Goal: Task Accomplishment & Management: Complete application form

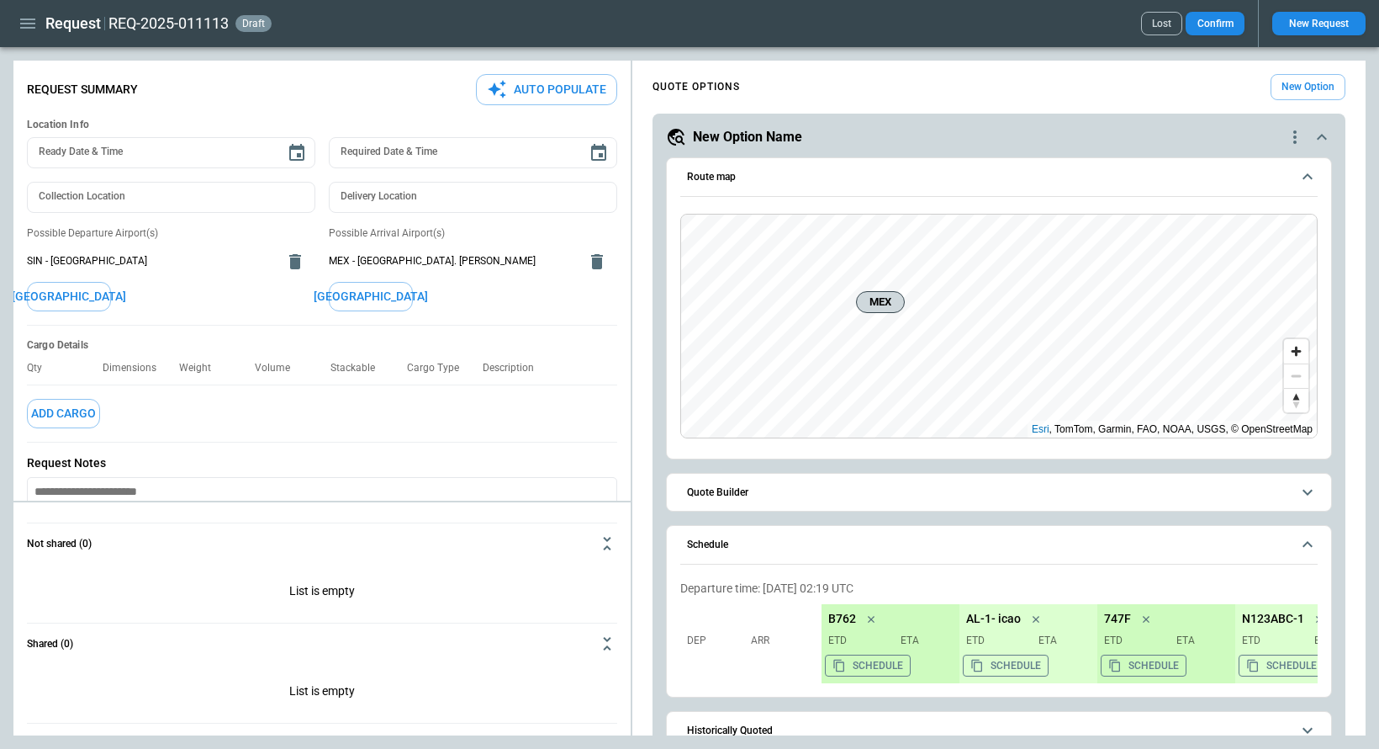
click at [25, 23] on icon "button" at bounding box center [27, 24] width 15 height 10
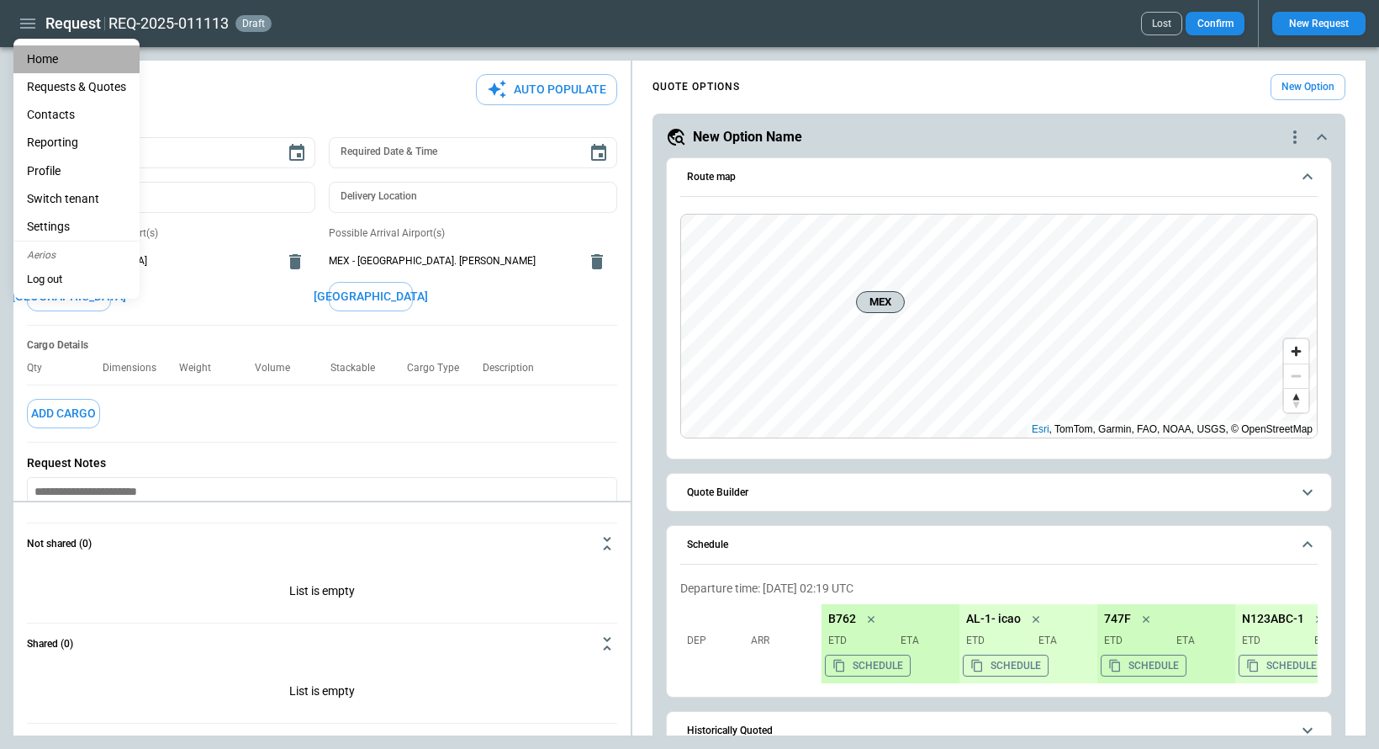
click at [42, 50] on li "Home" at bounding box center [76, 59] width 126 height 28
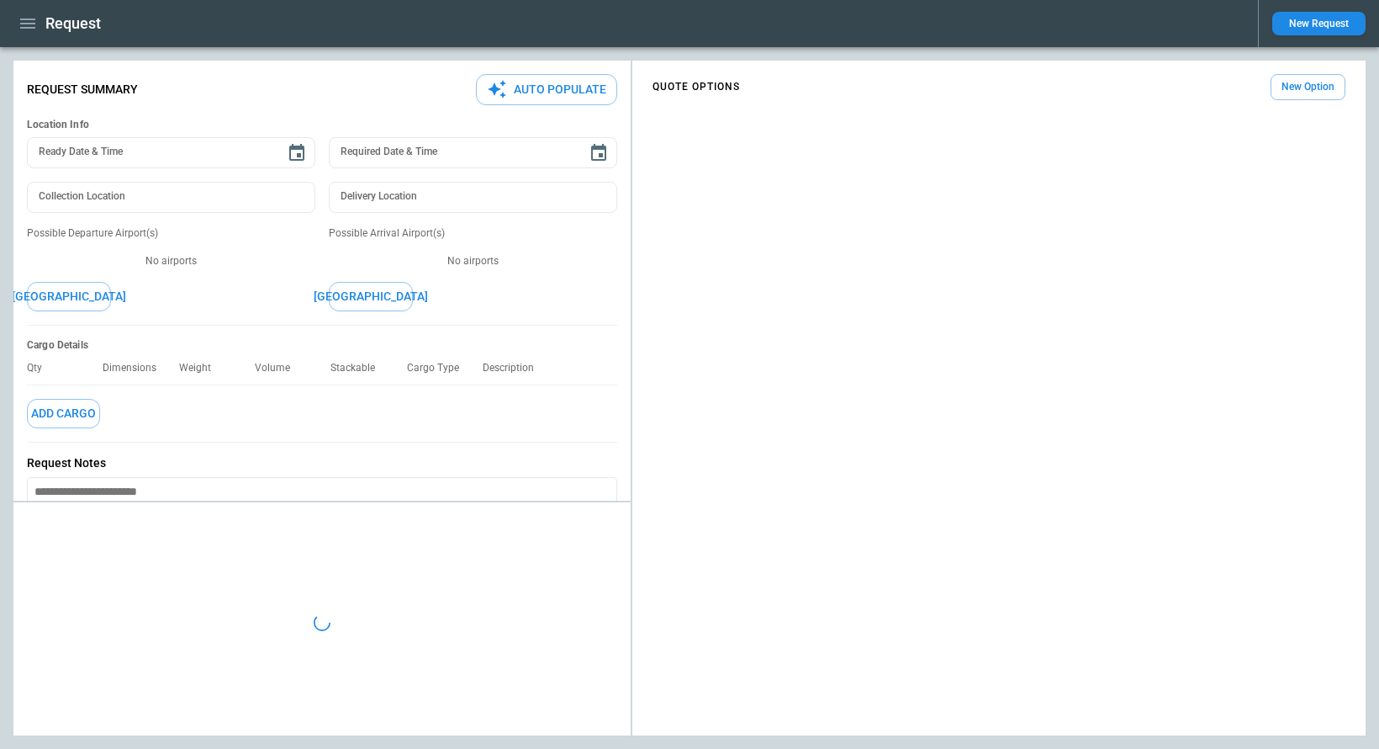
type textarea "*"
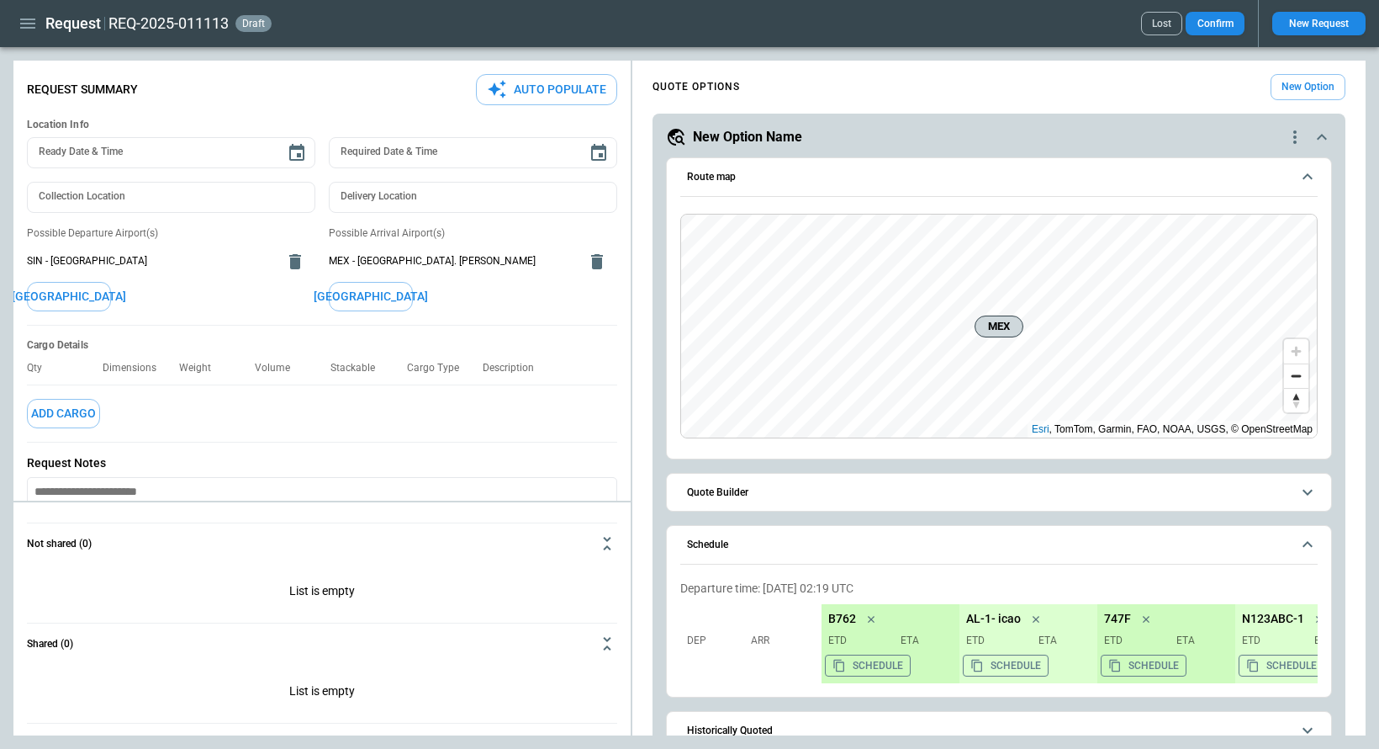
click at [1331, 24] on button "New Request" at bounding box center [1319, 24] width 93 height 24
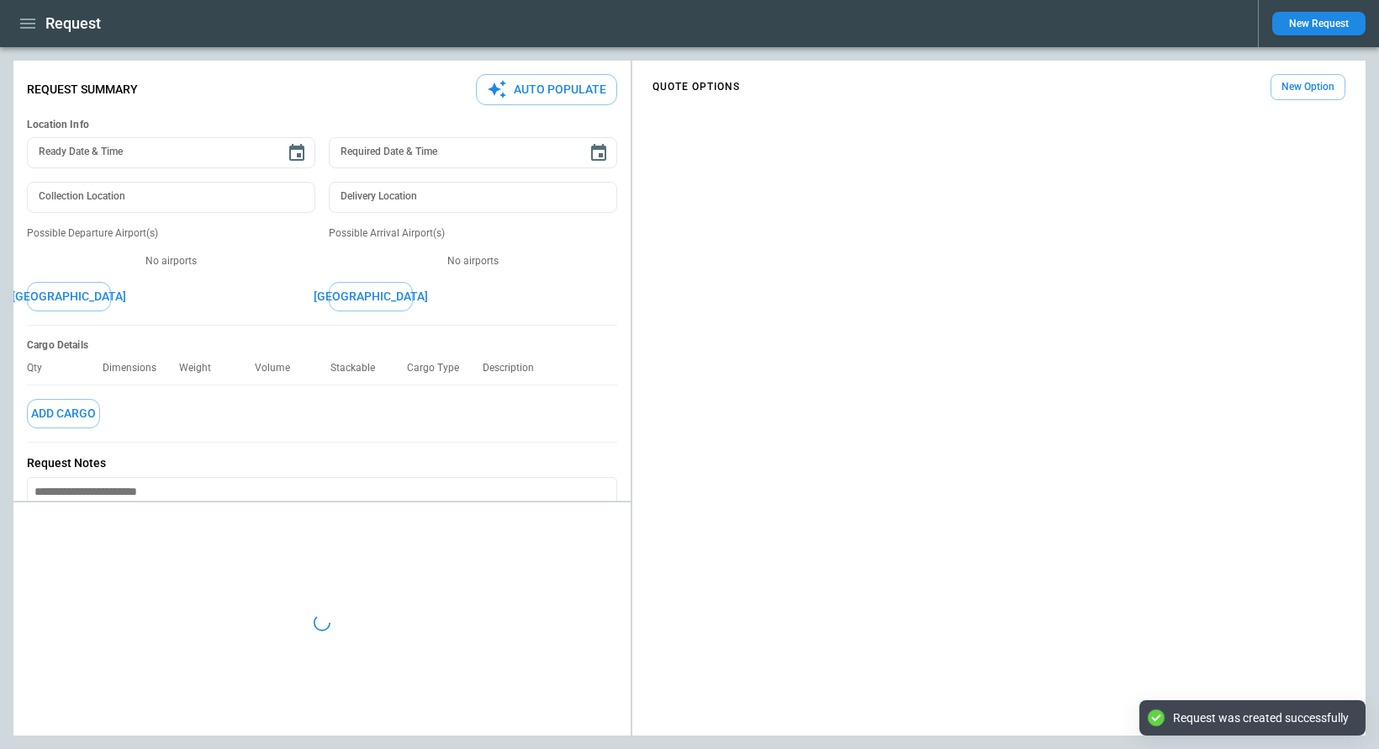
type textarea "*"
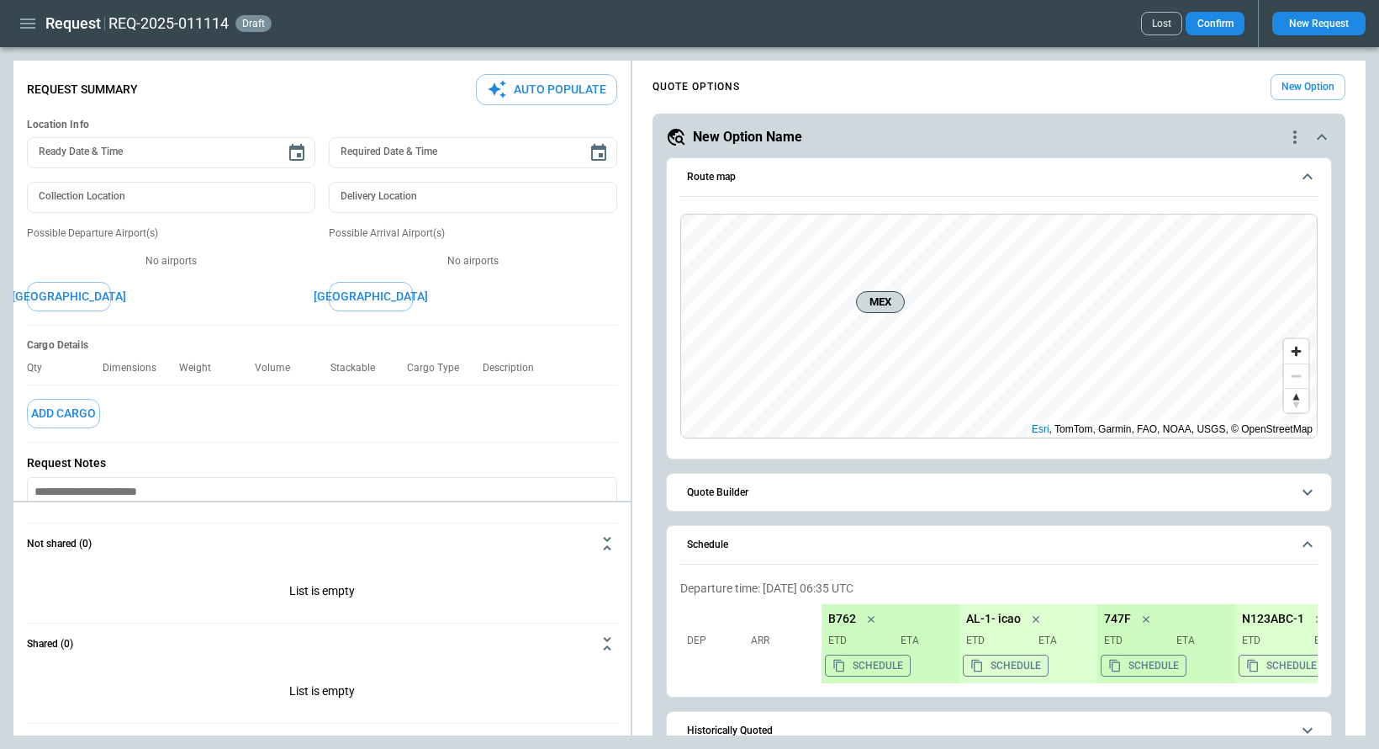
click at [66, 313] on div "Ready Date & Time Ready Date & Time Required Date & Time Required Date & Time C…" at bounding box center [322, 226] width 590 height 193
click at [66, 299] on button "[GEOGRAPHIC_DATA]" at bounding box center [69, 296] width 84 height 29
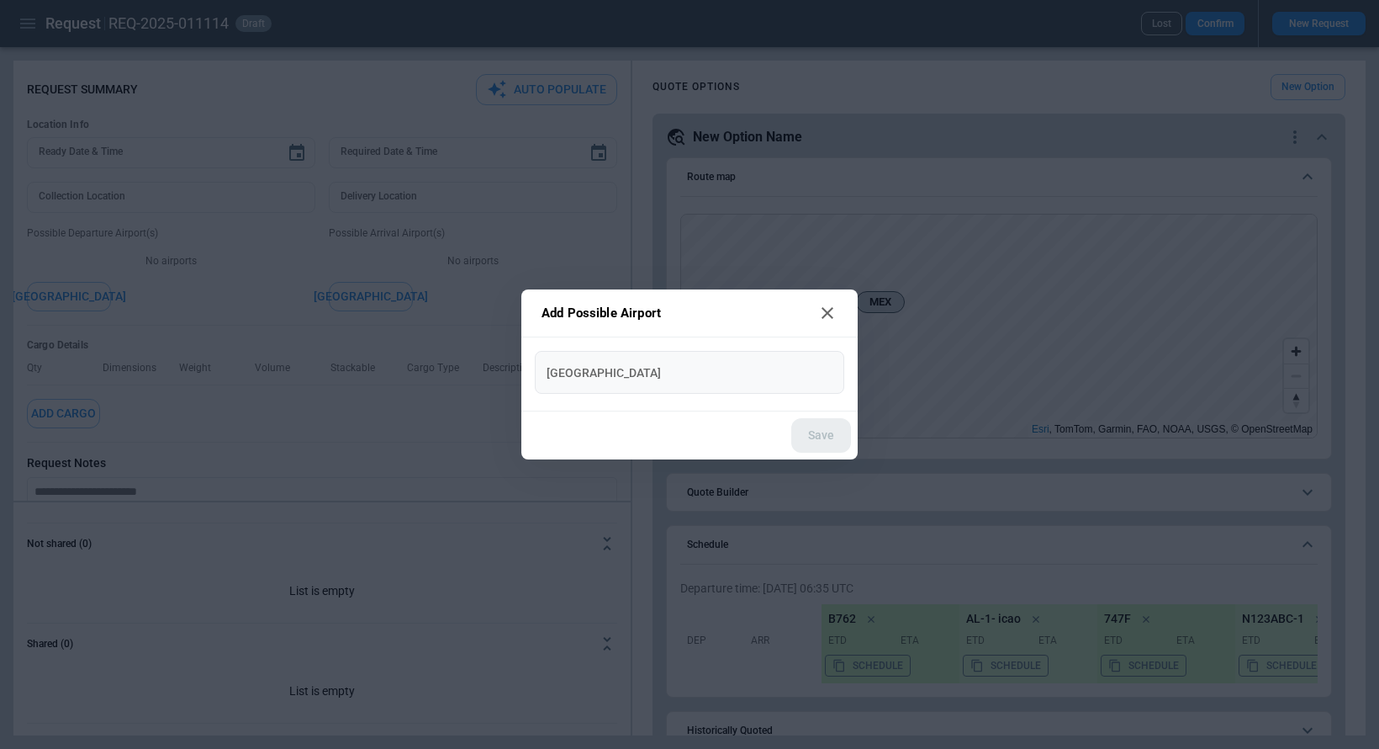
click at [717, 383] on input "New Airport" at bounding box center [690, 371] width 296 height 29
type input "*"
type input "***"
type input "**********"
click at [823, 437] on button "Save" at bounding box center [821, 435] width 60 height 34
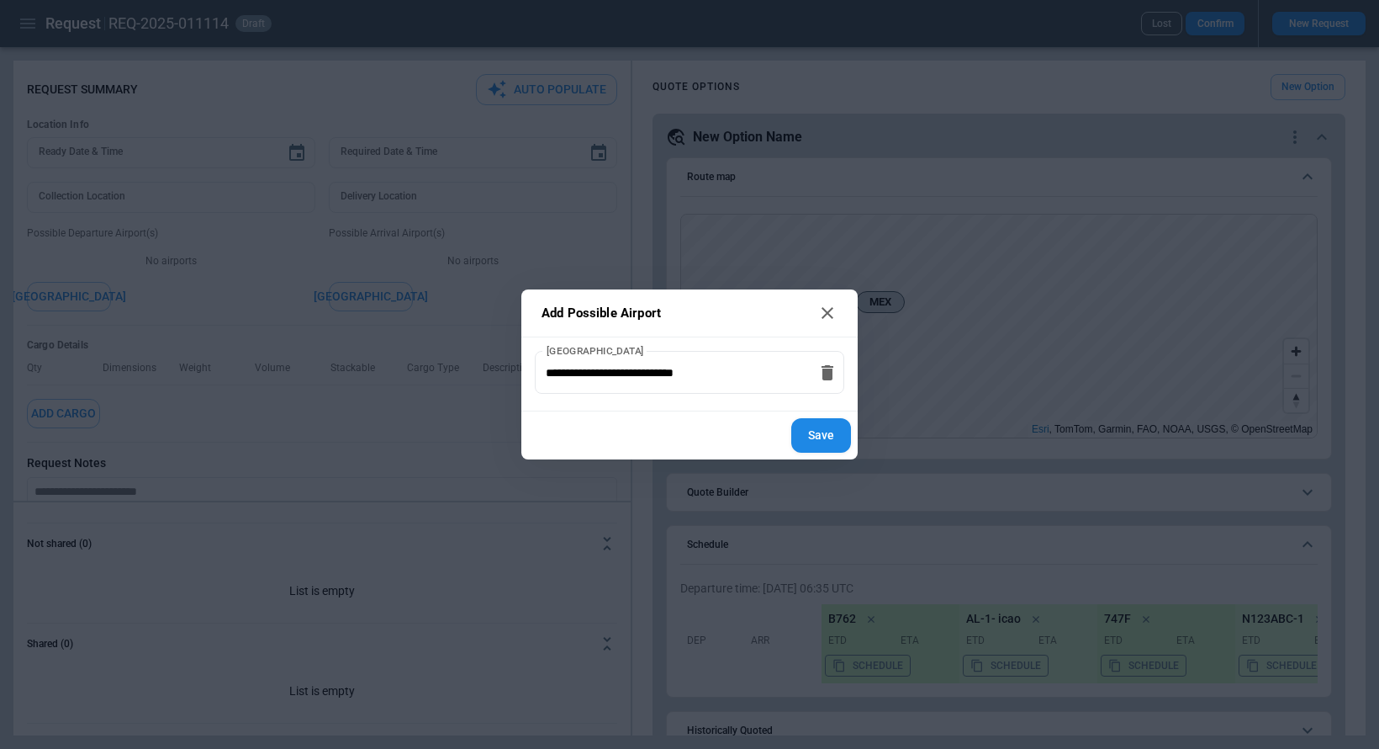
type textarea "*"
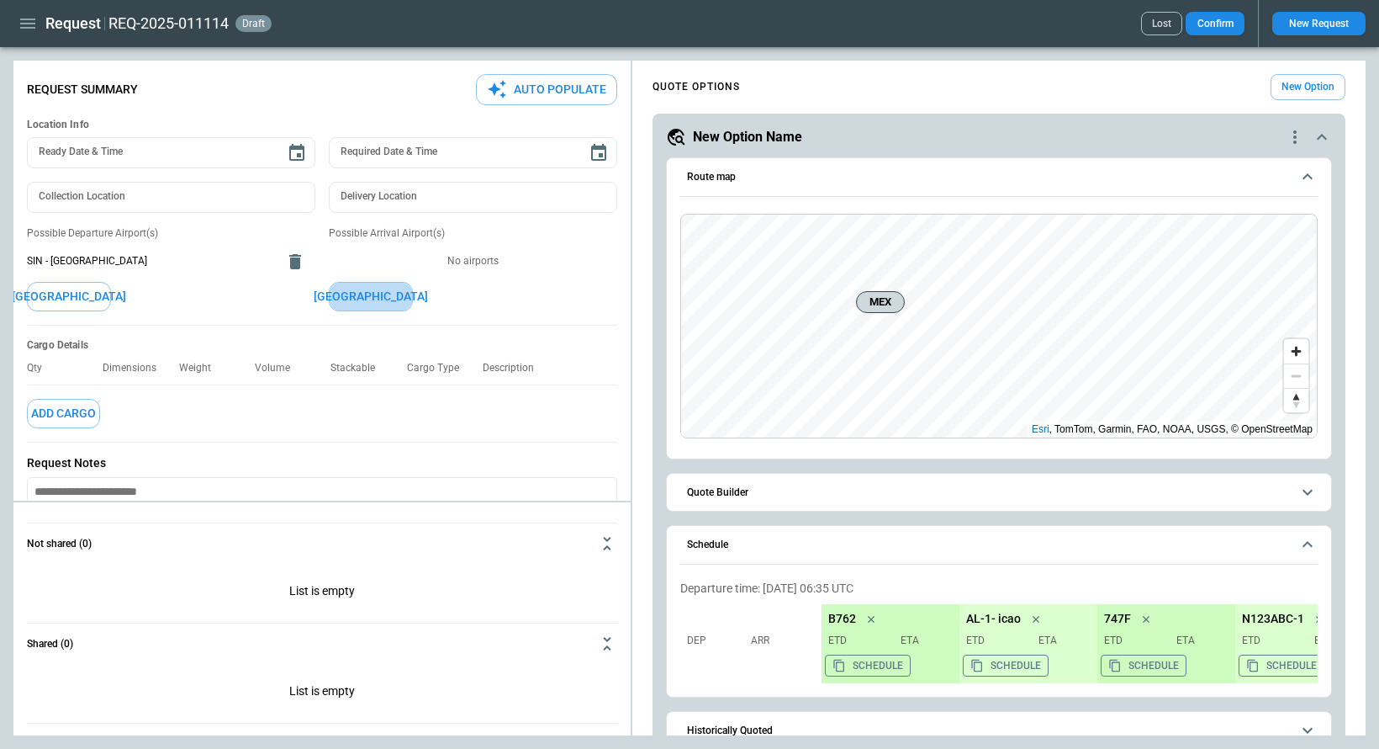
click at [388, 294] on button "[GEOGRAPHIC_DATA]" at bounding box center [371, 296] width 84 height 29
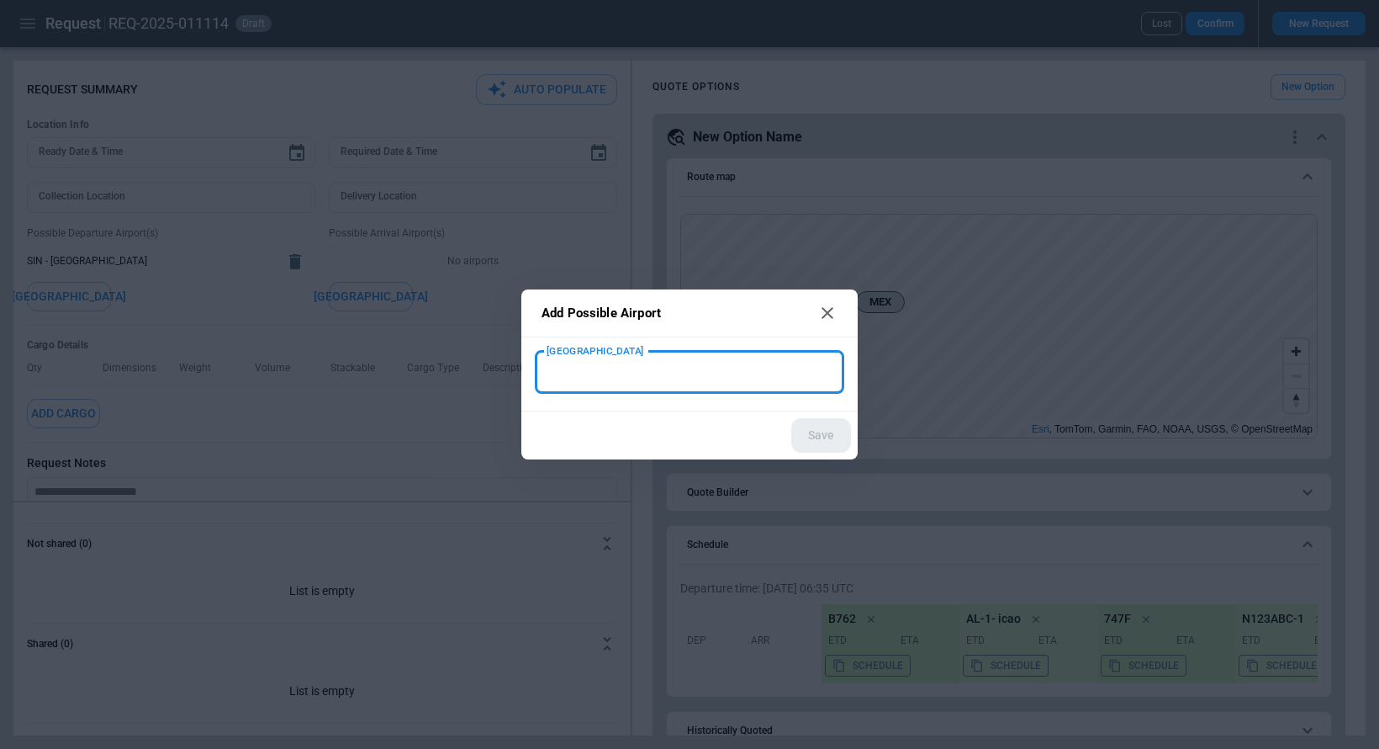
click at [616, 371] on input "New Airport" at bounding box center [690, 371] width 296 height 29
type input "***"
type input "**********"
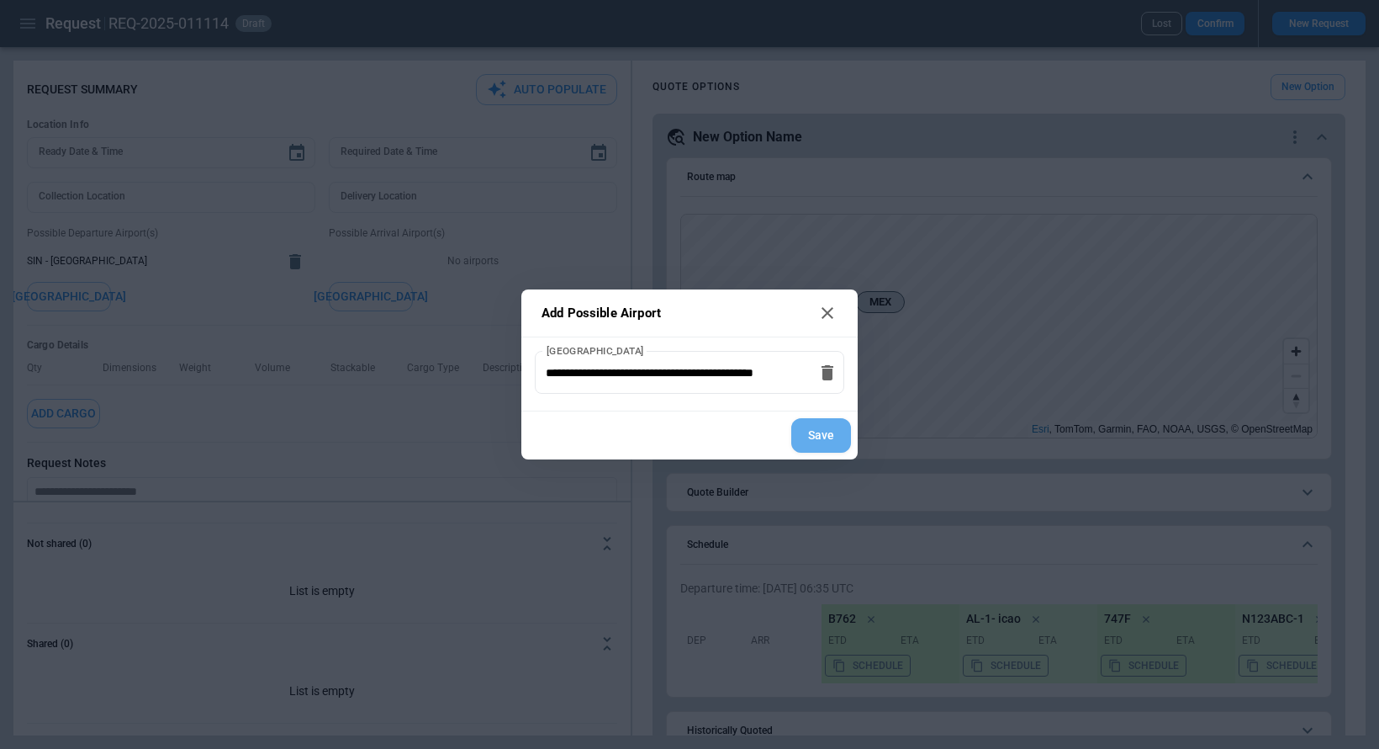
click at [825, 430] on button "Save" at bounding box center [821, 435] width 60 height 34
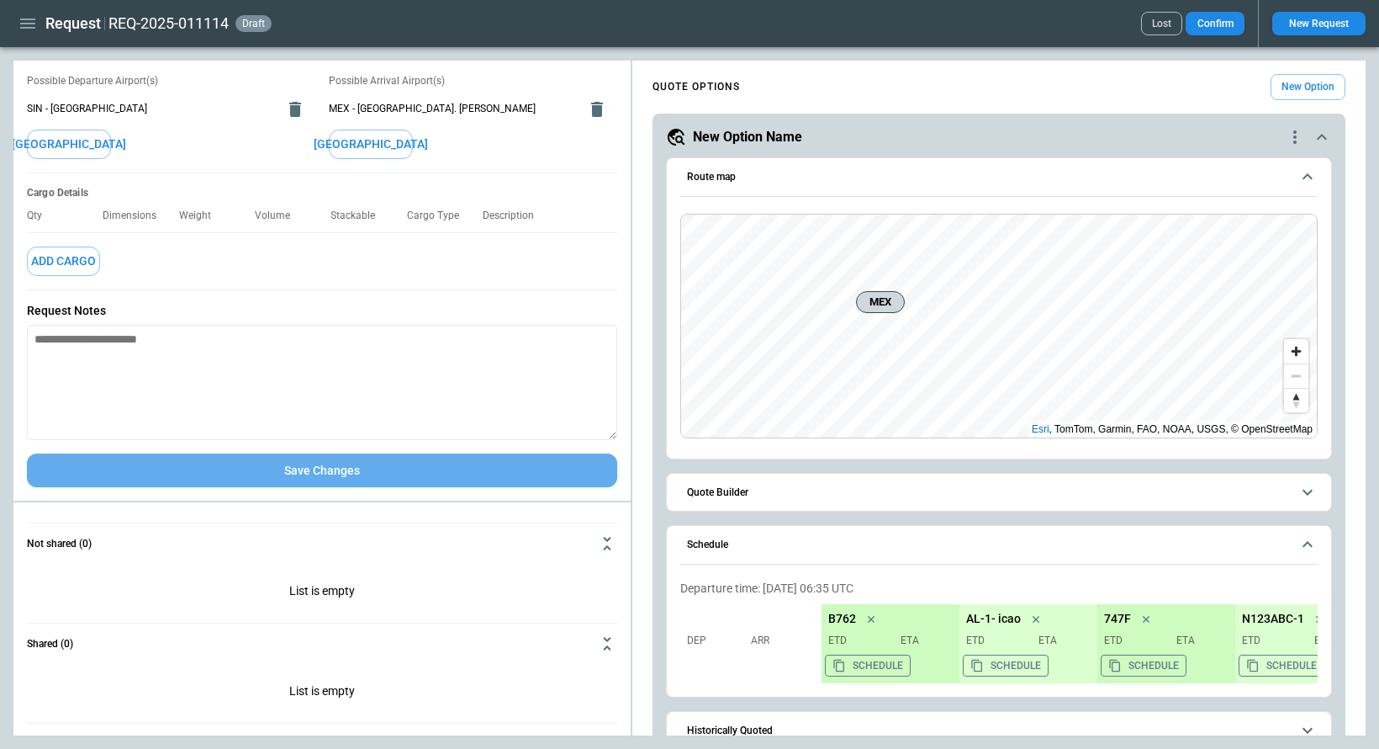
click at [356, 471] on button "Save Changes" at bounding box center [322, 470] width 590 height 34
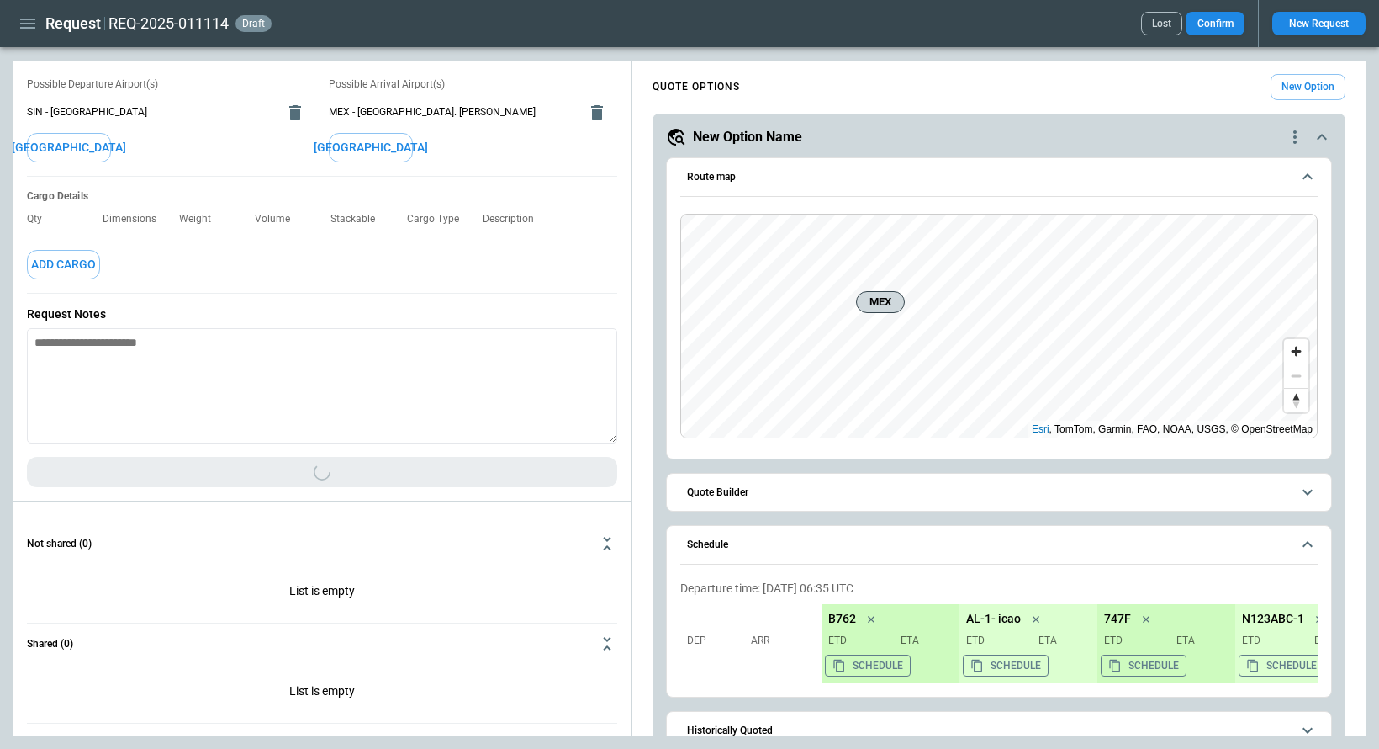
scroll to position [152, 0]
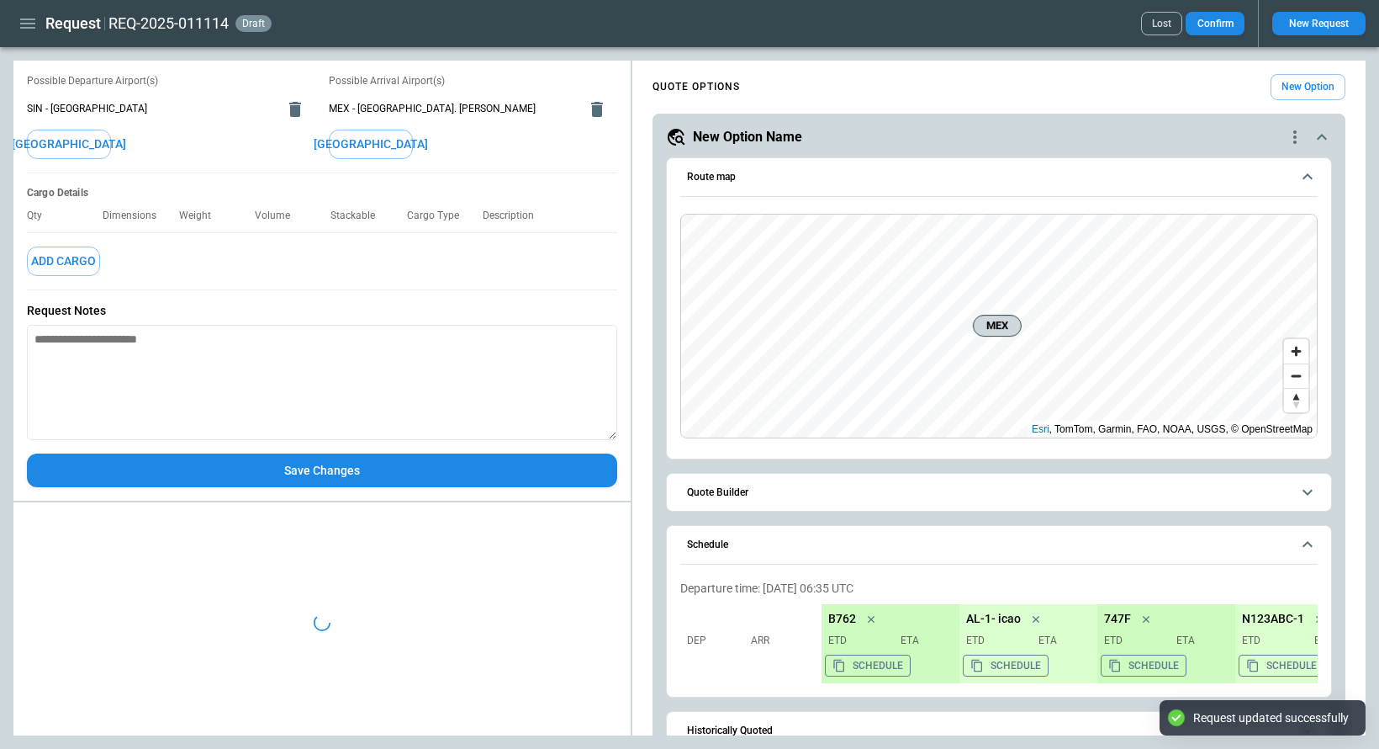
type textarea "*"
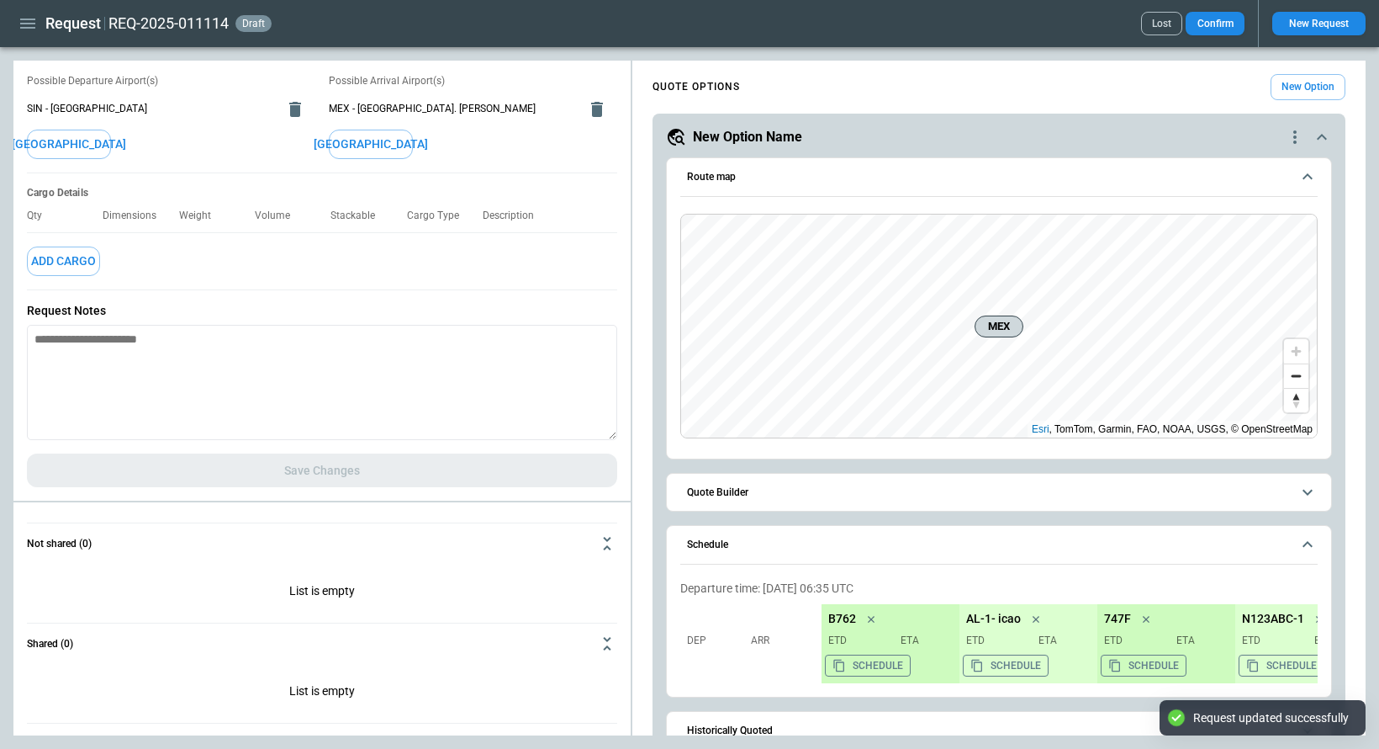
scroll to position [0, 0]
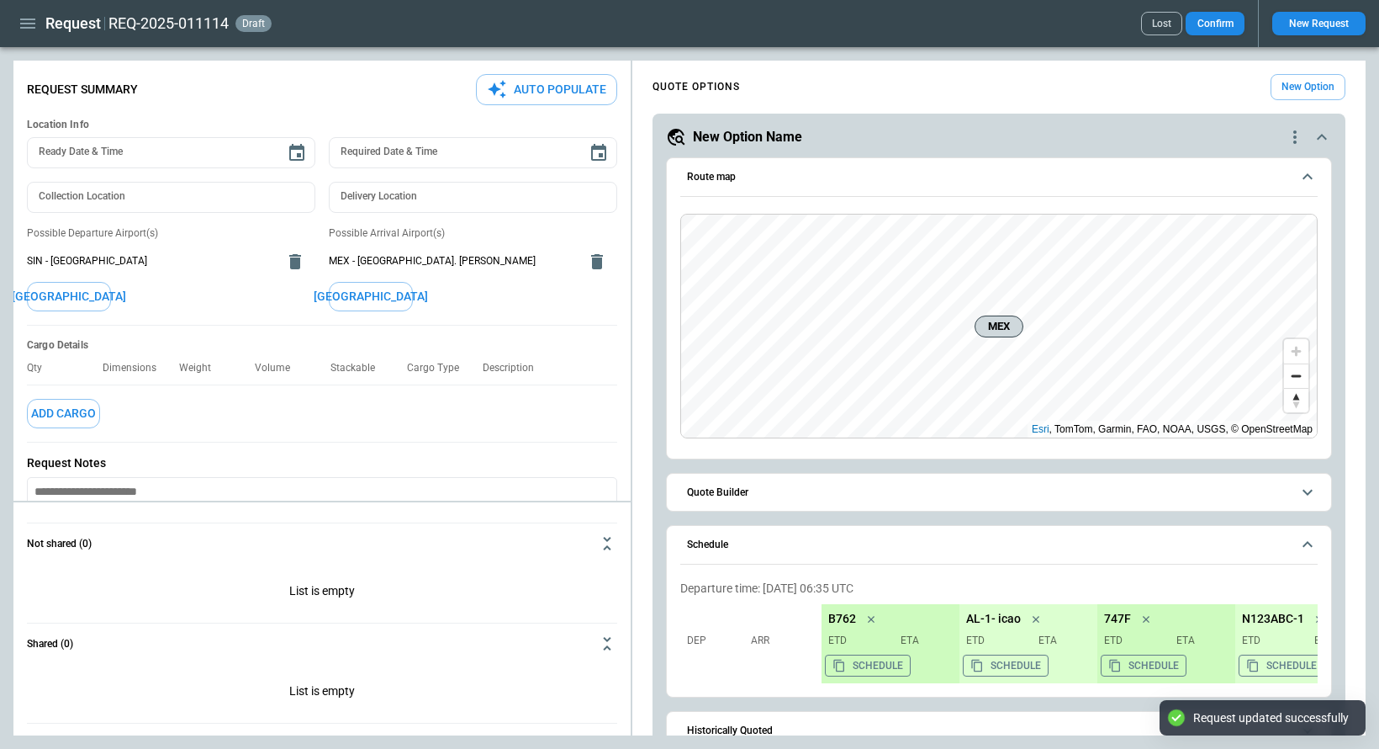
click at [25, 22] on icon "button" at bounding box center [28, 23] width 20 height 20
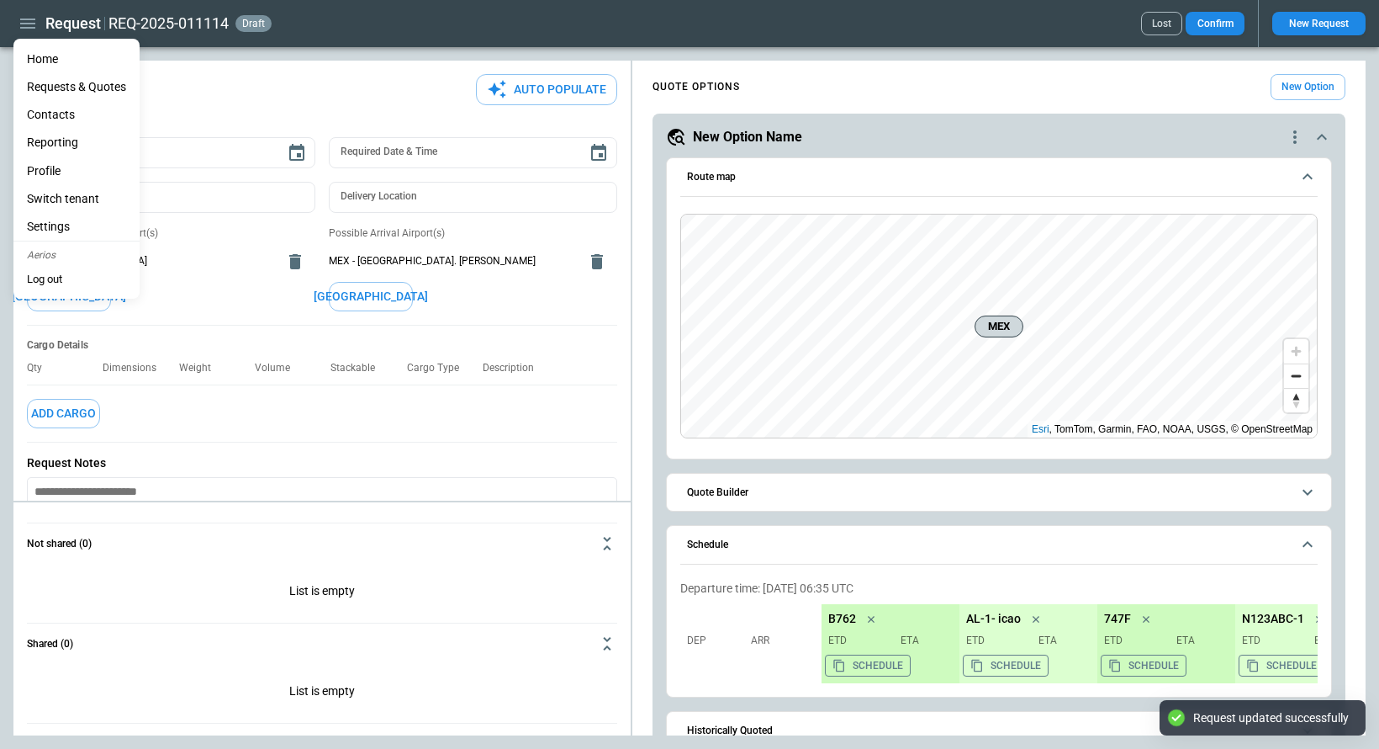
click at [38, 57] on li "Home" at bounding box center [76, 59] width 126 height 28
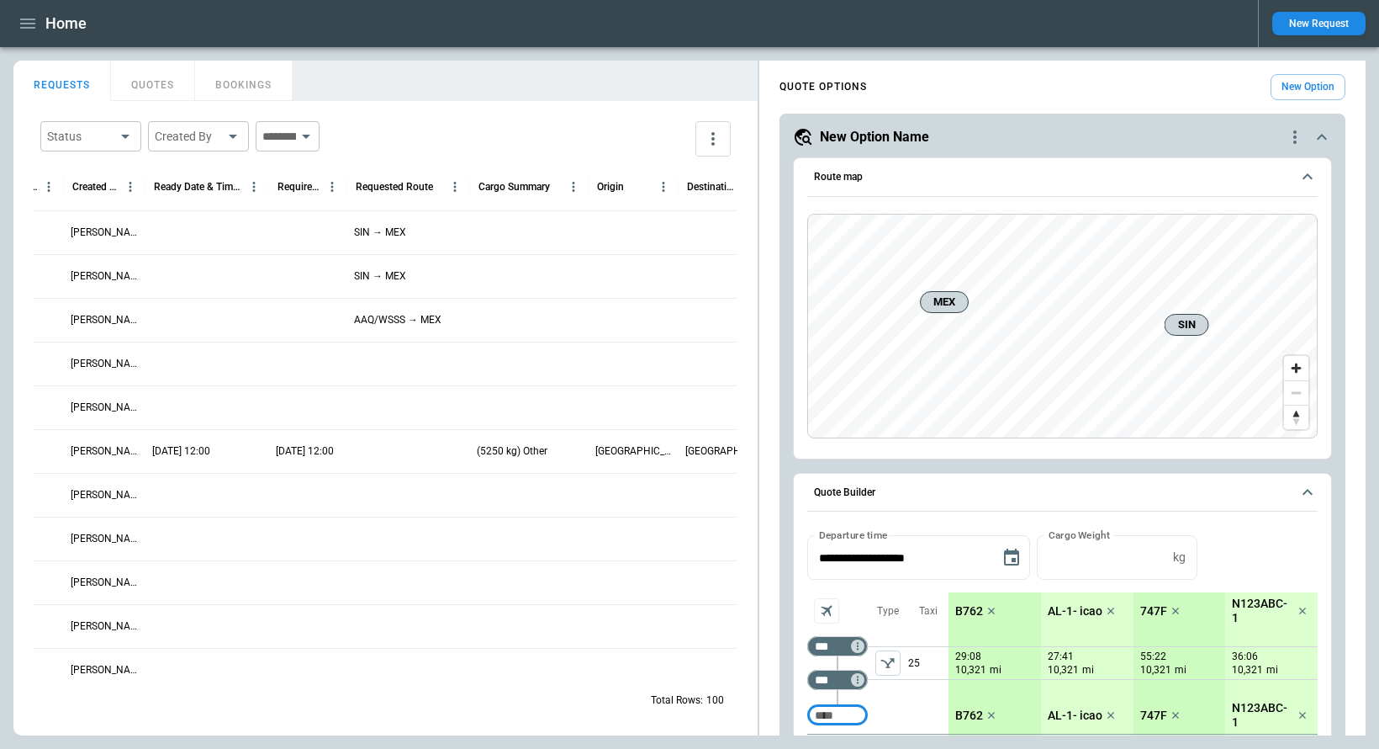
scroll to position [0, 679]
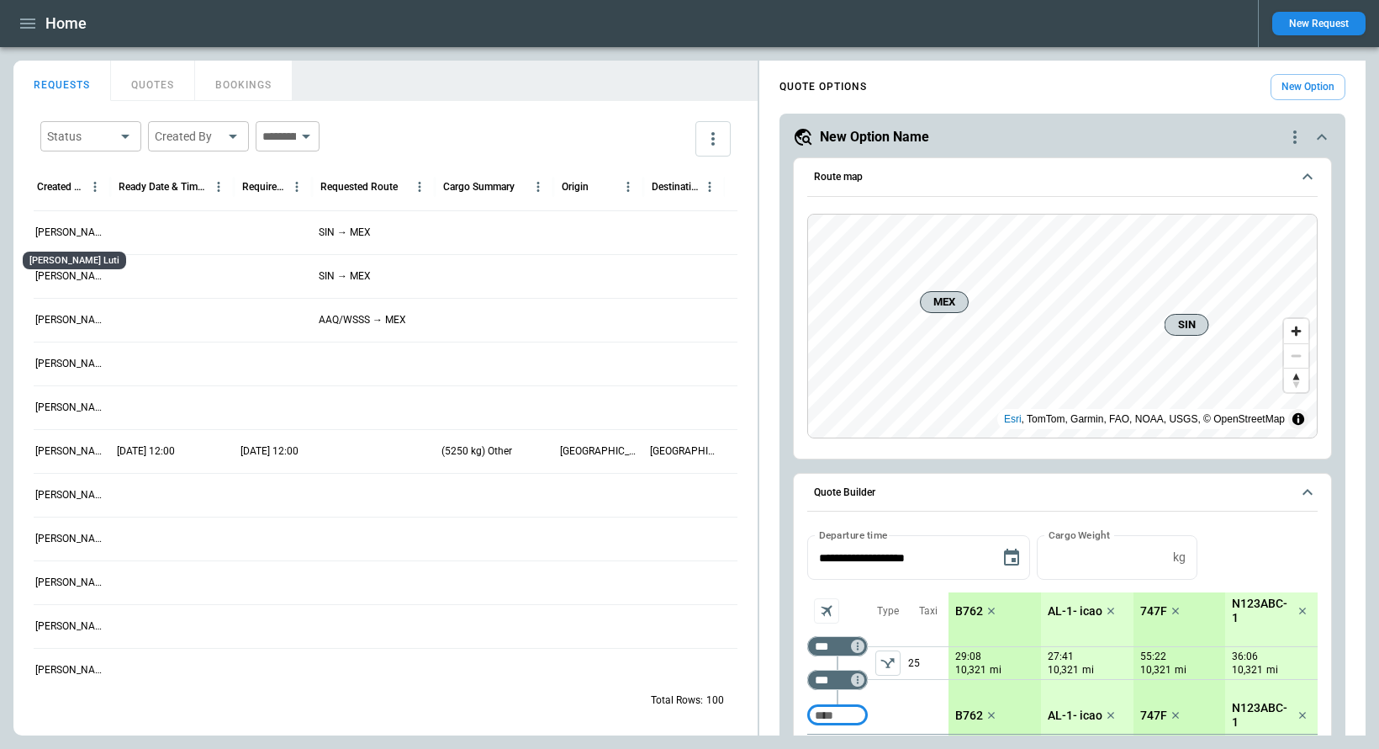
click at [85, 231] on p "Aliona Newkkk Luti" at bounding box center [69, 232] width 68 height 14
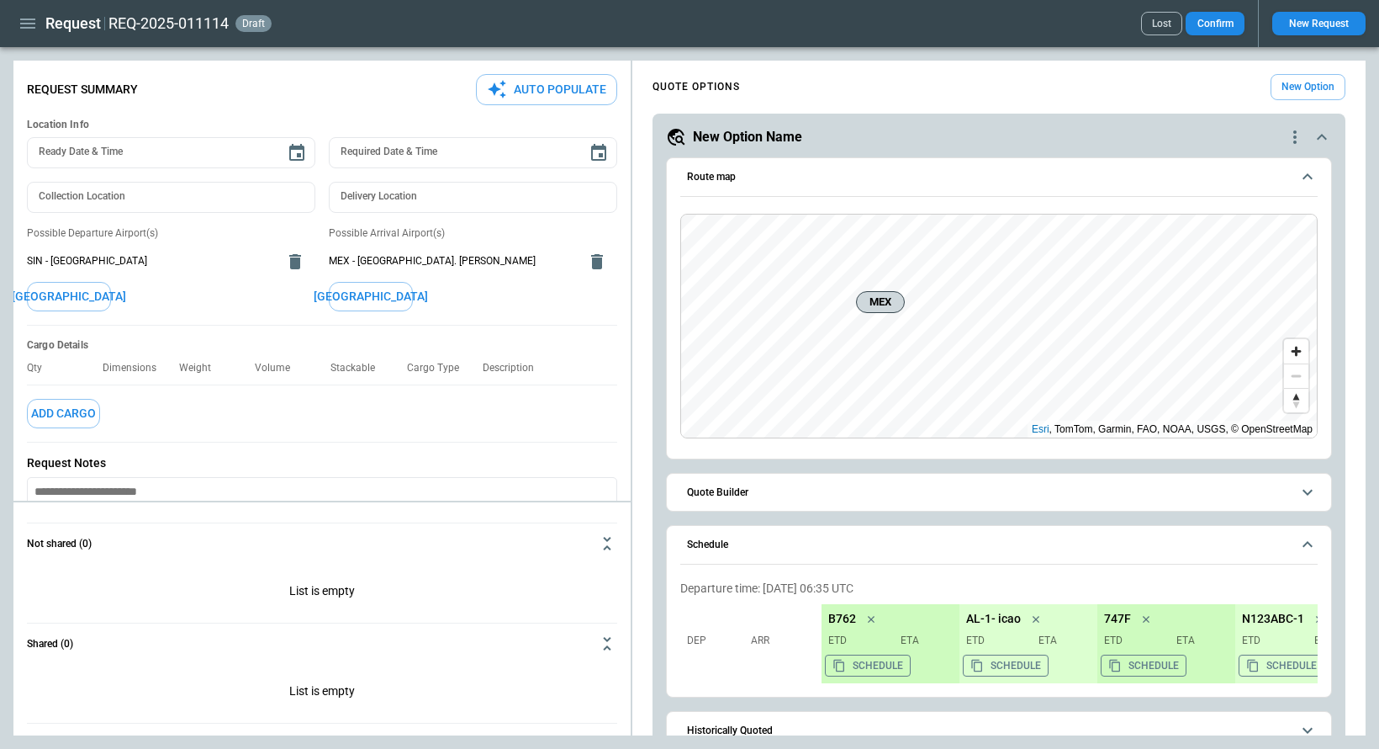
click at [292, 262] on icon "delete" at bounding box center [295, 261] width 12 height 15
type textarea "*"
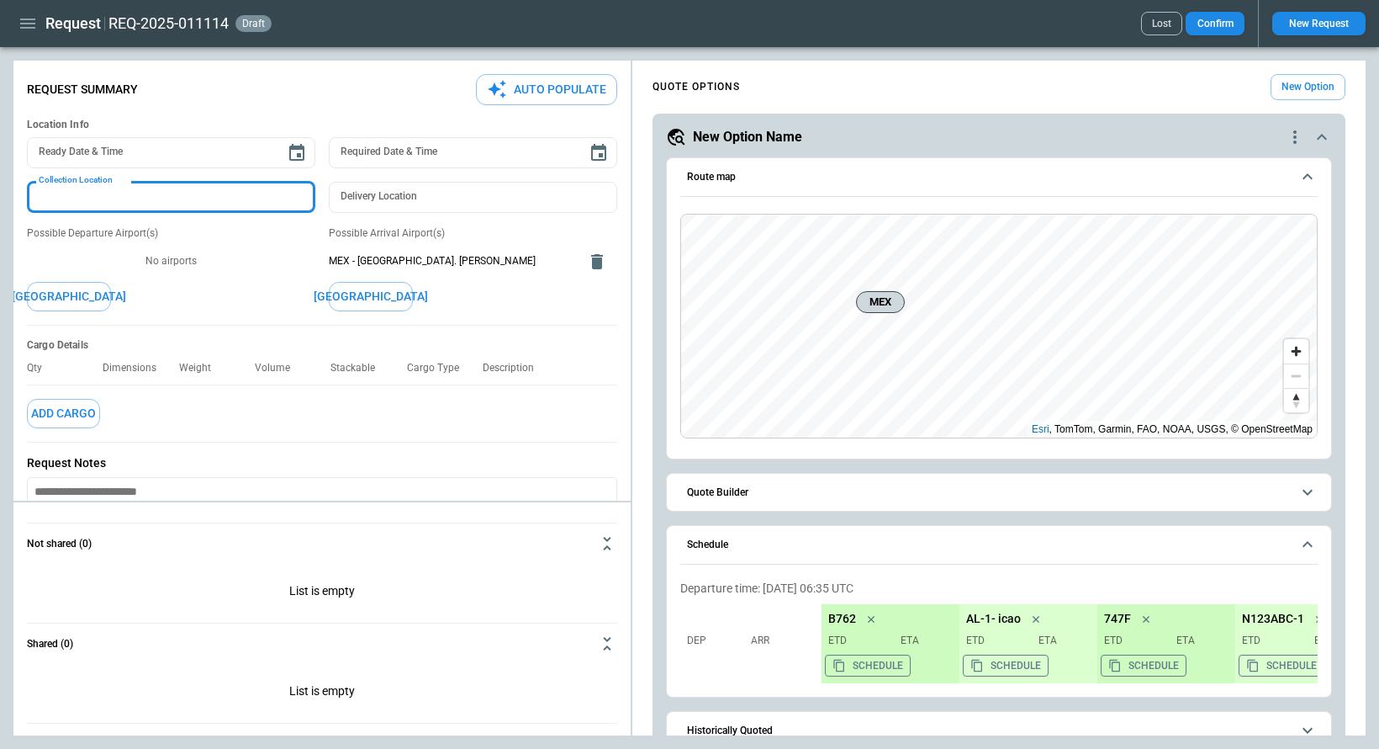
click at [91, 199] on input "Collection Location" at bounding box center [171, 197] width 289 height 31
click at [77, 262] on p "No airports" at bounding box center [171, 261] width 289 height 14
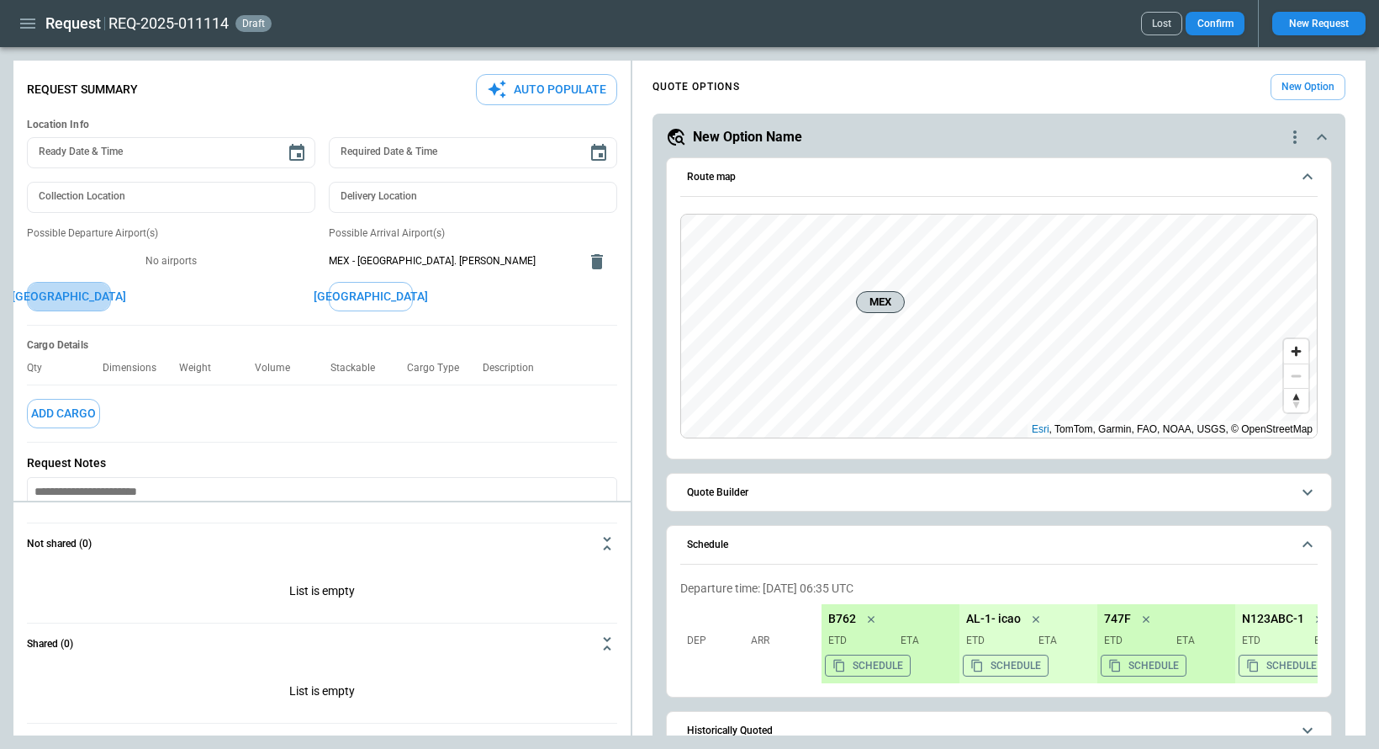
click at [78, 290] on button "[GEOGRAPHIC_DATA]" at bounding box center [69, 296] width 84 height 29
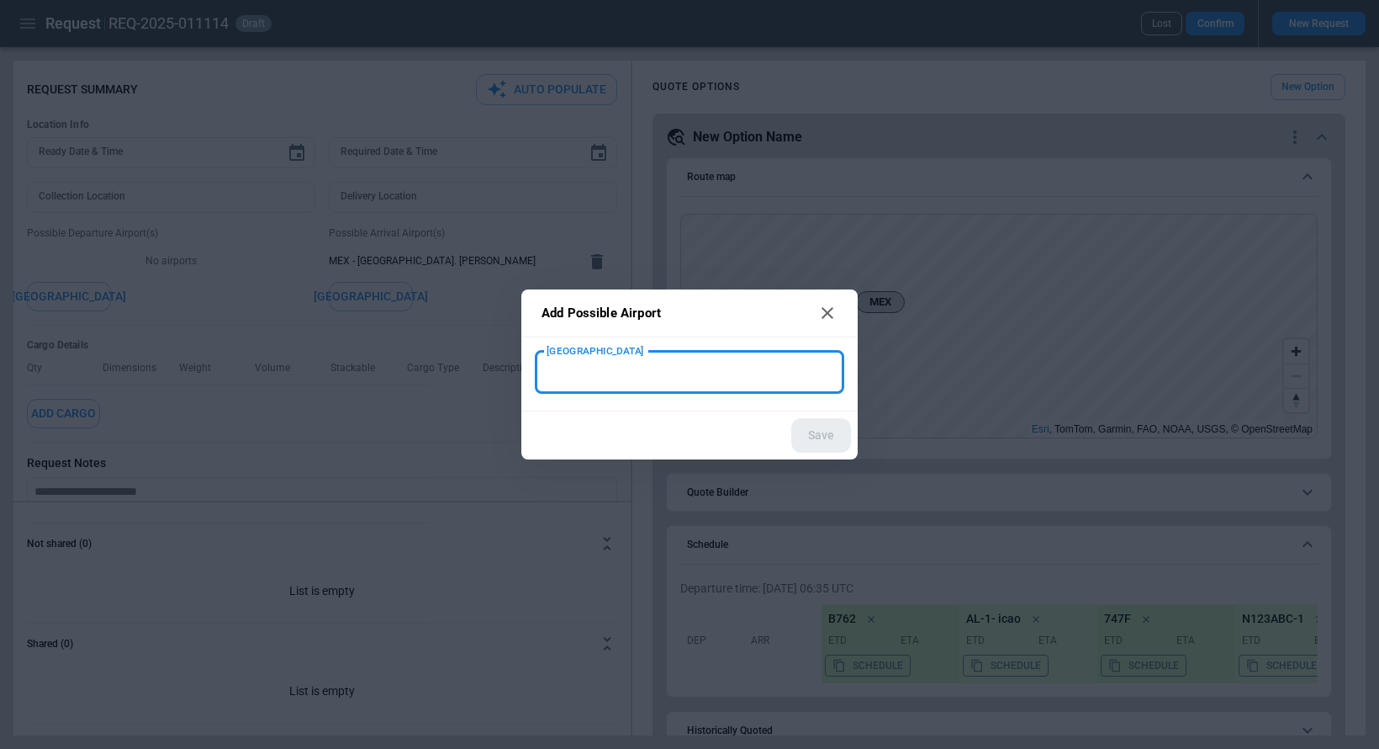
click at [578, 379] on input "New Airport" at bounding box center [690, 371] width 296 height 29
type input "****"
type input "**********"
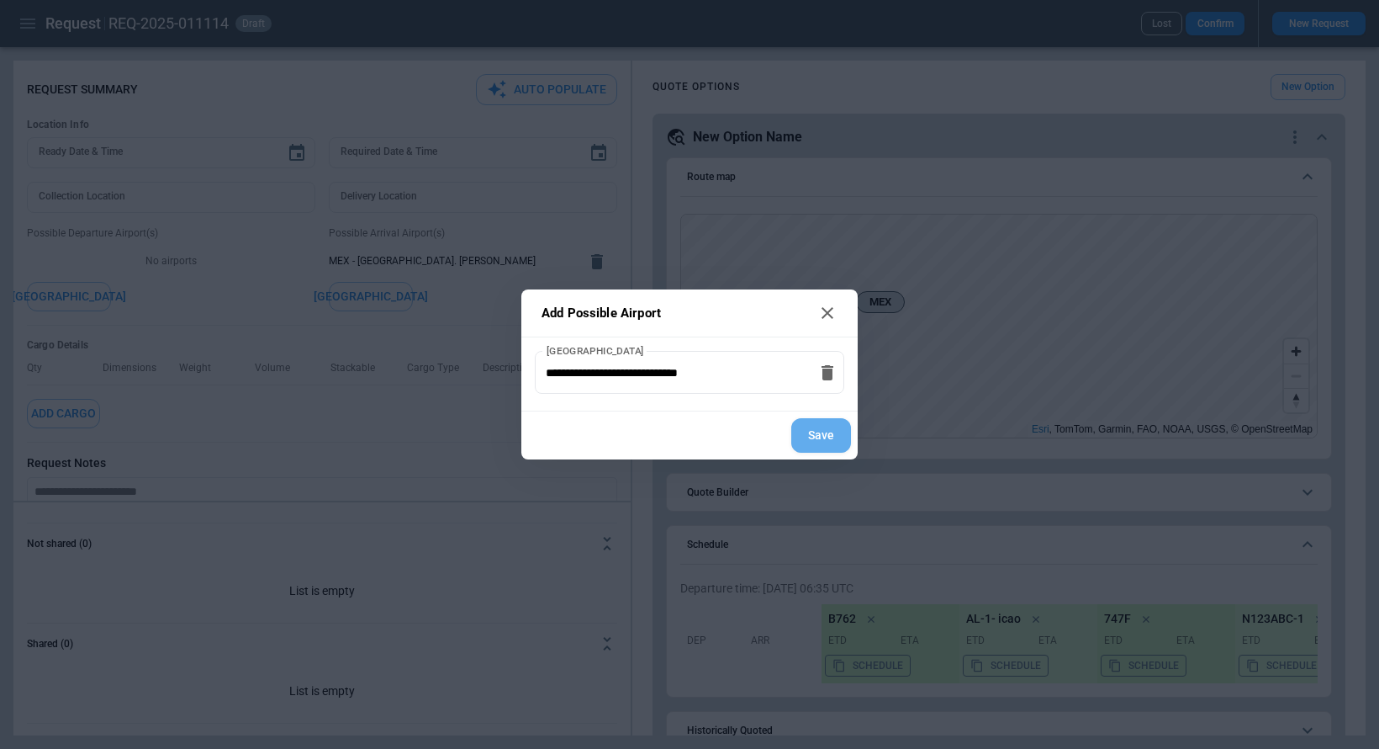
click at [823, 431] on button "Save" at bounding box center [821, 435] width 60 height 34
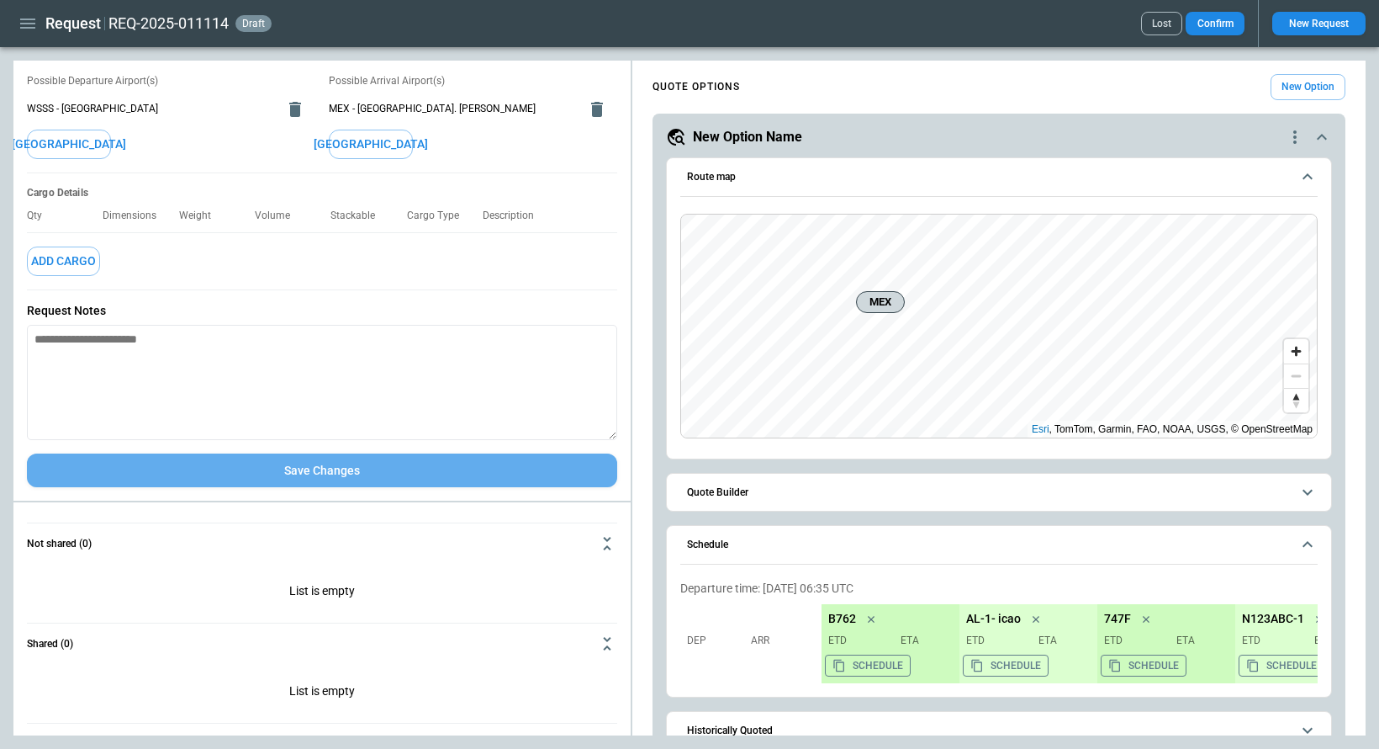
click at [301, 475] on button "Save Changes" at bounding box center [322, 470] width 590 height 34
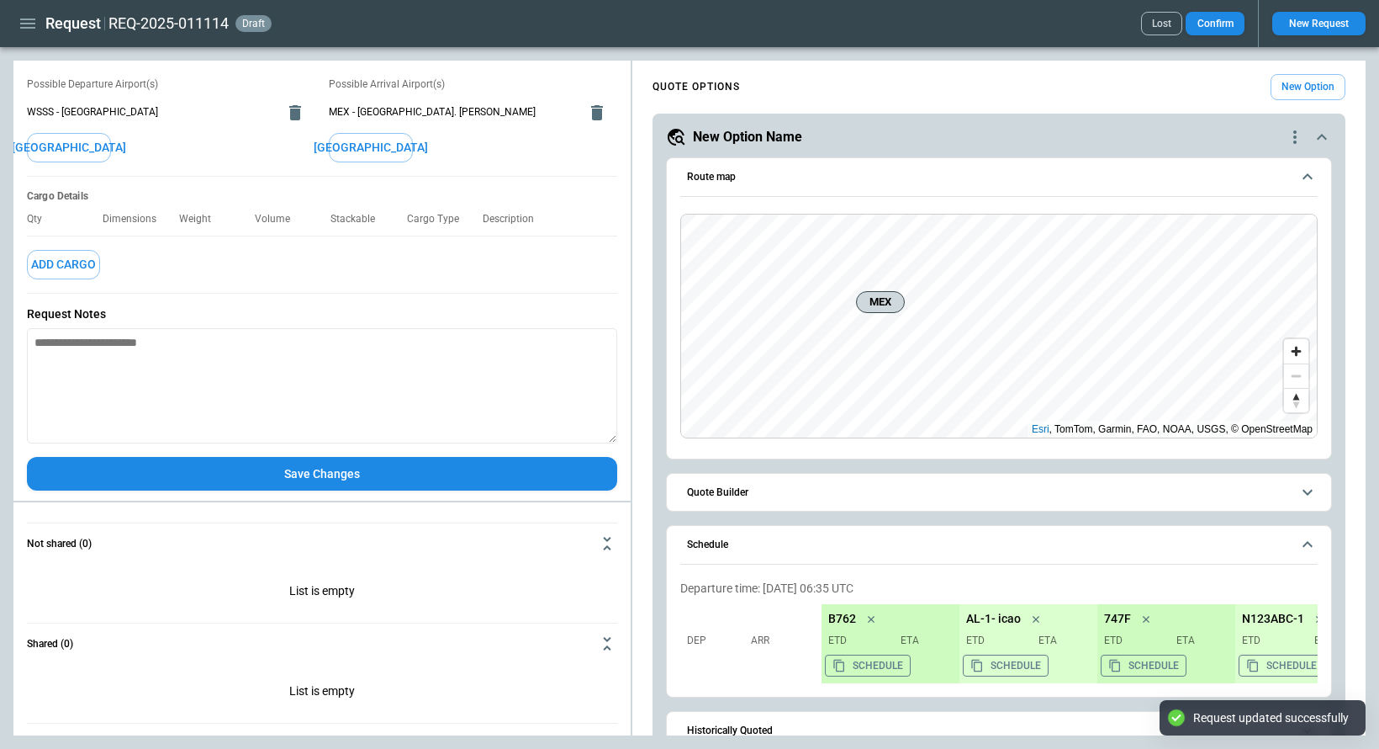
scroll to position [152, 0]
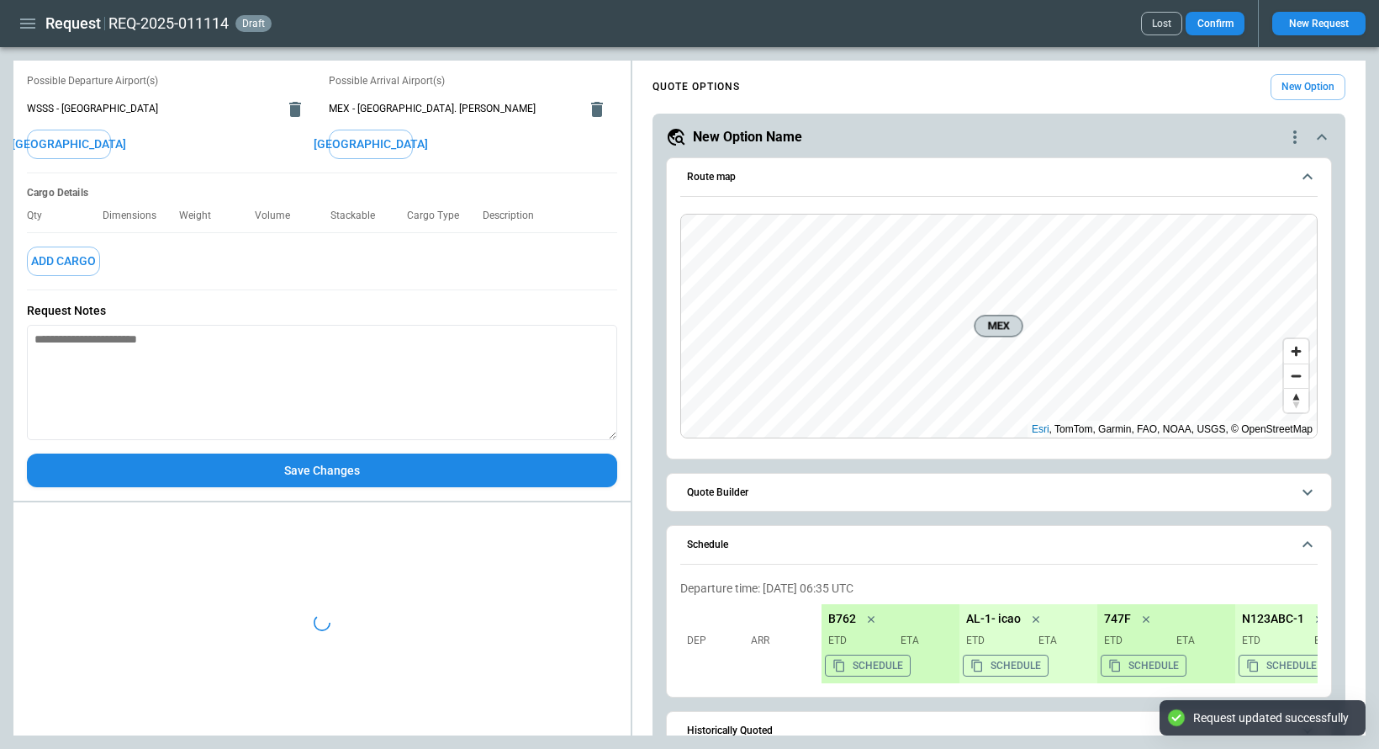
type textarea "*"
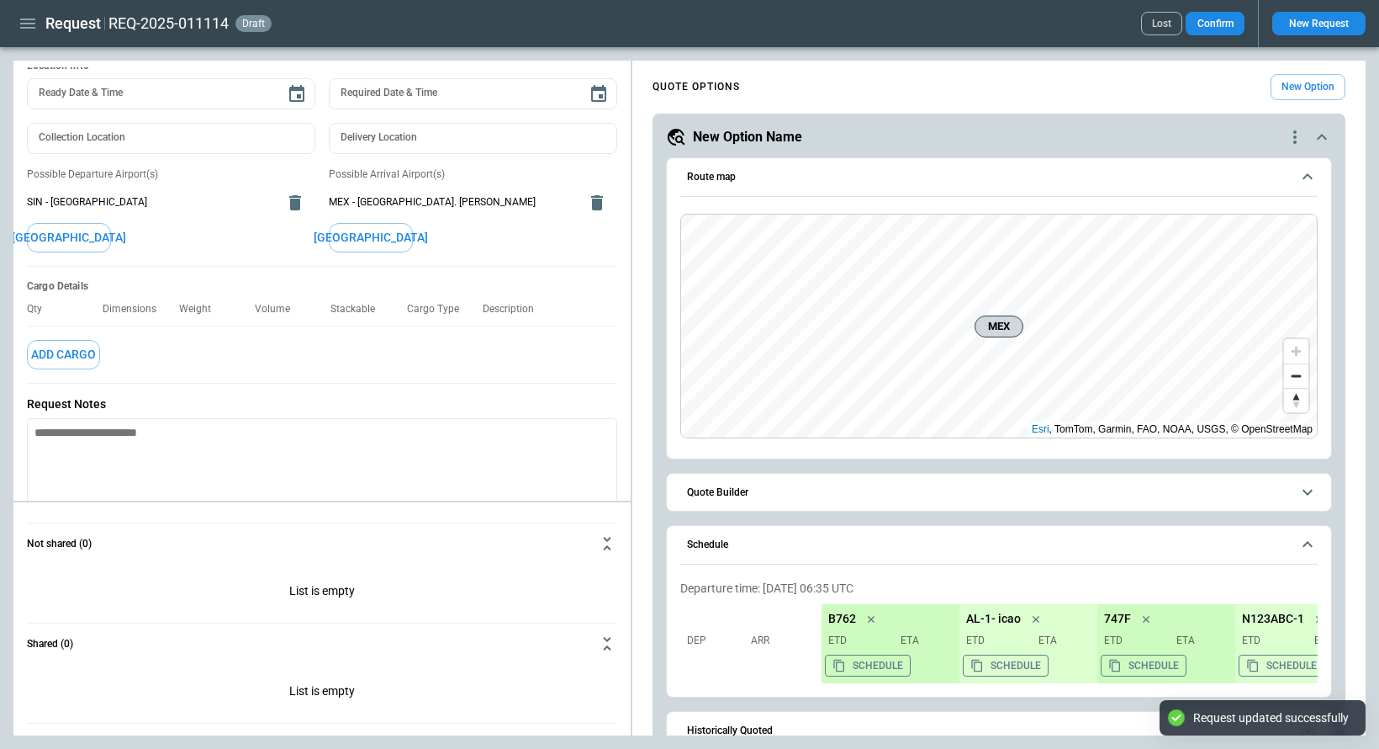
scroll to position [0, 0]
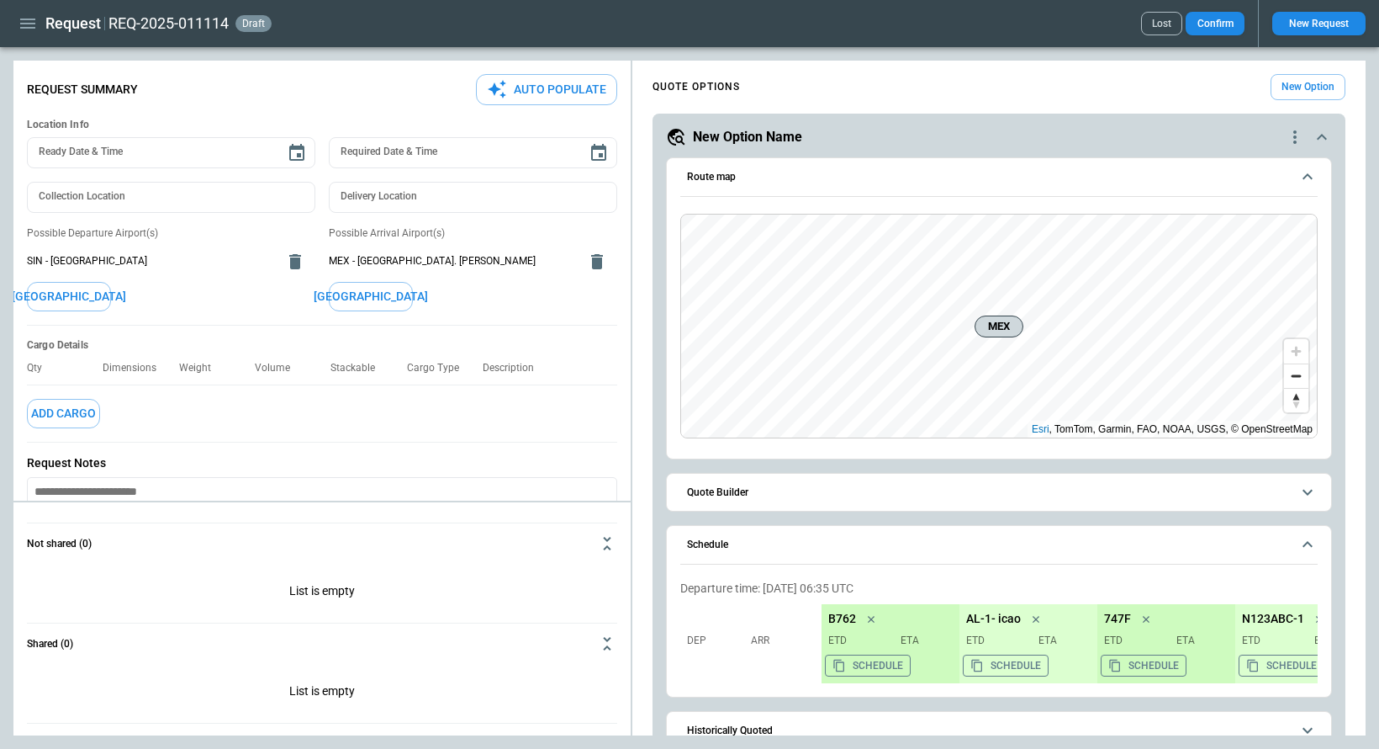
click at [34, 21] on icon "button" at bounding box center [28, 23] width 20 height 20
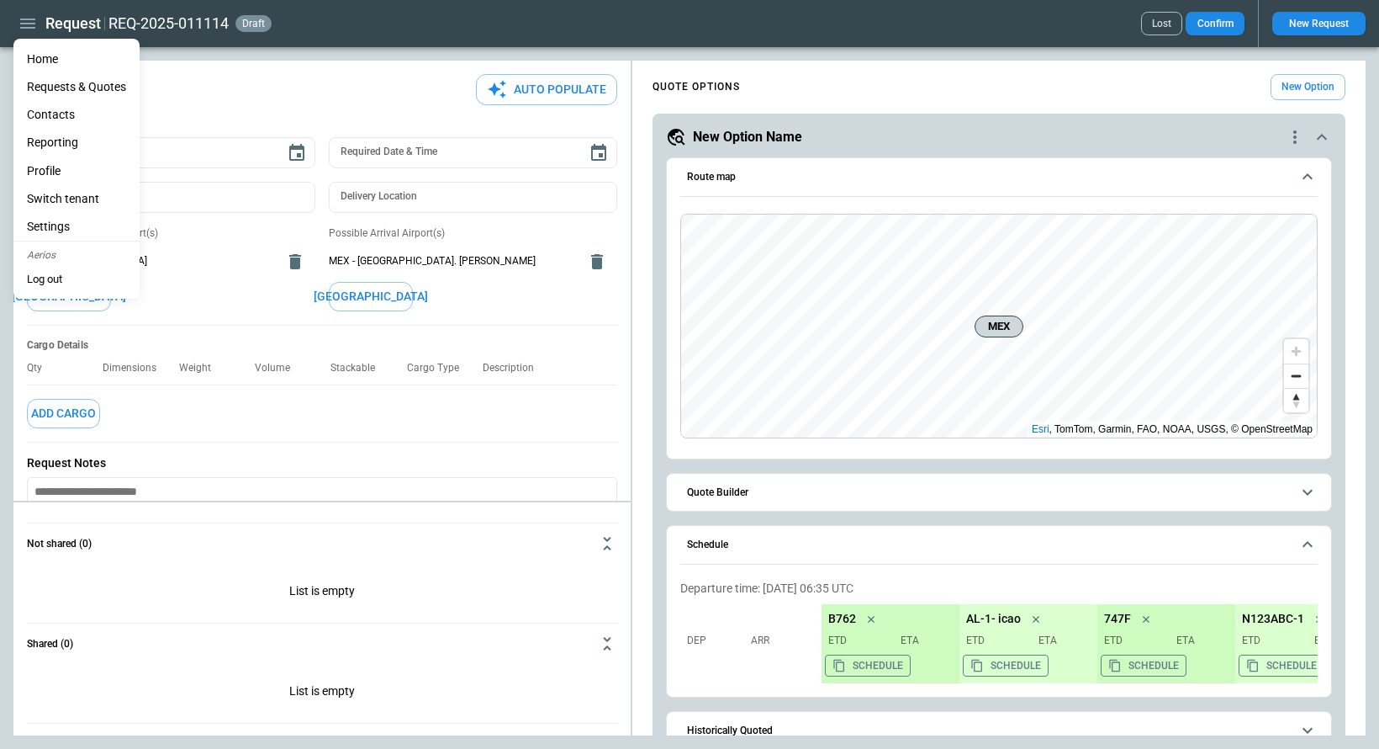
click at [61, 56] on li "Home" at bounding box center [76, 59] width 126 height 28
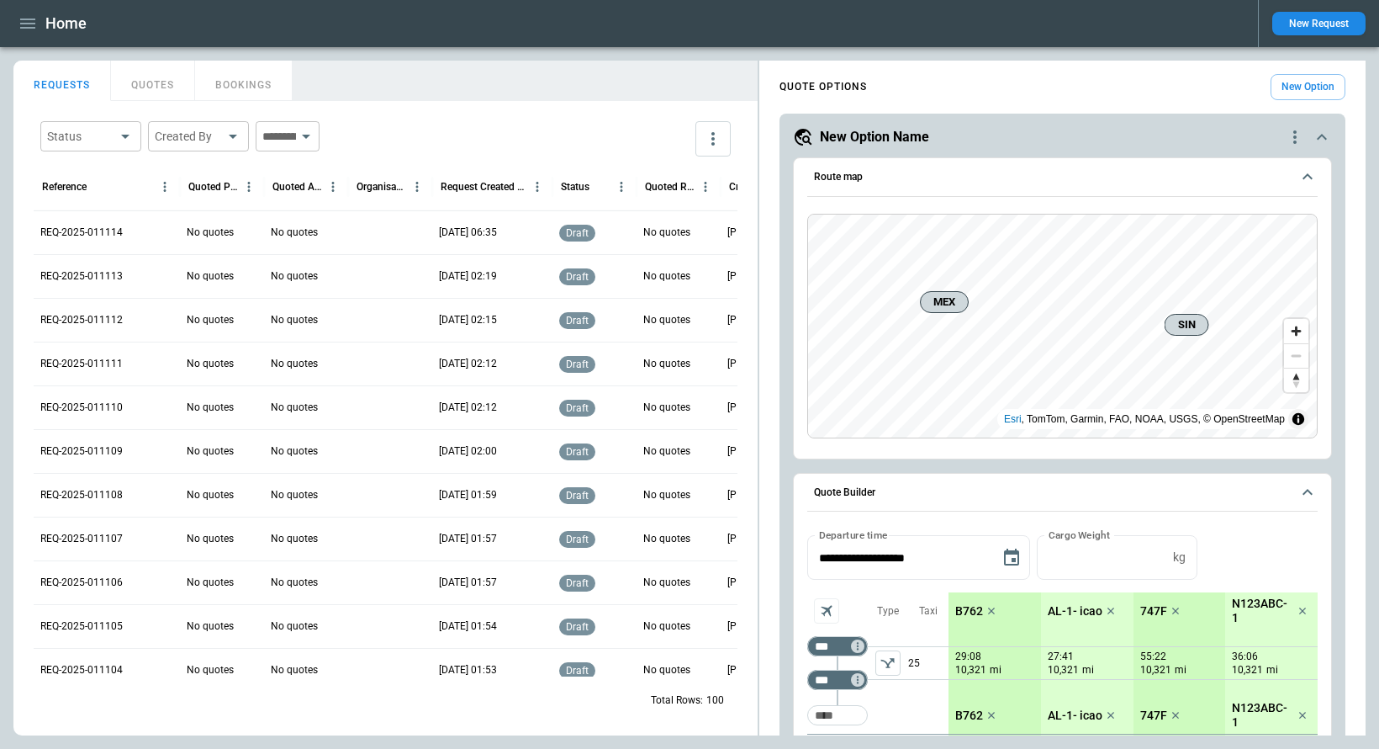
click at [1141, 496] on span "Quote Builder" at bounding box center [1052, 492] width 477 height 11
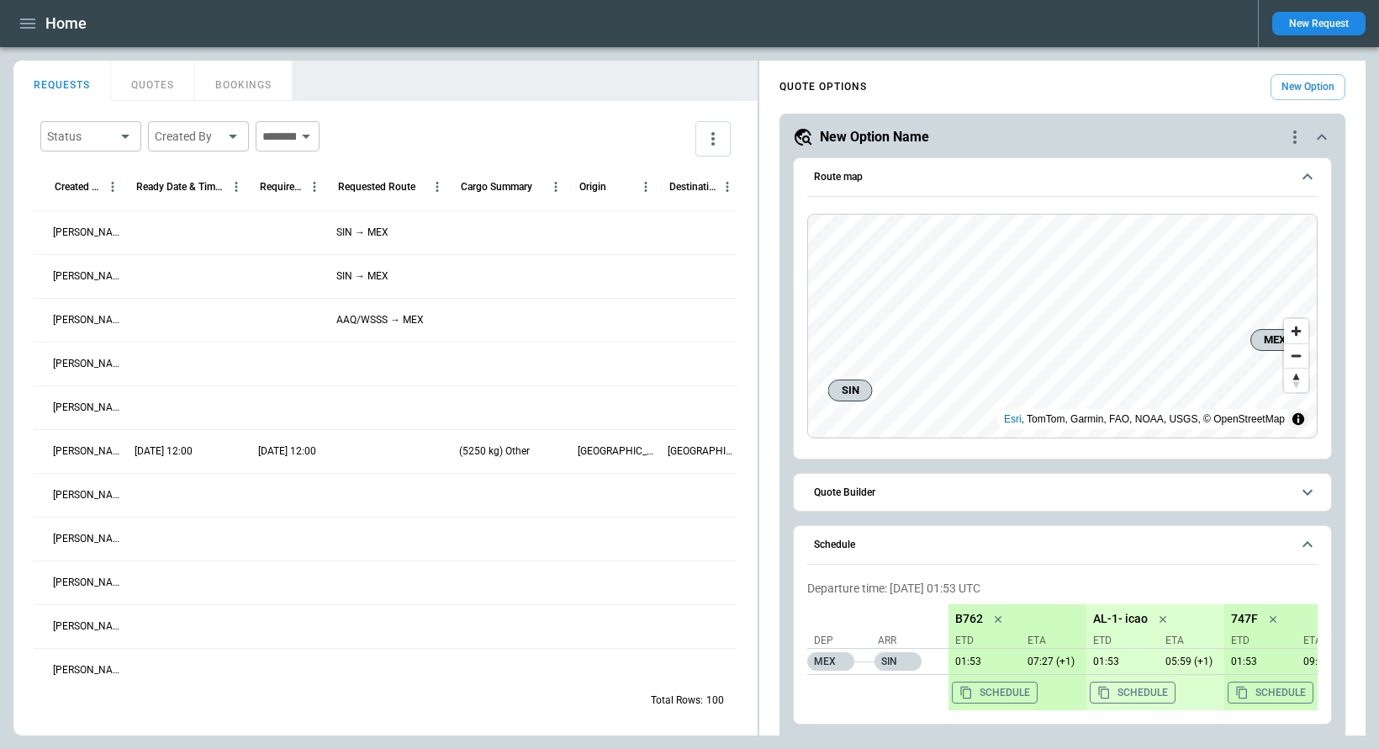
scroll to position [0, 679]
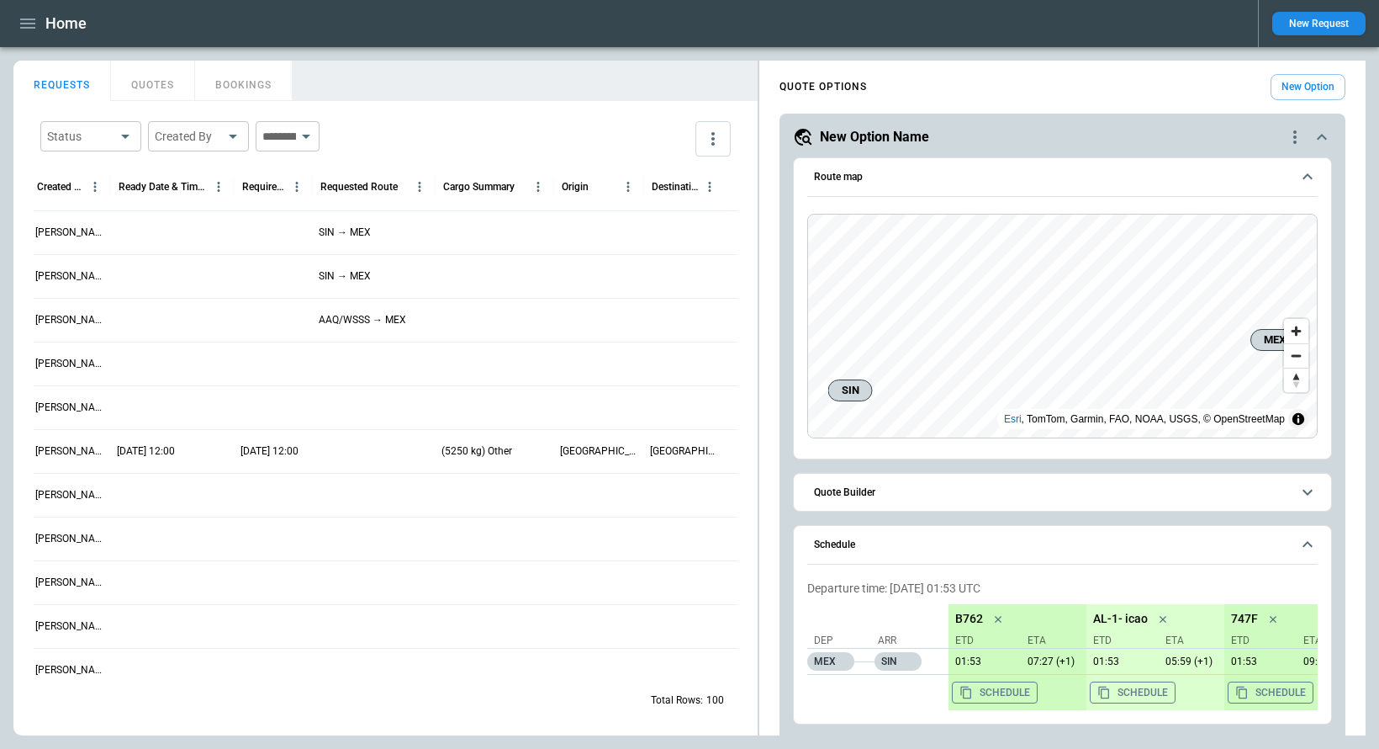
click at [1318, 29] on button "New Request" at bounding box center [1319, 24] width 93 height 24
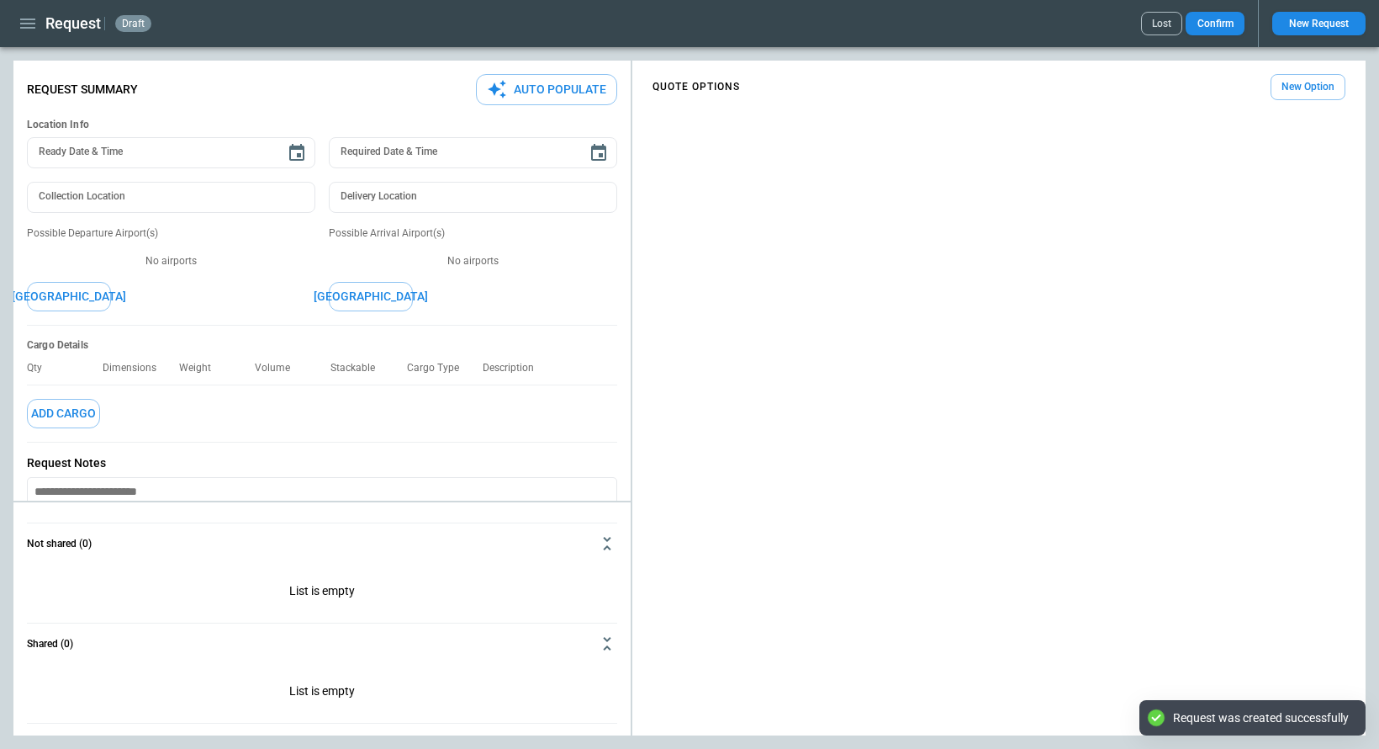
type textarea "*"
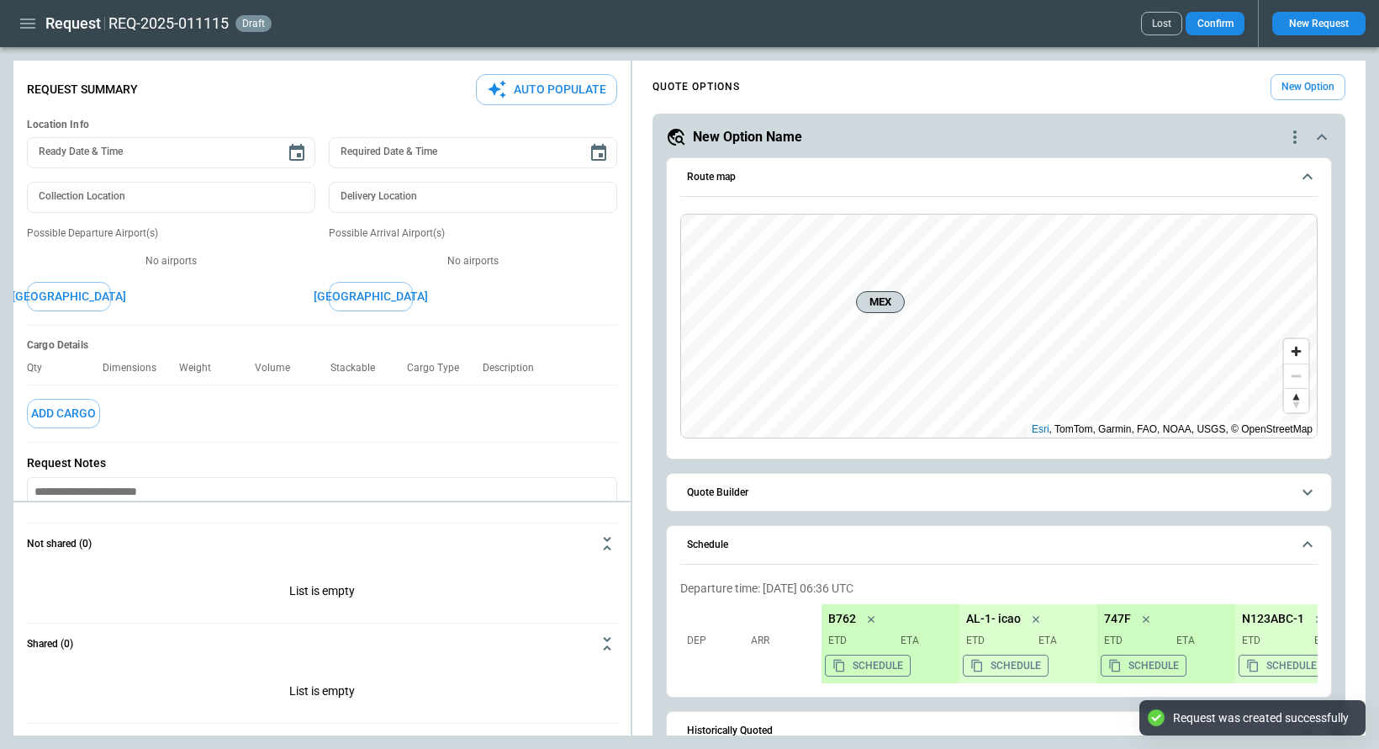
click at [89, 299] on button "[GEOGRAPHIC_DATA]" at bounding box center [69, 296] width 84 height 29
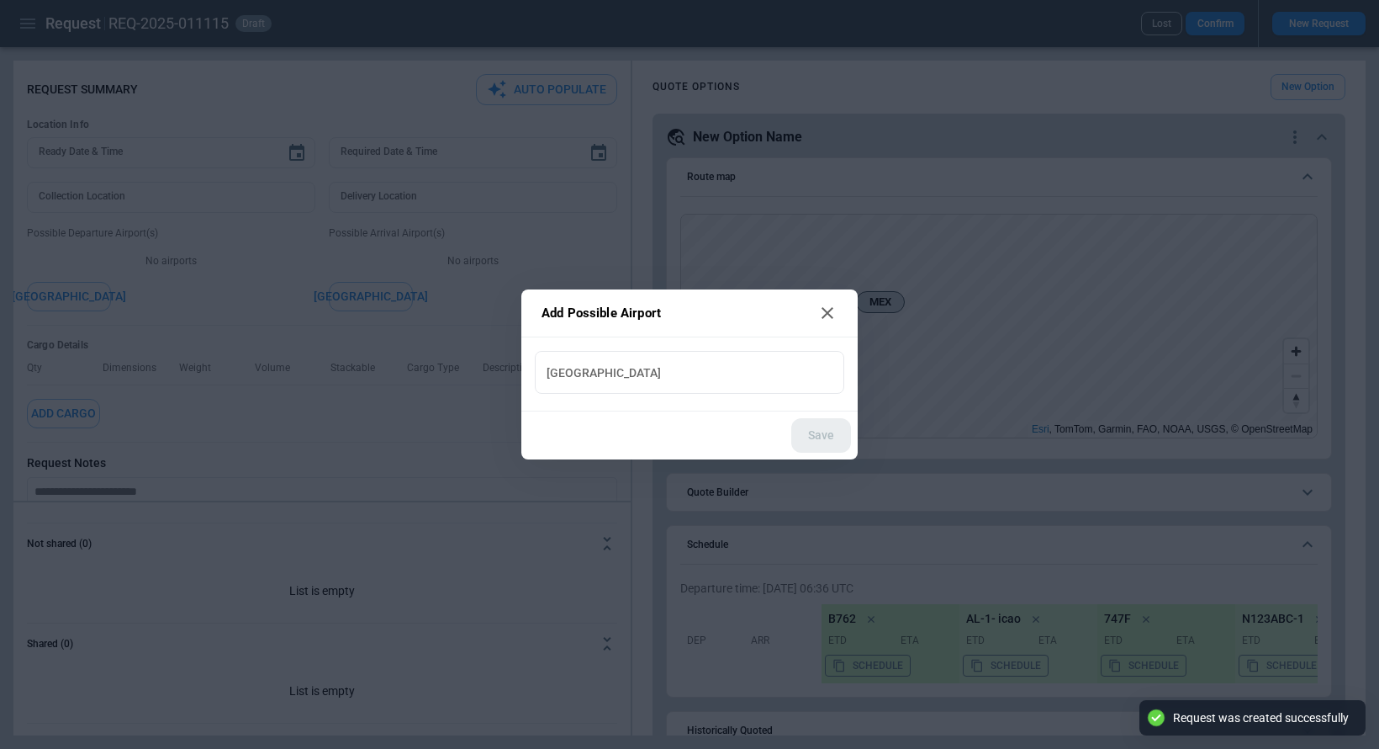
click at [585, 380] on input "New Airport" at bounding box center [690, 371] width 296 height 29
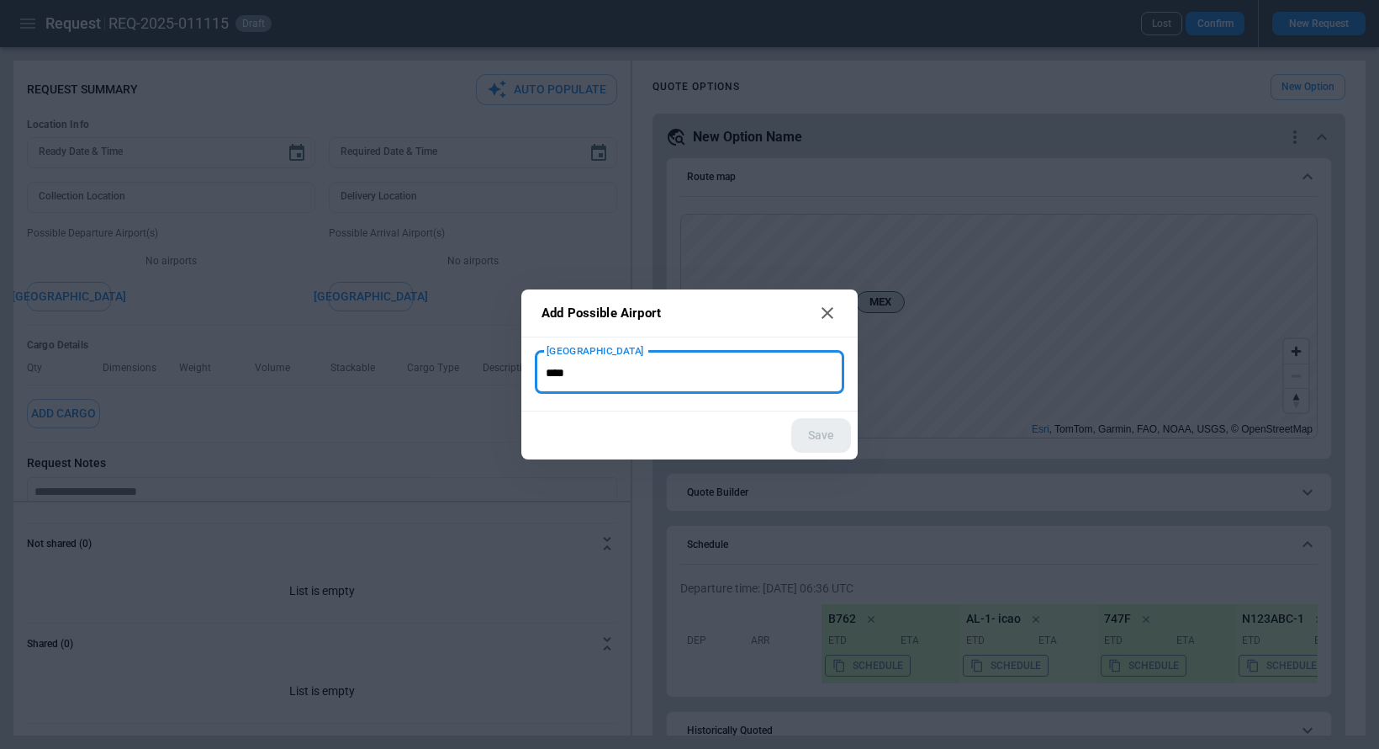
type input "****"
type input "**********"
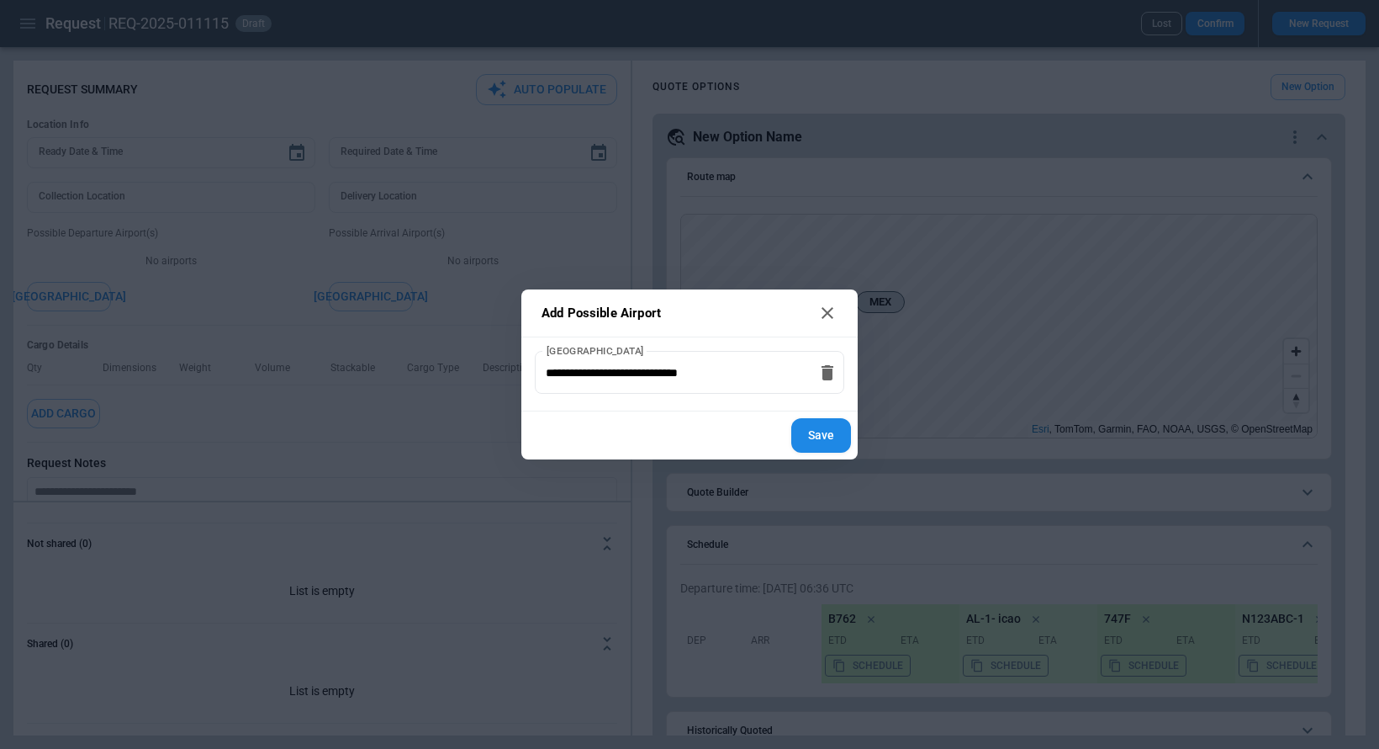
click at [801, 438] on button "Save" at bounding box center [821, 435] width 60 height 34
type textarea "*"
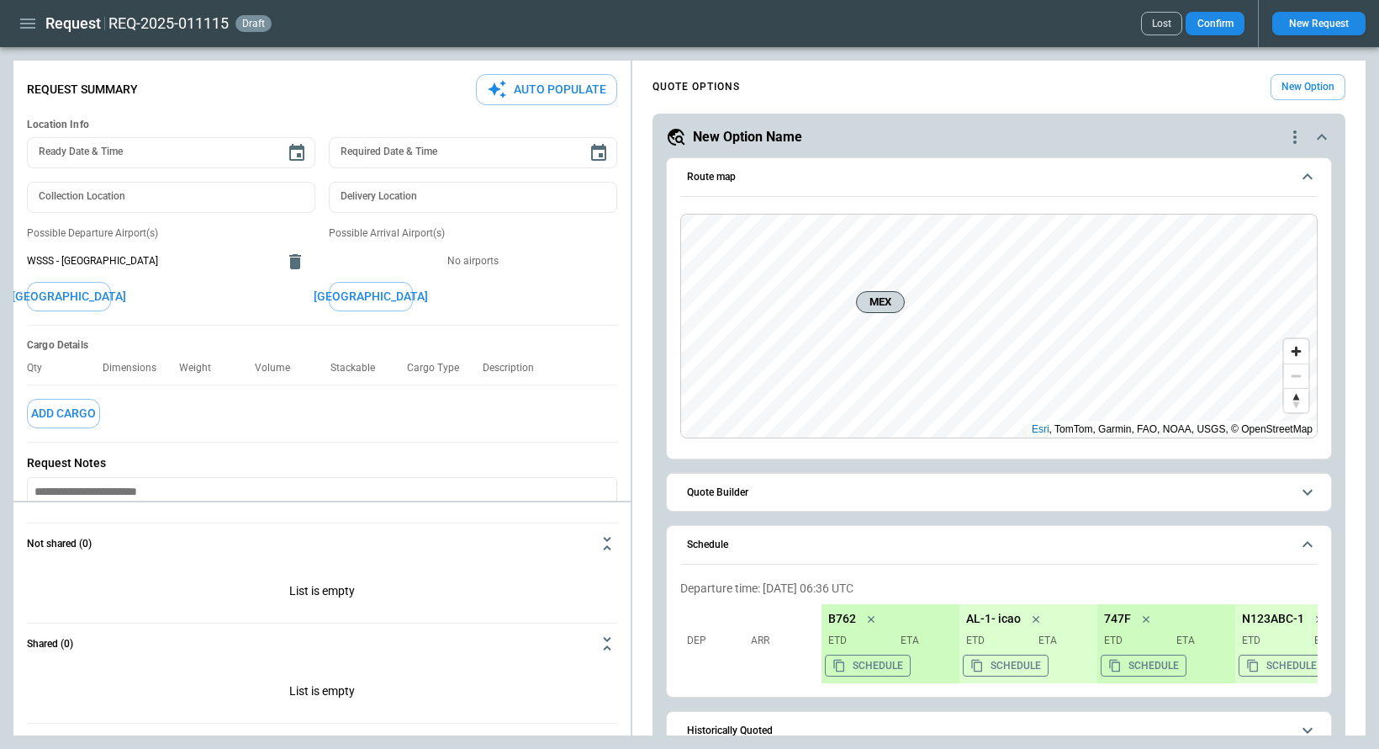
click at [378, 294] on button "[GEOGRAPHIC_DATA]" at bounding box center [371, 296] width 84 height 29
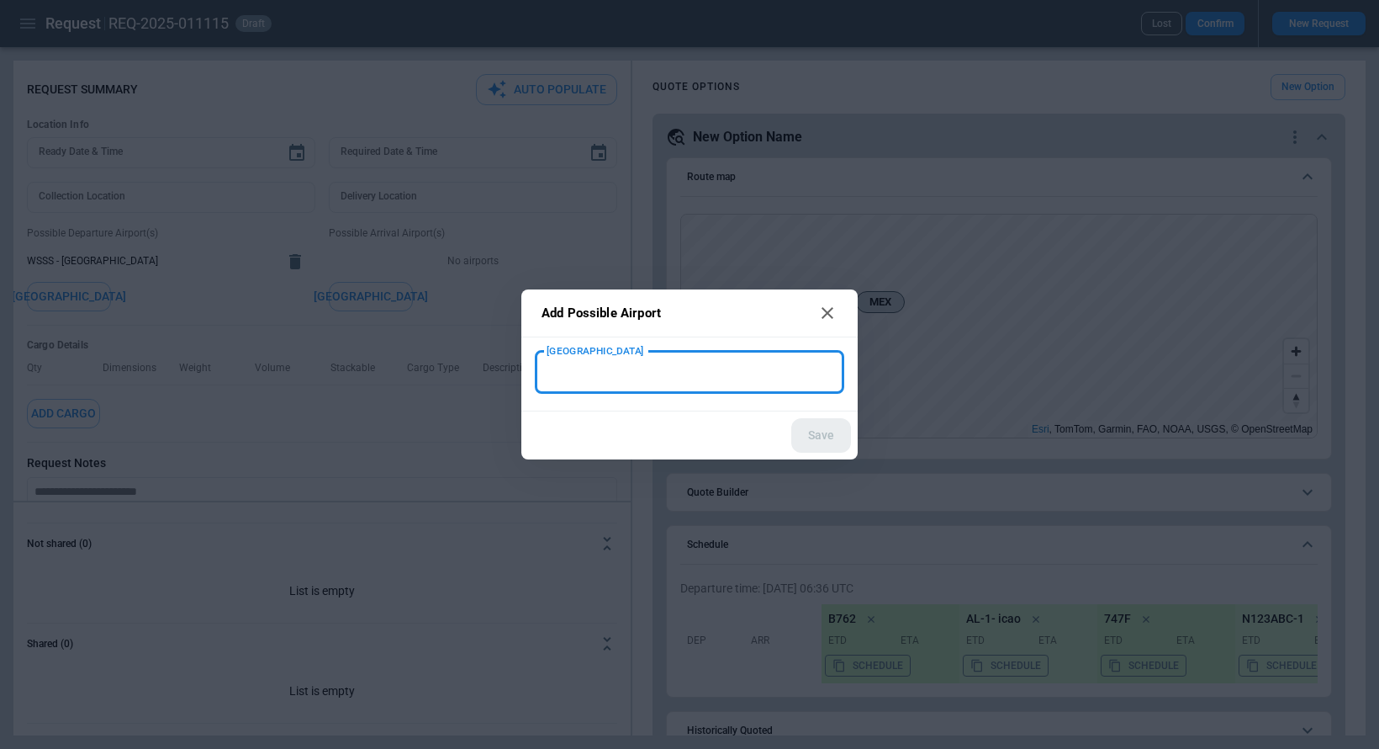
click at [701, 371] on input "New Airport" at bounding box center [690, 371] width 296 height 29
type input "***"
type input "**********"
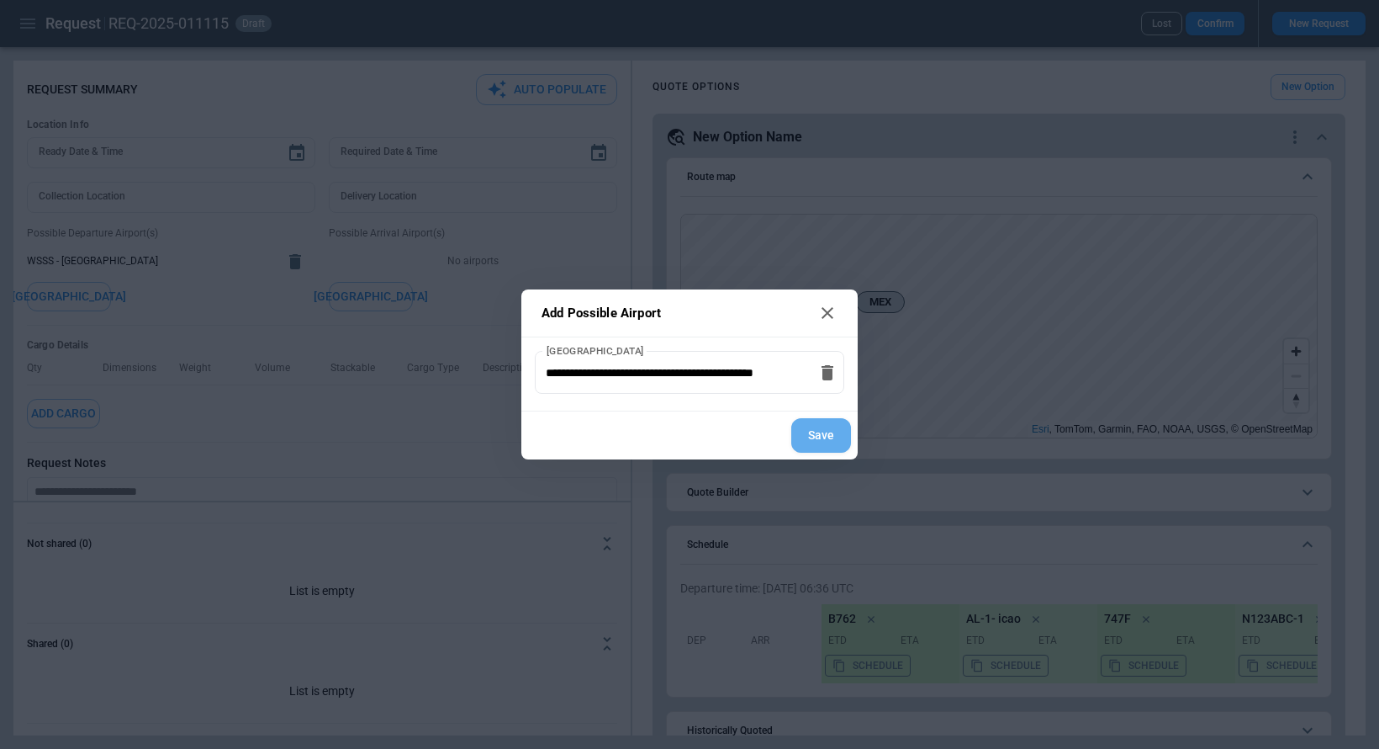
click at [839, 429] on button "Save" at bounding box center [821, 435] width 60 height 34
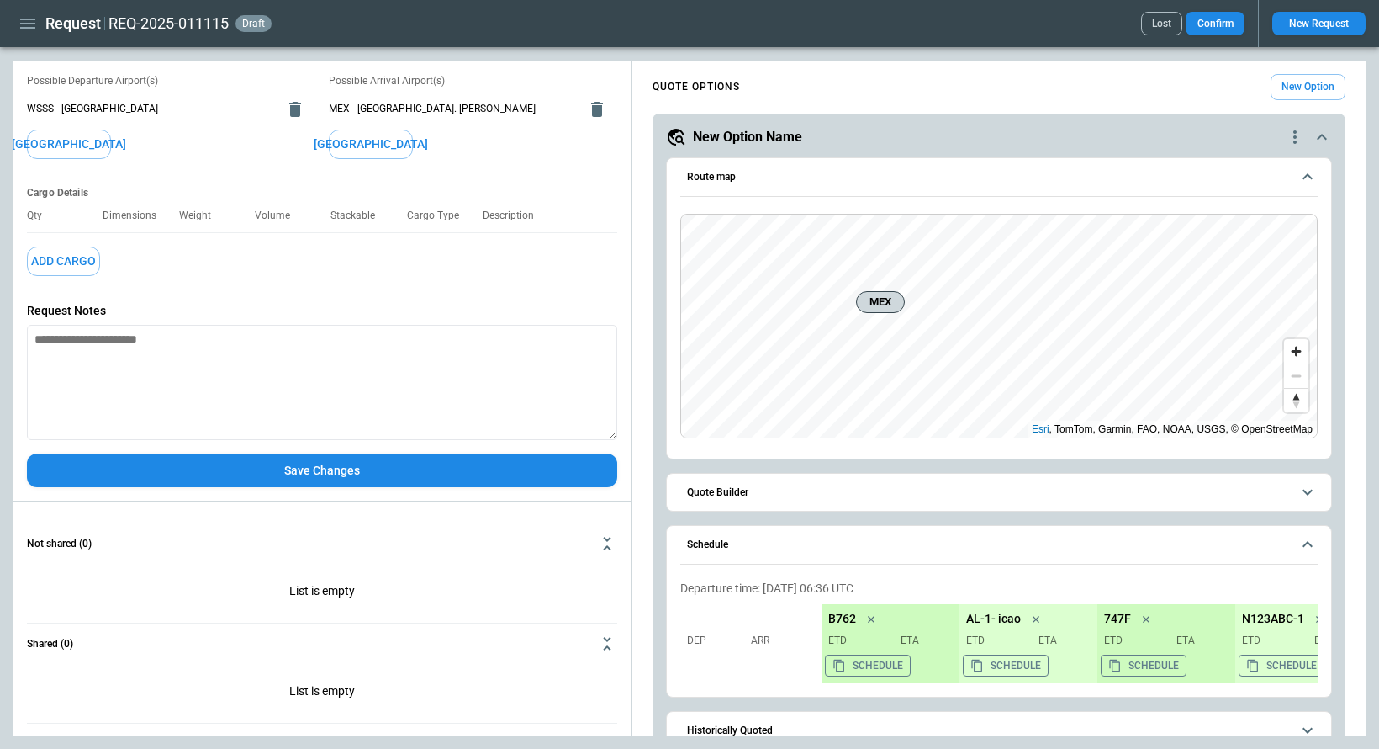
click at [387, 469] on button "Save Changes" at bounding box center [322, 470] width 590 height 34
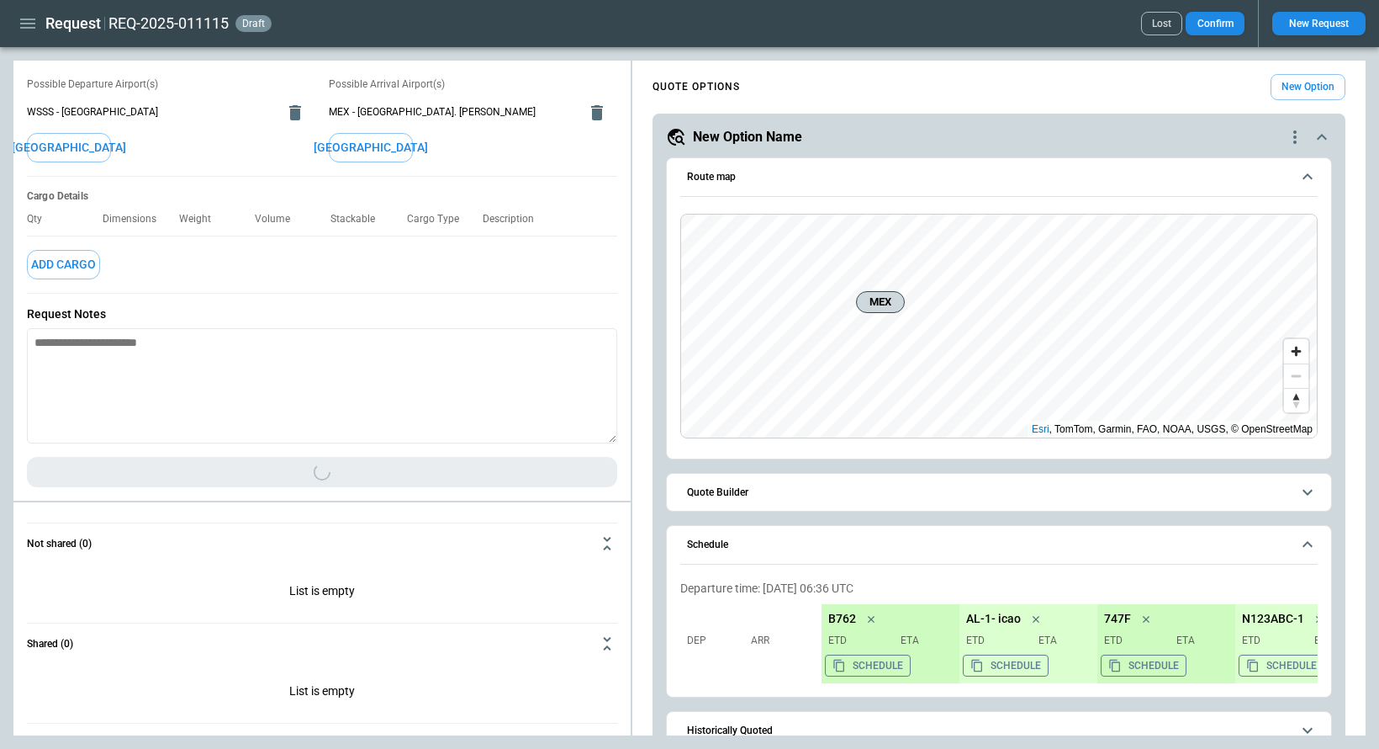
scroll to position [152, 0]
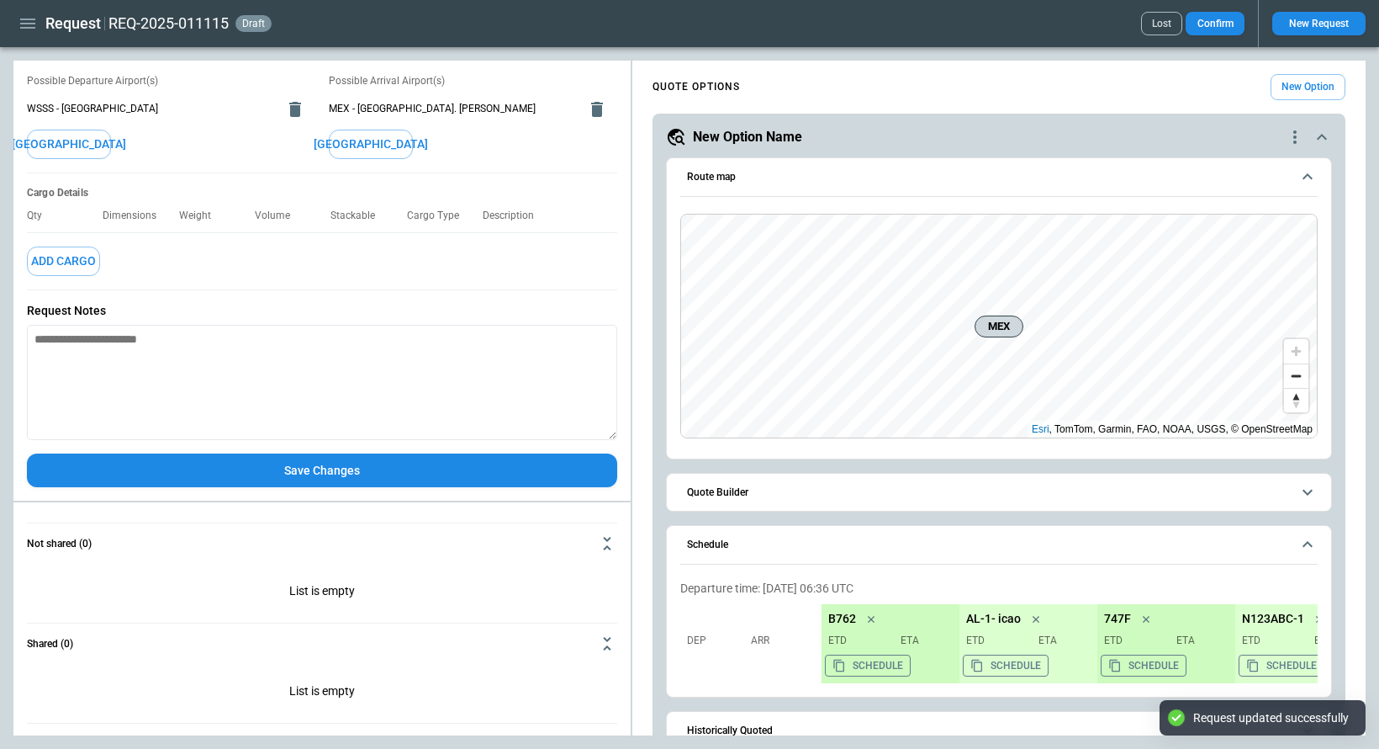
type textarea "*"
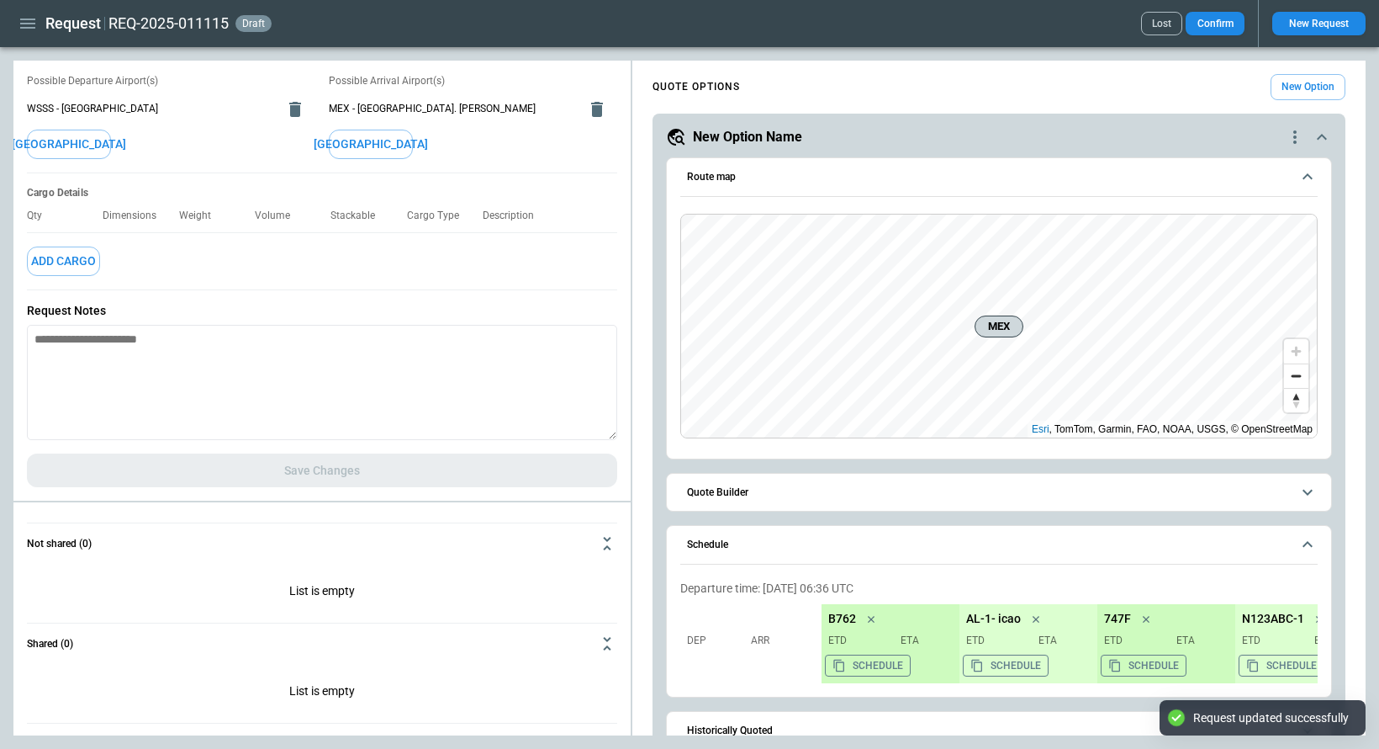
scroll to position [0, 0]
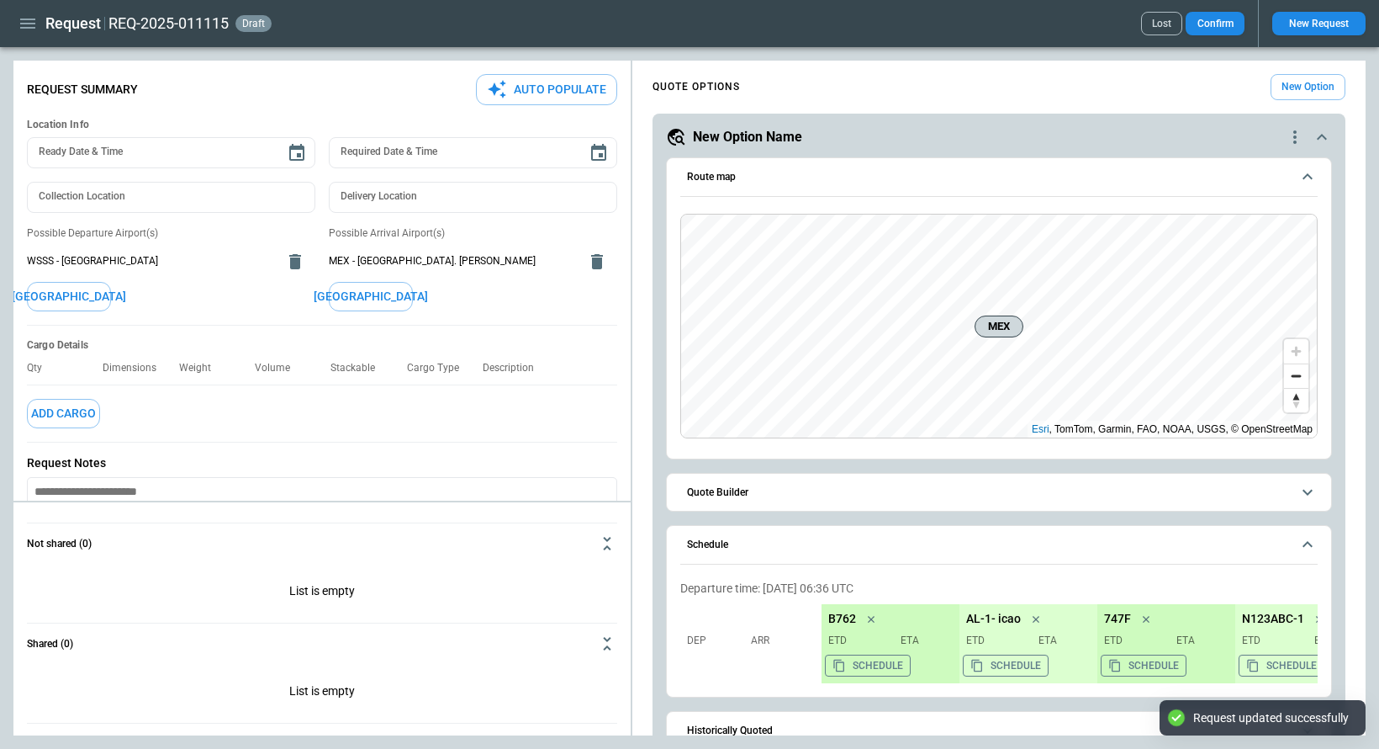
click at [29, 25] on icon "button" at bounding box center [28, 23] width 20 height 20
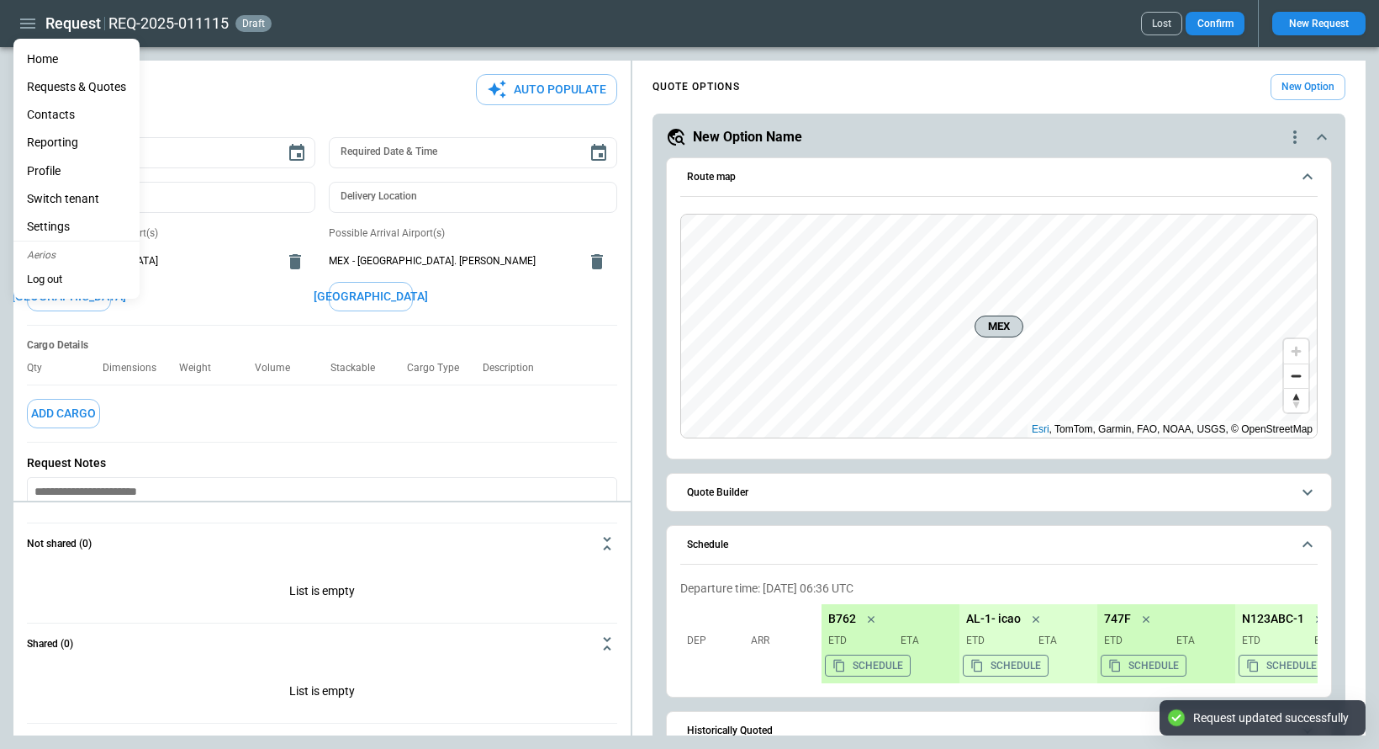
click at [50, 59] on li "Home" at bounding box center [76, 59] width 126 height 28
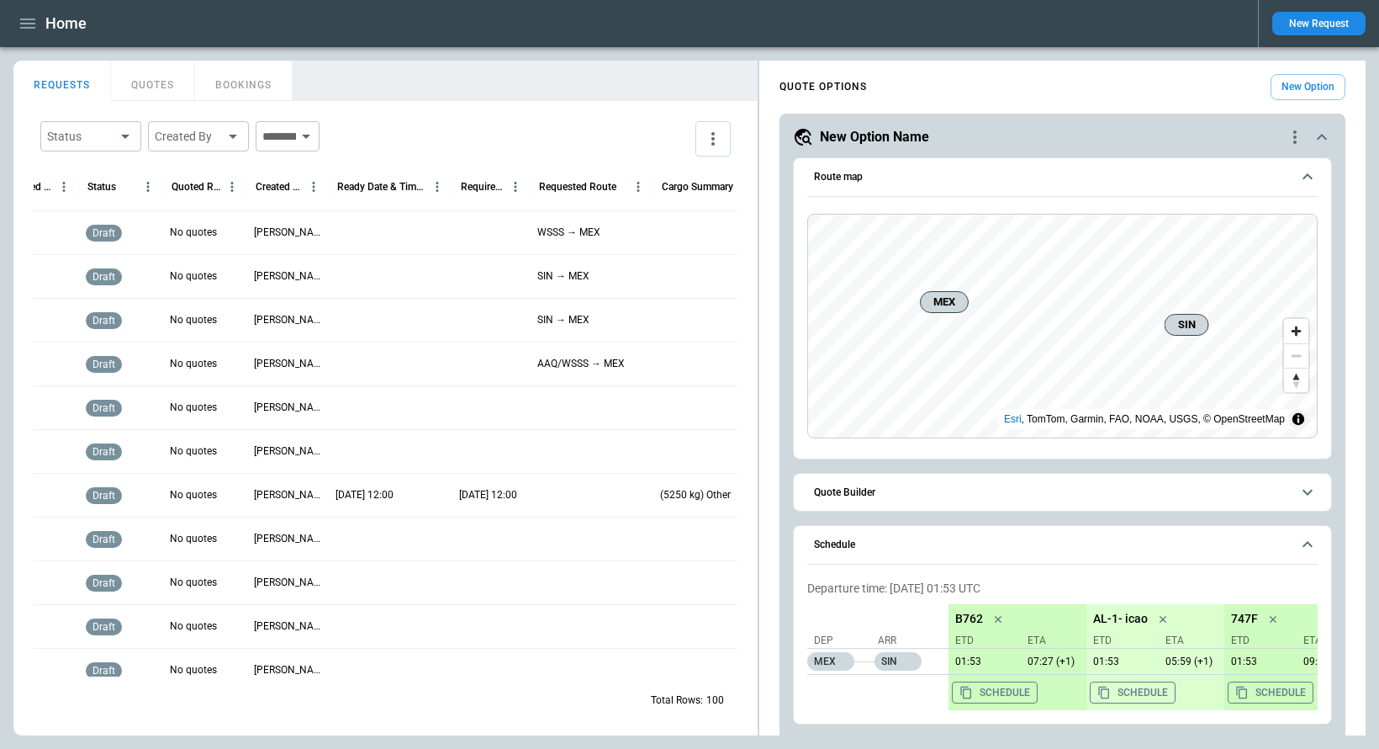
scroll to position [0, 114]
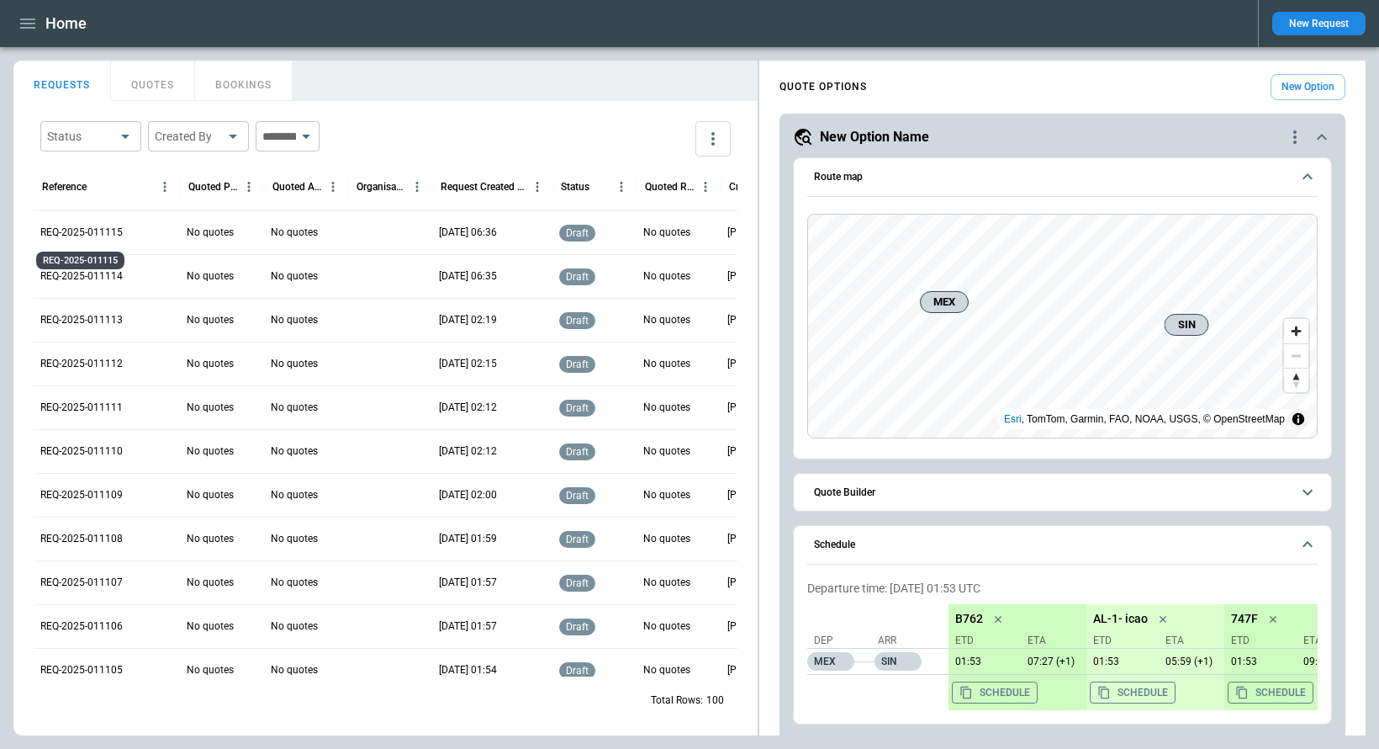
click at [114, 229] on p "REQ-2025-011115" at bounding box center [81, 232] width 82 height 14
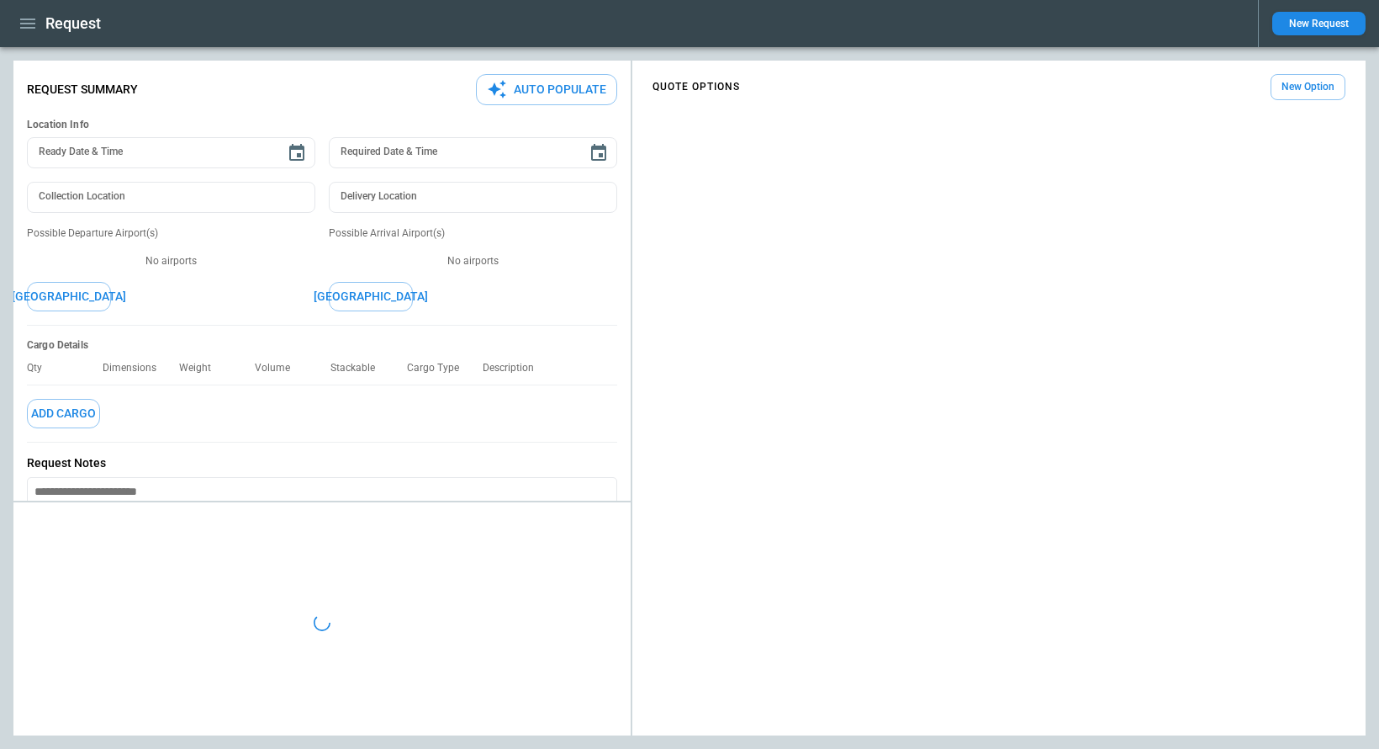
type textarea "*"
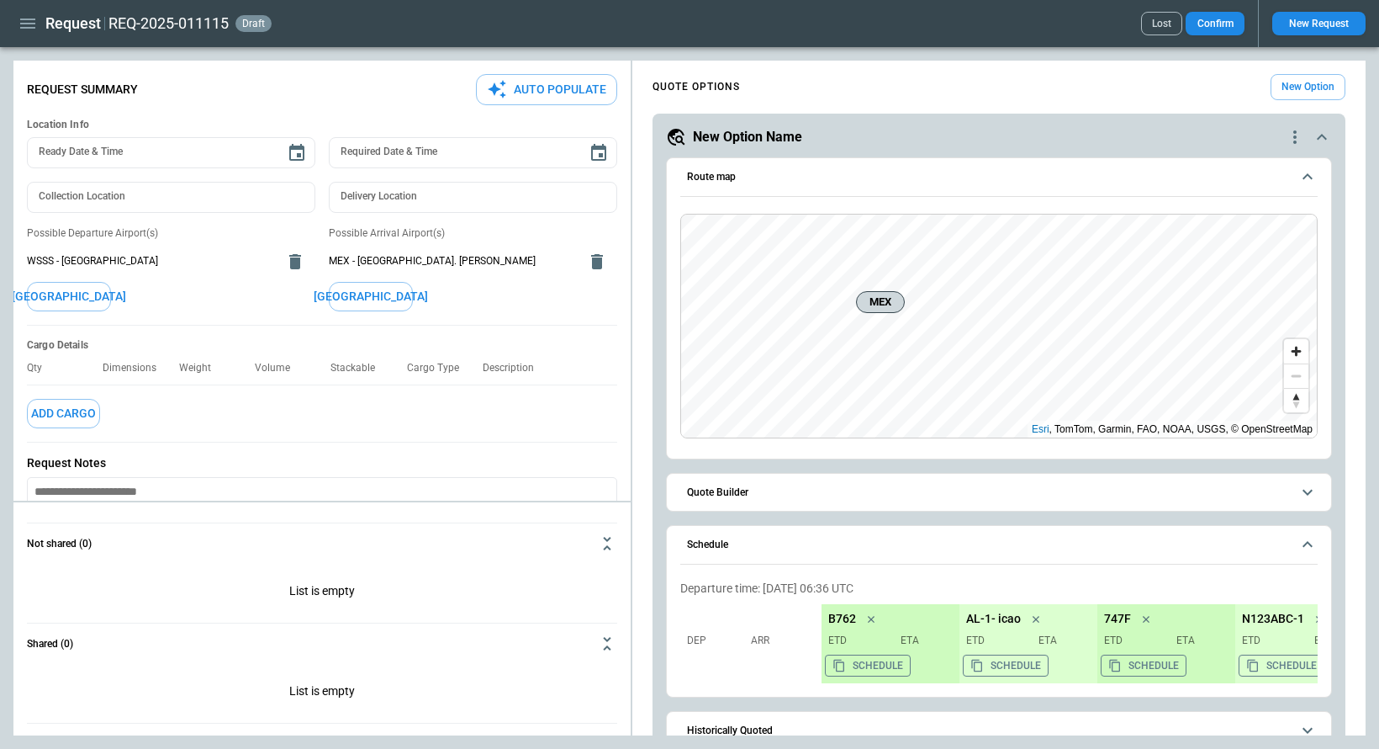
click at [79, 287] on button "[GEOGRAPHIC_DATA]" at bounding box center [69, 296] width 84 height 29
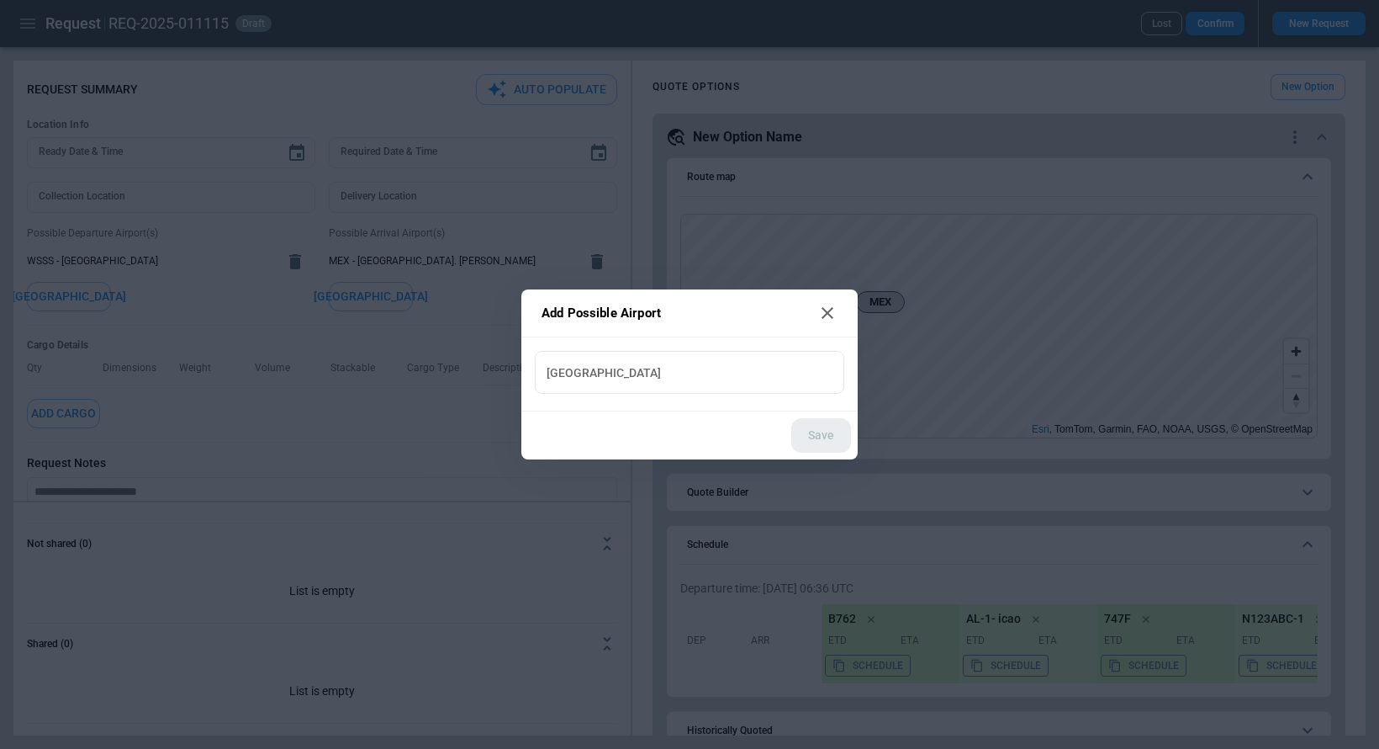
click at [586, 377] on input "New Airport" at bounding box center [690, 371] width 296 height 29
type input "***"
type input "**********"
click at [835, 435] on button "Save" at bounding box center [821, 435] width 60 height 34
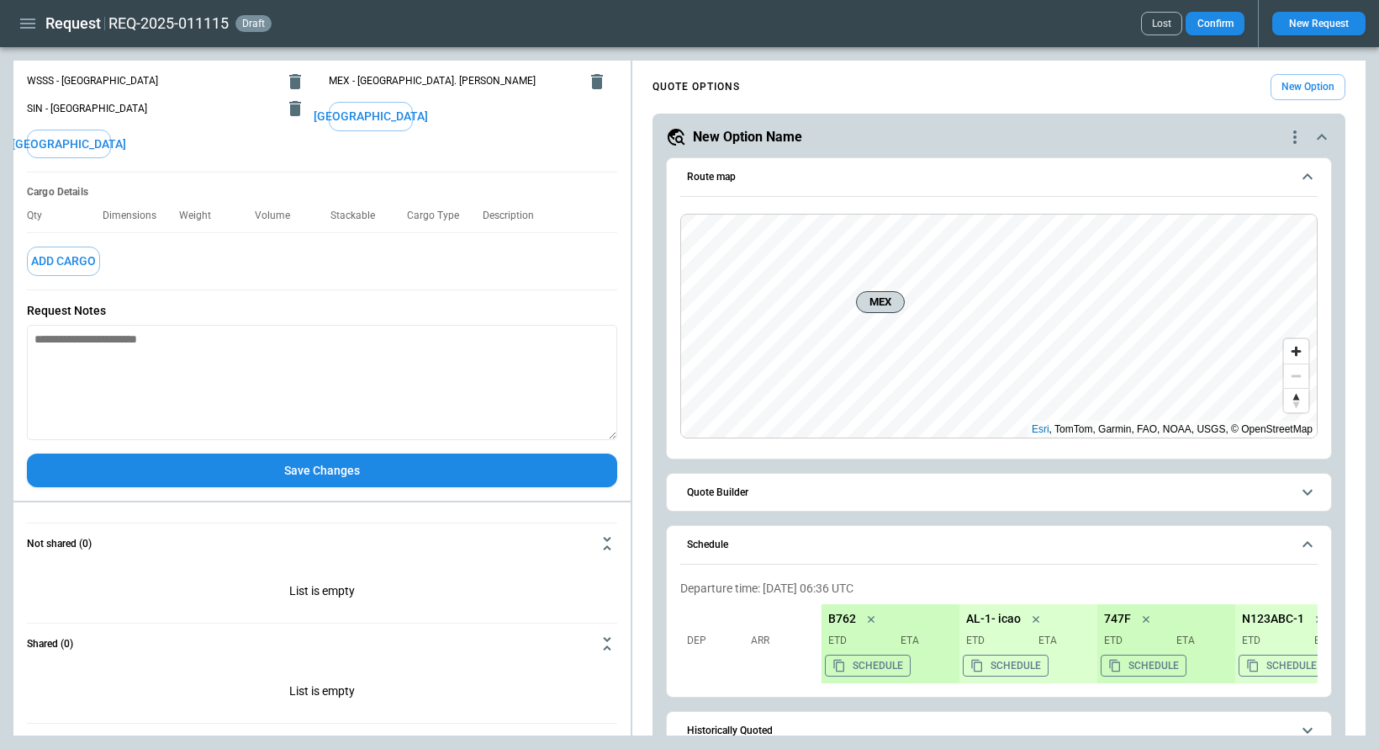
click at [352, 469] on button "Save Changes" at bounding box center [322, 470] width 590 height 34
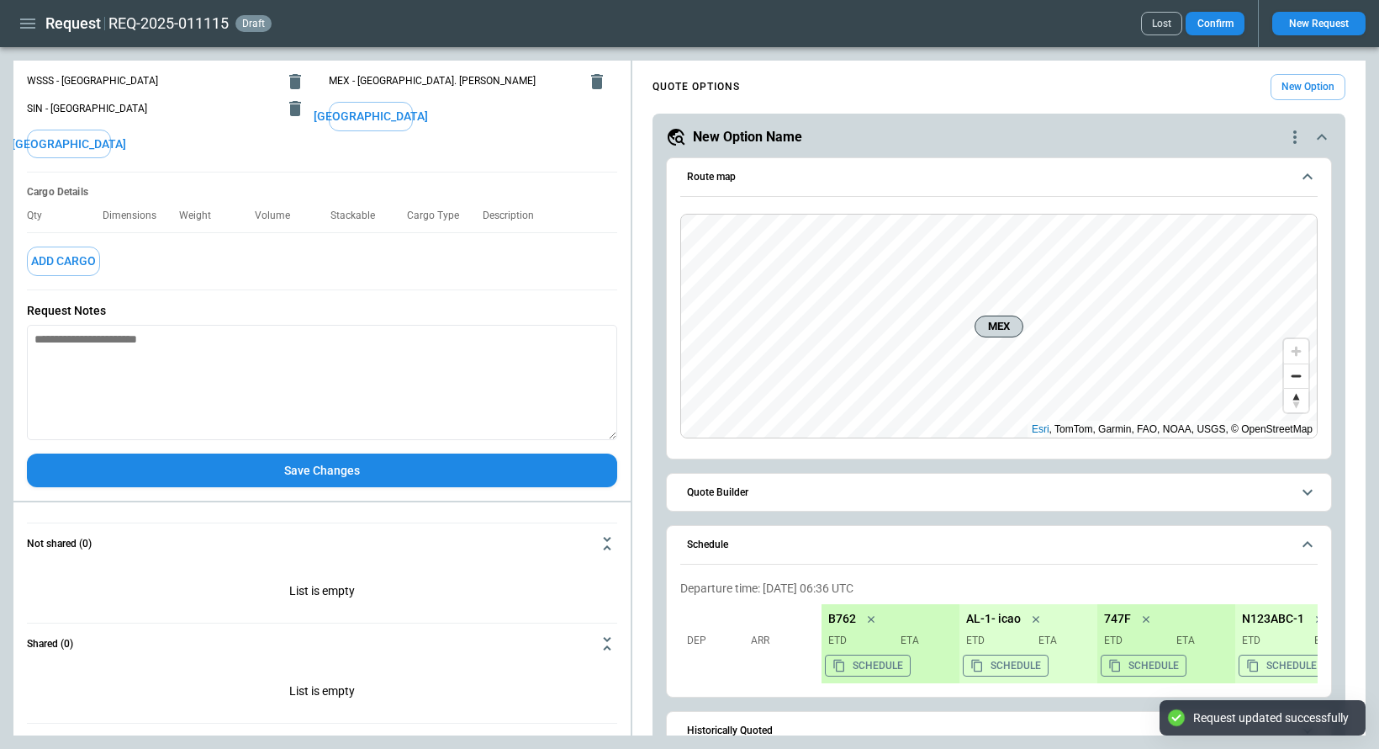
type textarea "*"
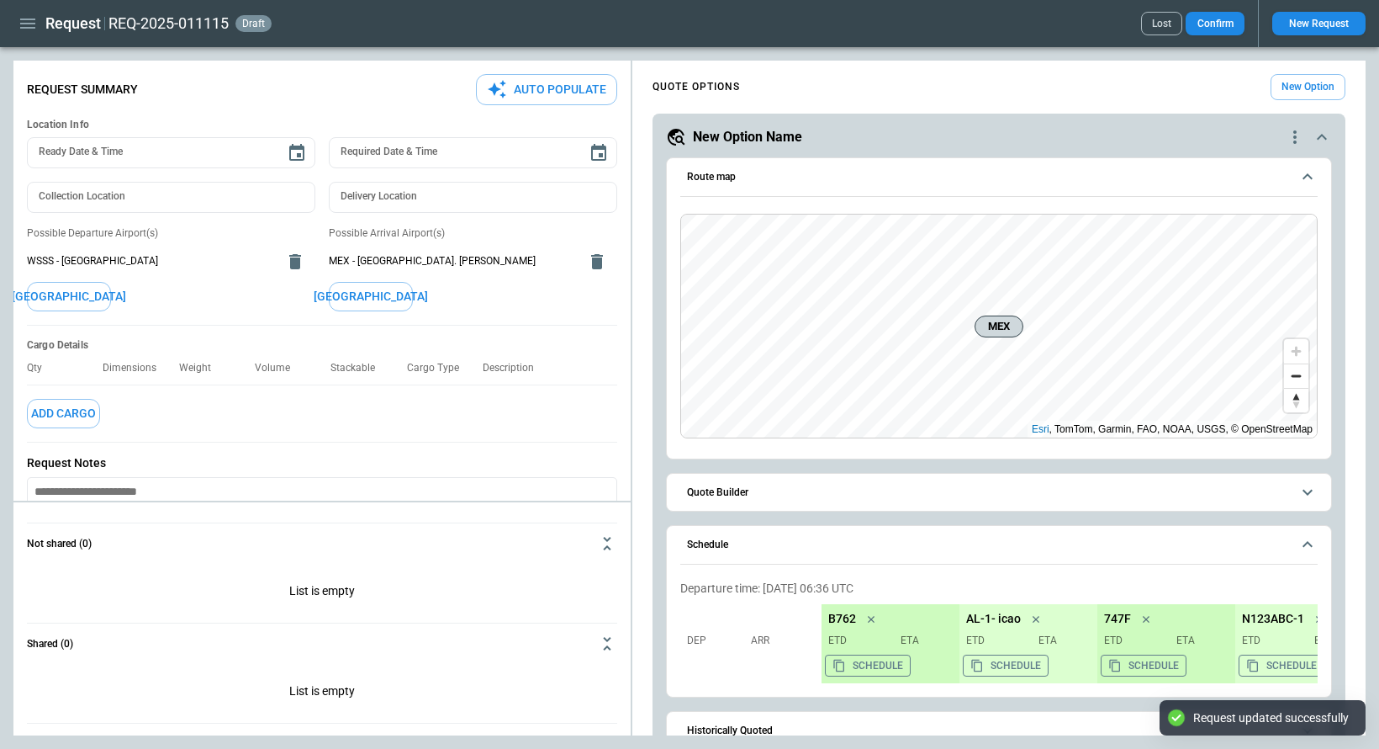
click at [80, 301] on button "[GEOGRAPHIC_DATA]" at bounding box center [69, 296] width 84 height 29
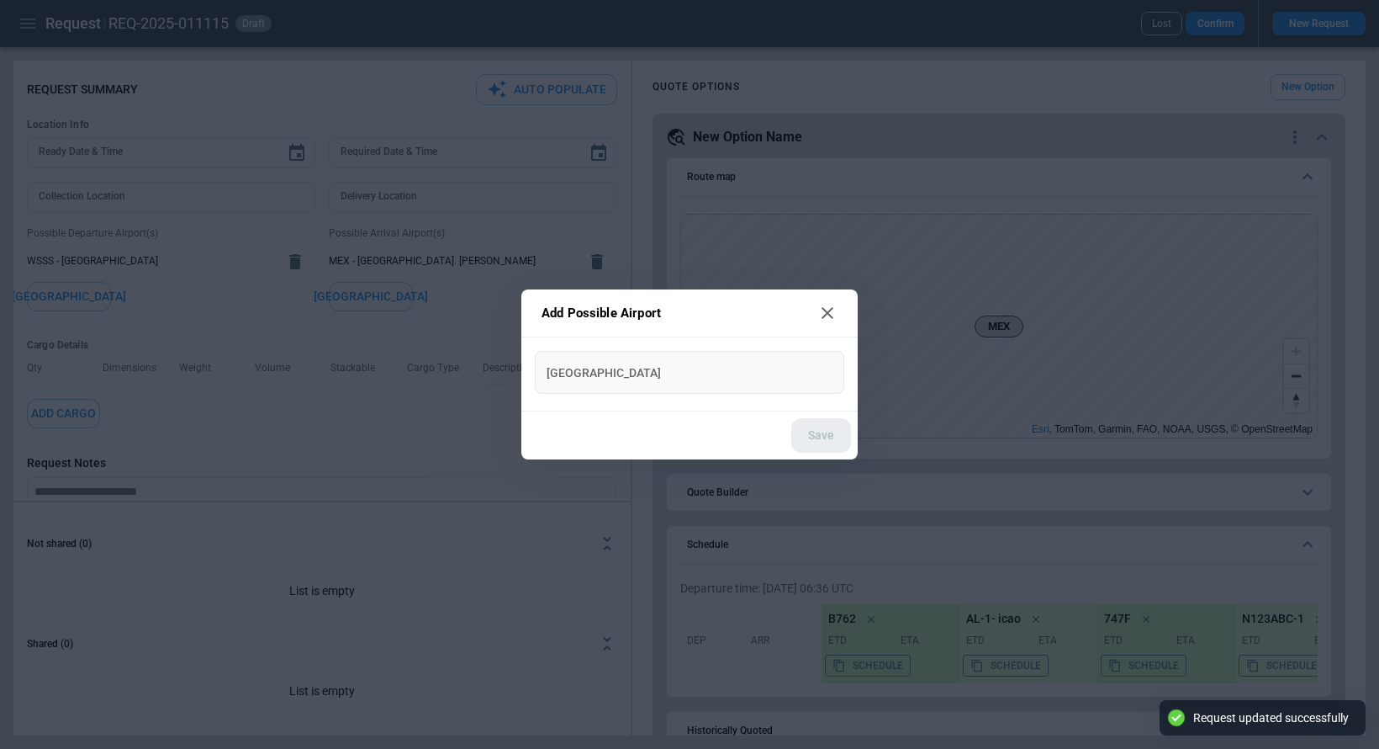
click at [701, 375] on input "New Airport" at bounding box center [690, 371] width 296 height 29
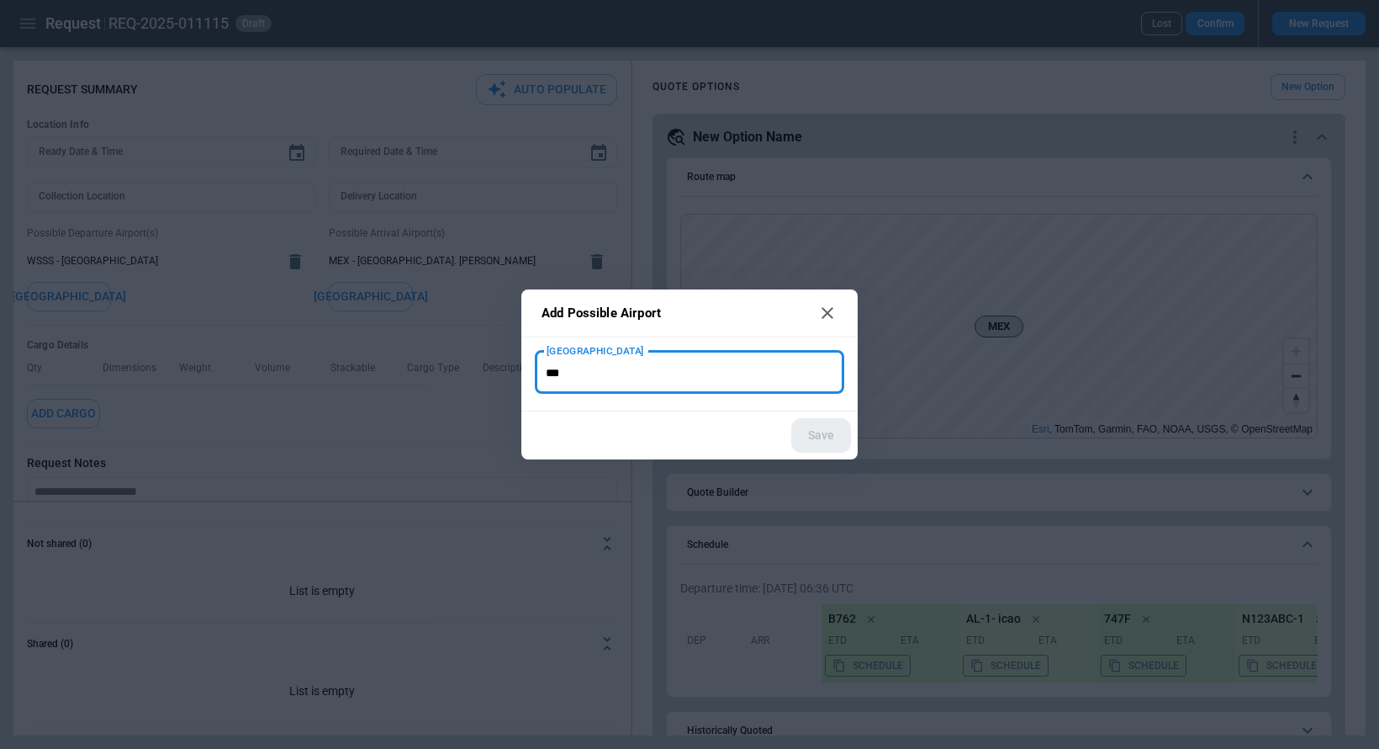
type input "***"
type input "**********"
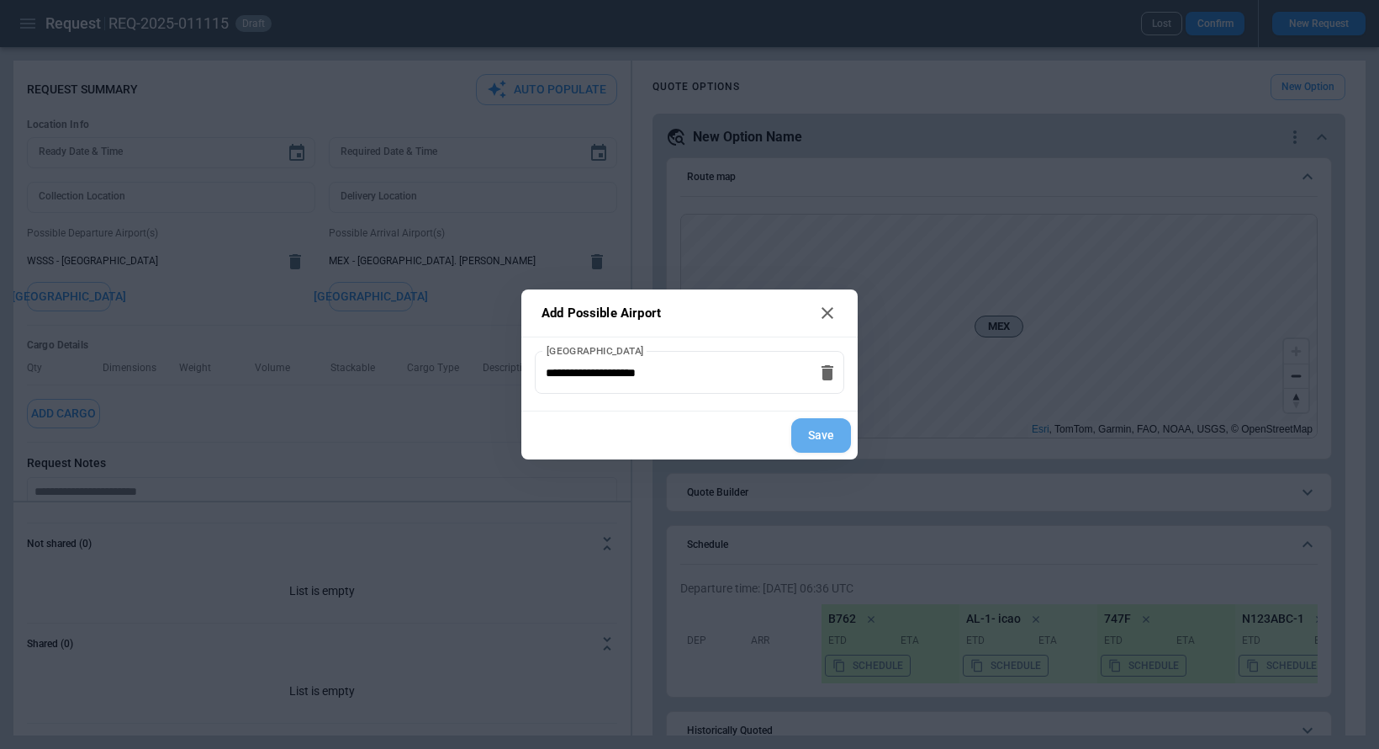
click at [839, 428] on button "Save" at bounding box center [821, 435] width 60 height 34
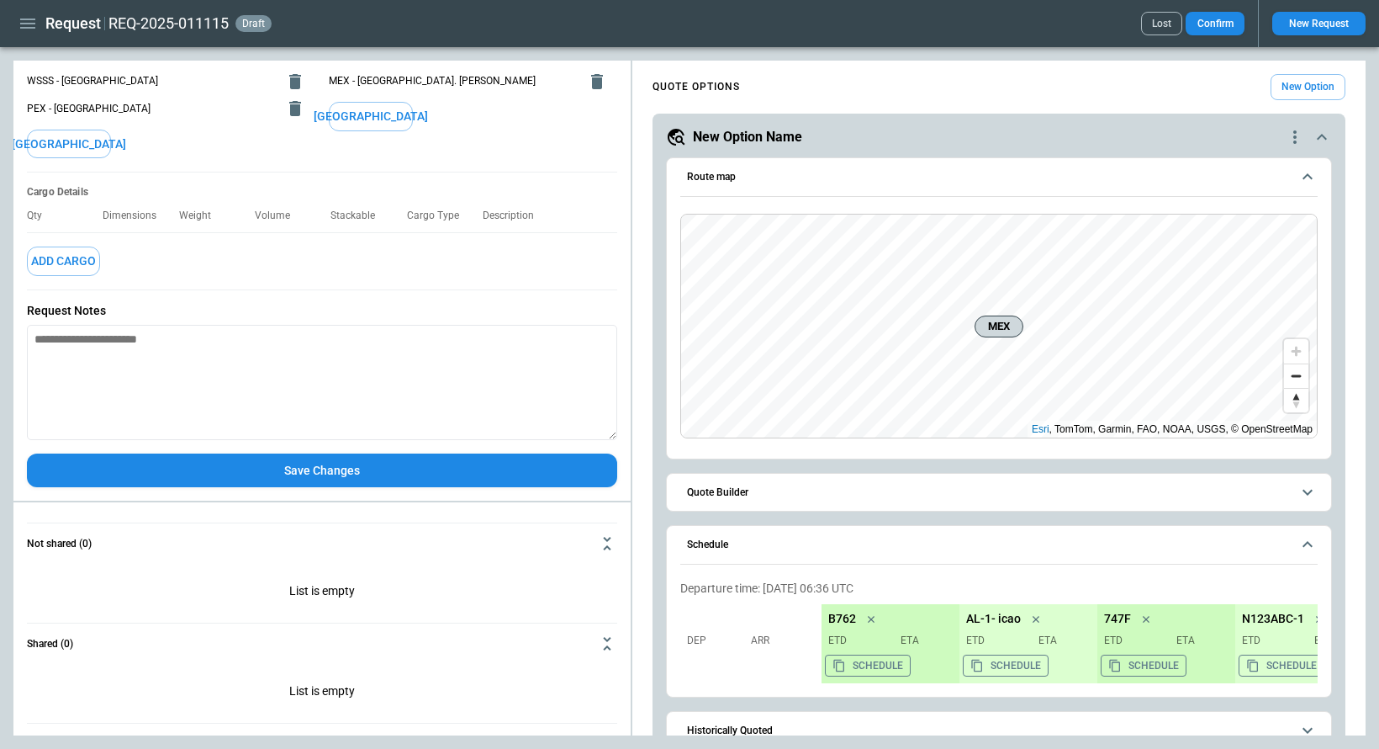
click at [345, 467] on button "Save Changes" at bounding box center [322, 470] width 590 height 34
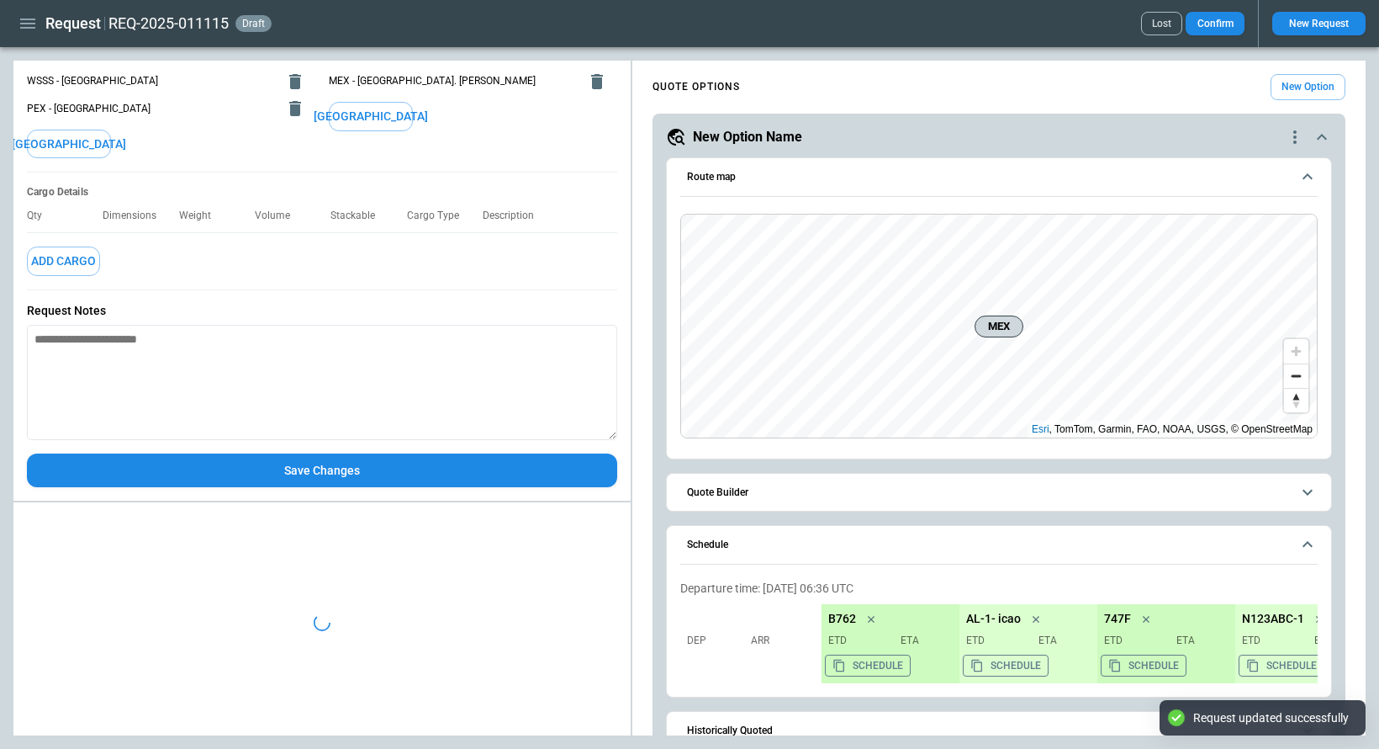
type textarea "*"
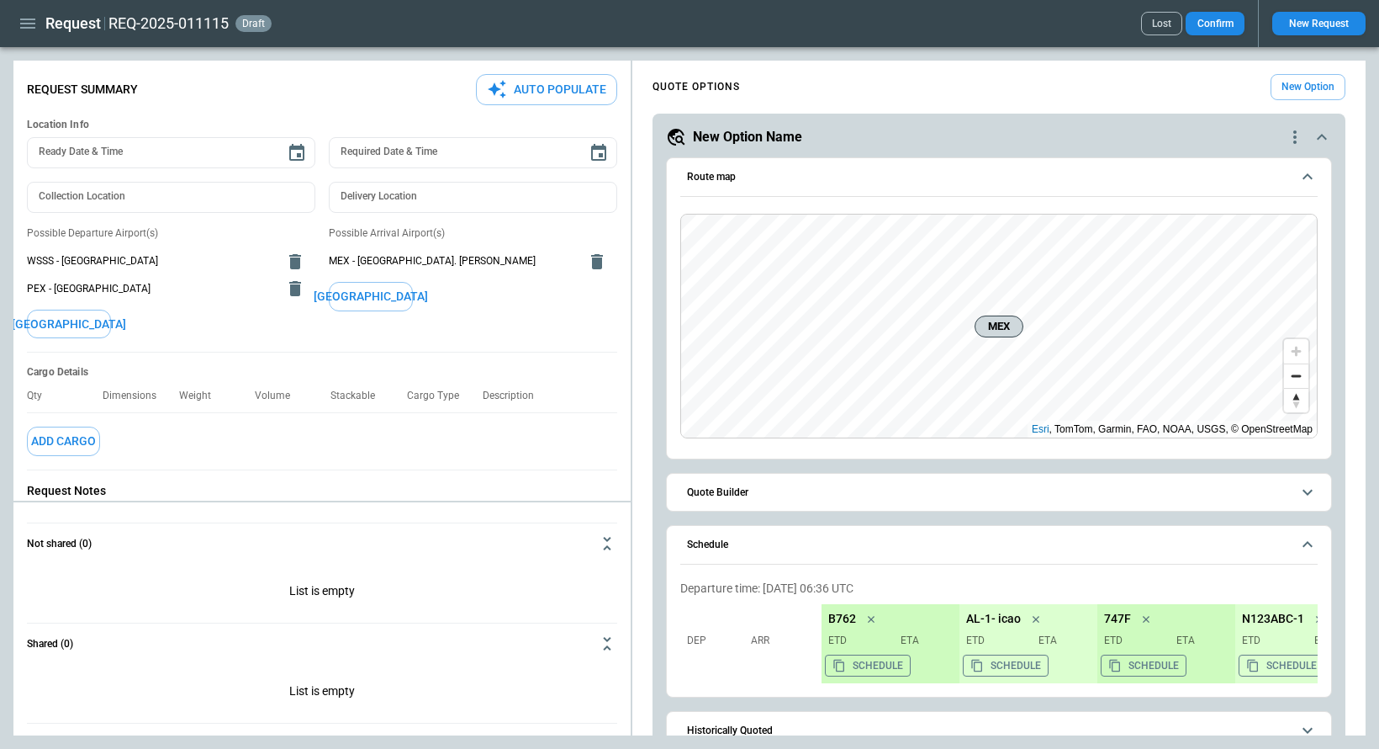
click at [383, 289] on button "[GEOGRAPHIC_DATA]" at bounding box center [371, 296] width 84 height 29
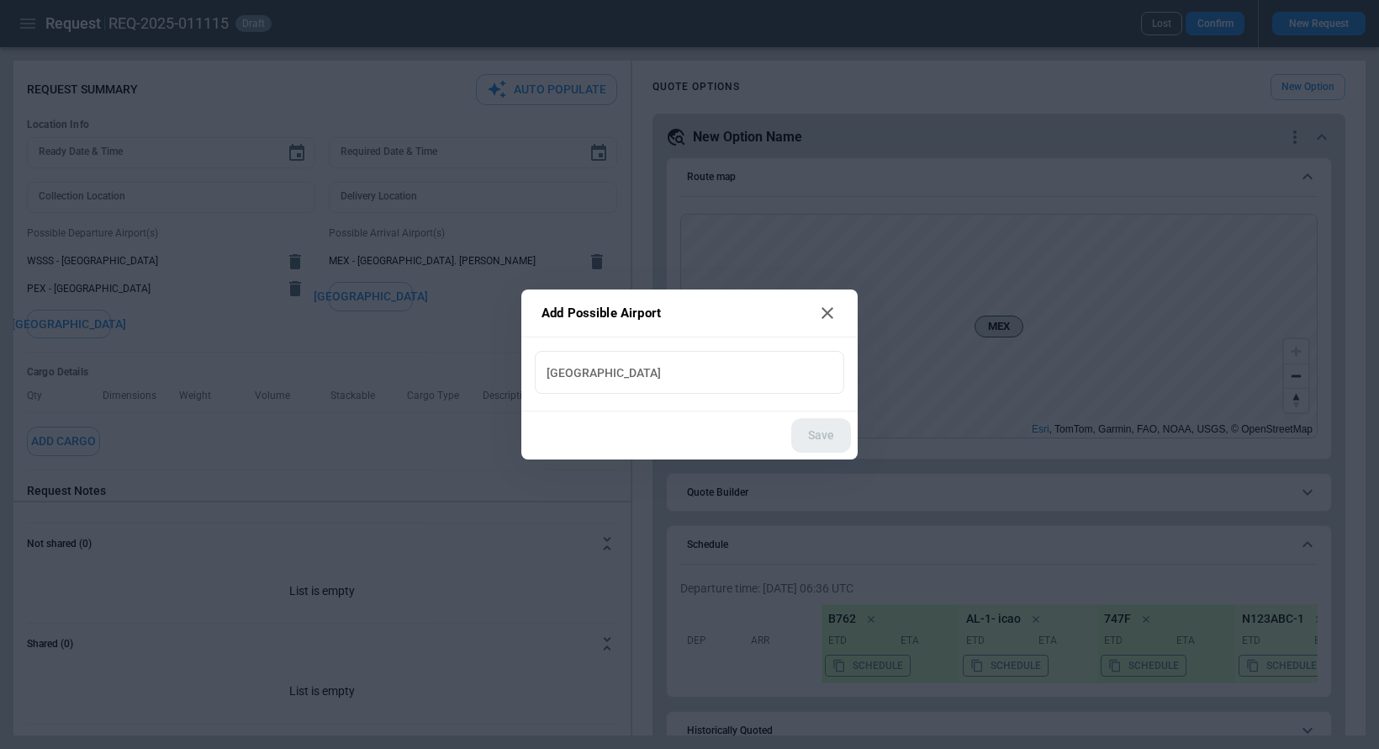
click at [596, 349] on div "New Airport New Airport" at bounding box center [689, 374] width 336 height 74
click at [589, 371] on input "New Airport" at bounding box center [690, 371] width 296 height 29
type input "***"
type input "**********"
click at [810, 431] on button "Save" at bounding box center [821, 435] width 60 height 34
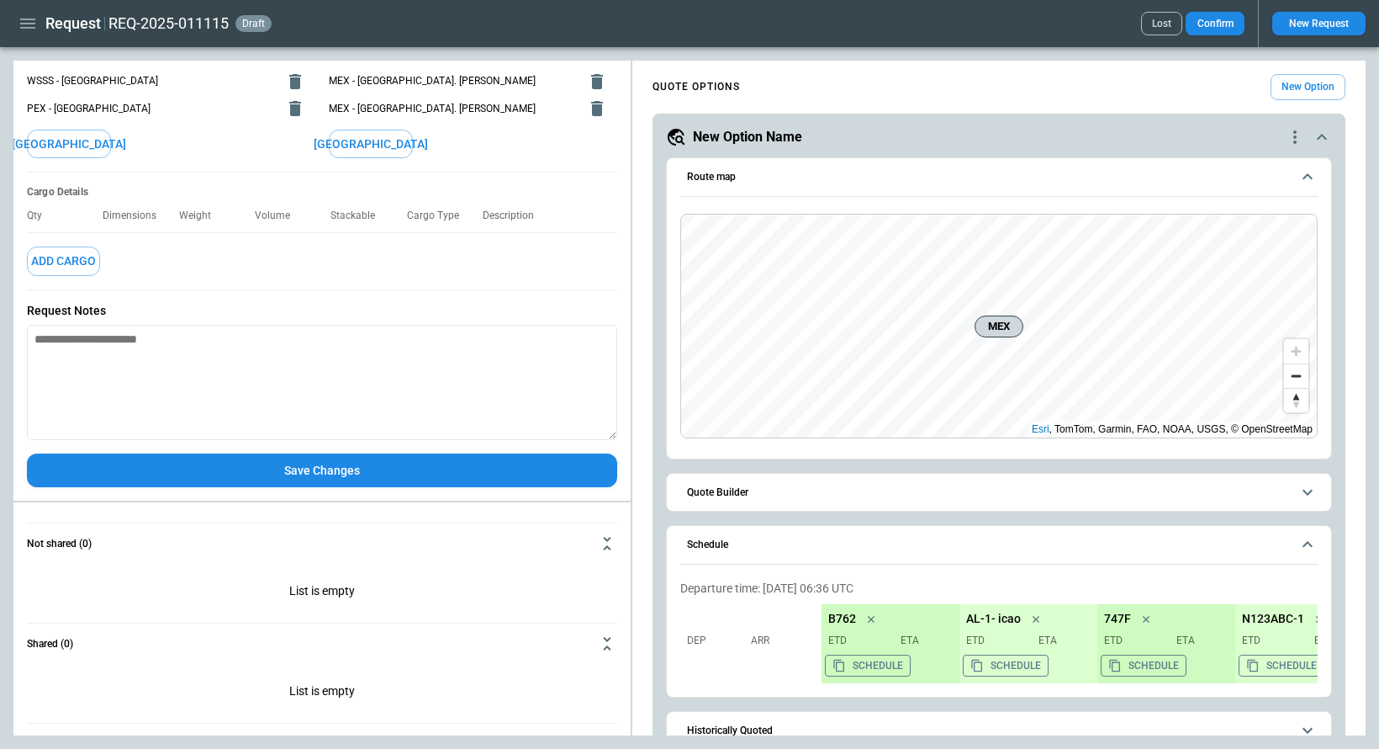
click at [420, 468] on button "Save Changes" at bounding box center [322, 470] width 590 height 34
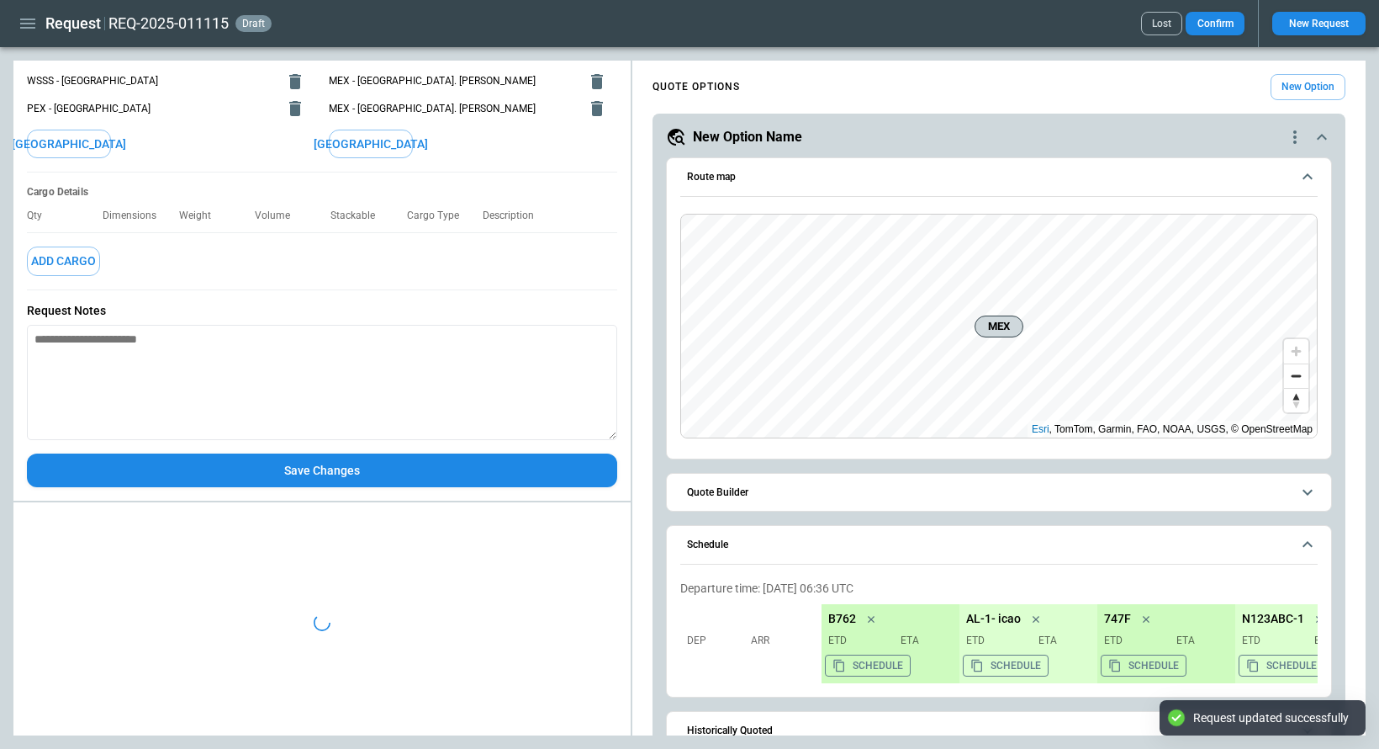
type textarea "*"
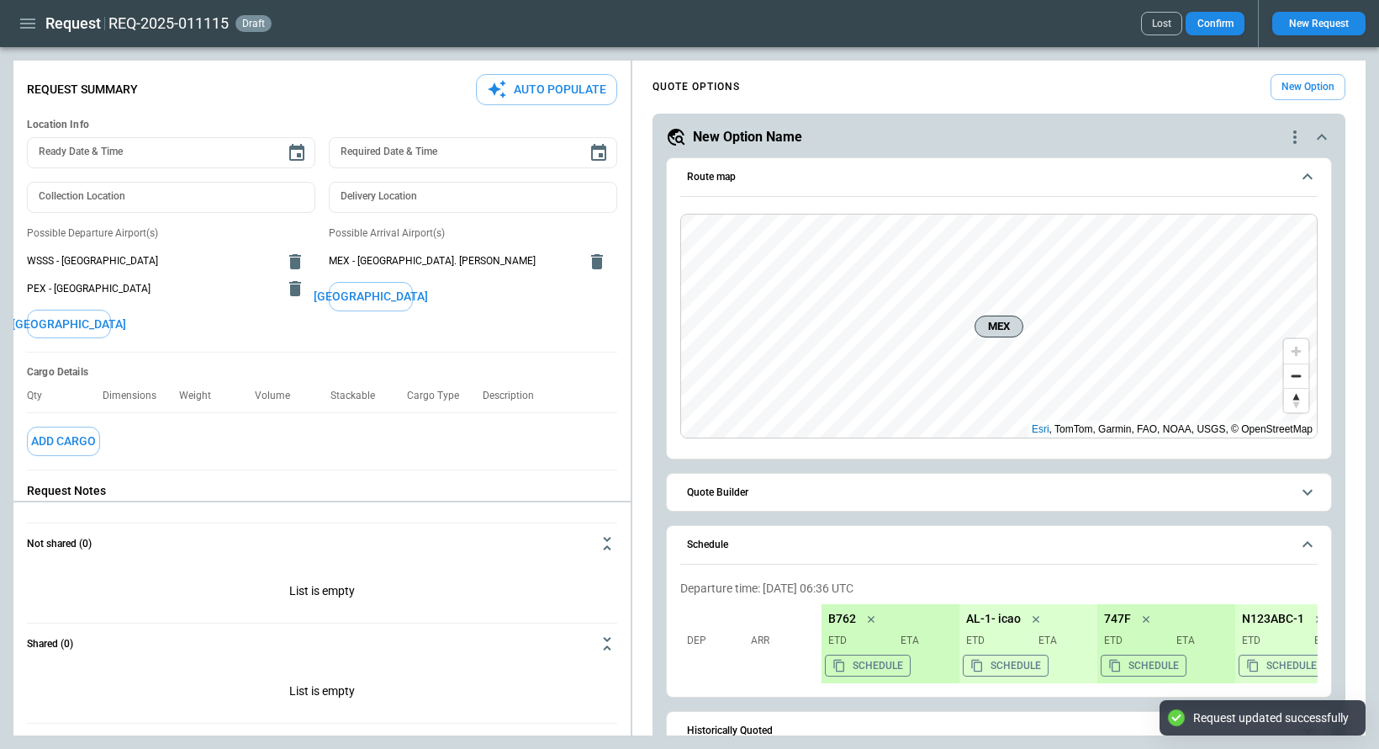
click at [24, 19] on icon "button" at bounding box center [27, 24] width 15 height 10
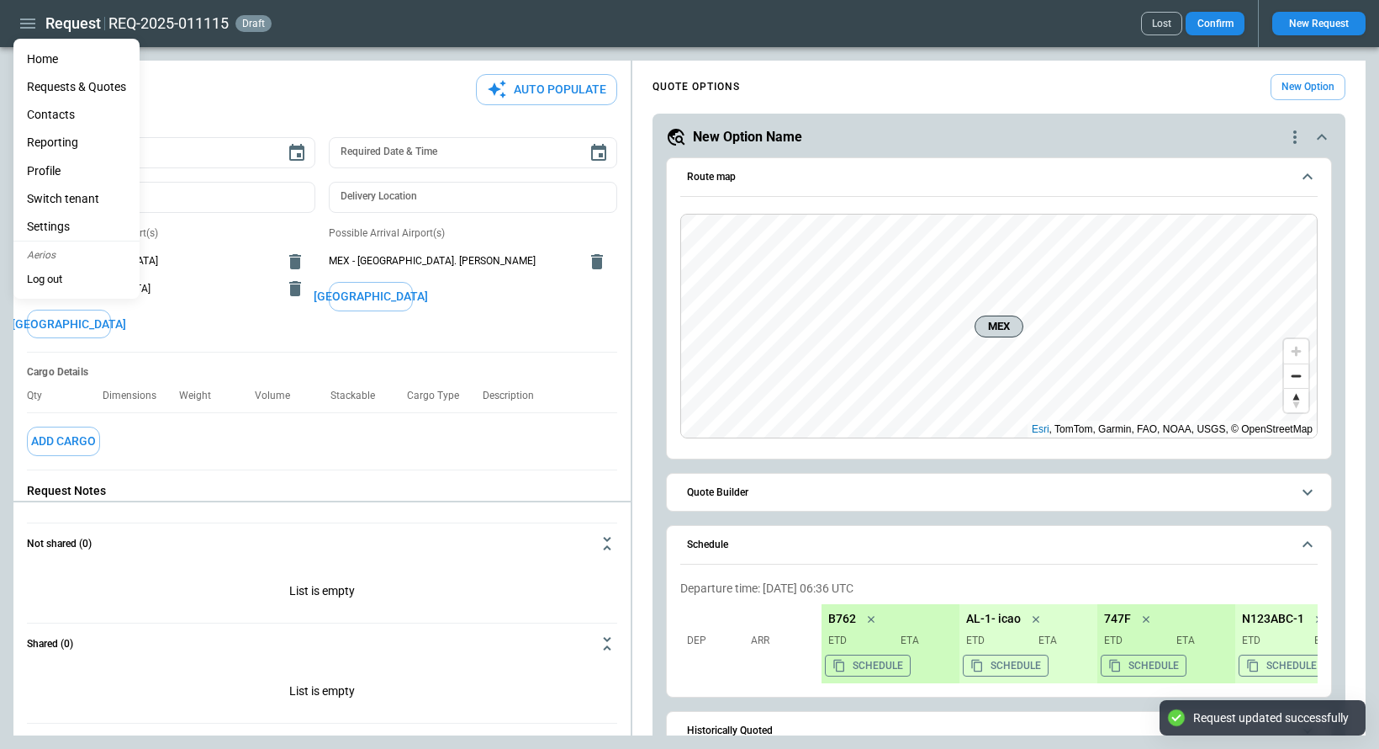
click at [49, 61] on li "Home" at bounding box center [76, 59] width 126 height 28
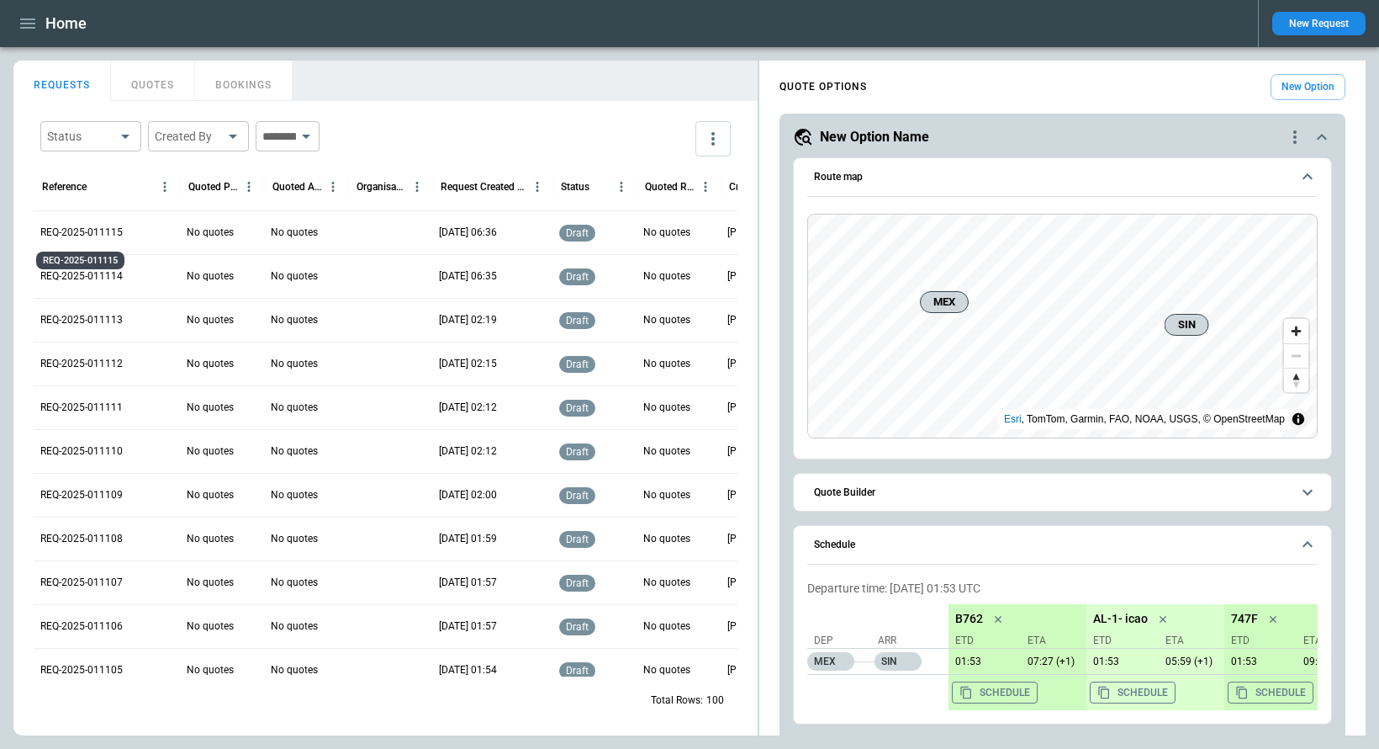
click at [83, 234] on p "REQ-2025-011115" at bounding box center [81, 232] width 82 height 14
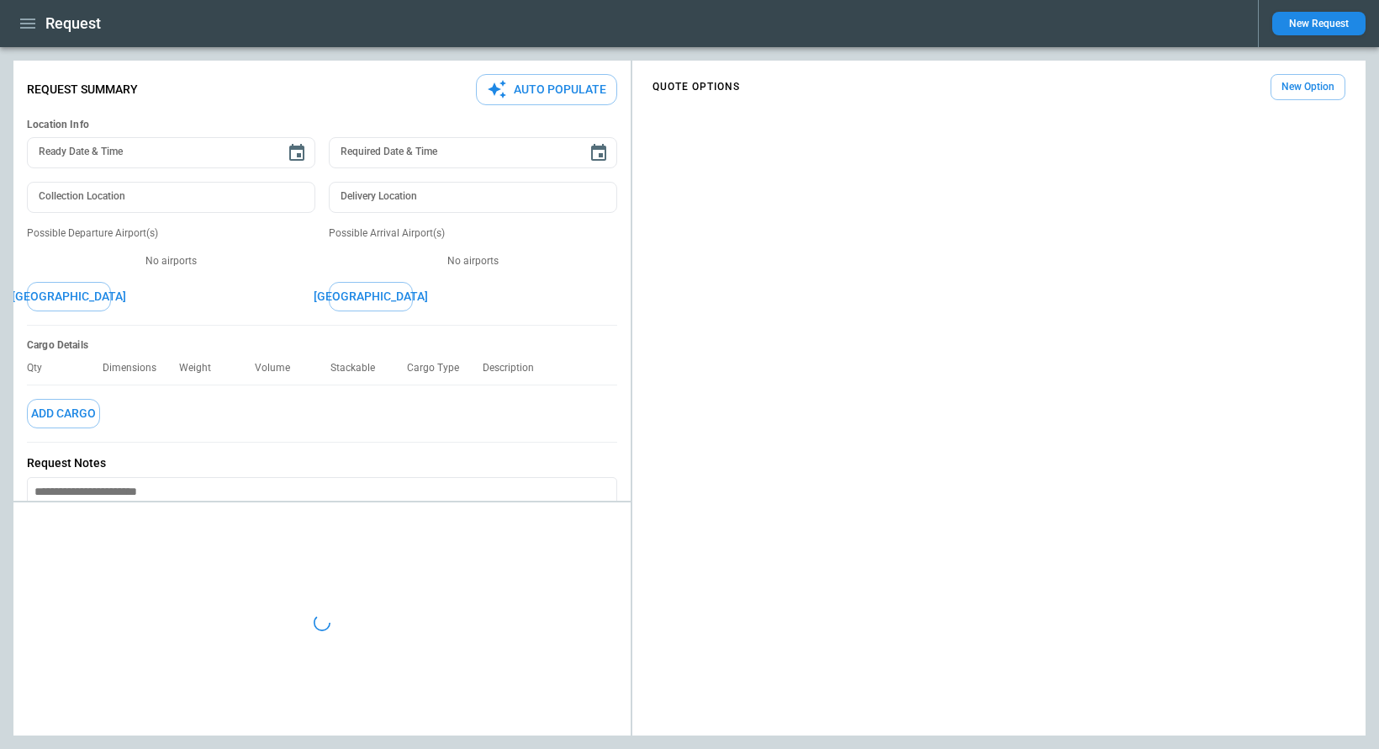
type textarea "*"
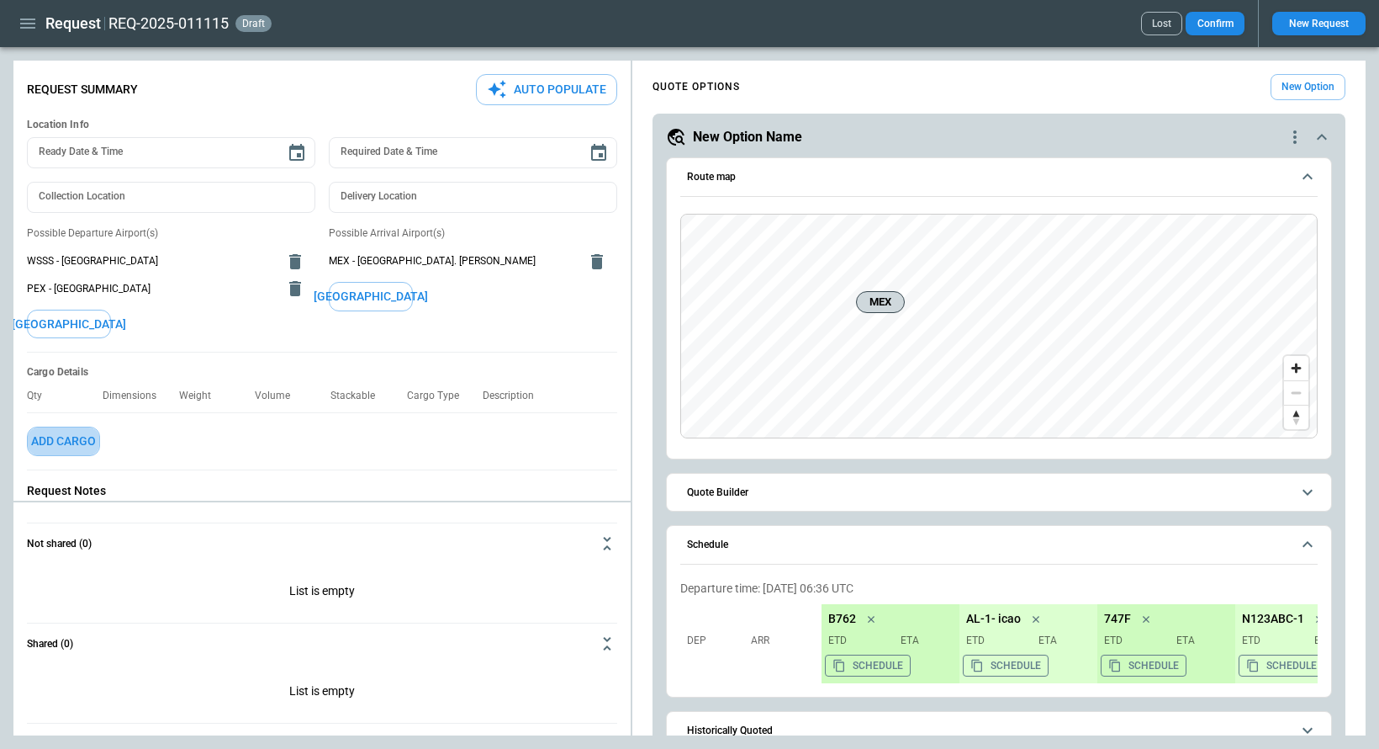
click at [73, 437] on button "Add Cargo" at bounding box center [63, 440] width 73 height 29
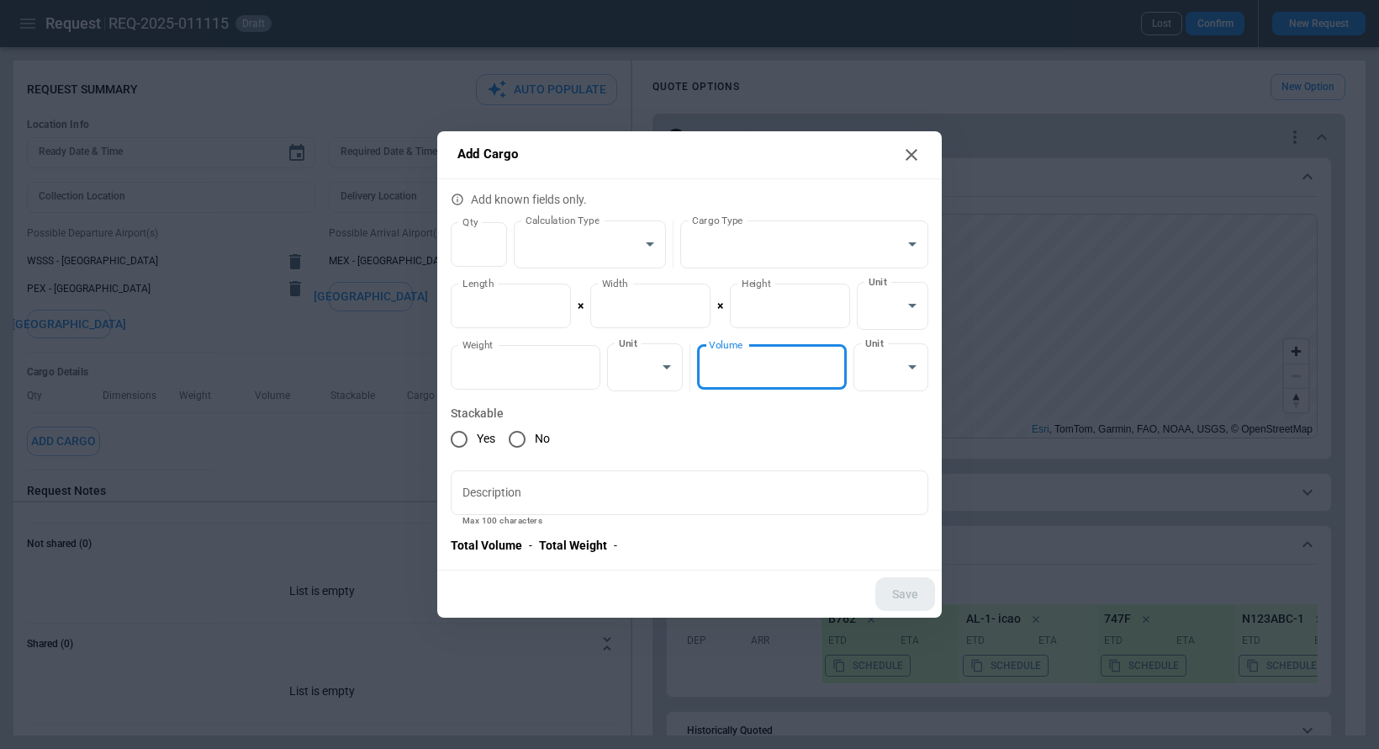
click at [765, 358] on input "*" at bounding box center [772, 367] width 150 height 45
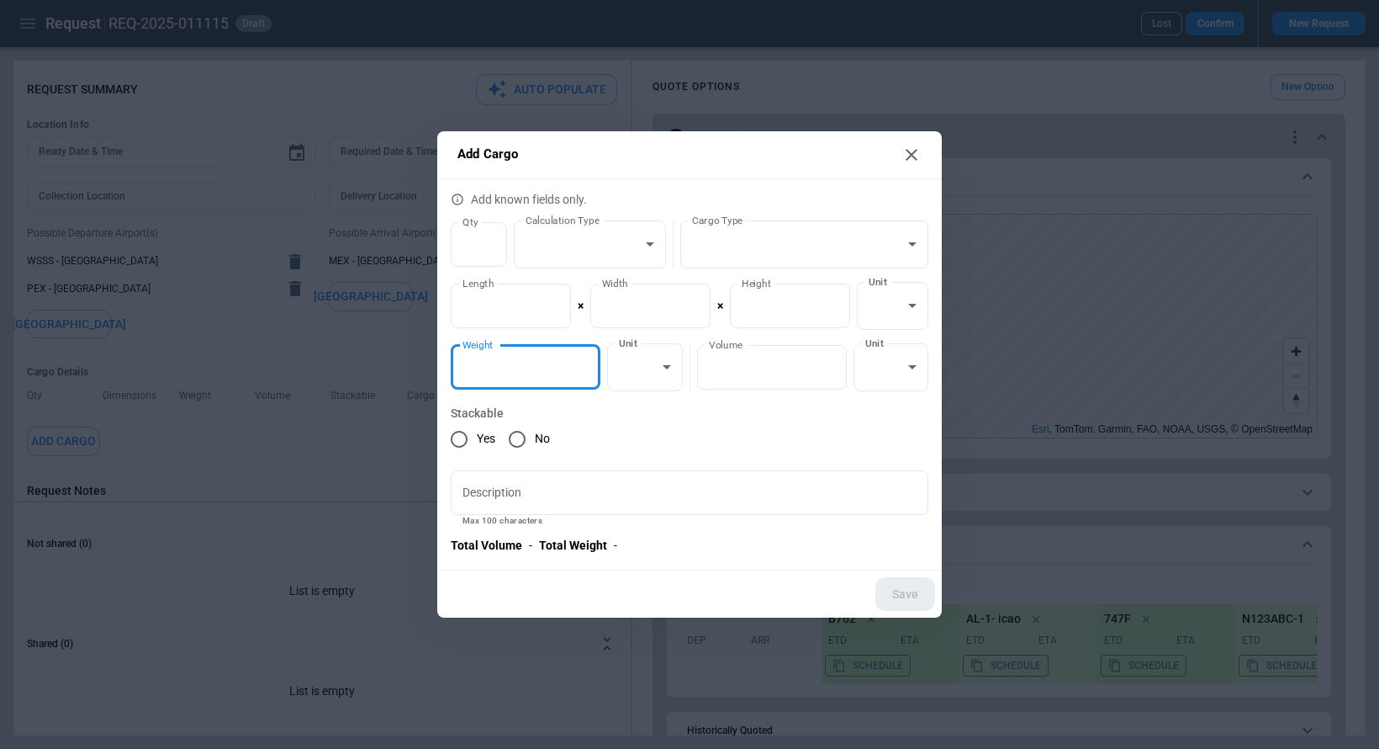
drag, startPoint x: 542, startPoint y: 368, endPoint x: 395, endPoint y: 368, distance: 146.4
click at [395, 368] on div "Add Cargo Add known fields only. Qty * Qty Calculation Type ​ Calculation Type …" at bounding box center [689, 374] width 1379 height 749
type input "*****"
click at [654, 369] on body "**********" at bounding box center [689, 374] width 1379 height 749
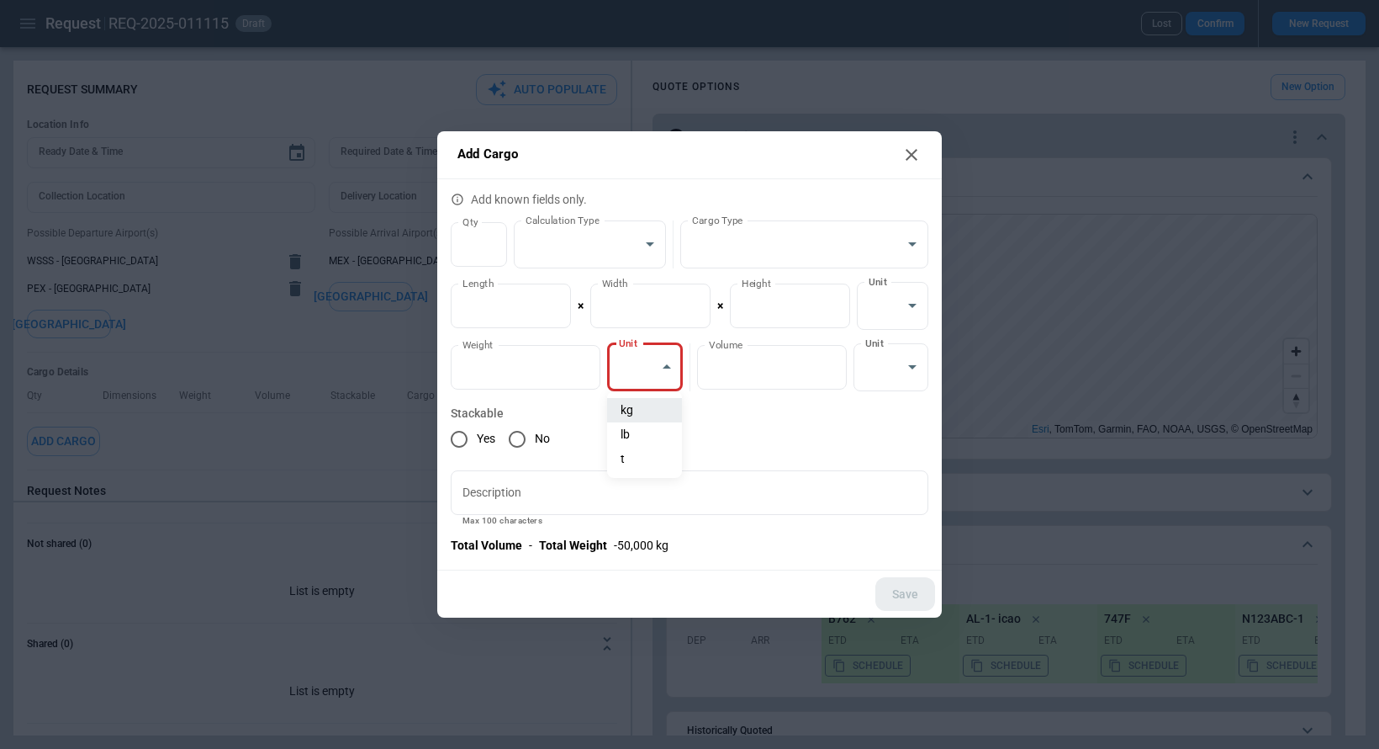
click at [646, 410] on li "kg" at bounding box center [644, 410] width 75 height 24
type input "*********"
click at [755, 437] on div "Yes No" at bounding box center [690, 438] width 478 height 35
click at [920, 601] on button "Save" at bounding box center [906, 594] width 60 height 34
type textarea "*"
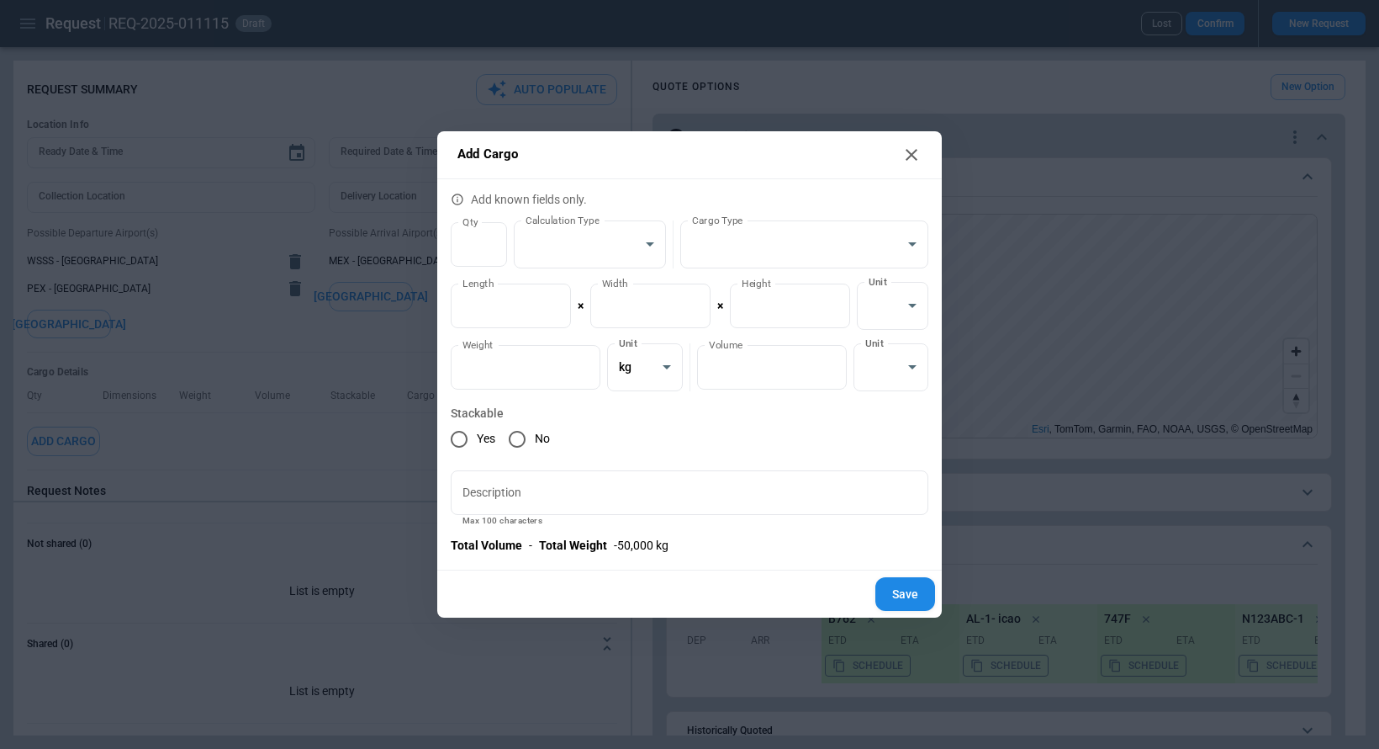
type input "*"
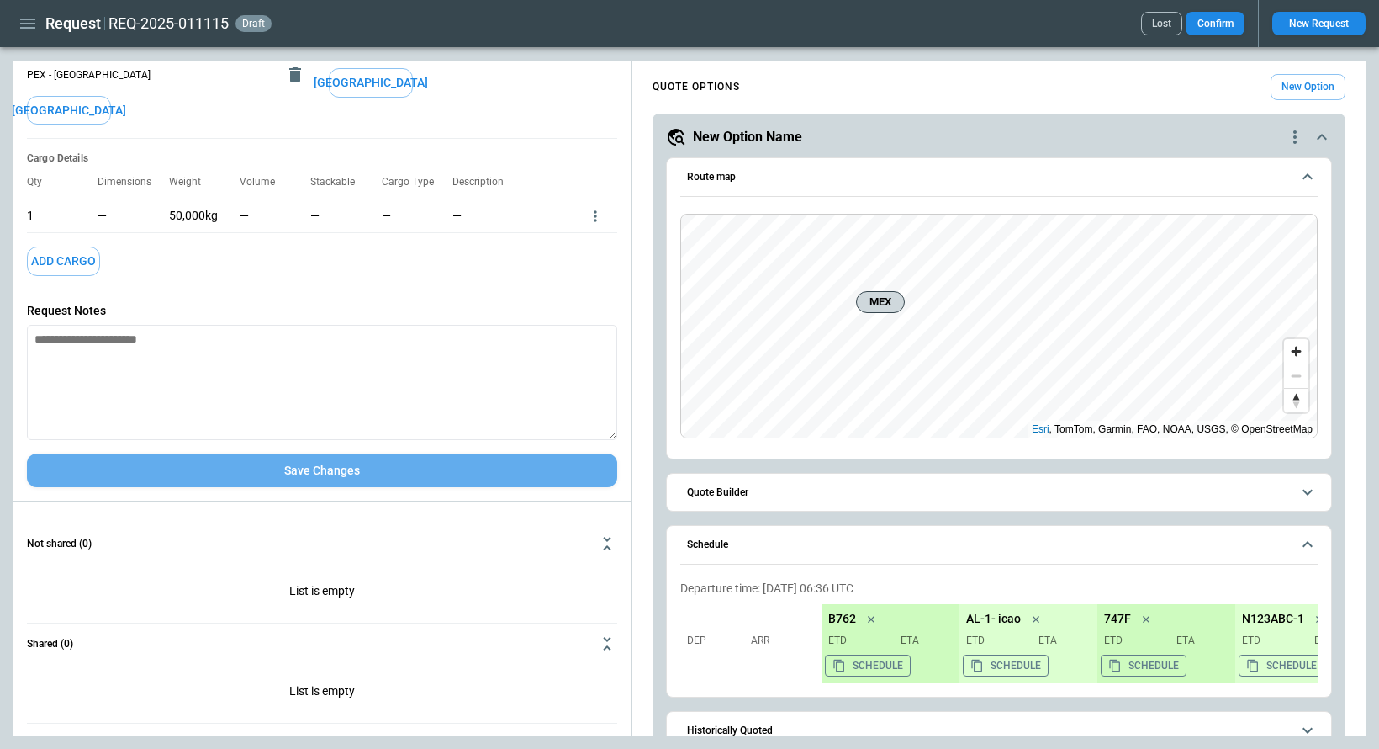
click at [390, 468] on button "Save Changes" at bounding box center [322, 470] width 590 height 34
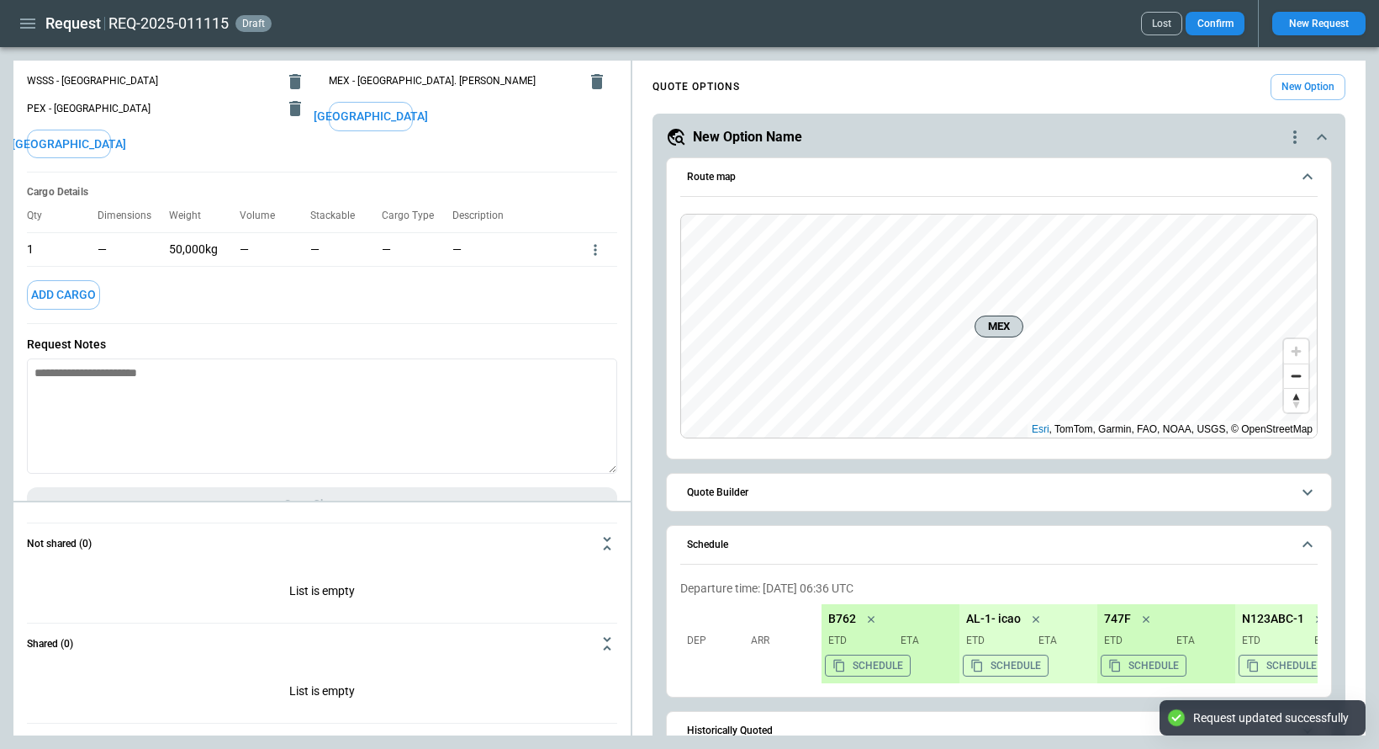
scroll to position [172, 0]
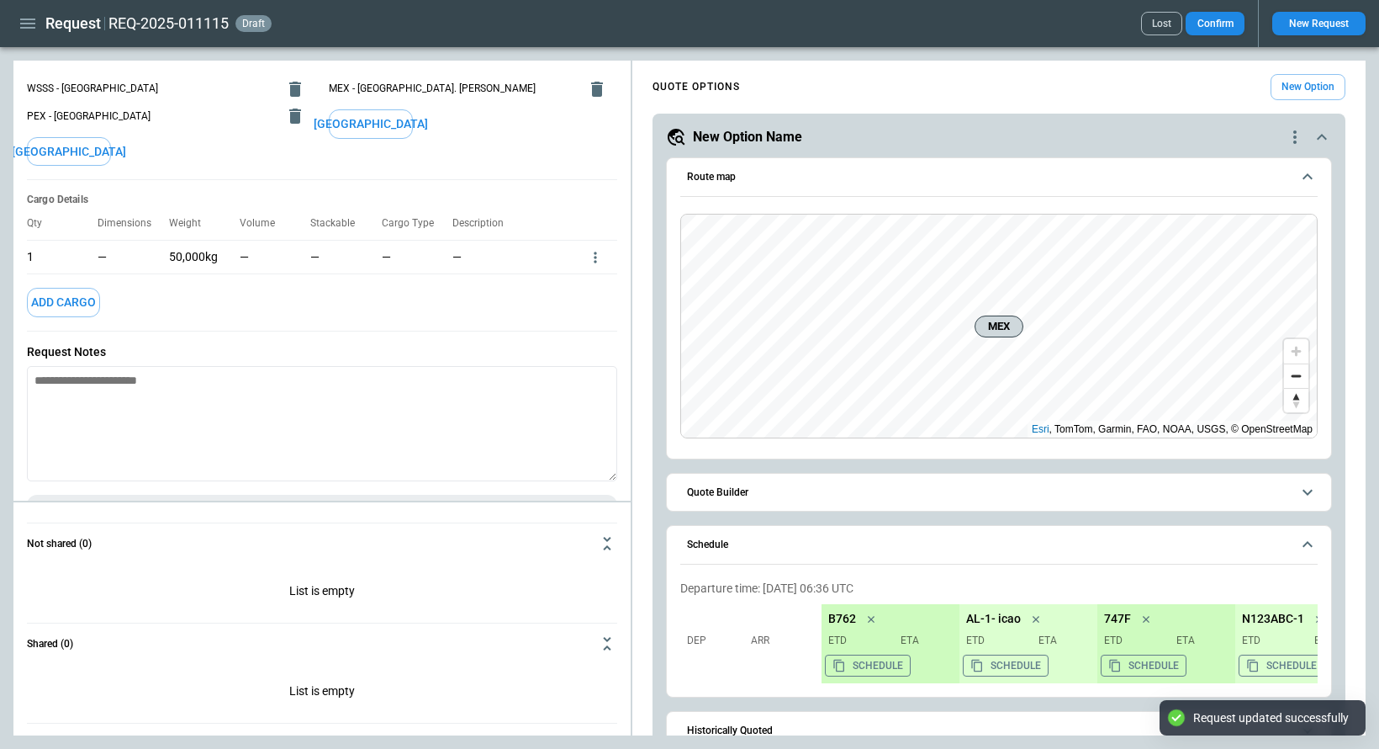
click at [595, 261] on icon "more" at bounding box center [595, 256] width 3 height 11
click at [588, 297] on li "Delete" at bounding box center [573, 309] width 59 height 24
type textarea "*"
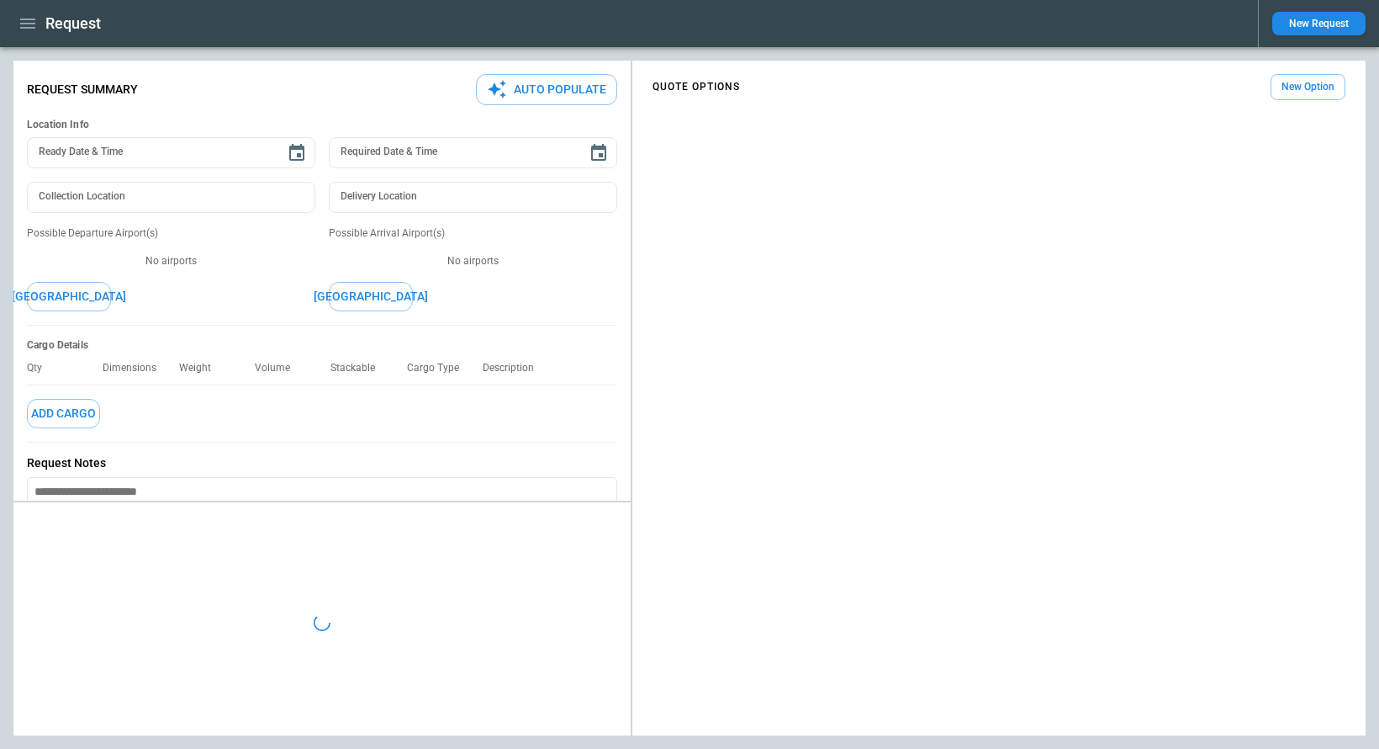
type textarea "*"
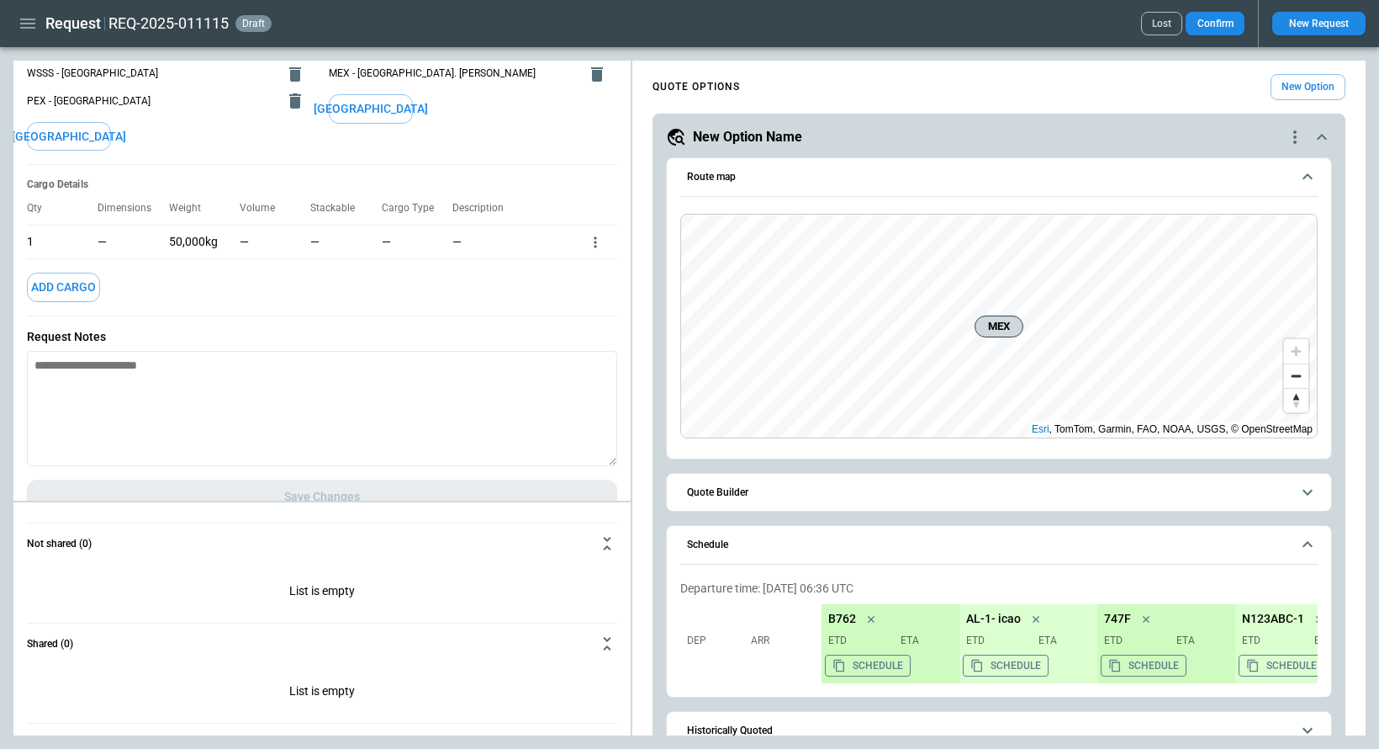
scroll to position [200, 0]
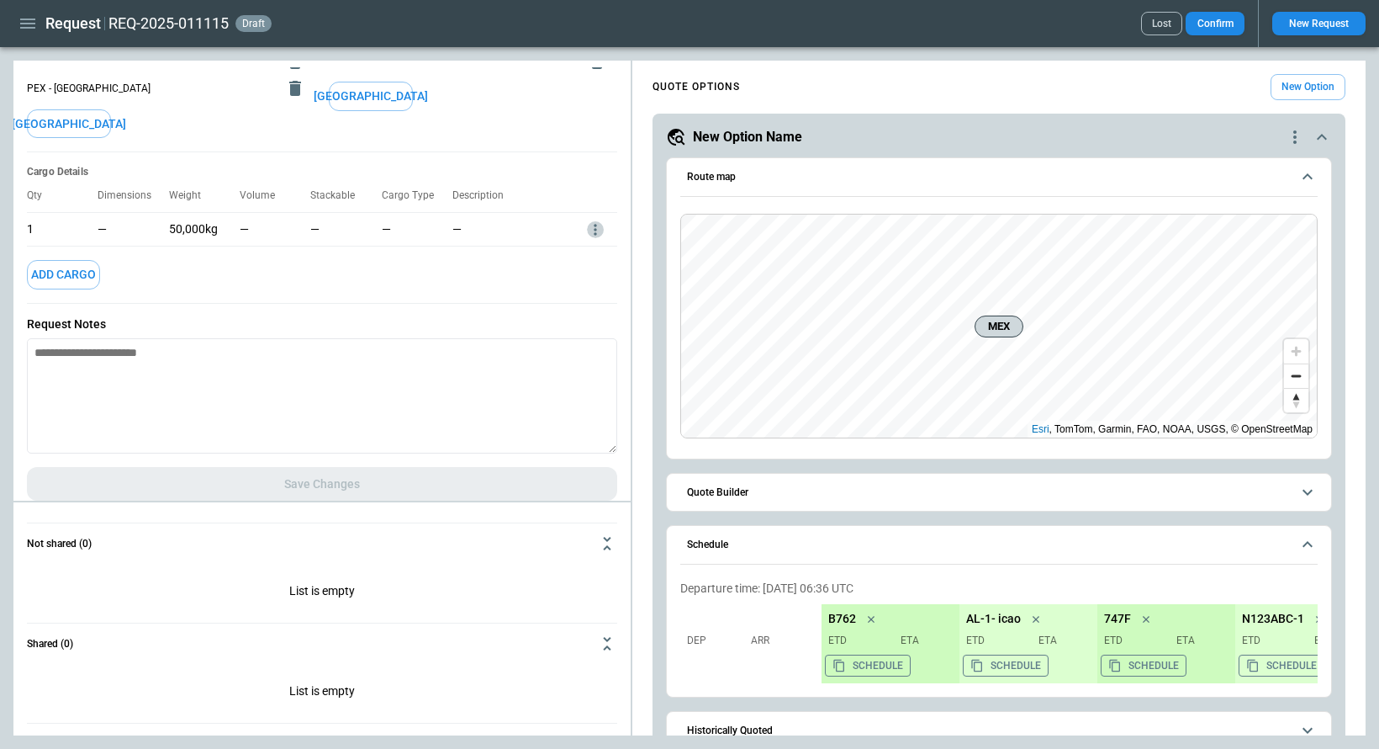
click at [594, 233] on icon "more" at bounding box center [595, 229] width 3 height 11
click at [587, 258] on li "Edit" at bounding box center [573, 257] width 59 height 24
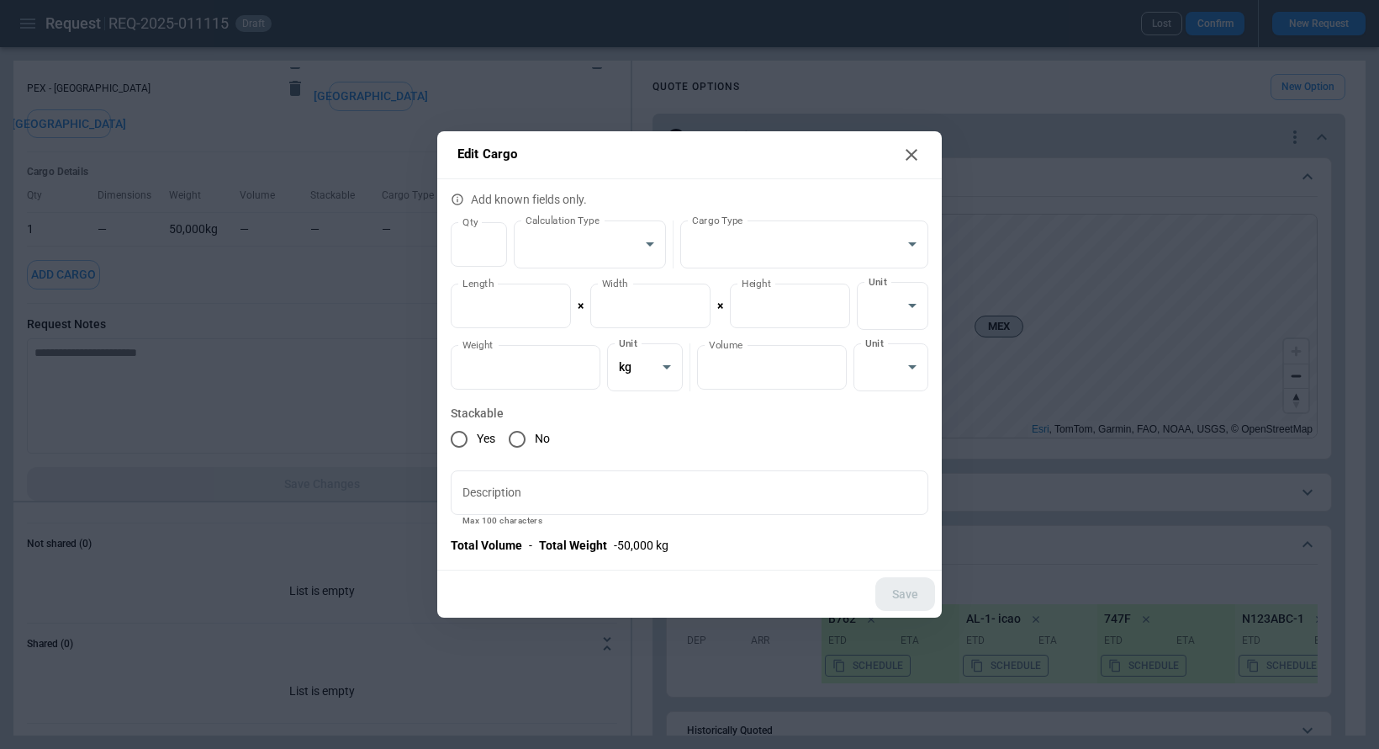
click at [305, 177] on div "Edit Cargo Add known fields only. Qty * Qty Calculation Type ​ Calculation Type…" at bounding box center [689, 374] width 1379 height 749
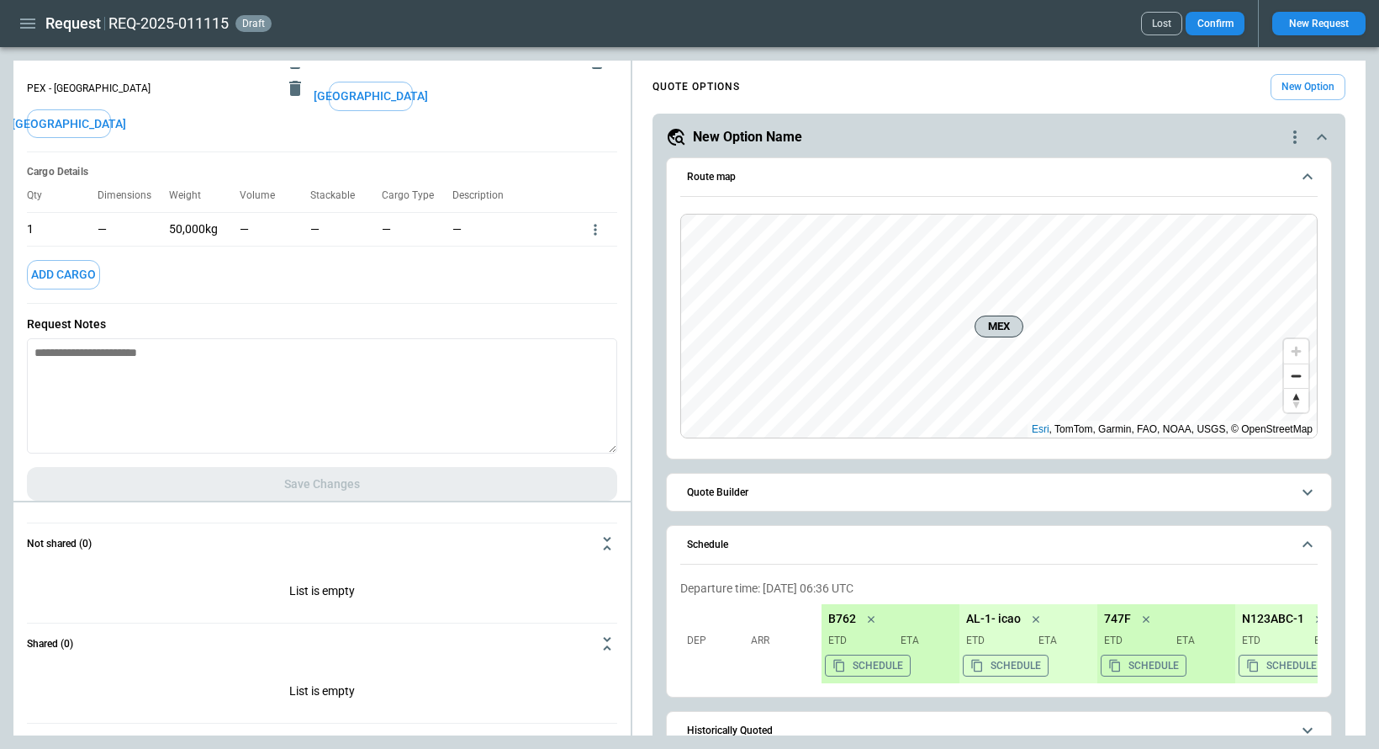
click at [24, 27] on icon "button" at bounding box center [27, 24] width 15 height 10
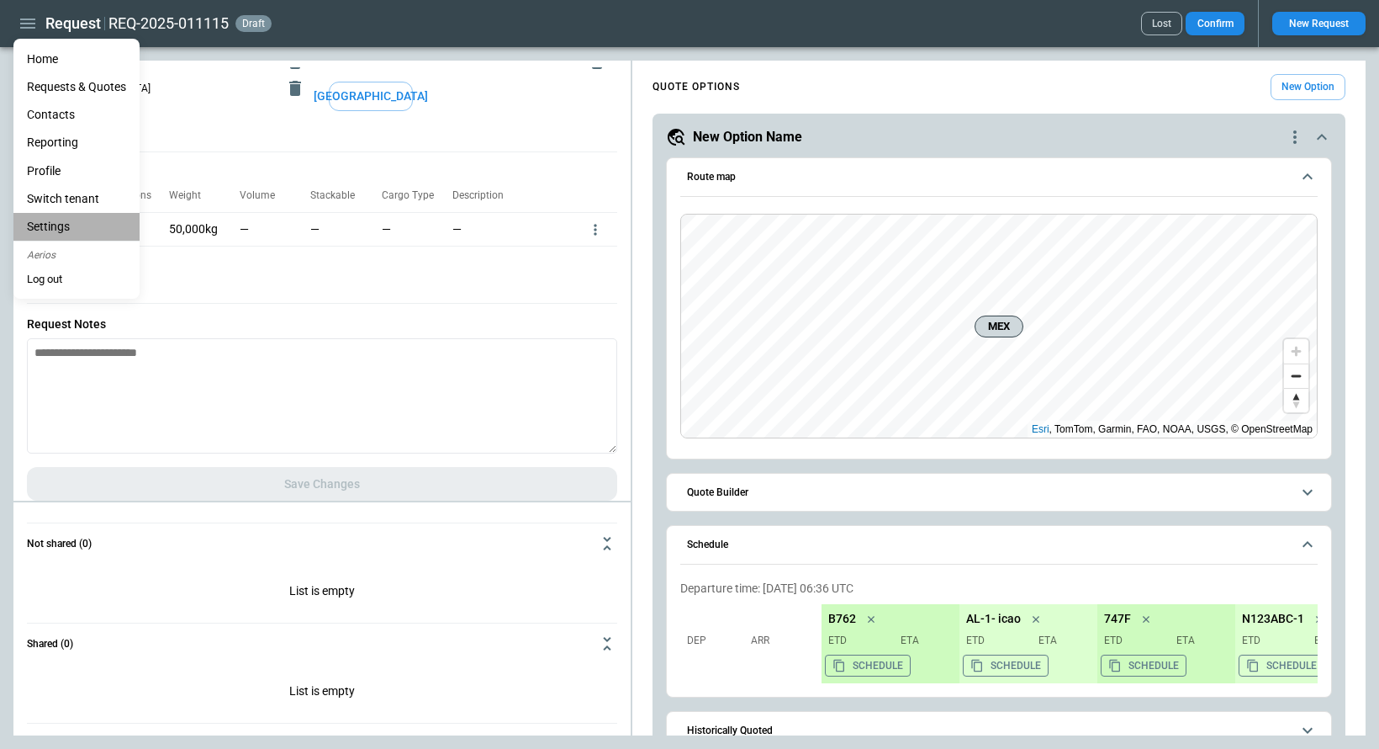
click at [75, 230] on li "Settings" at bounding box center [76, 227] width 126 height 28
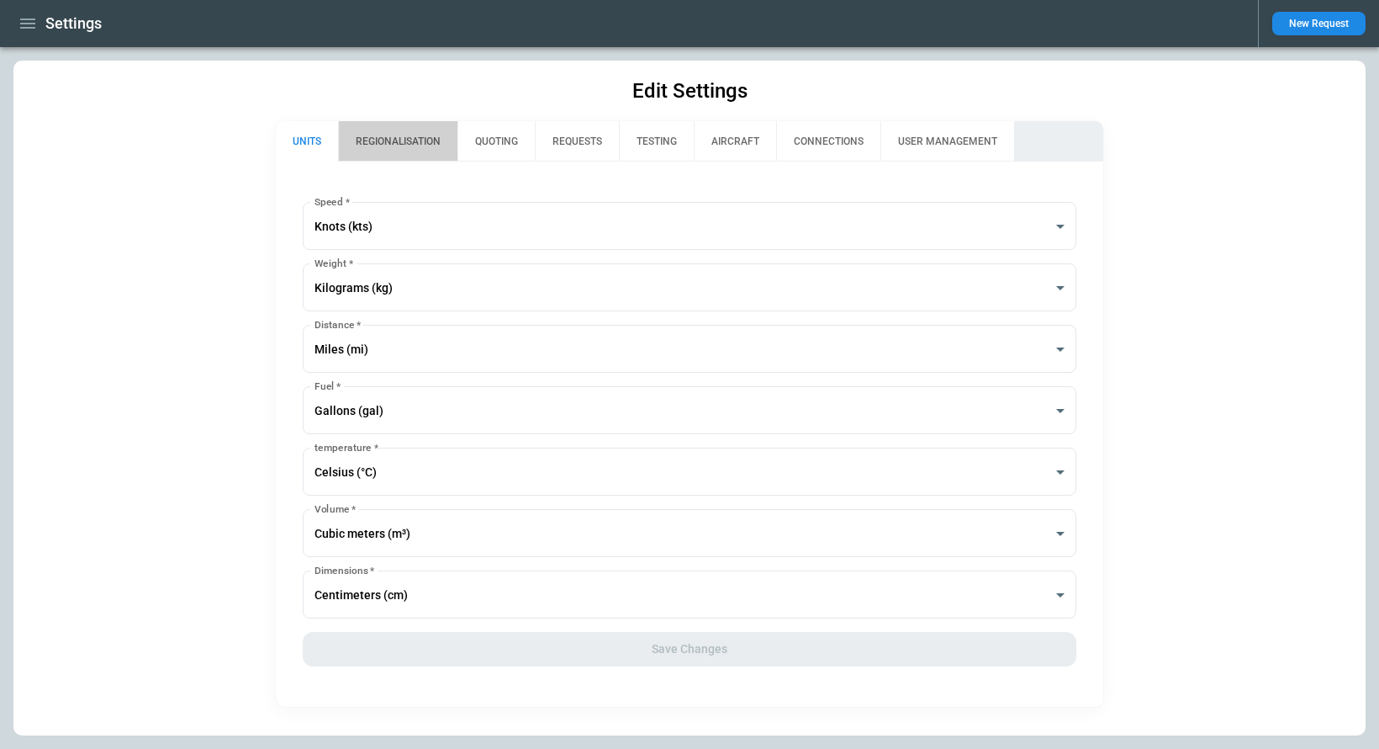
click at [398, 152] on button "REGIONALISATION" at bounding box center [397, 141] width 119 height 40
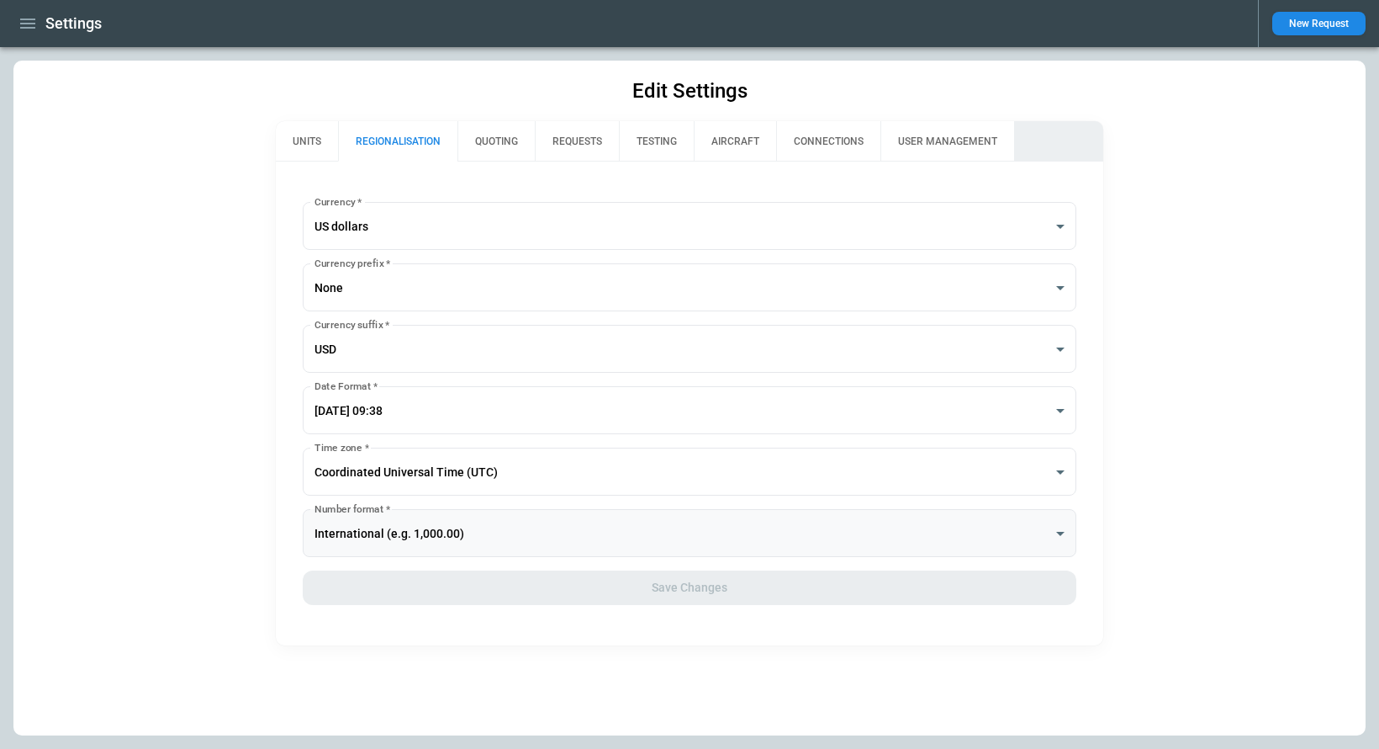
click at [492, 521] on body "**********" at bounding box center [689, 374] width 1379 height 749
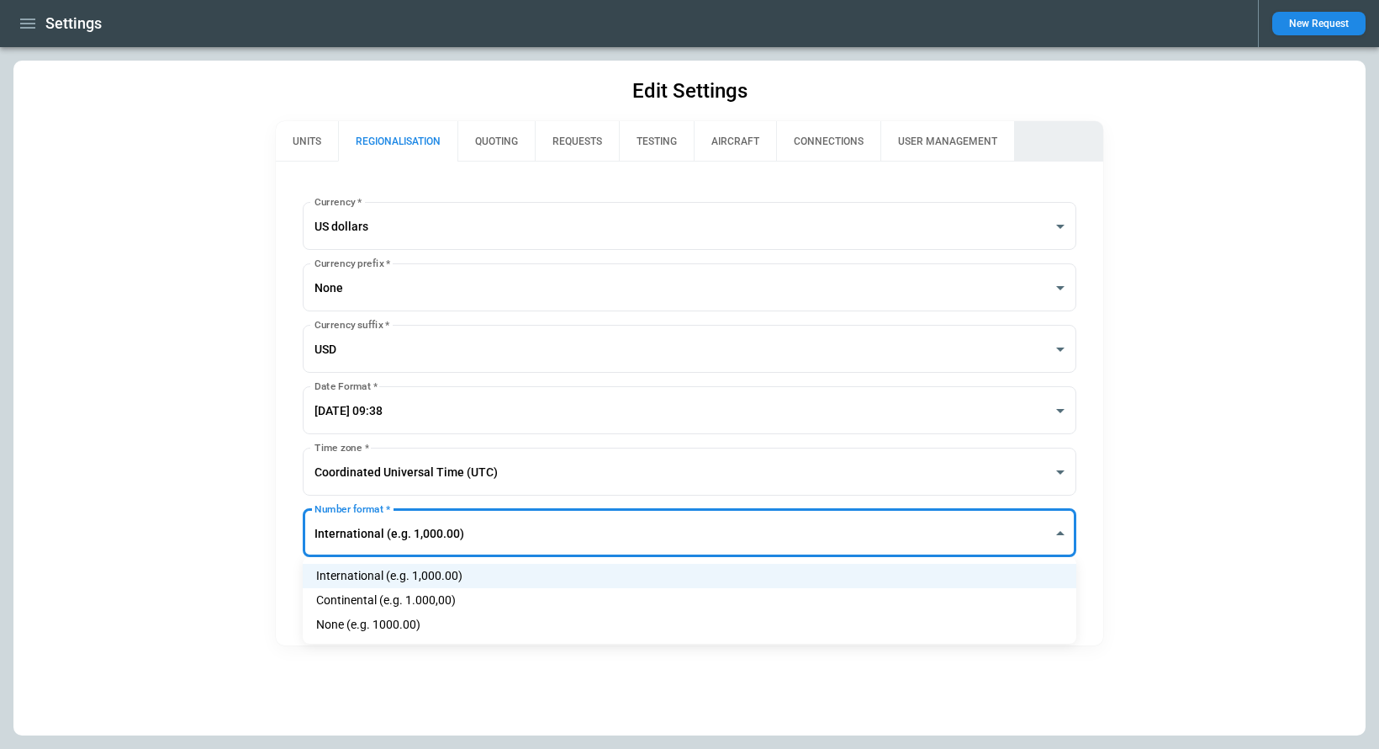
click at [480, 591] on li "Continental (e.g. 1.000,00)" at bounding box center [690, 600] width 774 height 24
type input "**********"
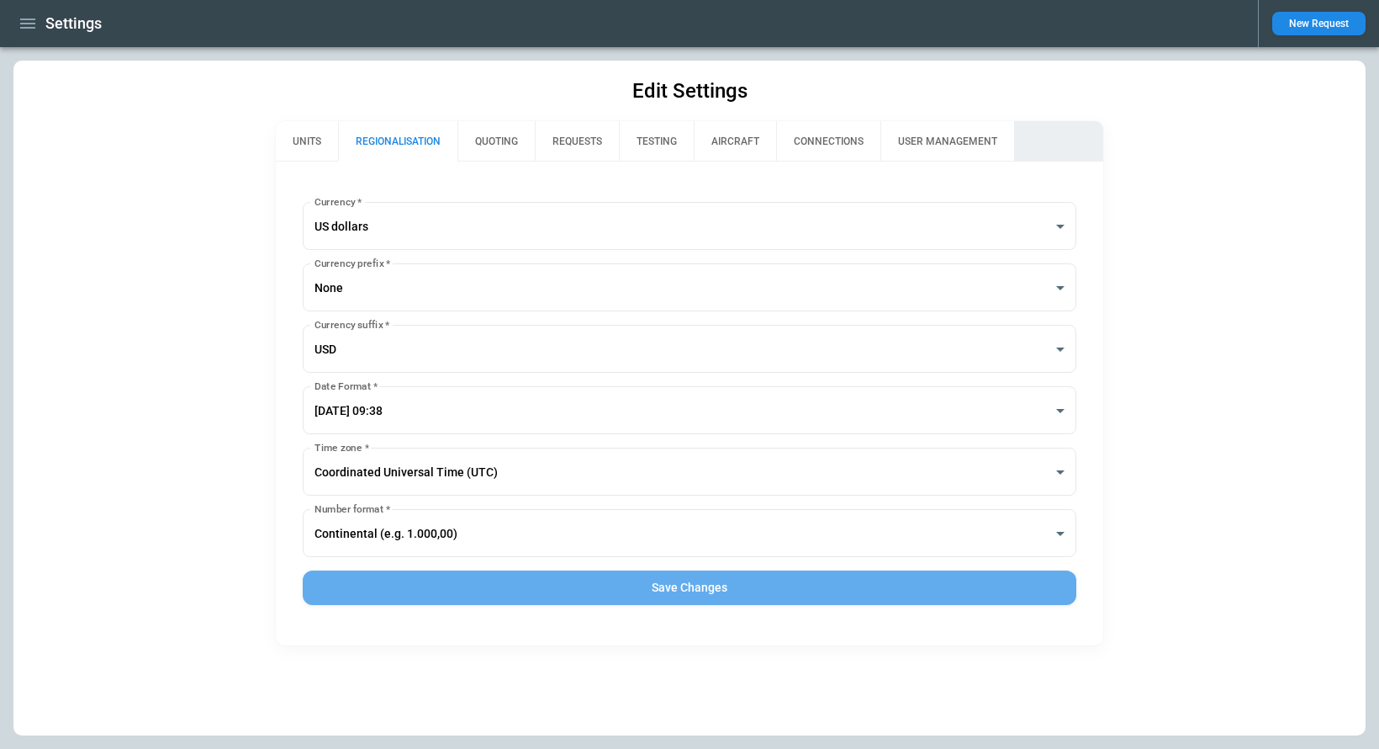
click at [540, 586] on button "Save Changes" at bounding box center [690, 587] width 774 height 34
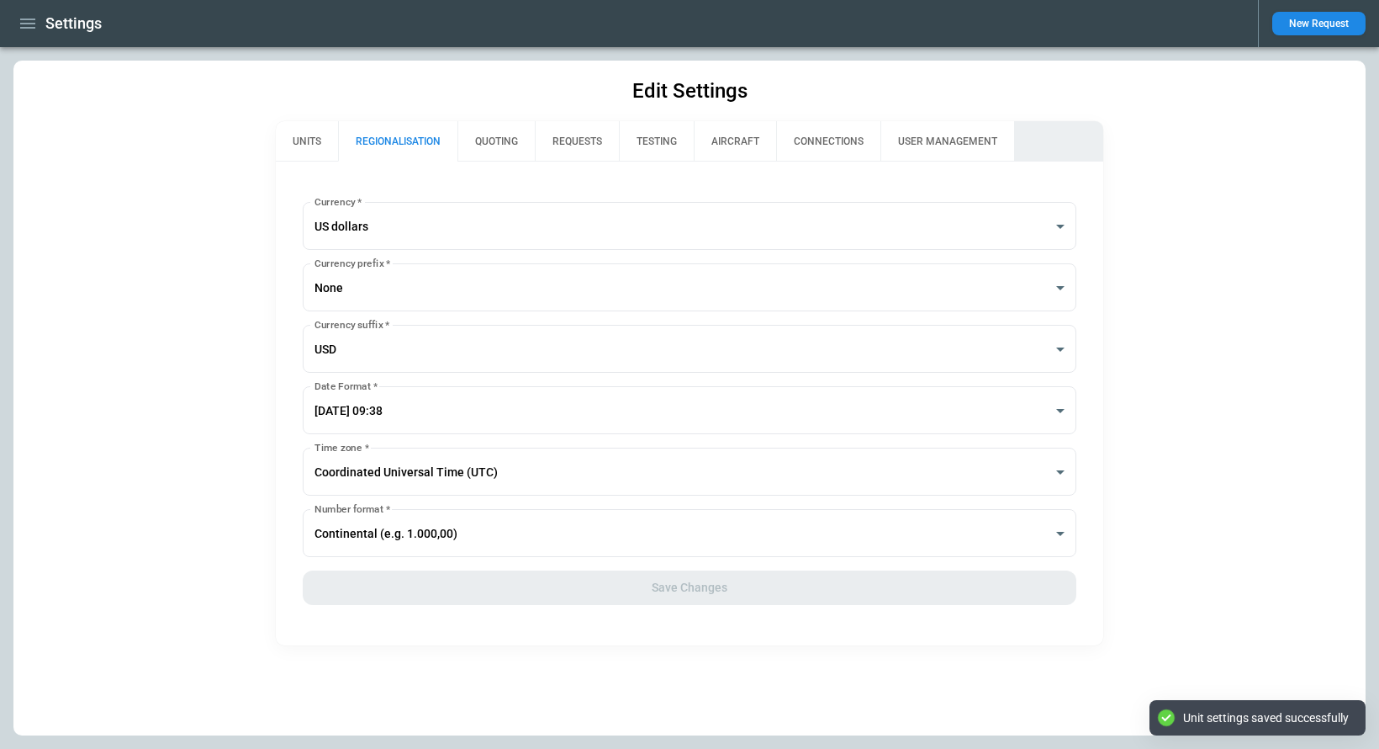
click at [26, 19] on icon "button" at bounding box center [27, 24] width 15 height 10
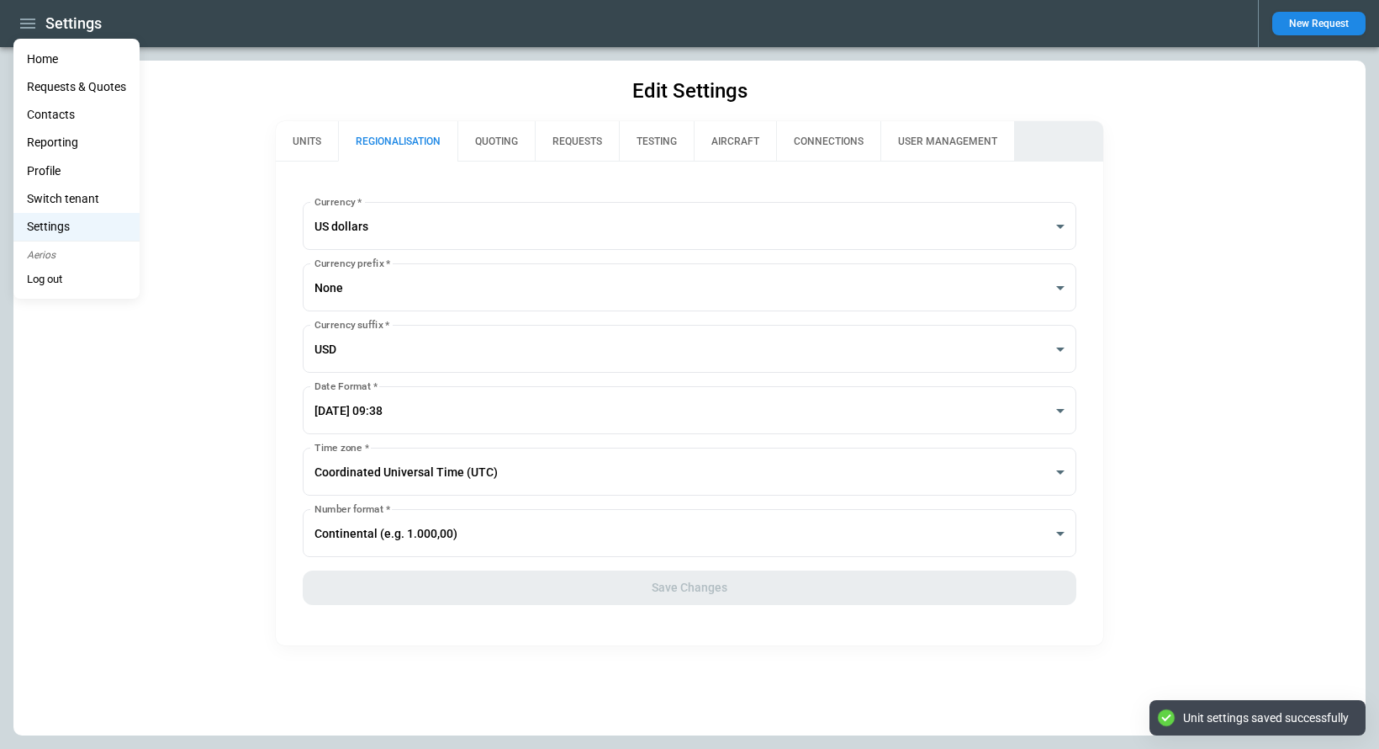
click at [40, 57] on li "Home" at bounding box center [76, 59] width 126 height 28
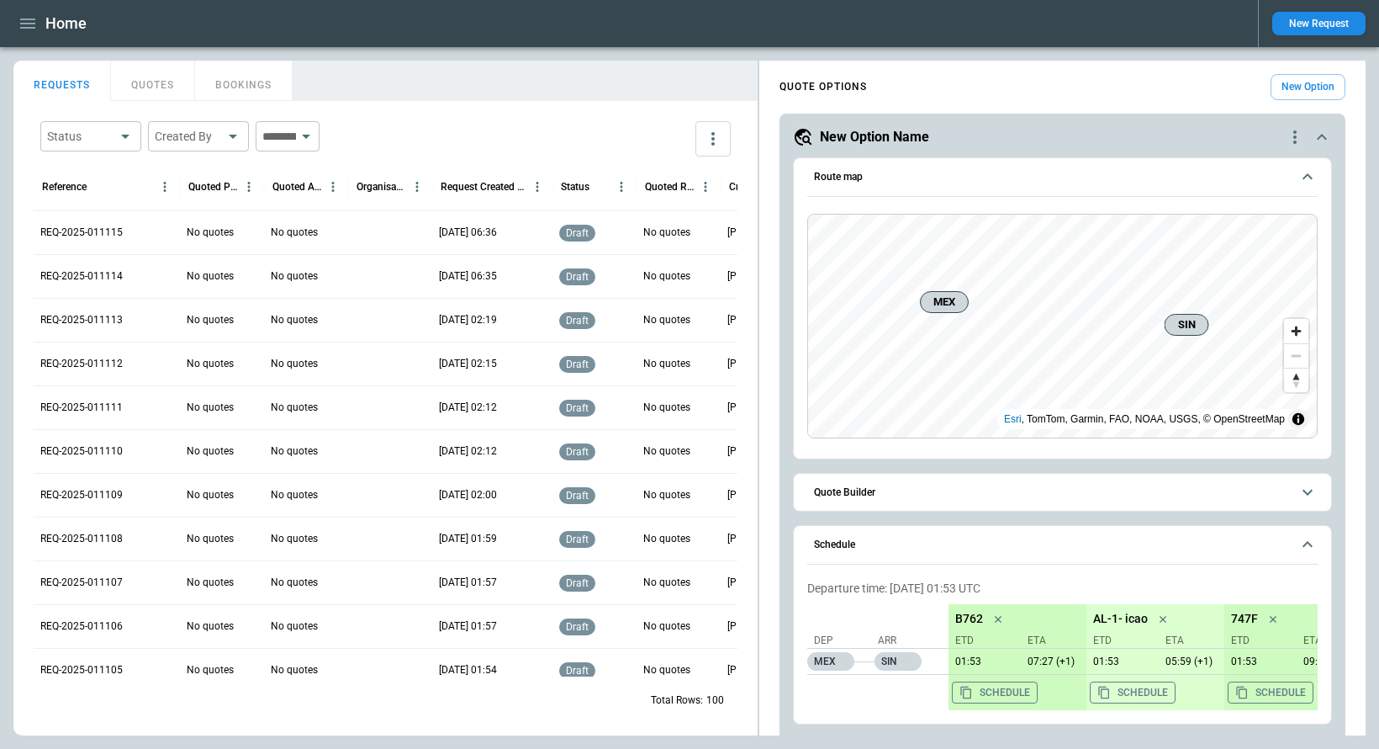
click at [111, 244] on div "REQ-2025-011115" at bounding box center [107, 232] width 146 height 44
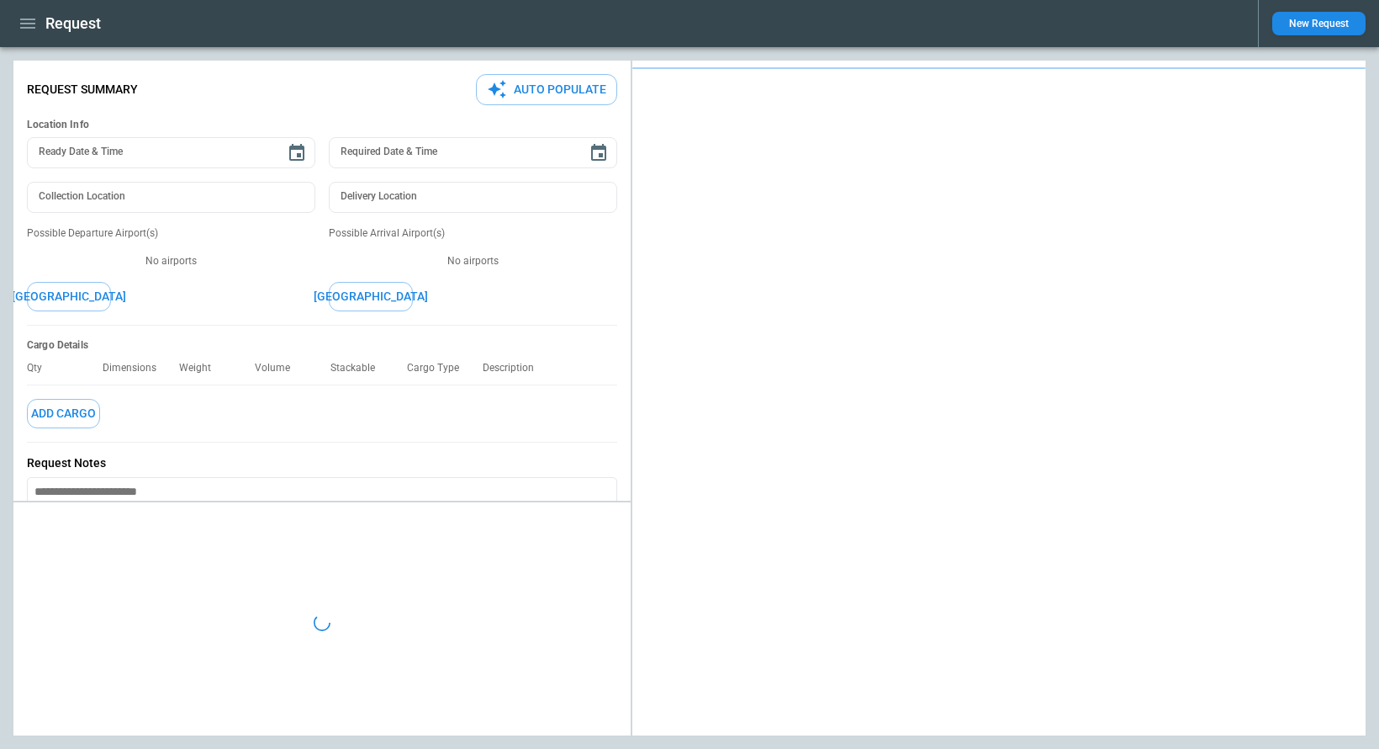
type textarea "*"
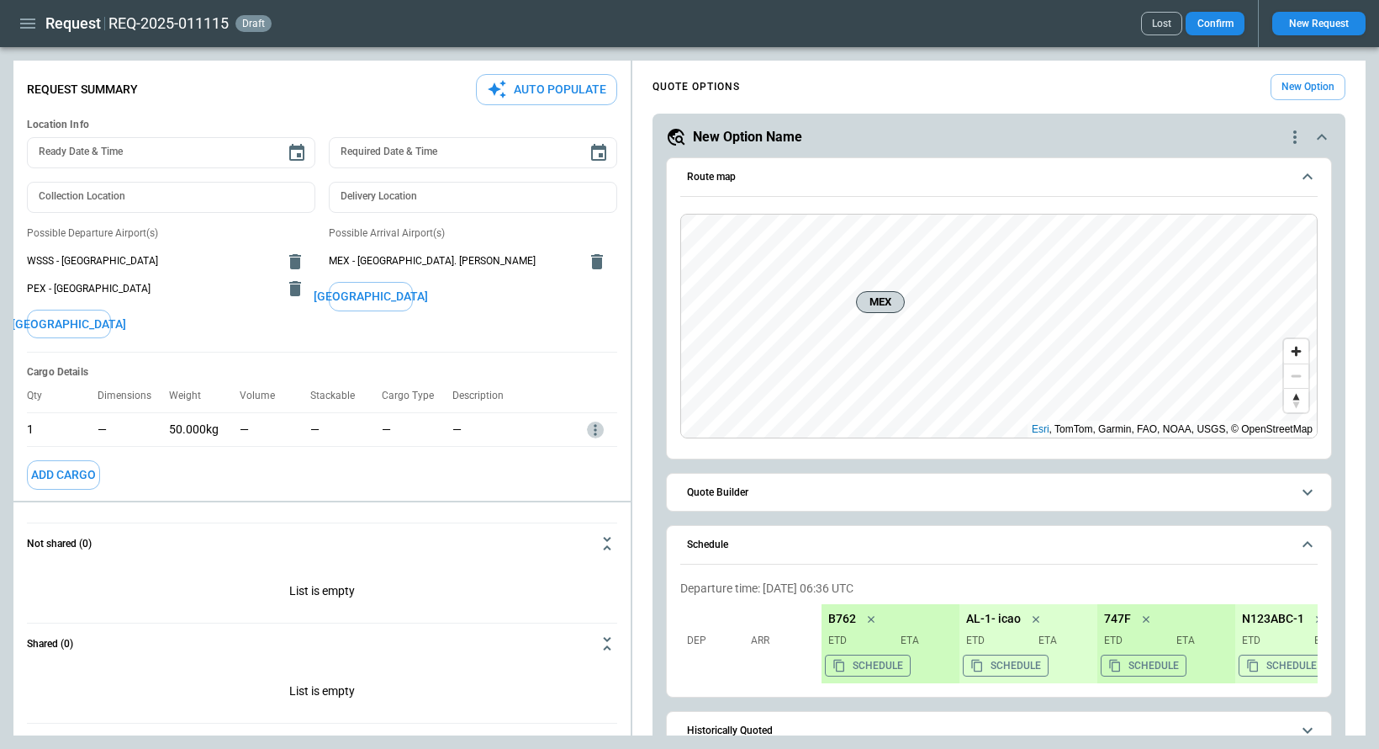
click at [593, 426] on icon "more" at bounding box center [595, 429] width 17 height 17
click at [587, 455] on li "Edit" at bounding box center [573, 457] width 59 height 24
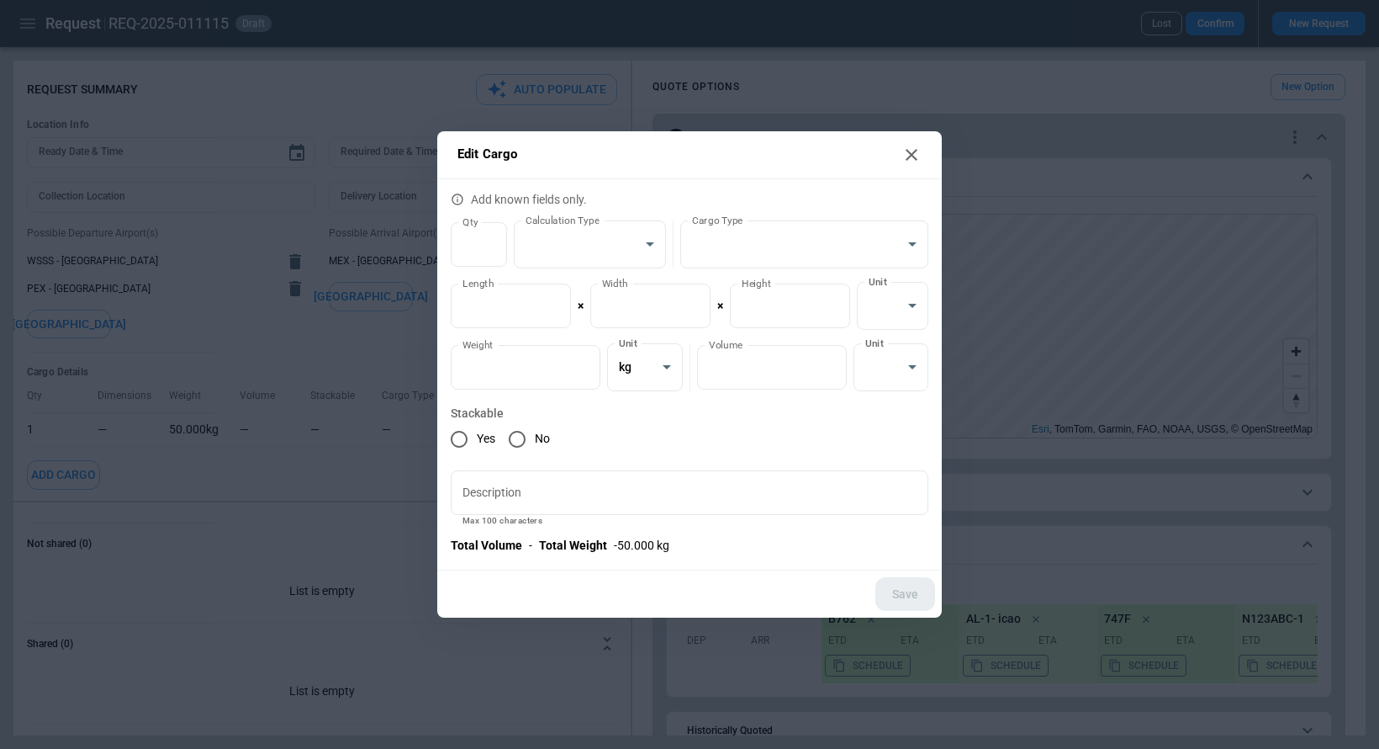
click at [359, 394] on div "Edit Cargo Add known fields only. Qty * Qty Calculation Type ​ Calculation Type…" at bounding box center [689, 374] width 1379 height 749
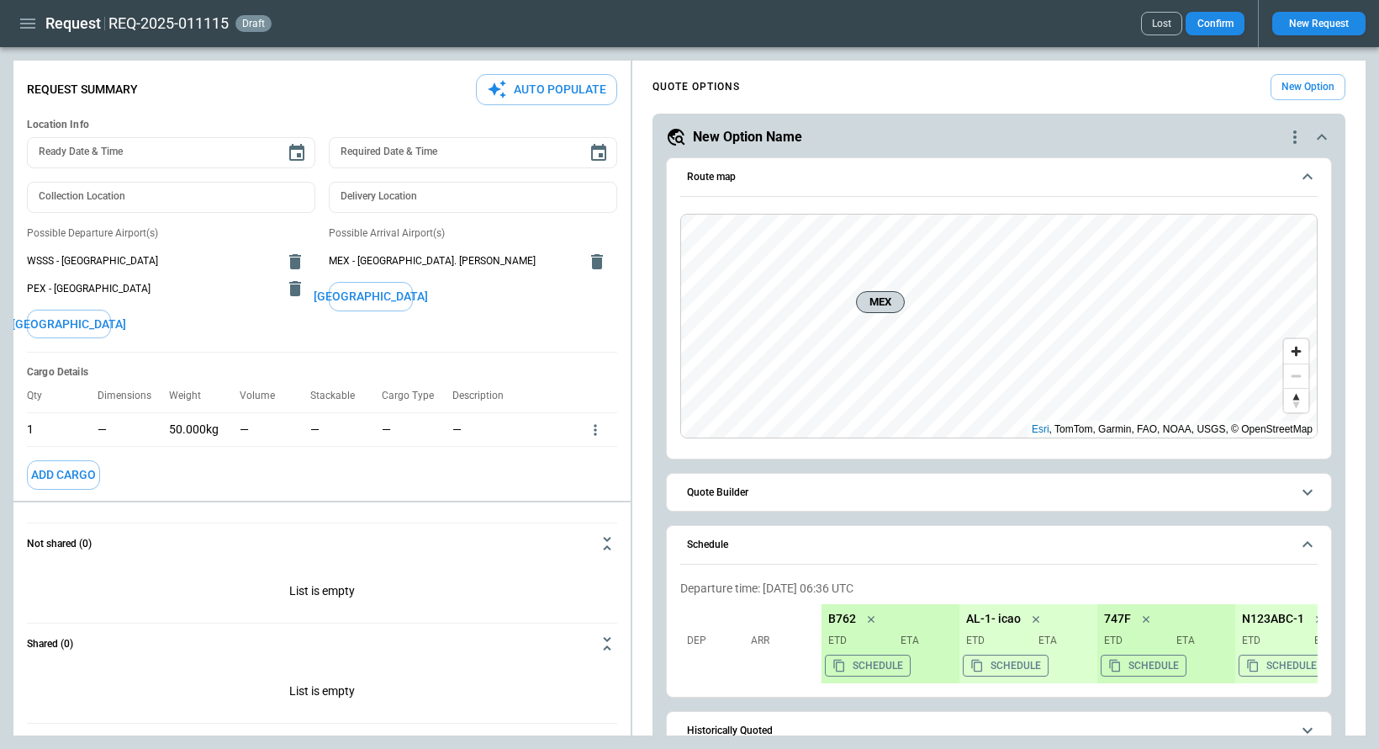
click at [19, 17] on icon "button" at bounding box center [28, 23] width 20 height 20
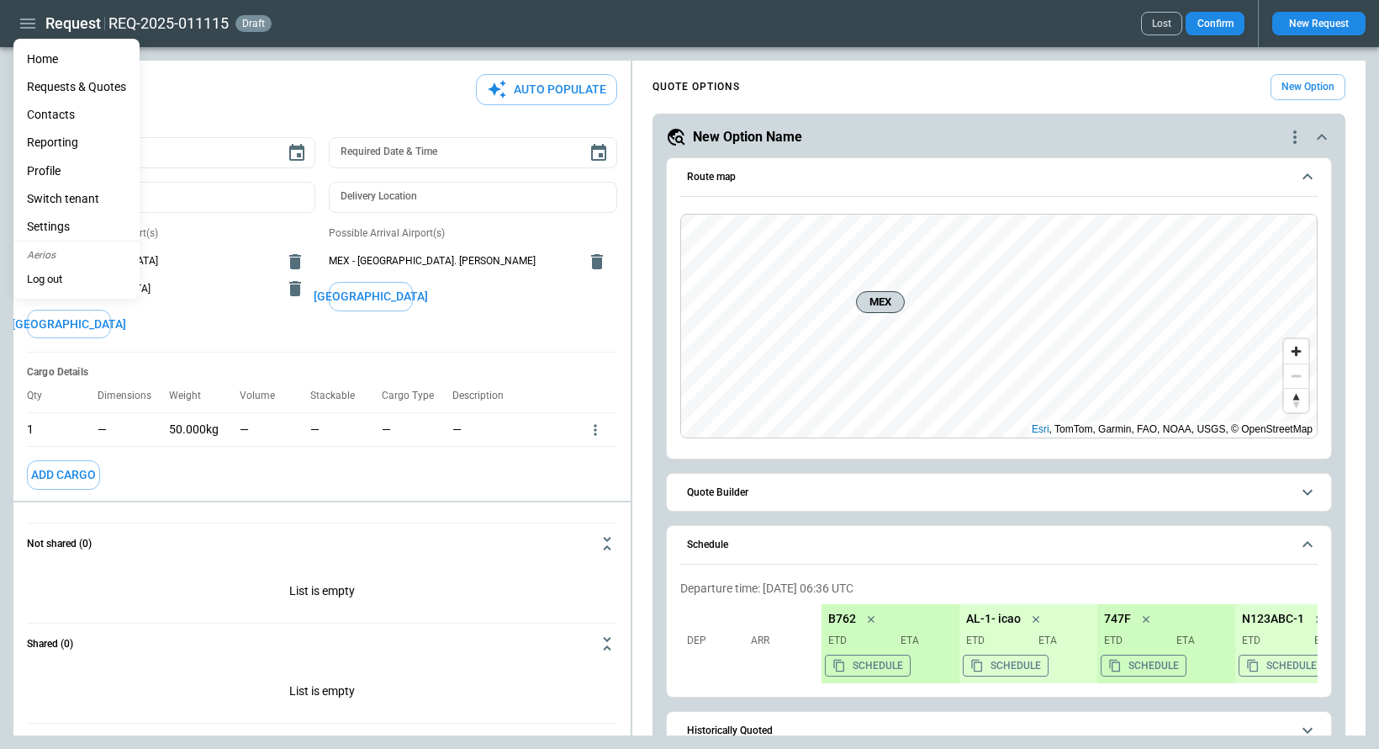
click at [69, 227] on li "Settings" at bounding box center [76, 227] width 126 height 28
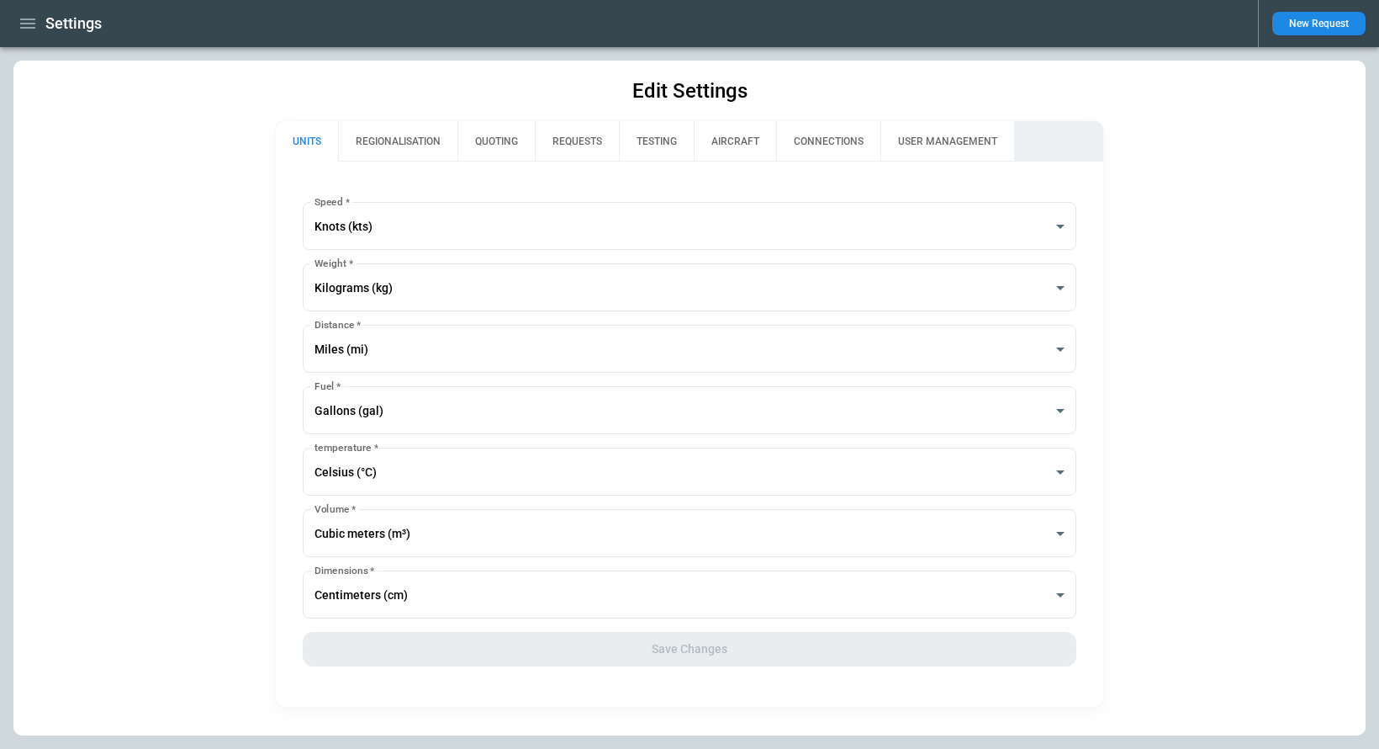
click at [416, 163] on div "**********" at bounding box center [690, 433] width 828 height 545
click at [405, 143] on button "REGIONALISATION" at bounding box center [397, 141] width 119 height 40
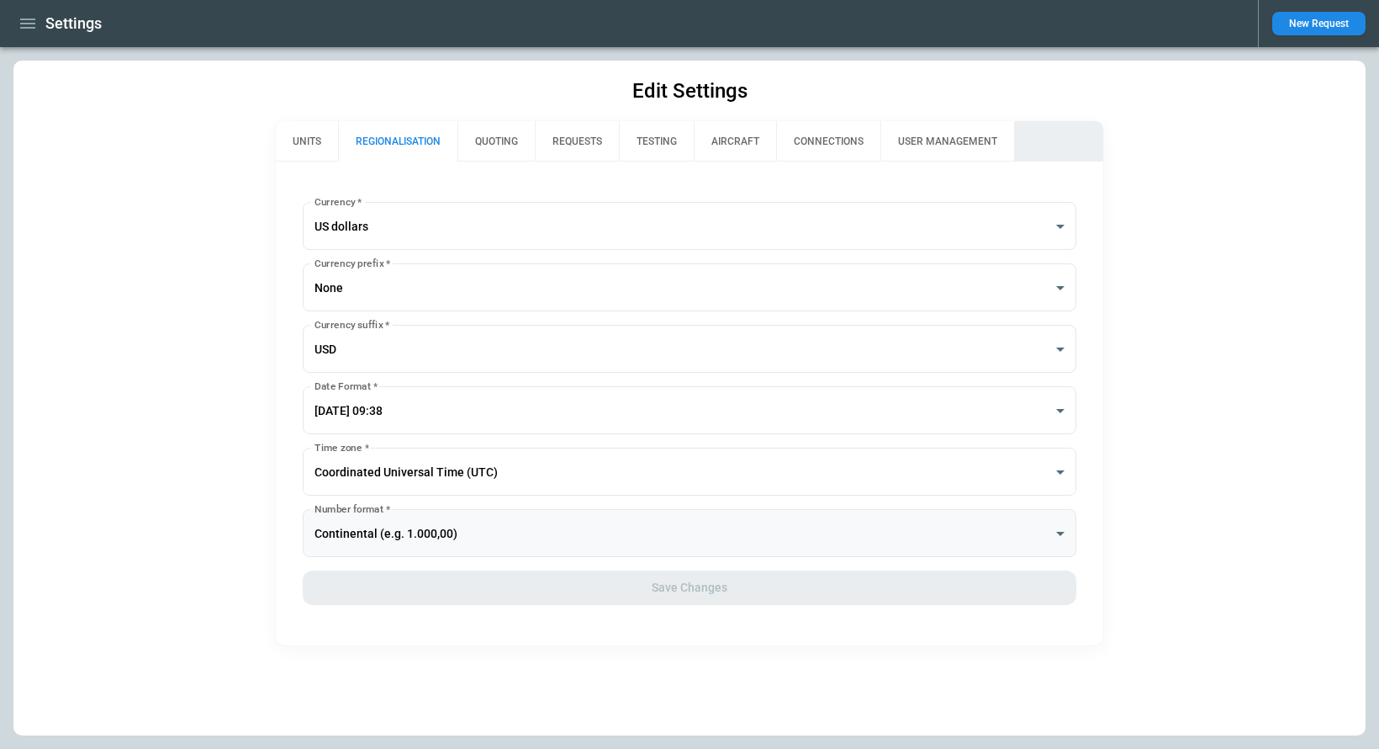
click at [464, 521] on body "**********" at bounding box center [689, 374] width 1379 height 749
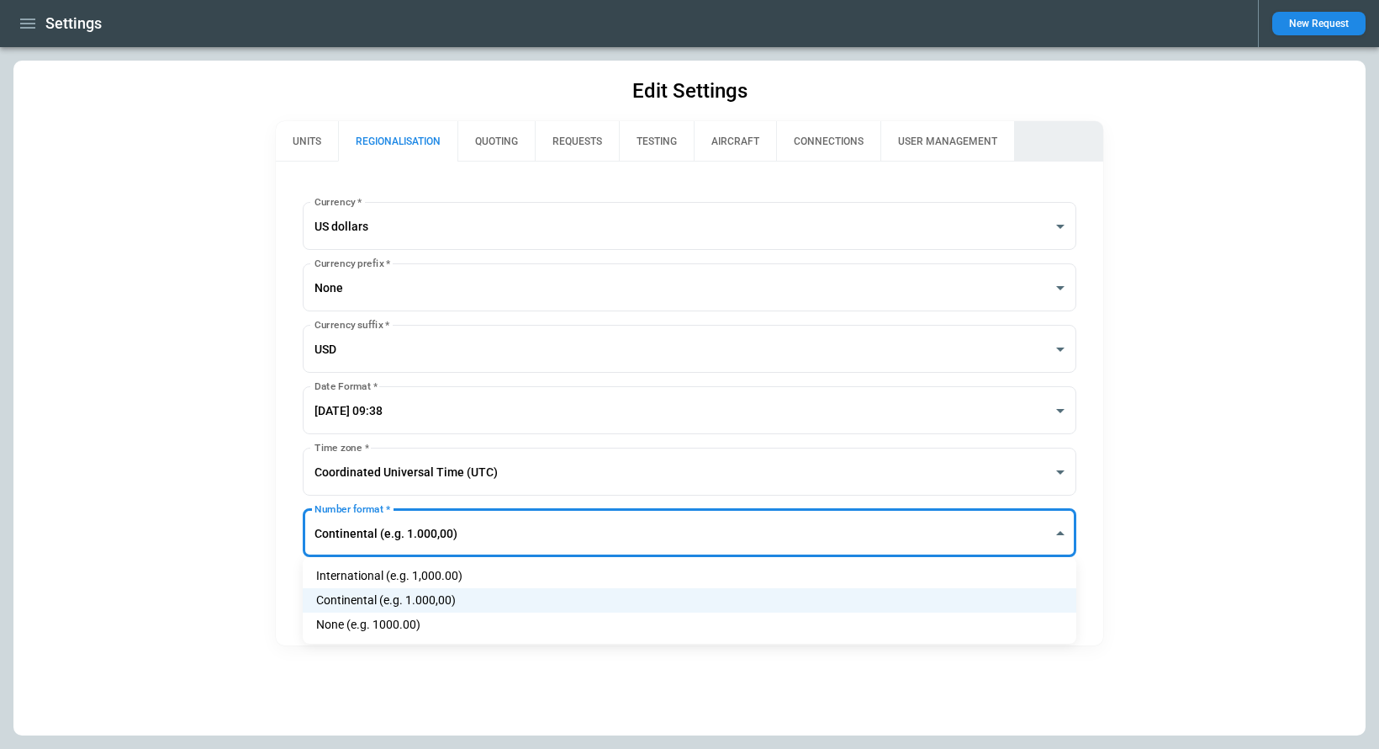
click at [469, 574] on li "International (e.g. 1,000.00)" at bounding box center [690, 576] width 774 height 24
type input "**********"
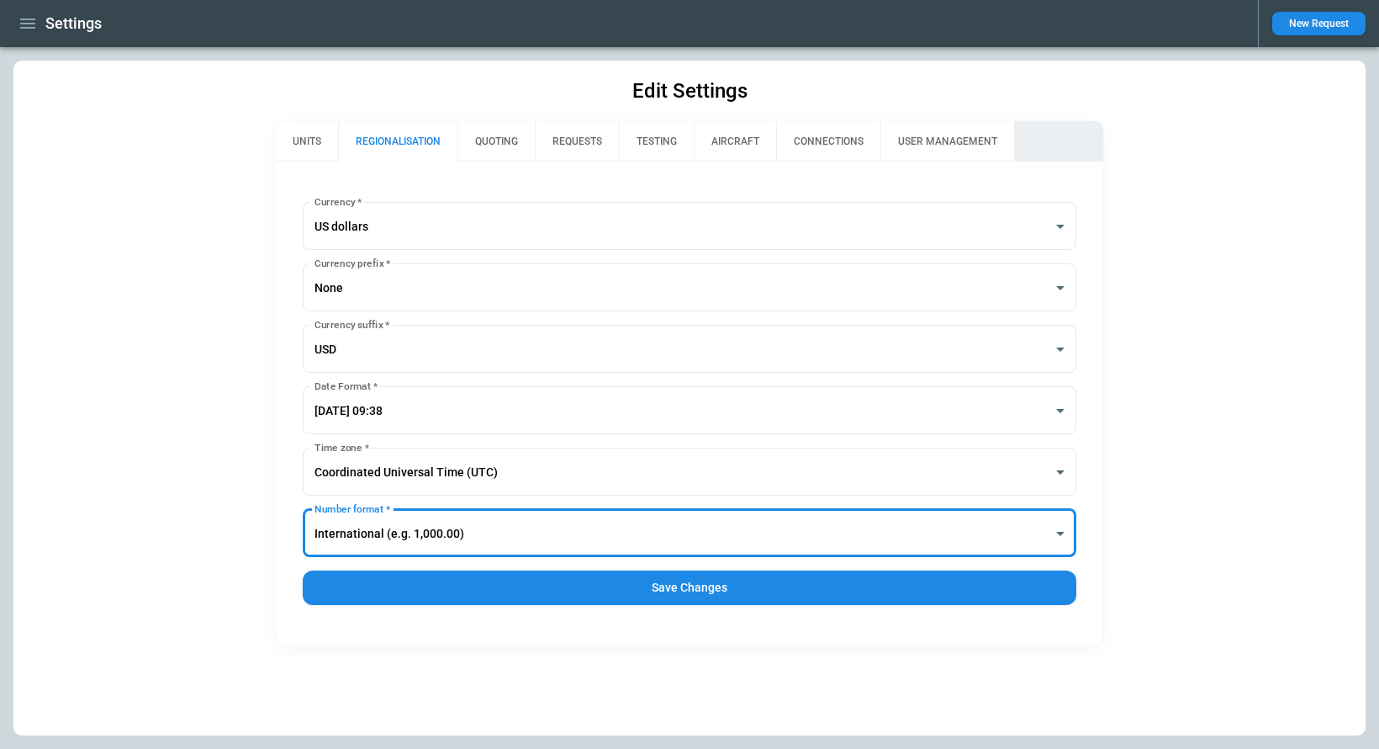
click at [650, 585] on button "Save Changes" at bounding box center [690, 587] width 774 height 34
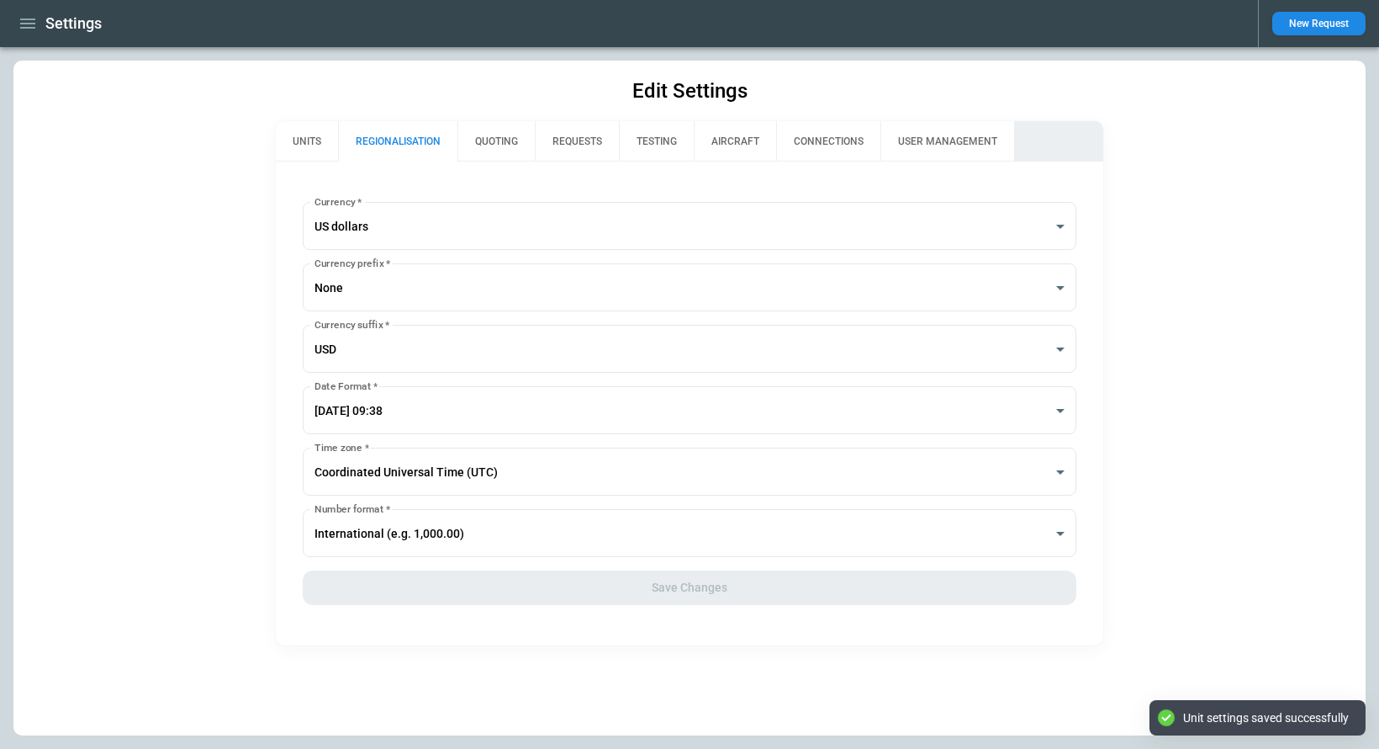
click at [30, 17] on icon "button" at bounding box center [28, 23] width 20 height 20
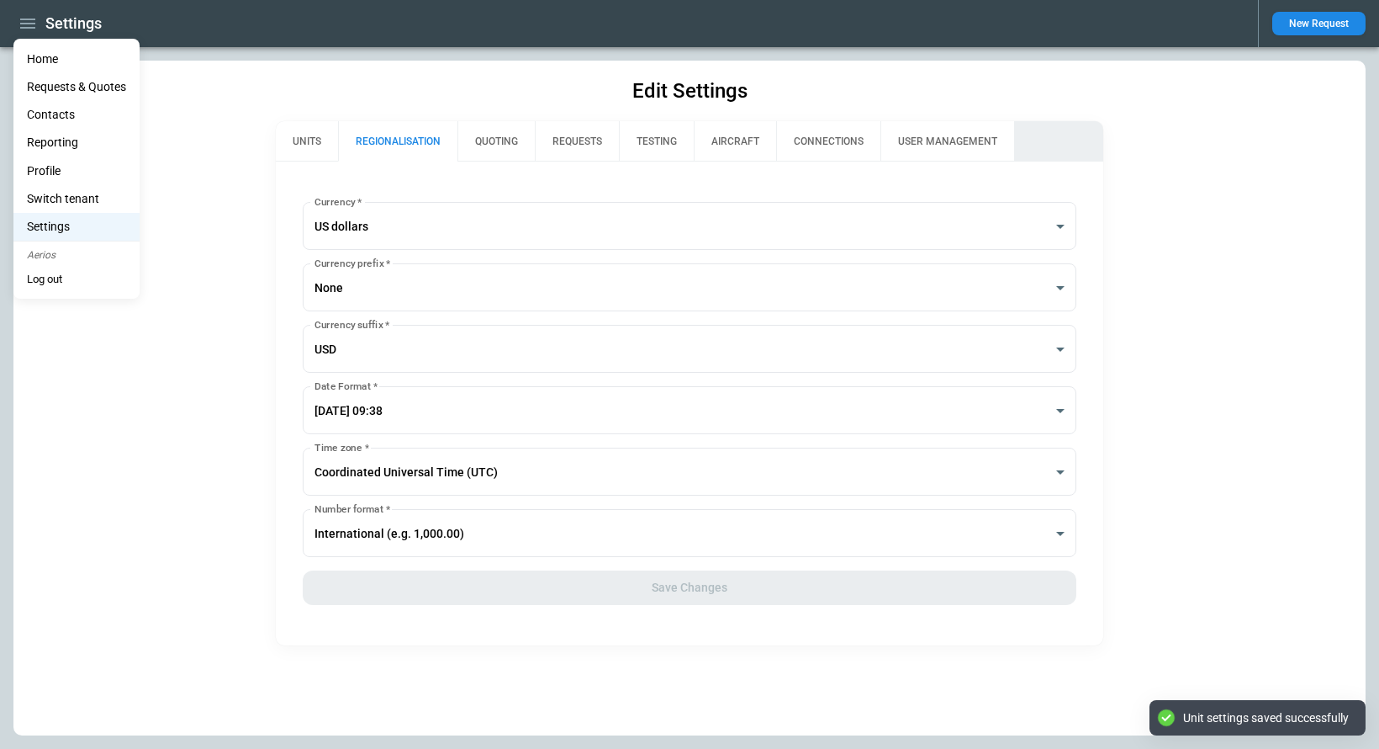
click at [45, 59] on li "Home" at bounding box center [76, 59] width 126 height 28
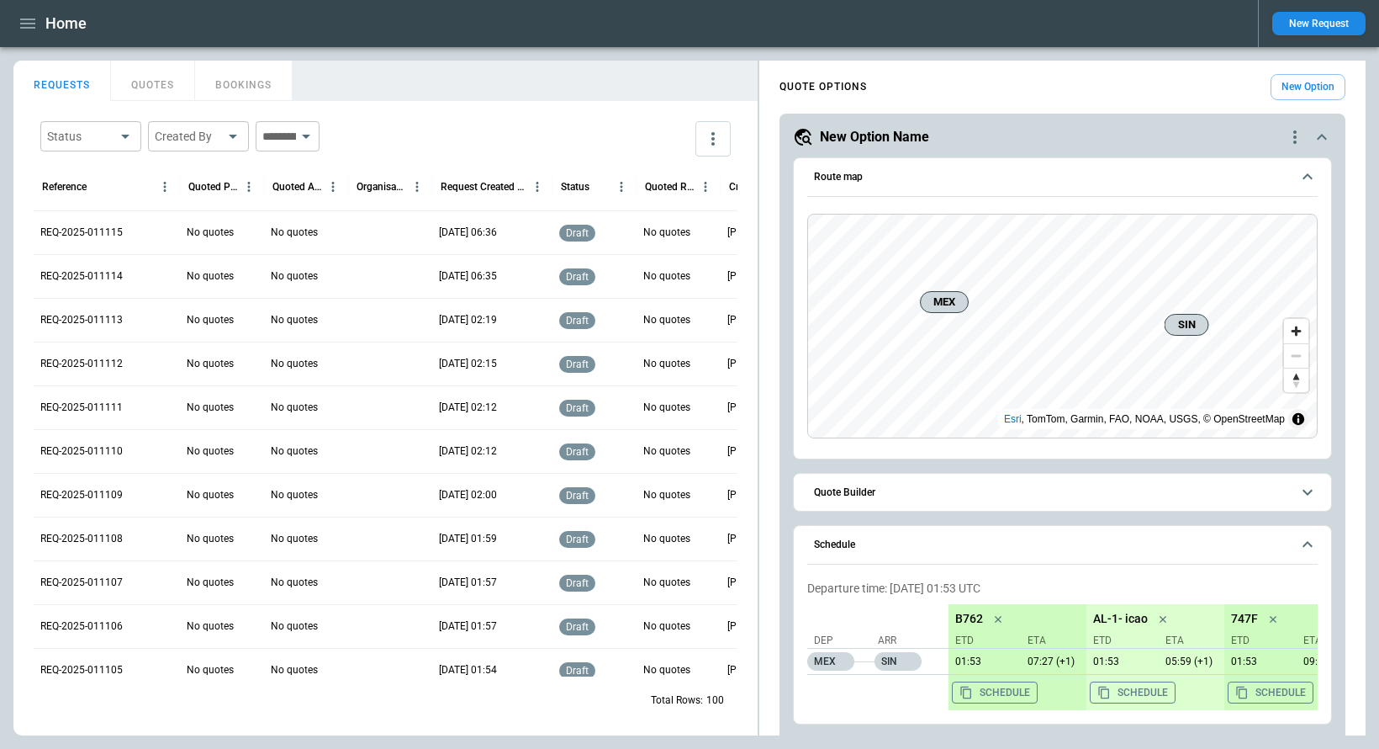
click at [1319, 26] on button "New Request" at bounding box center [1319, 24] width 93 height 24
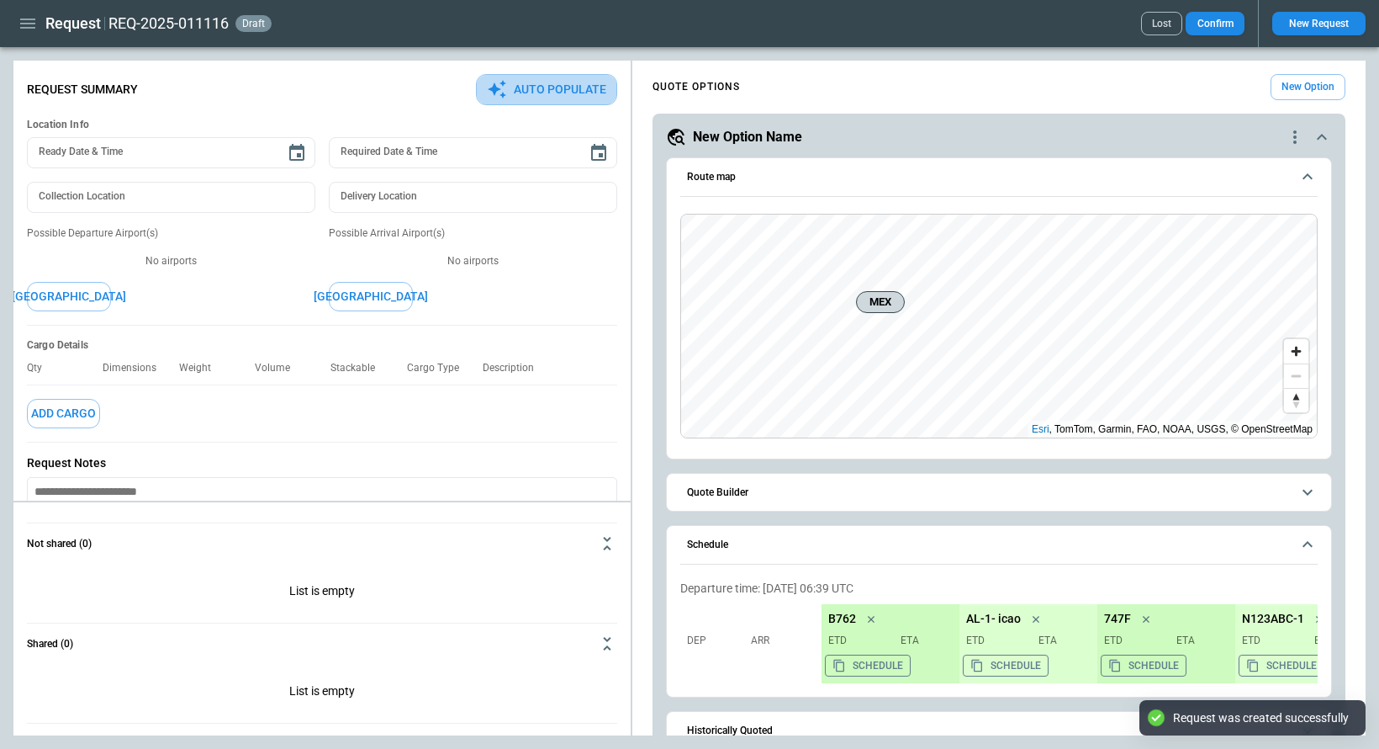
click at [536, 83] on button "Auto Populate" at bounding box center [546, 89] width 141 height 31
type textarea "*"
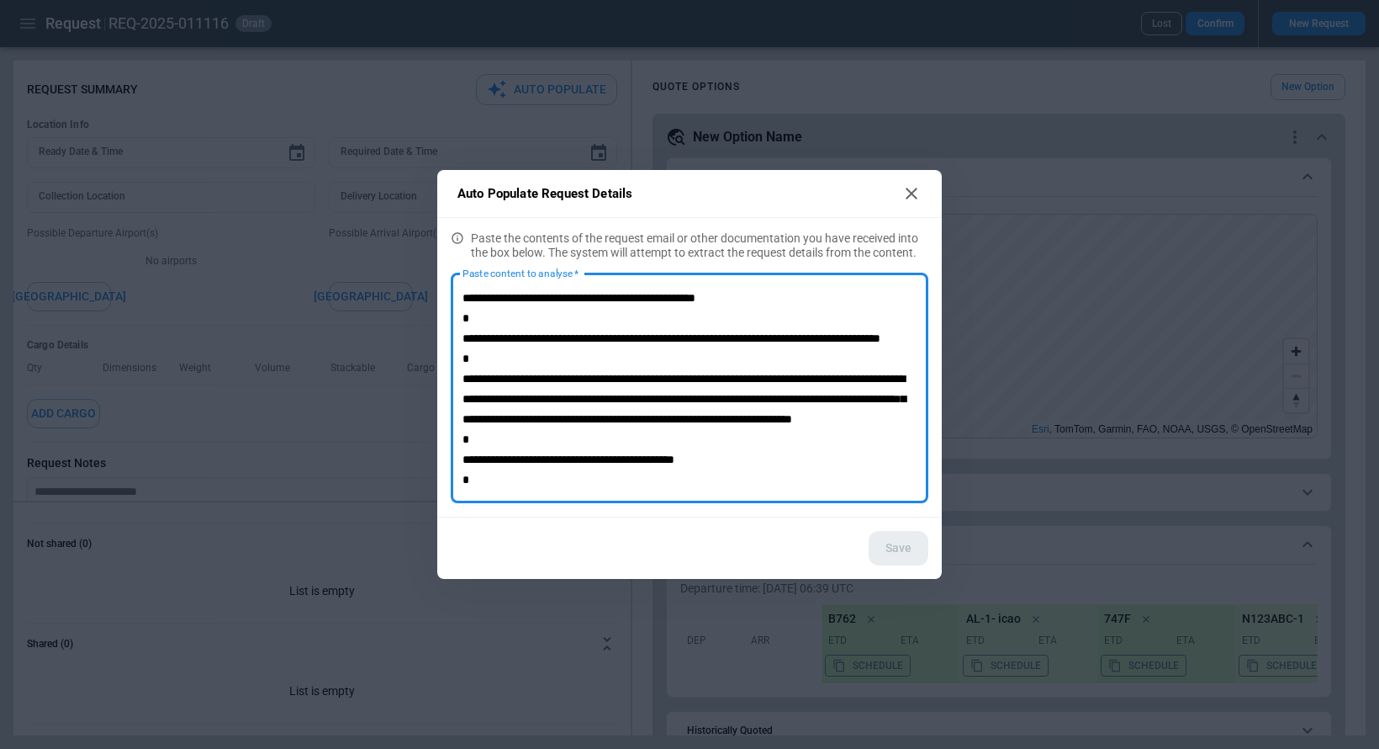
scroll to position [98, 0]
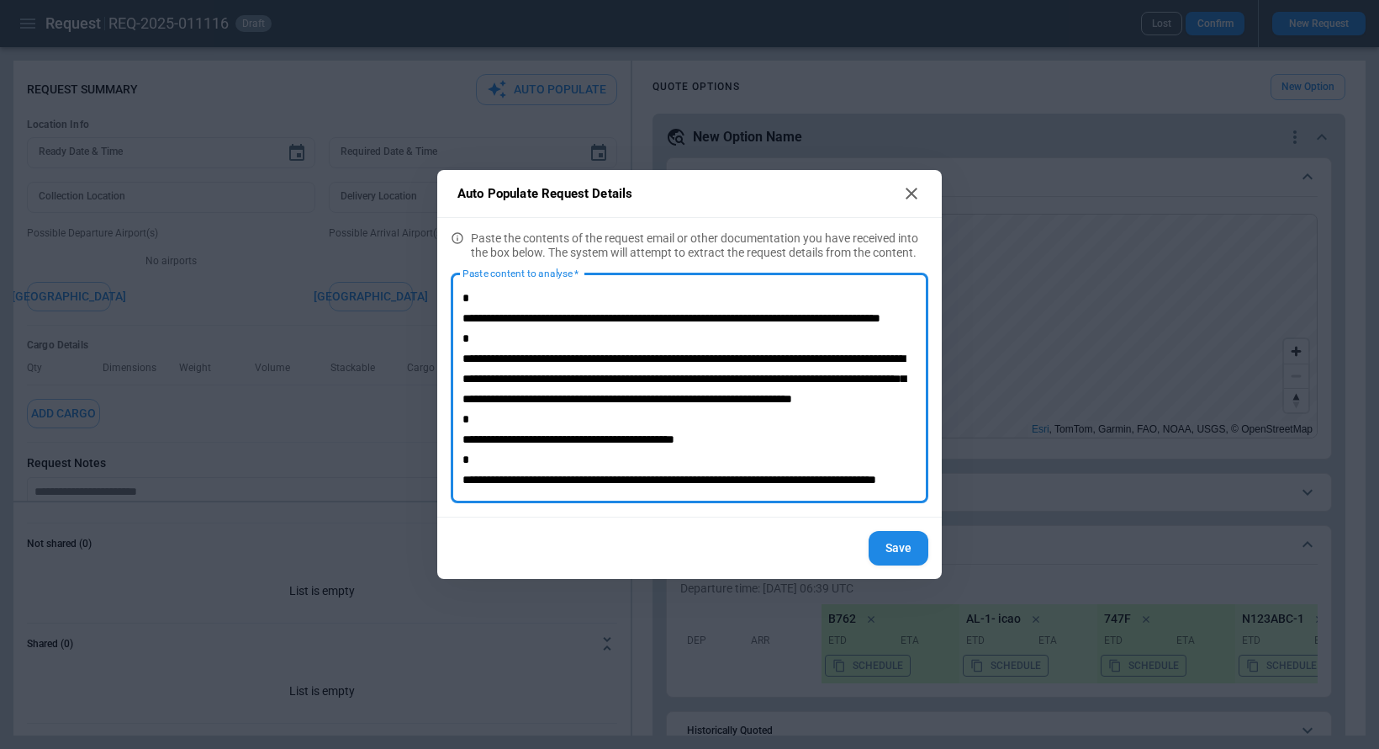
type textarea "**********"
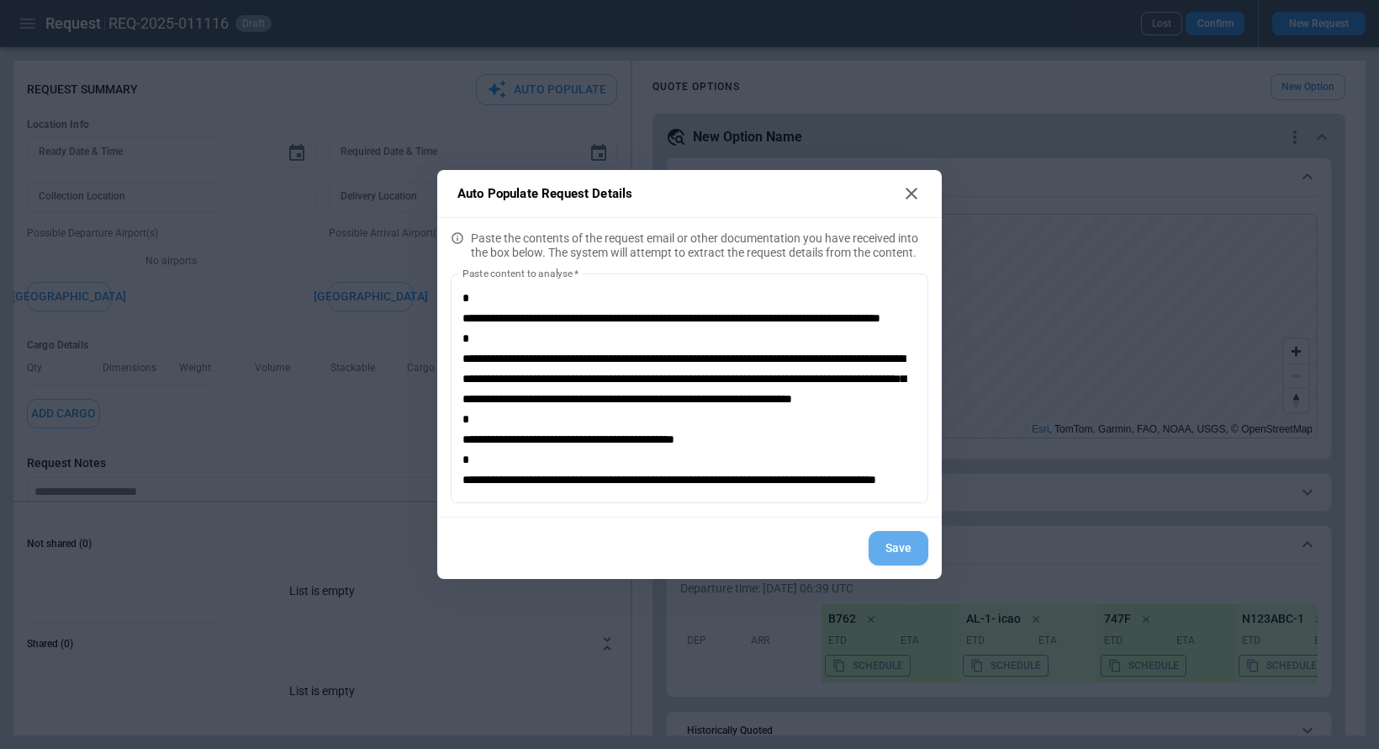
click at [895, 552] on button "Save" at bounding box center [899, 548] width 60 height 34
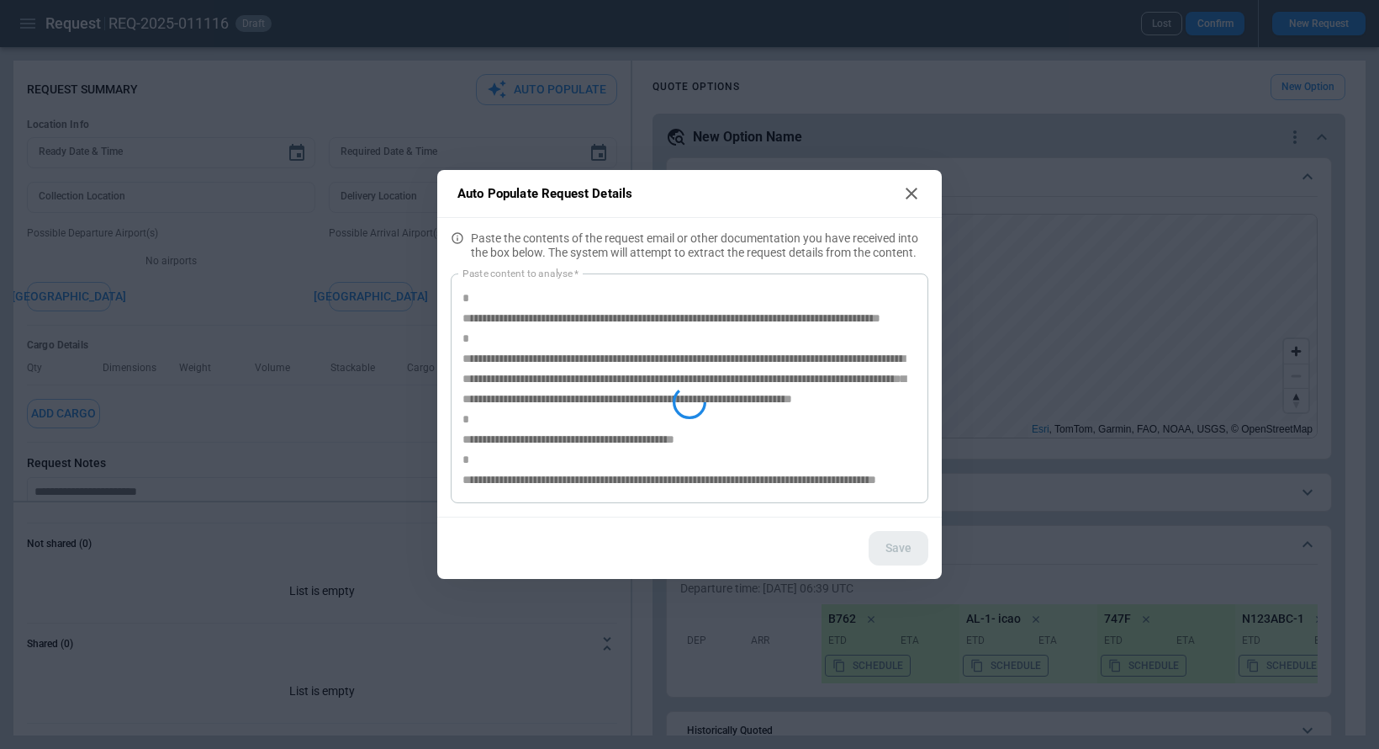
type textarea "*"
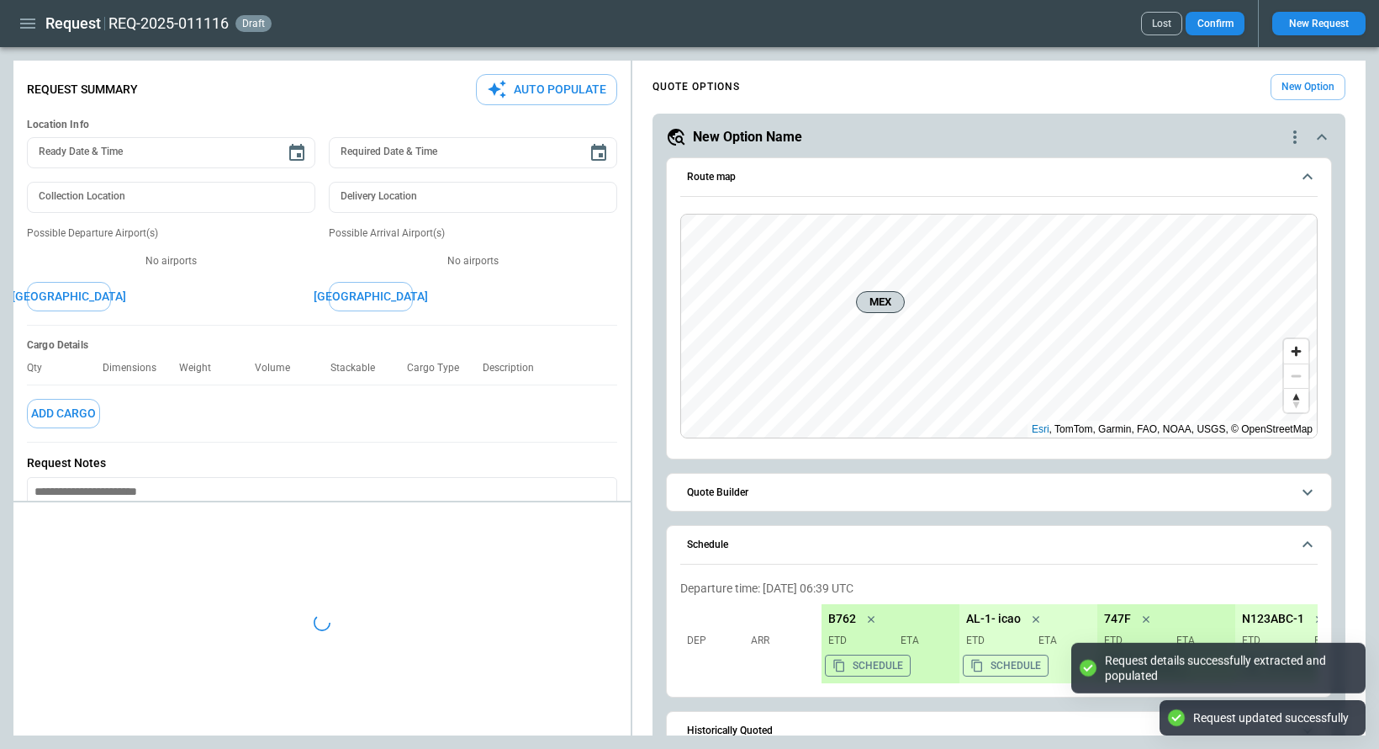
type textarea "*"
type input "**********"
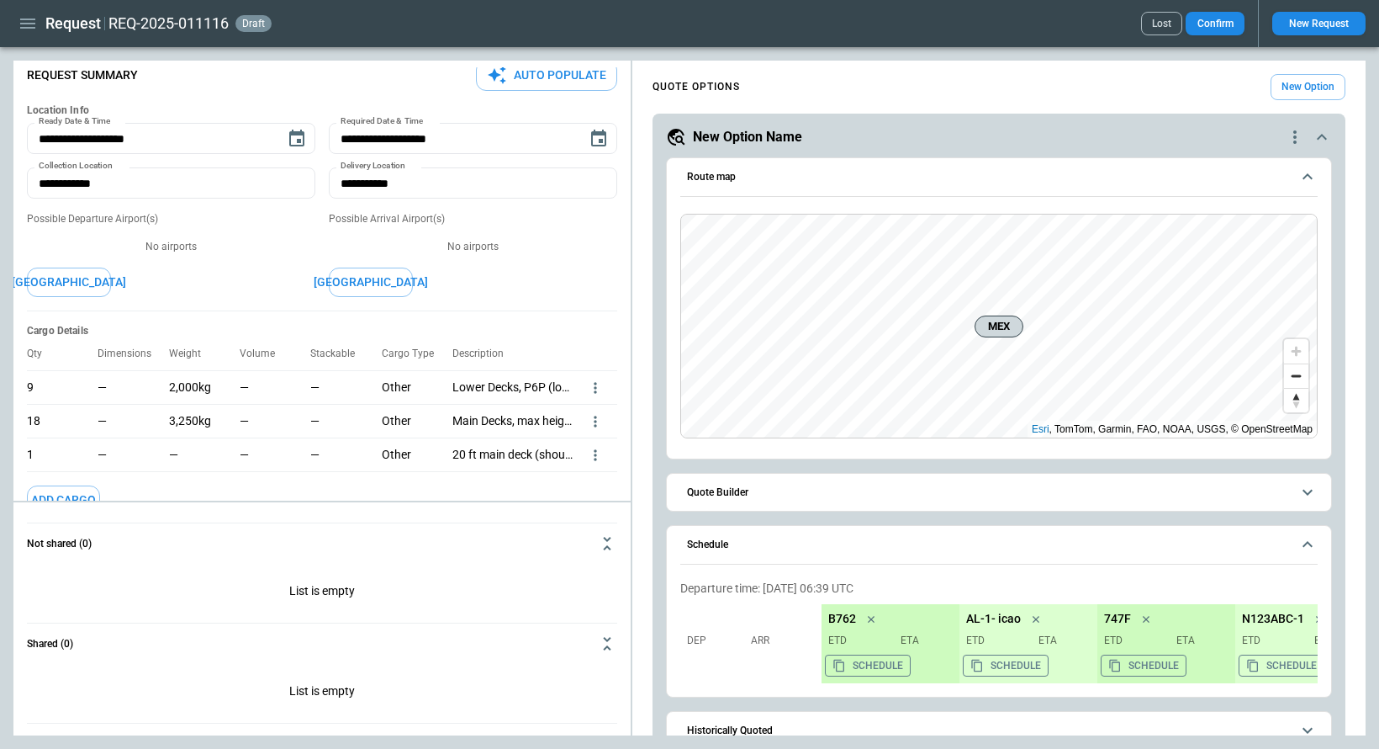
scroll to position [0, 0]
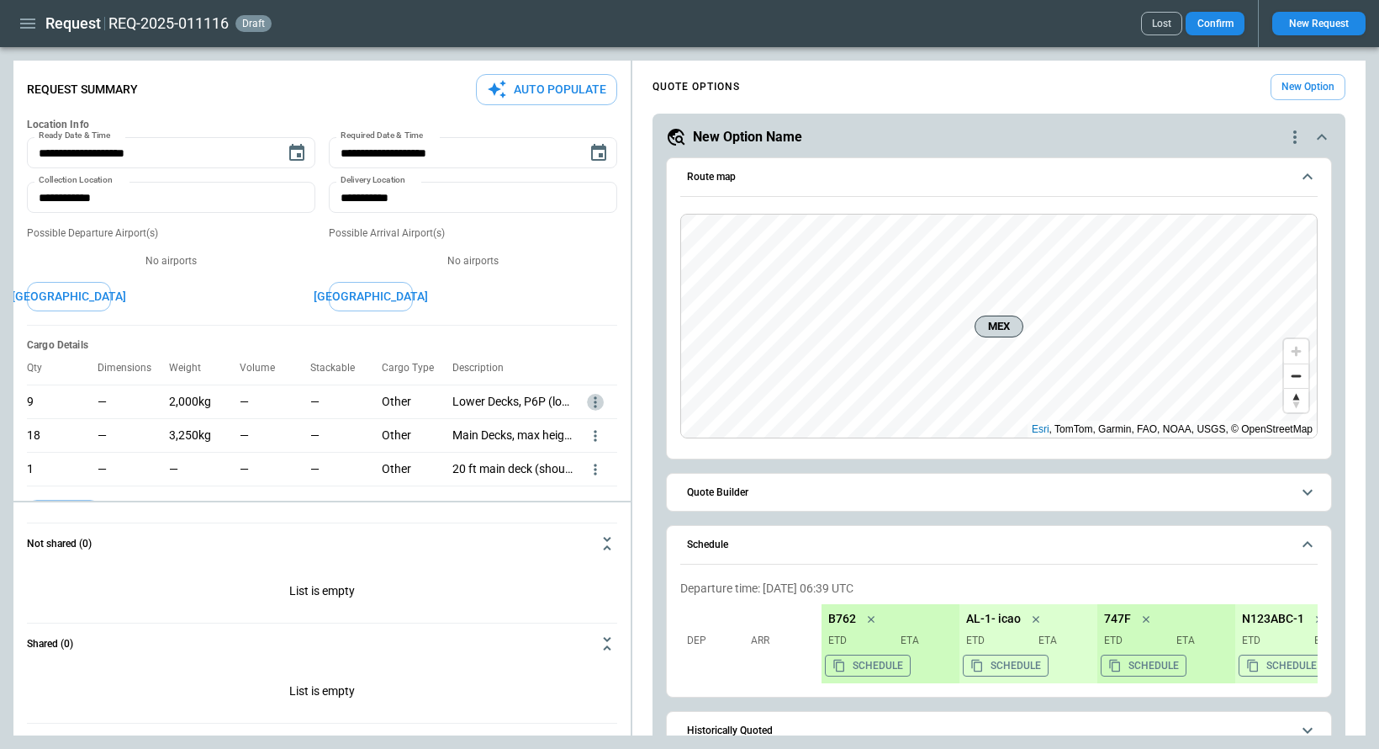
click at [596, 397] on icon "more" at bounding box center [595, 402] width 17 height 17
click at [584, 450] on li "Delete" at bounding box center [573, 454] width 59 height 24
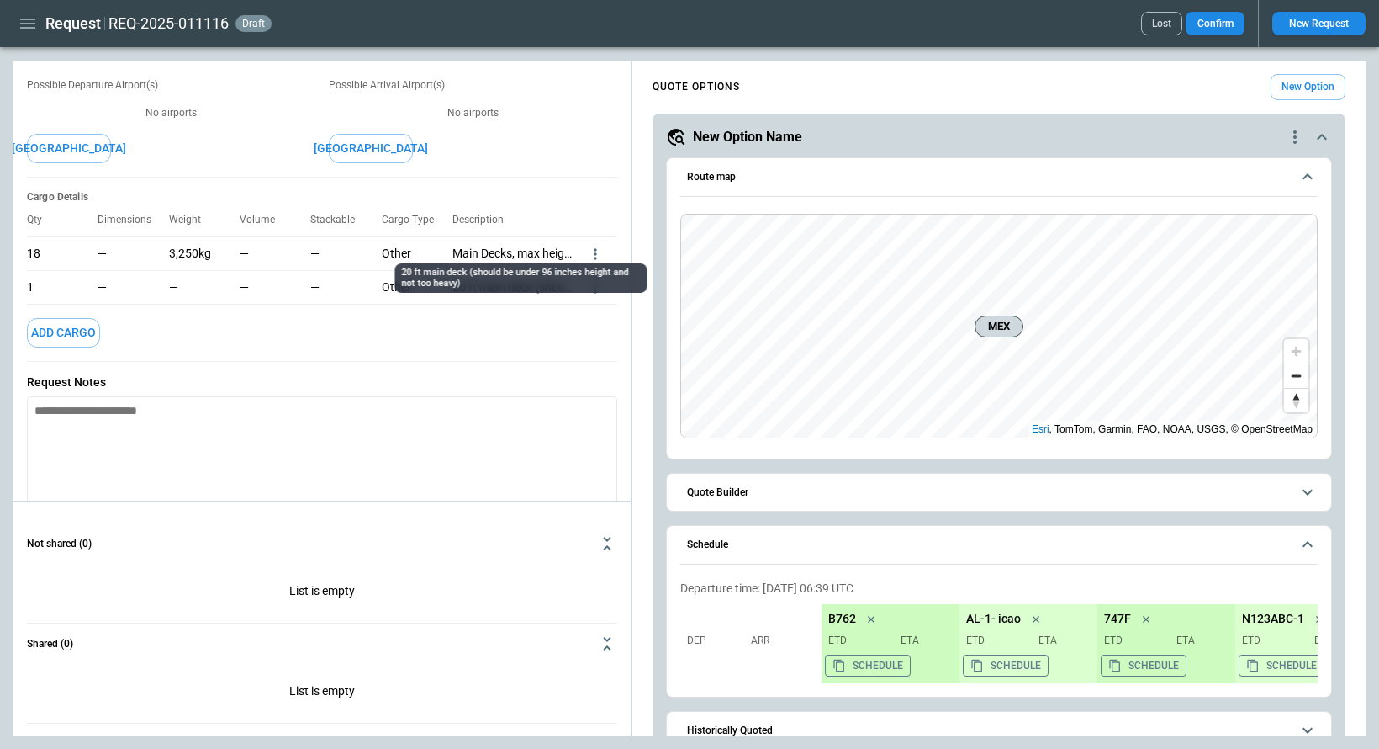
scroll to position [220, 0]
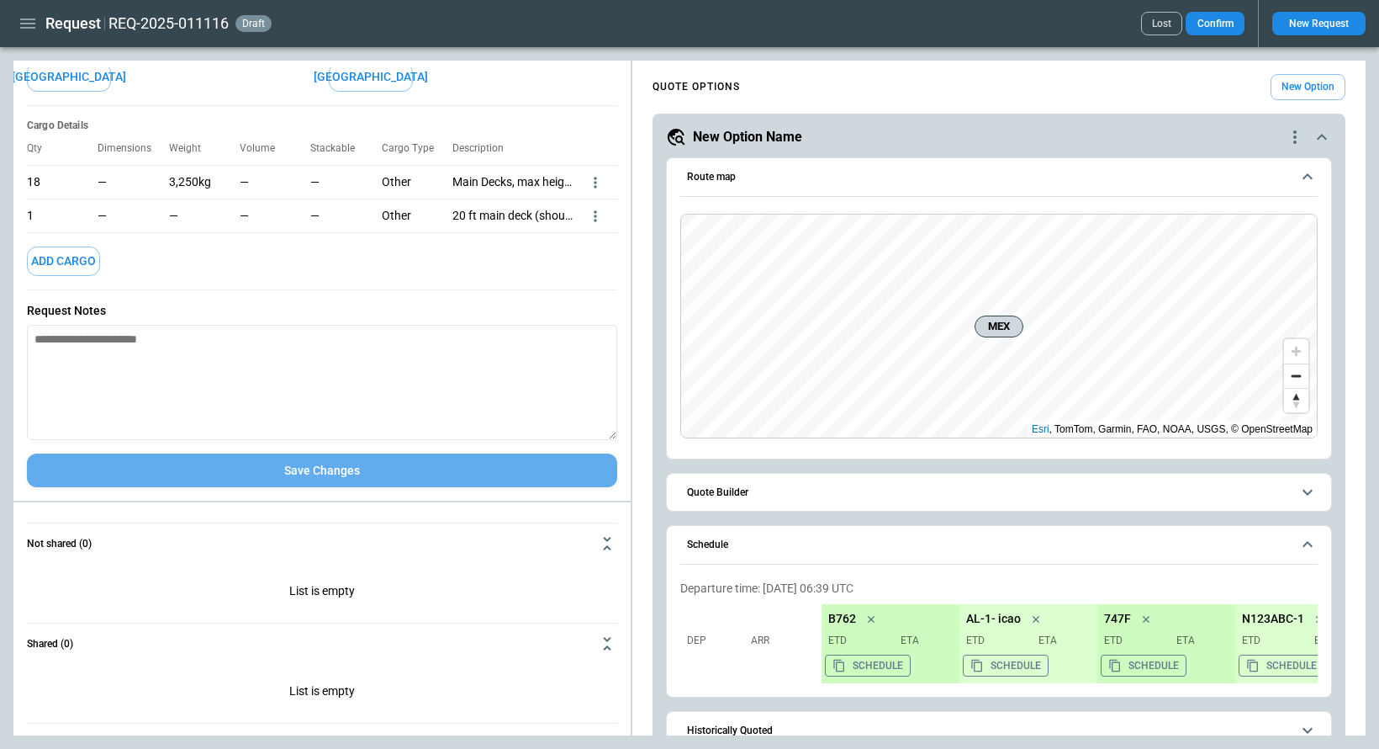
click at [341, 474] on button "Save Changes" at bounding box center [322, 470] width 590 height 34
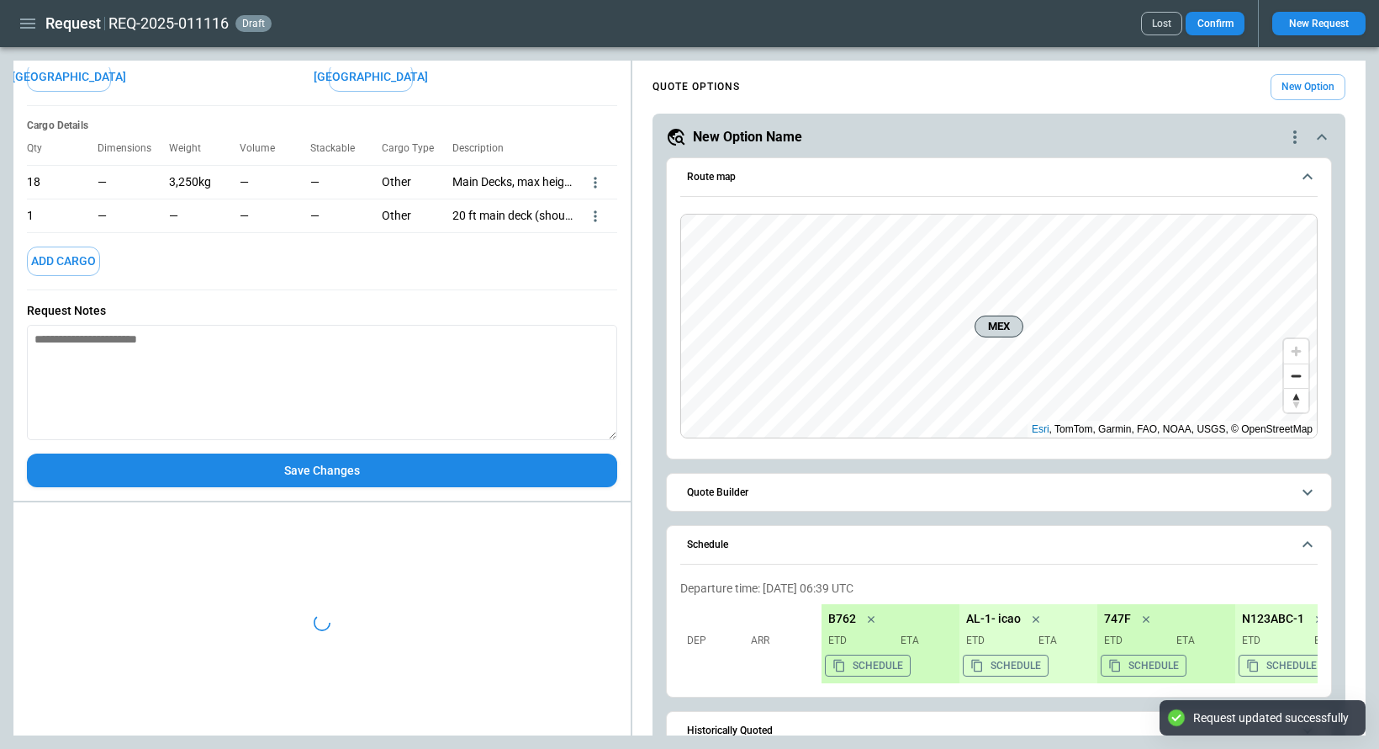
type textarea "*"
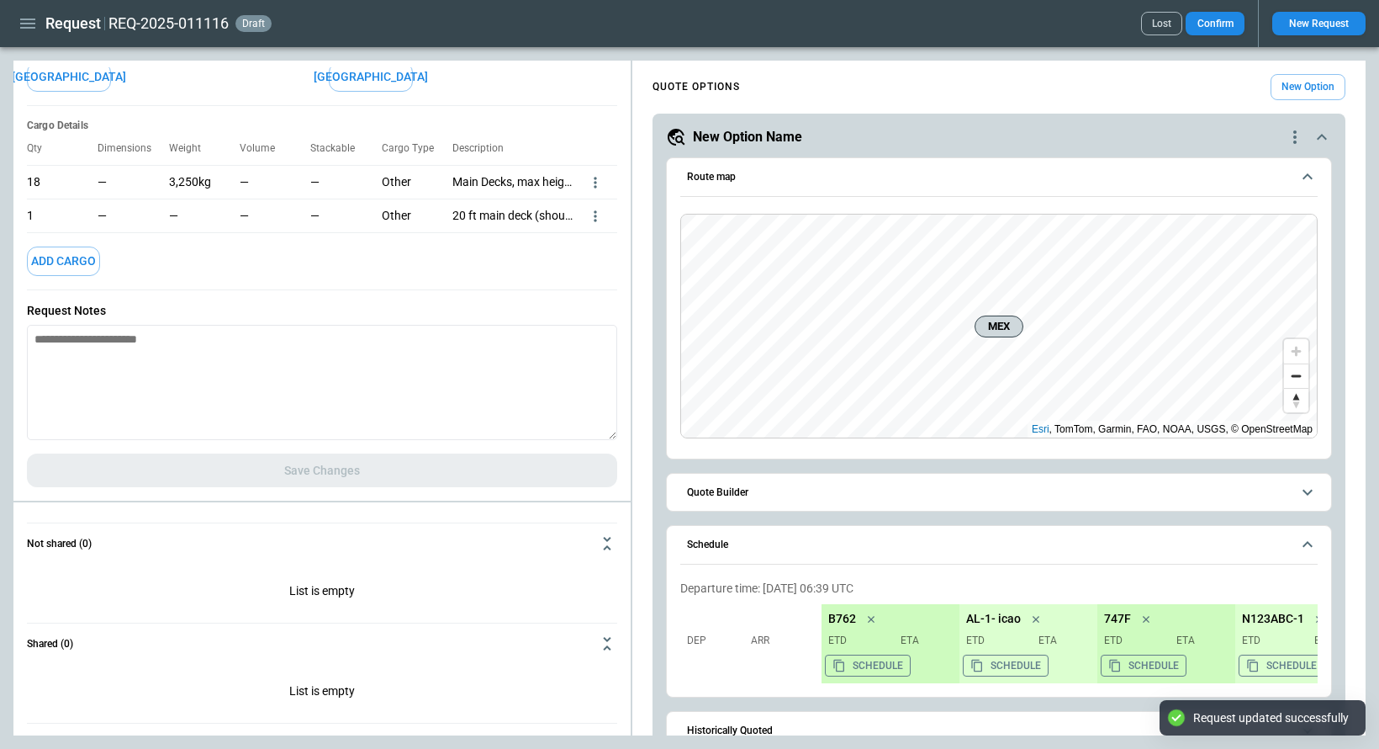
scroll to position [0, 0]
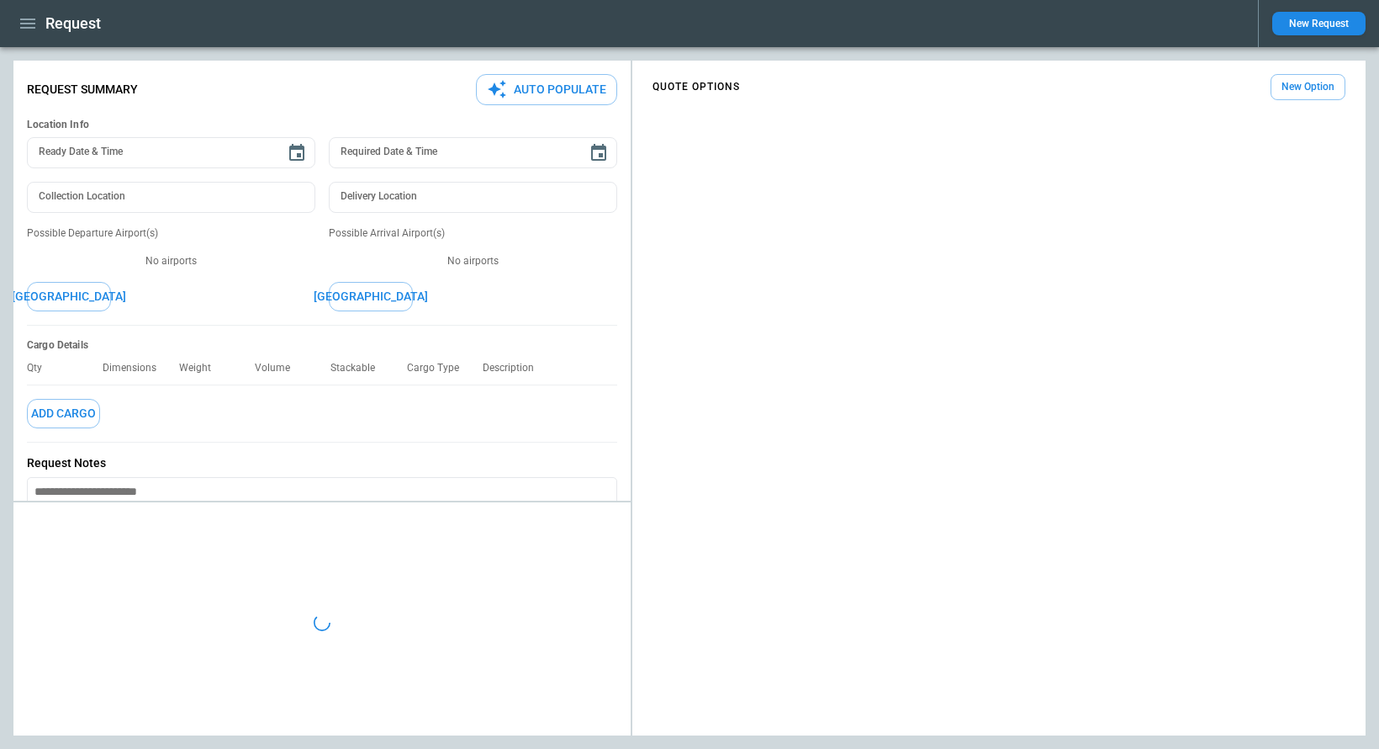
type textarea "*"
type input "**********"
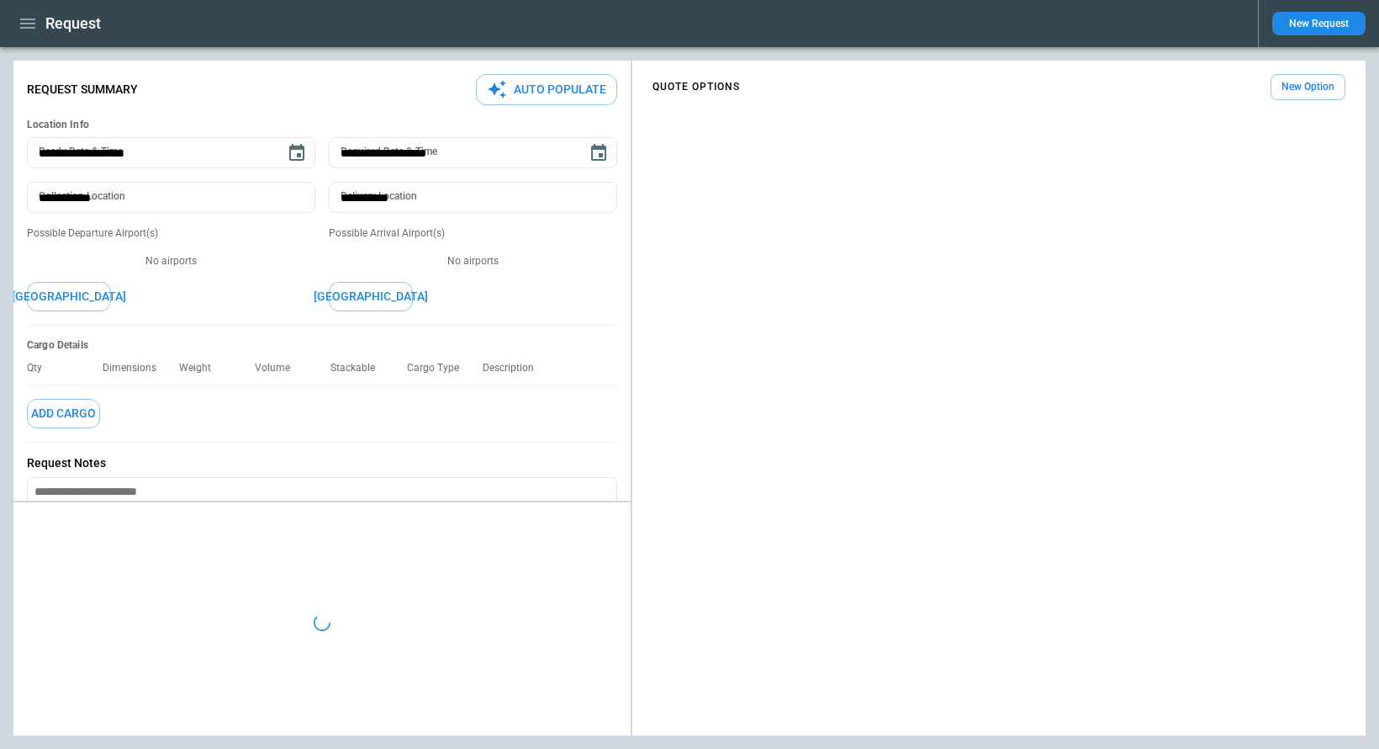
type textarea "*"
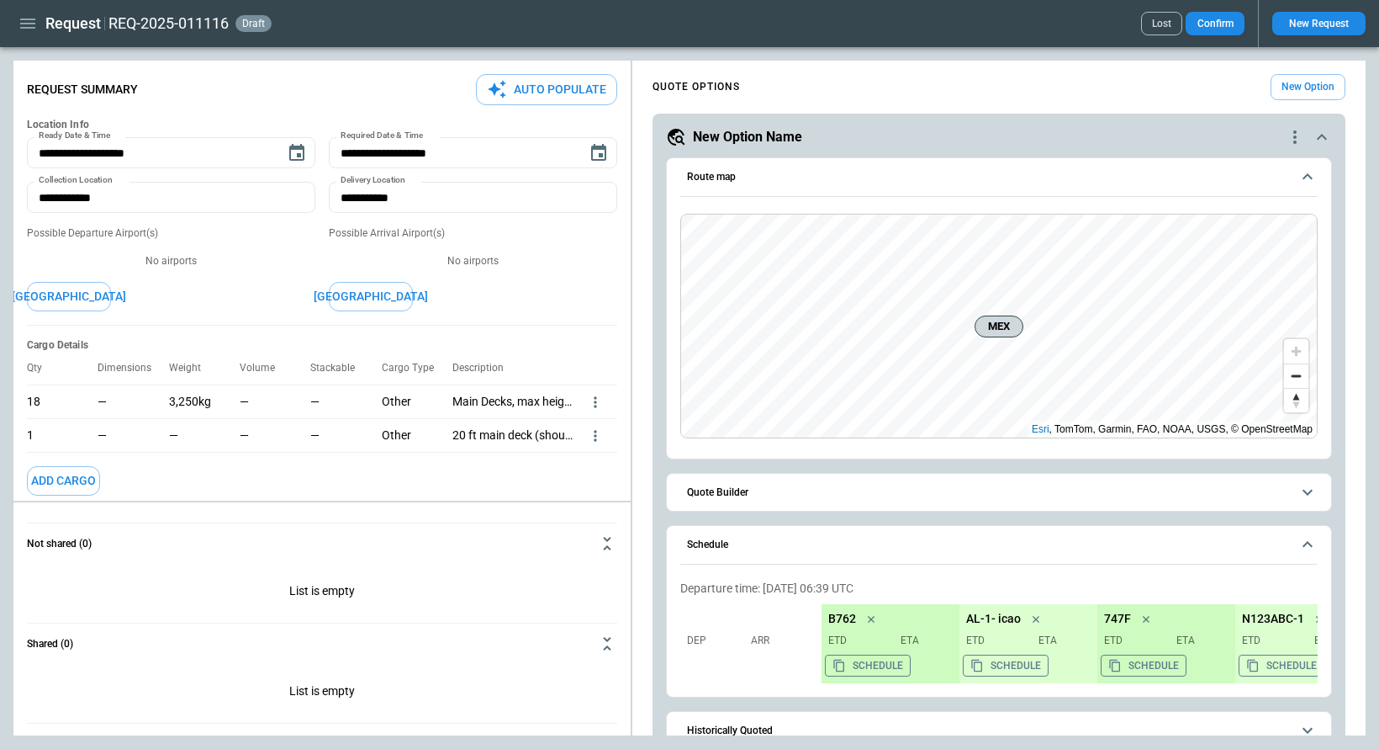
click at [1305, 22] on button "New Request" at bounding box center [1319, 24] width 93 height 24
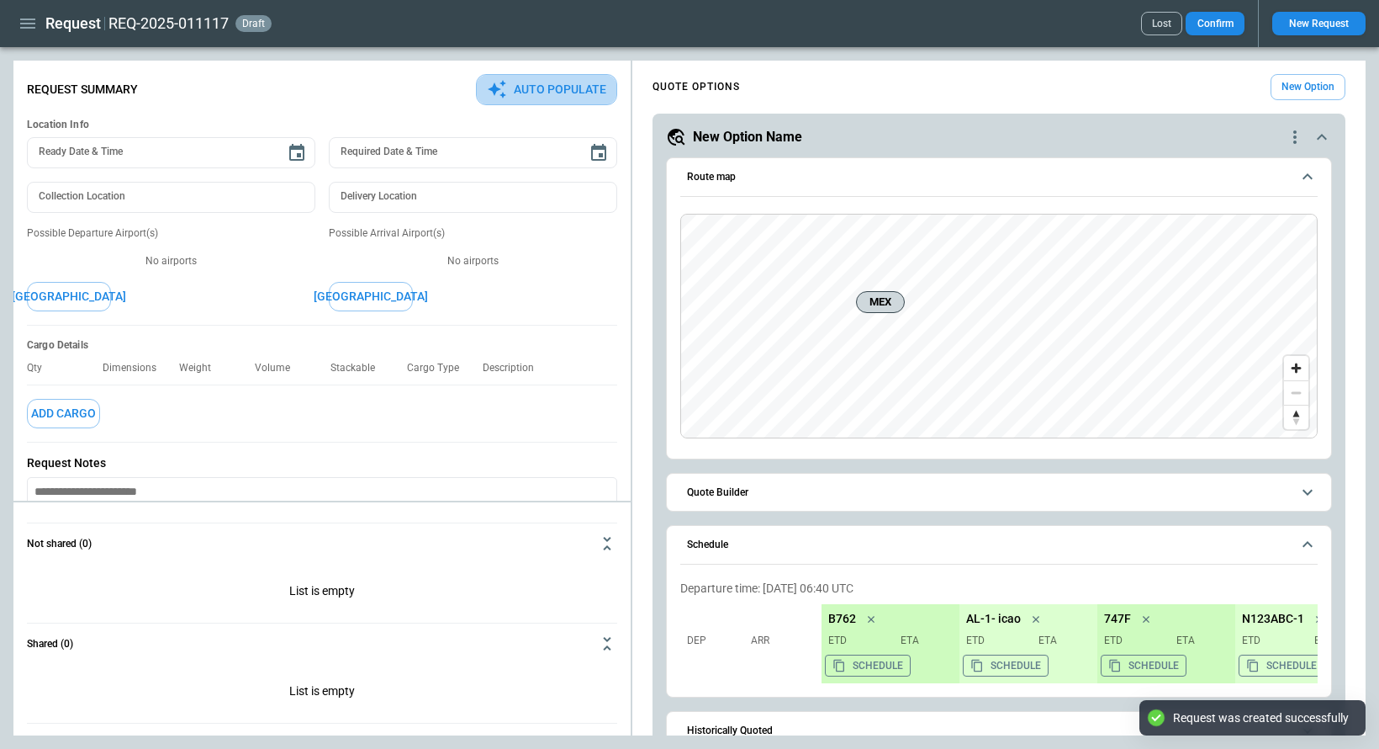
click at [542, 82] on button "Auto Populate" at bounding box center [546, 89] width 141 height 31
type textarea "*"
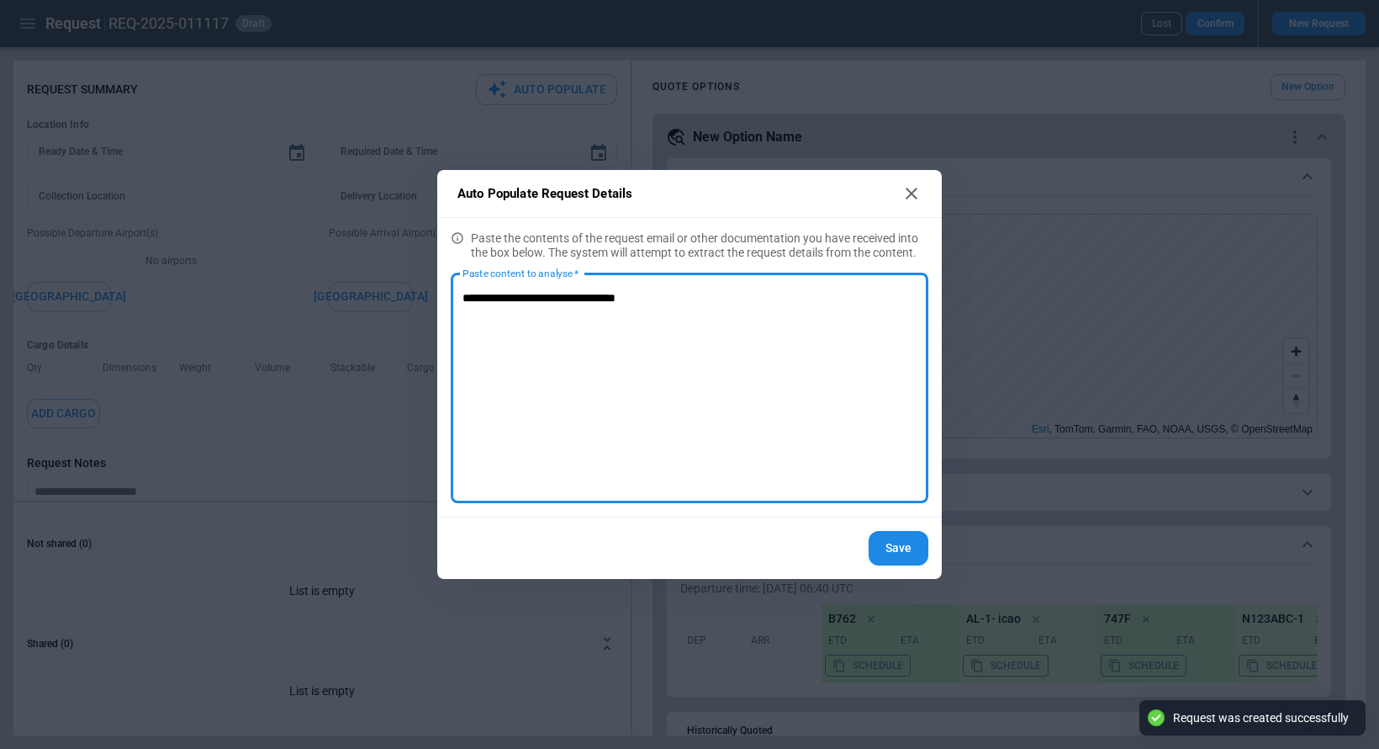
type textarea "**********"
click at [906, 548] on button "Save" at bounding box center [899, 548] width 60 height 34
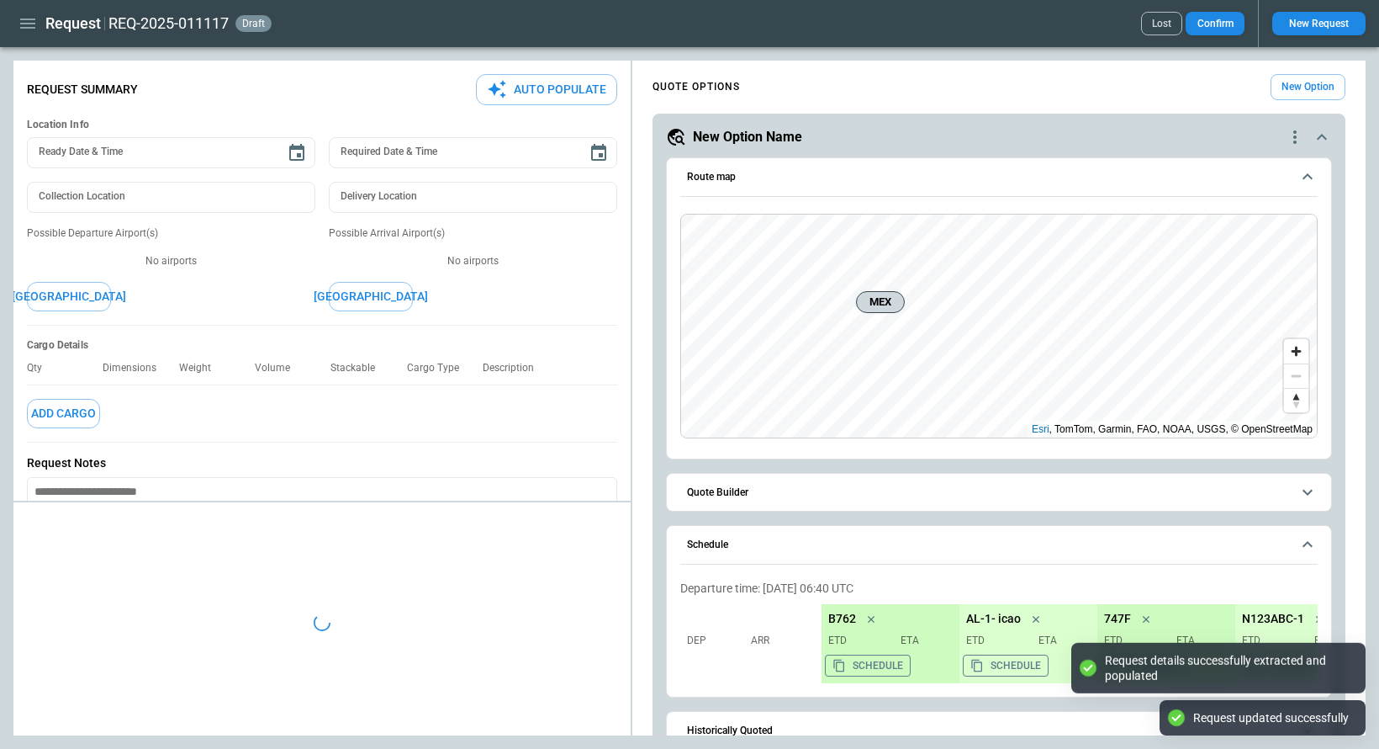
type textarea "*"
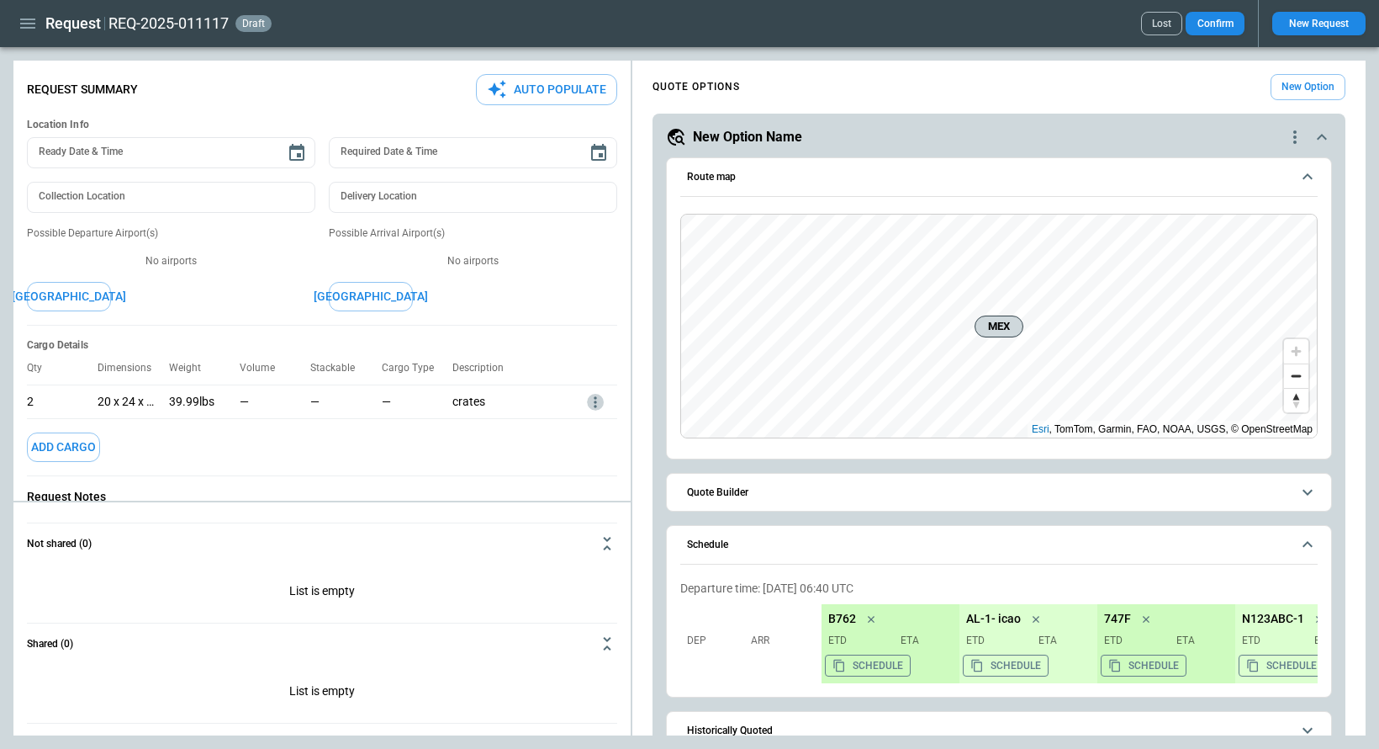
click at [594, 403] on icon "more" at bounding box center [595, 402] width 17 height 17
click at [586, 436] on li "Edit" at bounding box center [573, 429] width 59 height 24
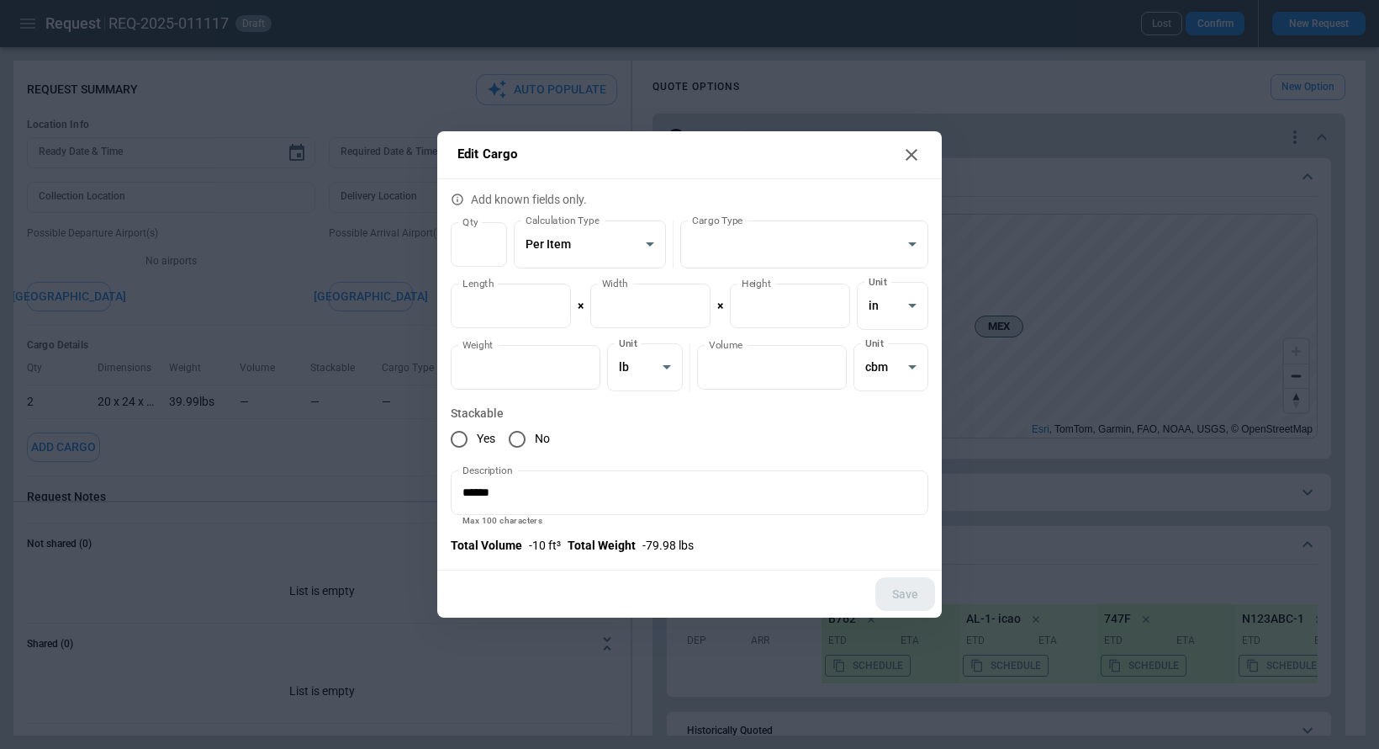
click at [664, 430] on div "Yes No" at bounding box center [690, 438] width 478 height 35
click at [916, 156] on icon at bounding box center [912, 155] width 20 height 20
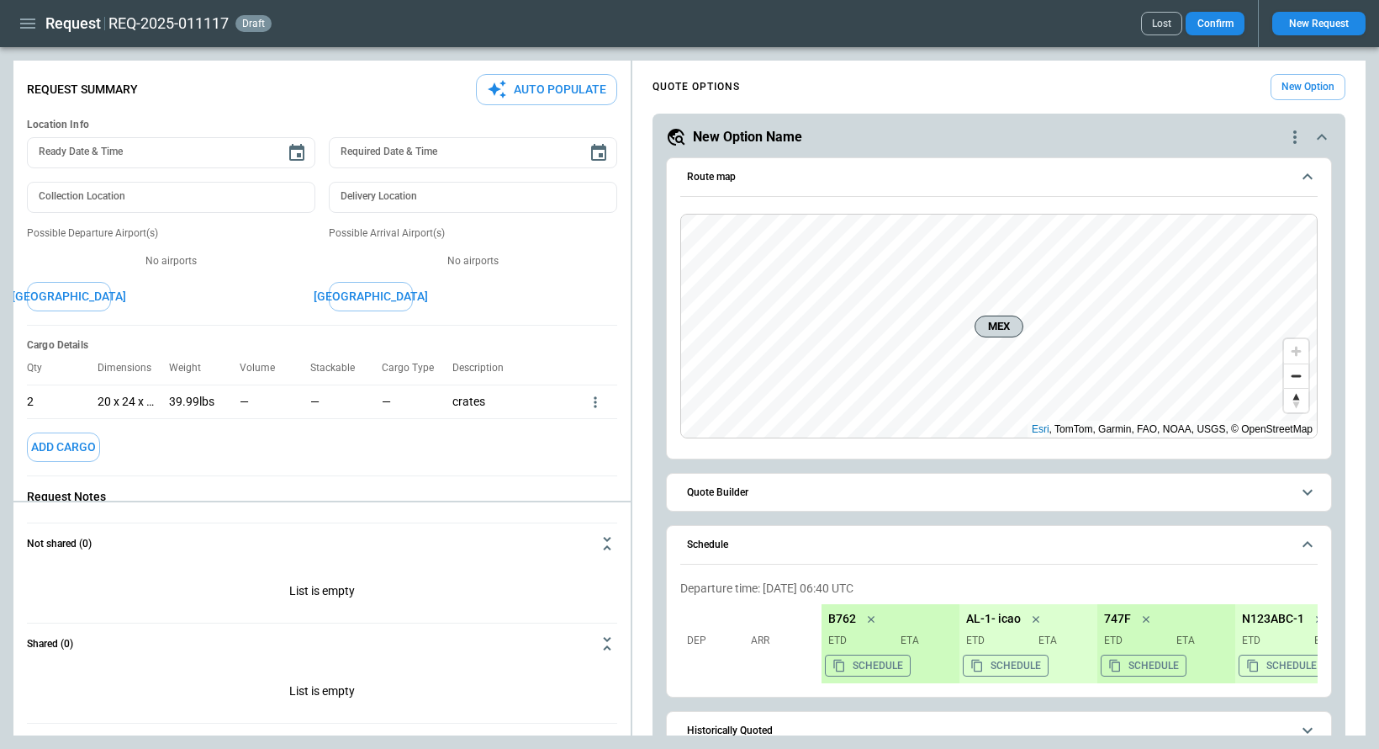
click at [27, 27] on icon "button" at bounding box center [27, 24] width 15 height 10
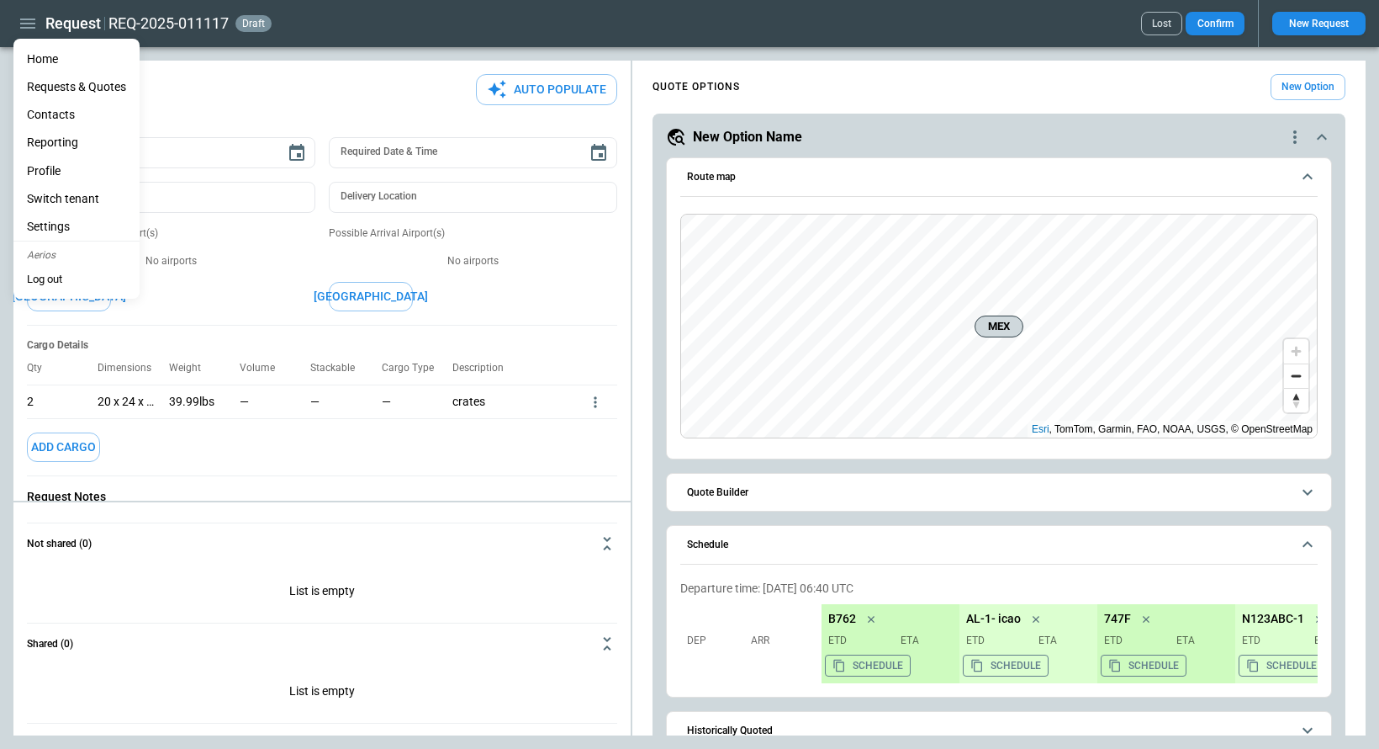
click at [40, 59] on li "Home" at bounding box center [76, 59] width 126 height 28
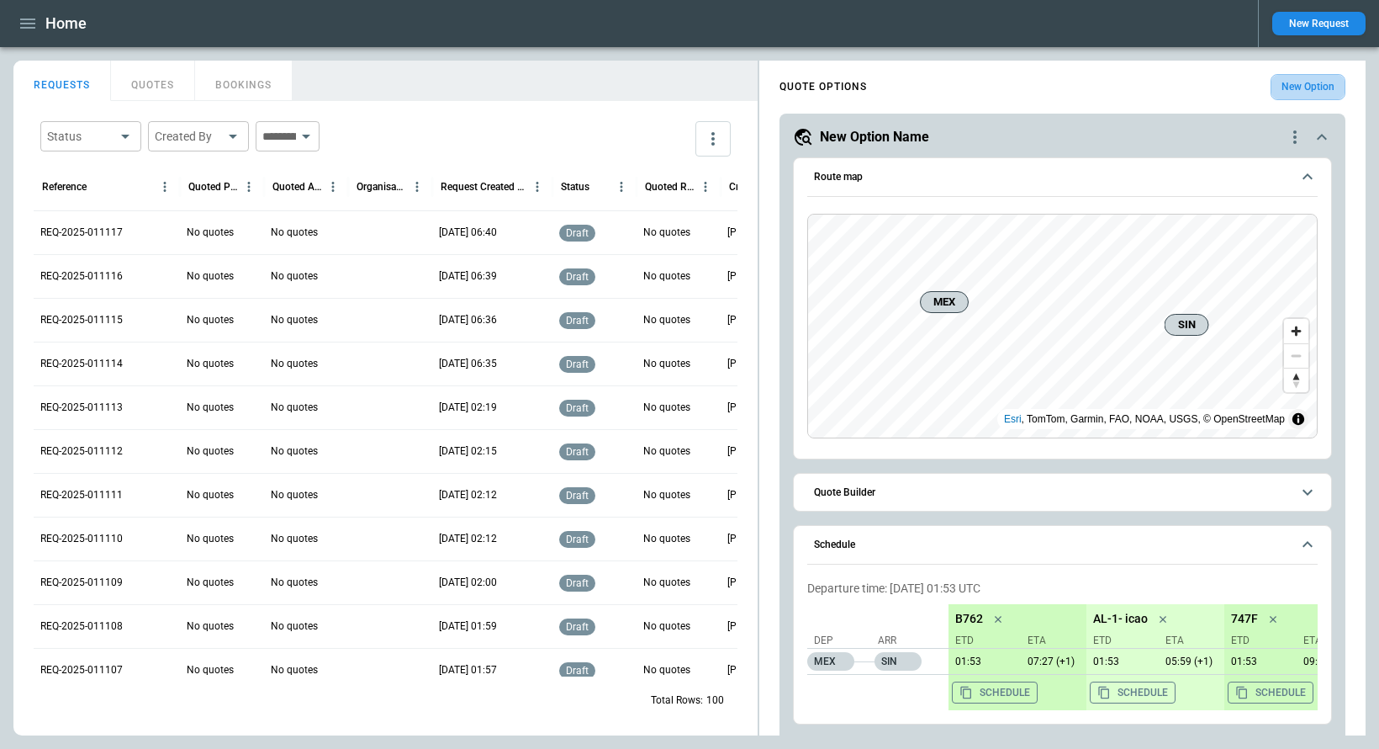
click at [1291, 90] on button "New Option" at bounding box center [1308, 87] width 75 height 26
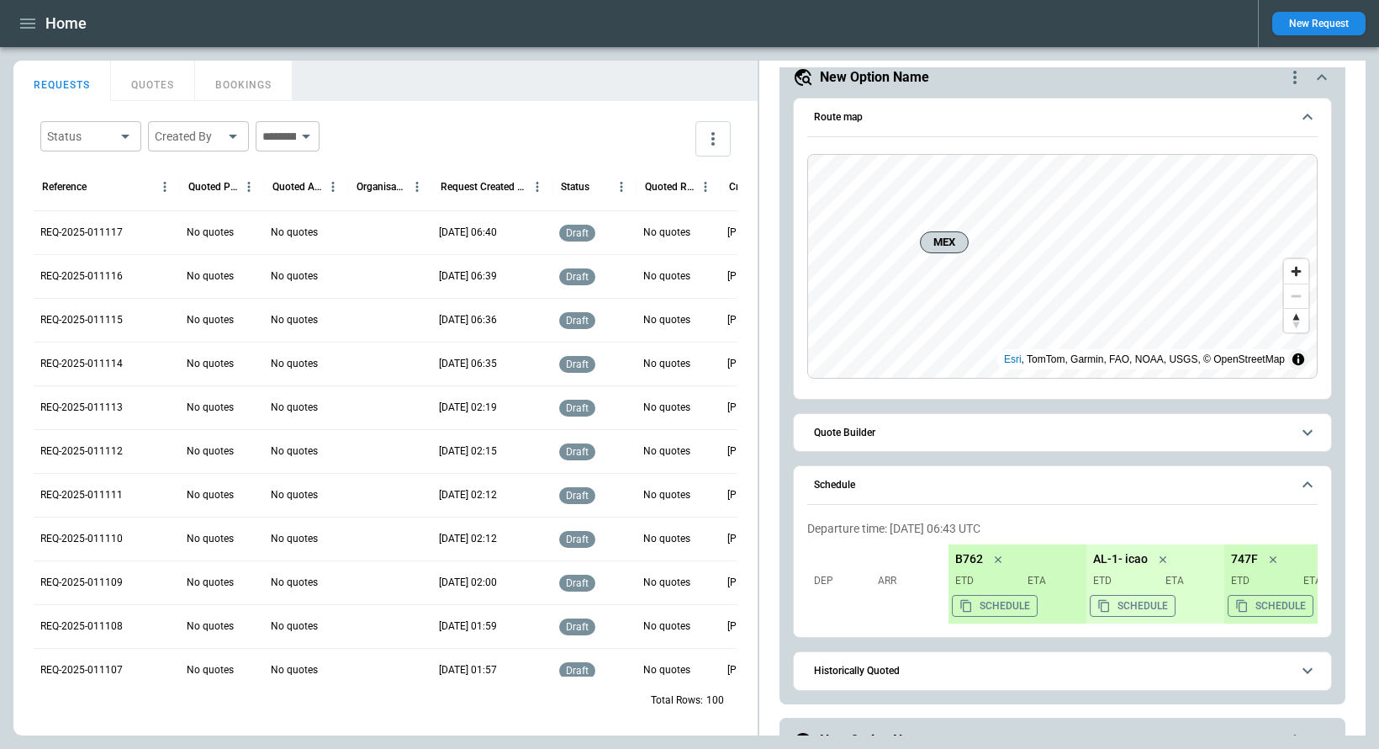
scroll to position [82, 0]
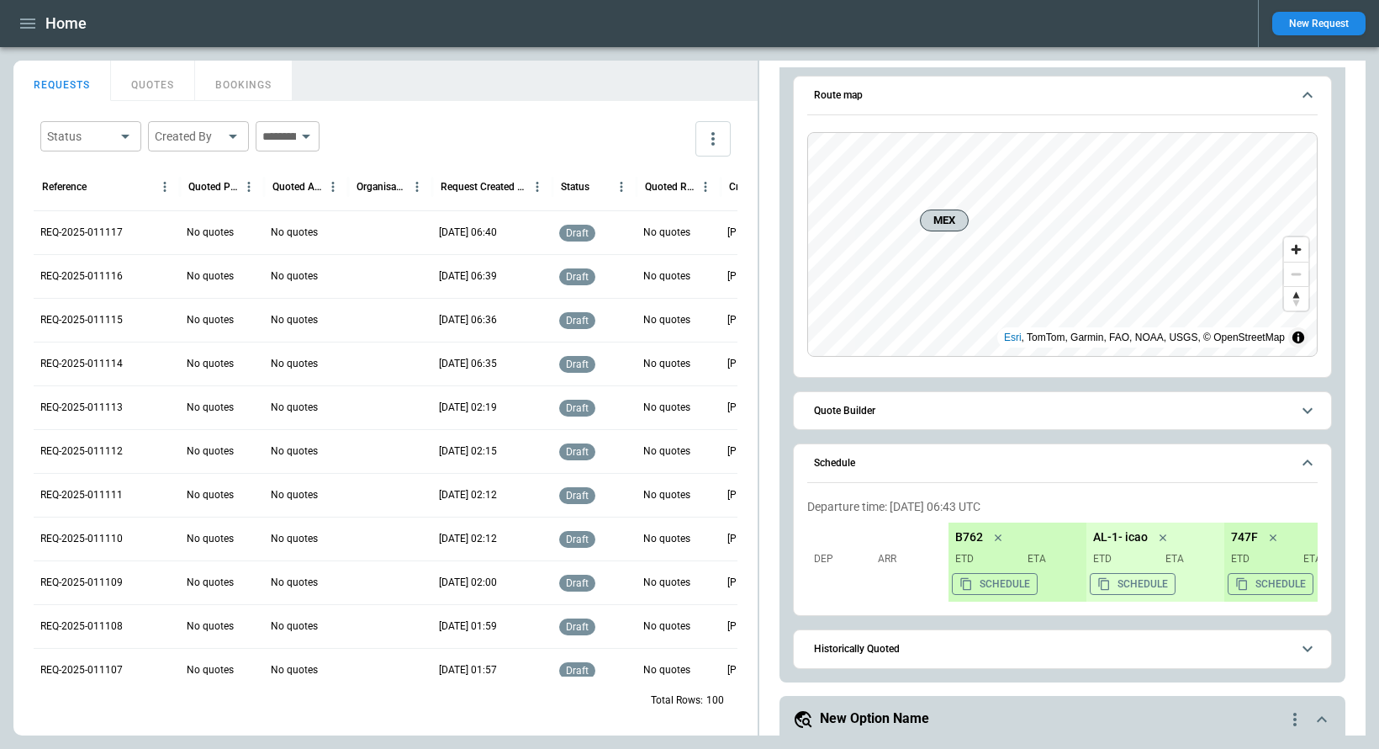
click at [872, 409] on h6 "Quote Builder" at bounding box center [844, 410] width 61 height 11
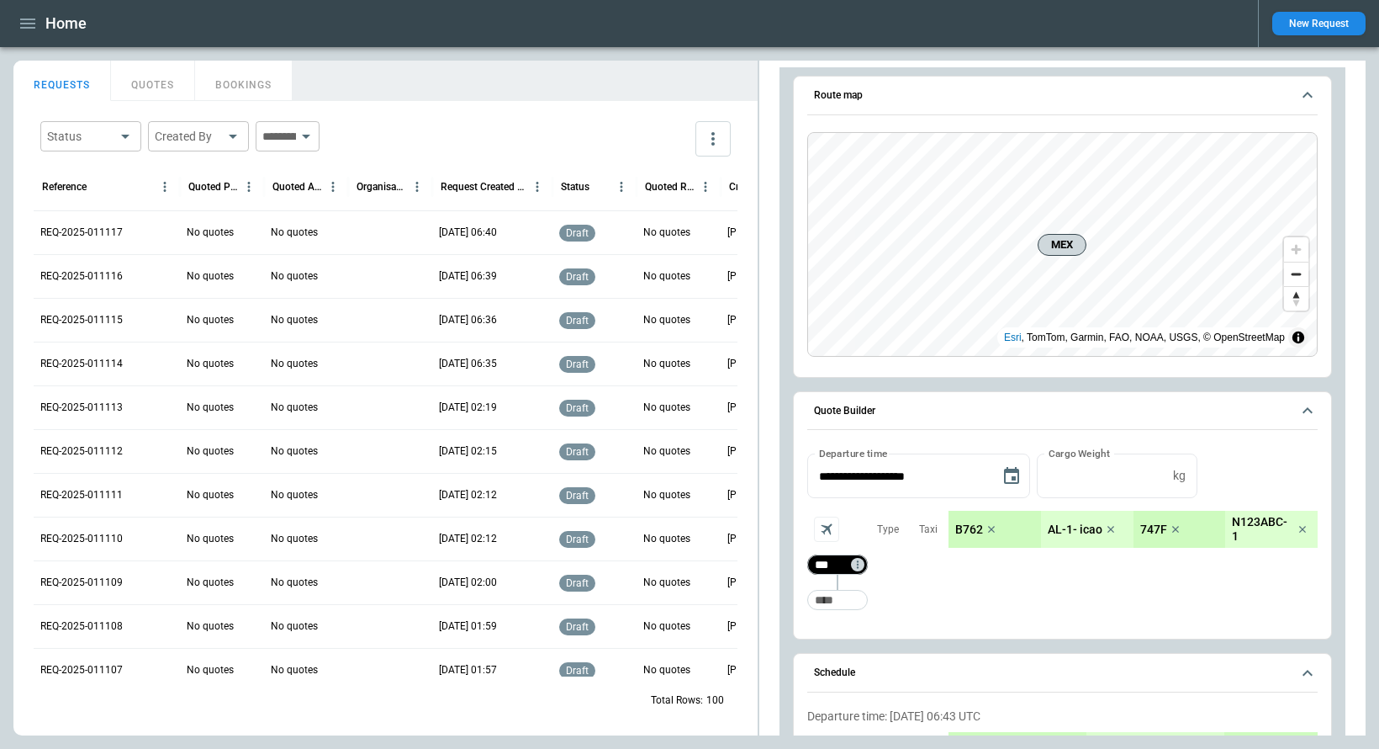
click at [840, 565] on input "***" at bounding box center [834, 564] width 47 height 17
type input "***"
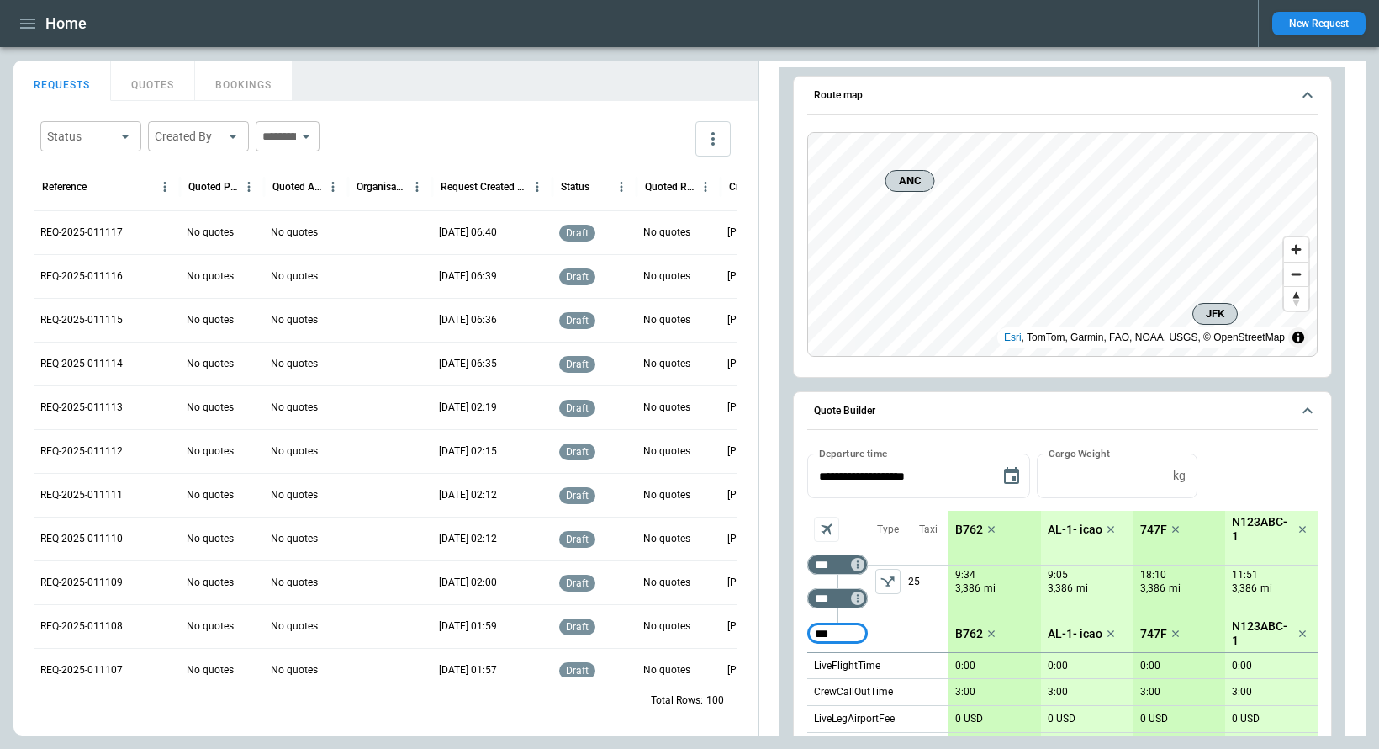
type input "***"
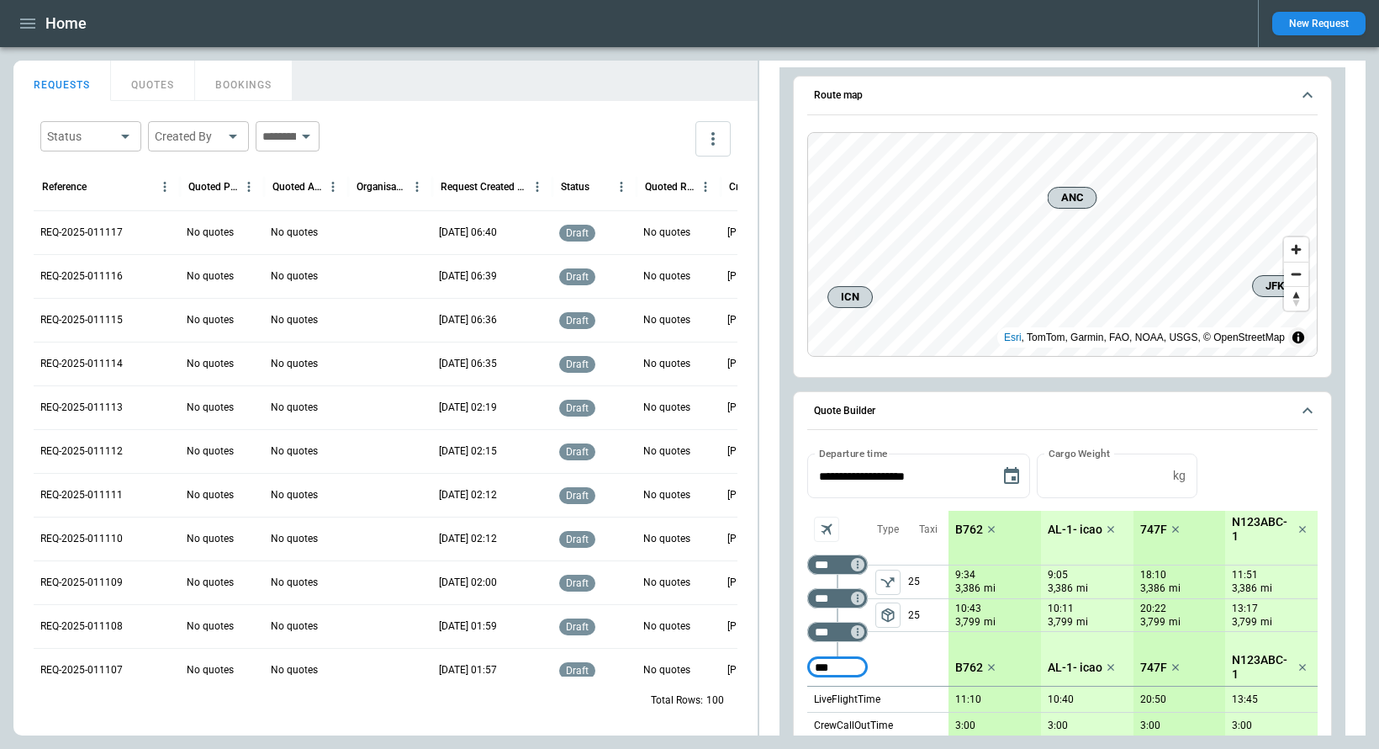
type input "***"
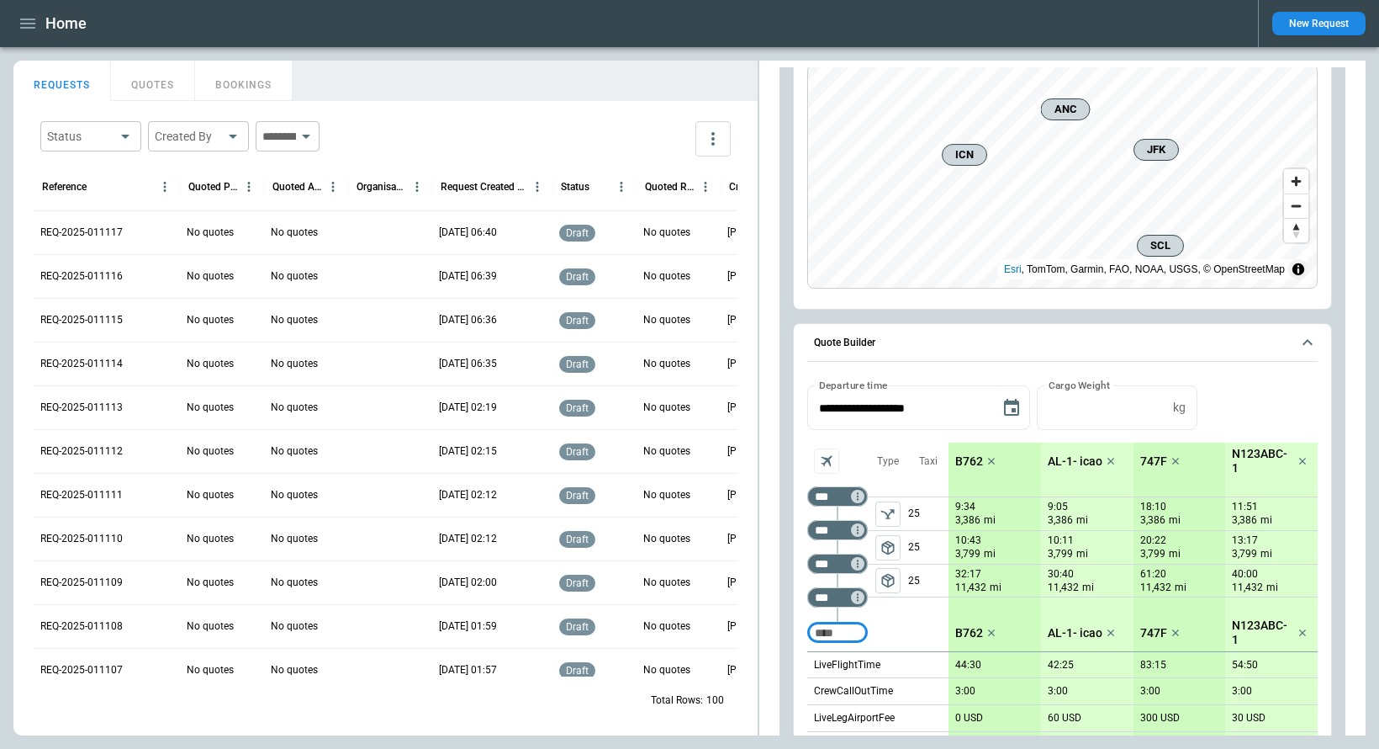
scroll to position [139, 0]
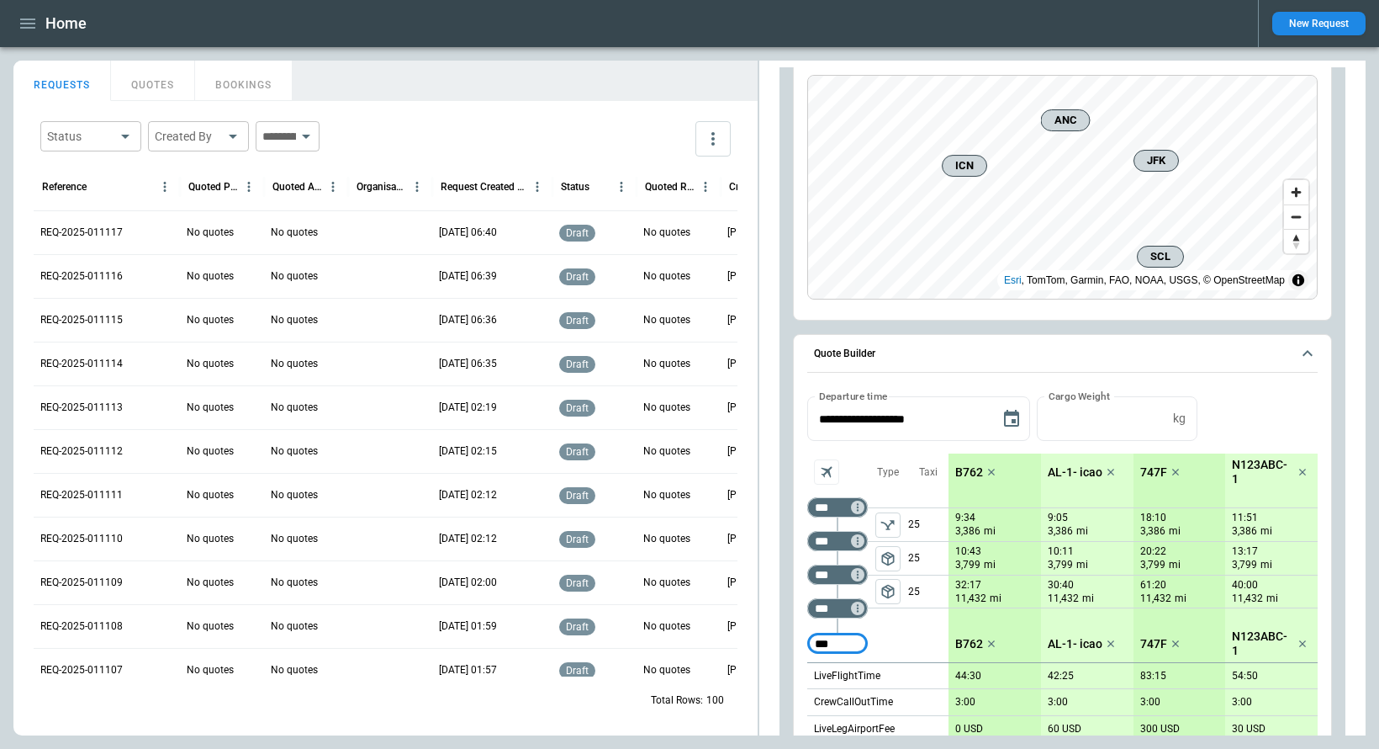
type input "***"
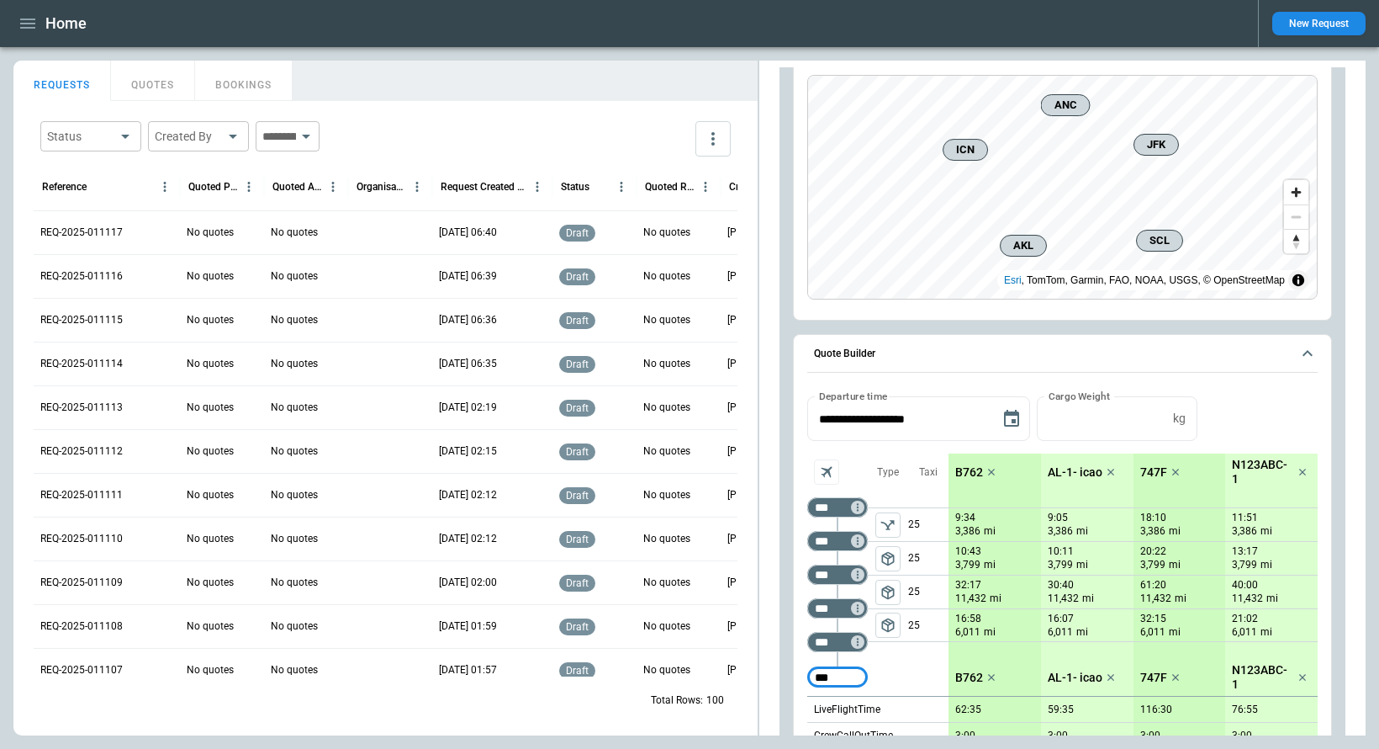
type input "***"
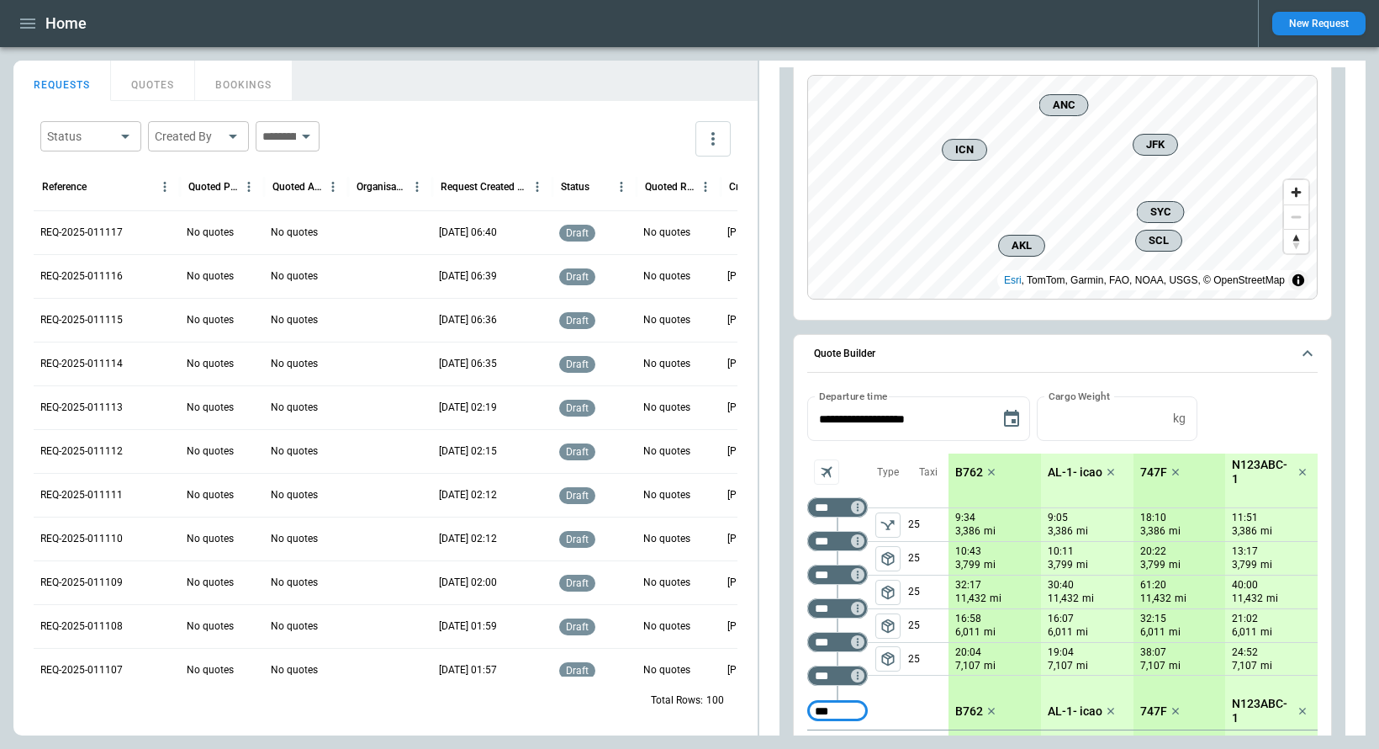
type input "***"
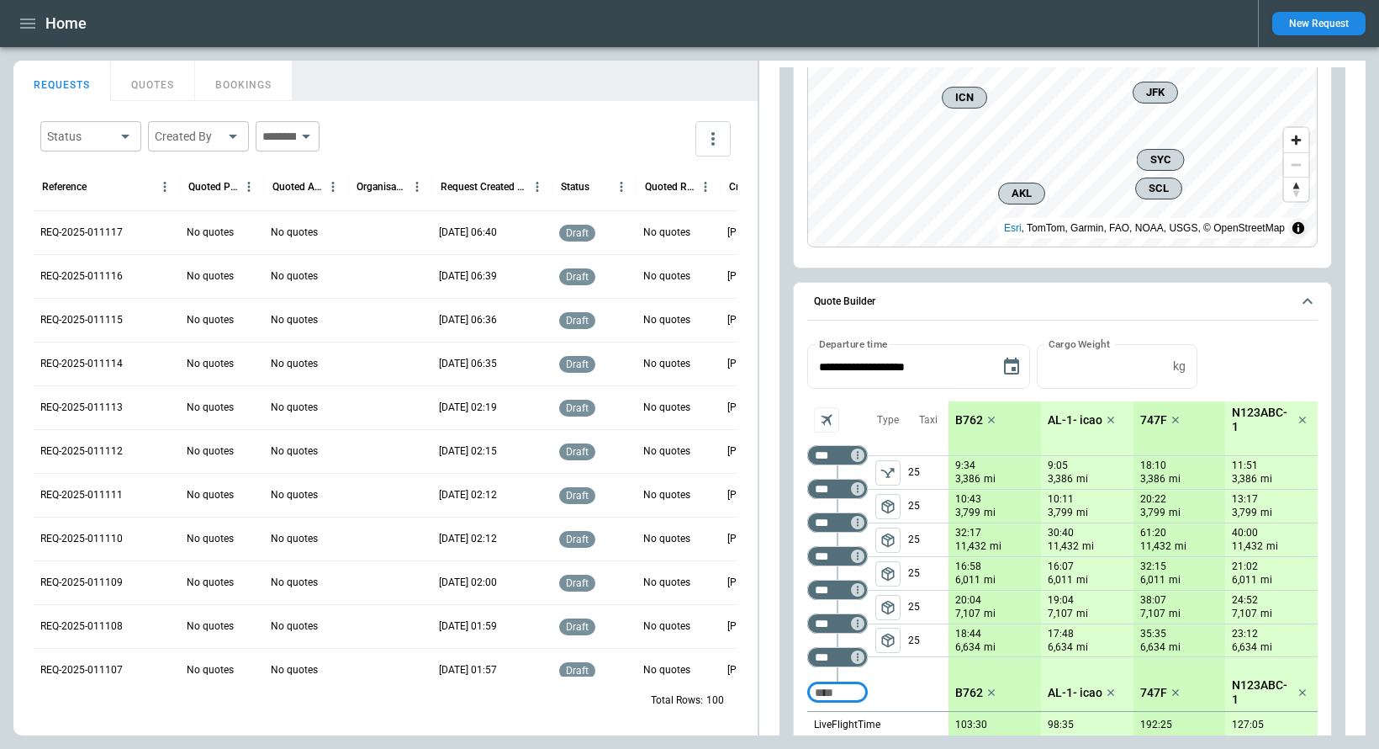
scroll to position [200, 0]
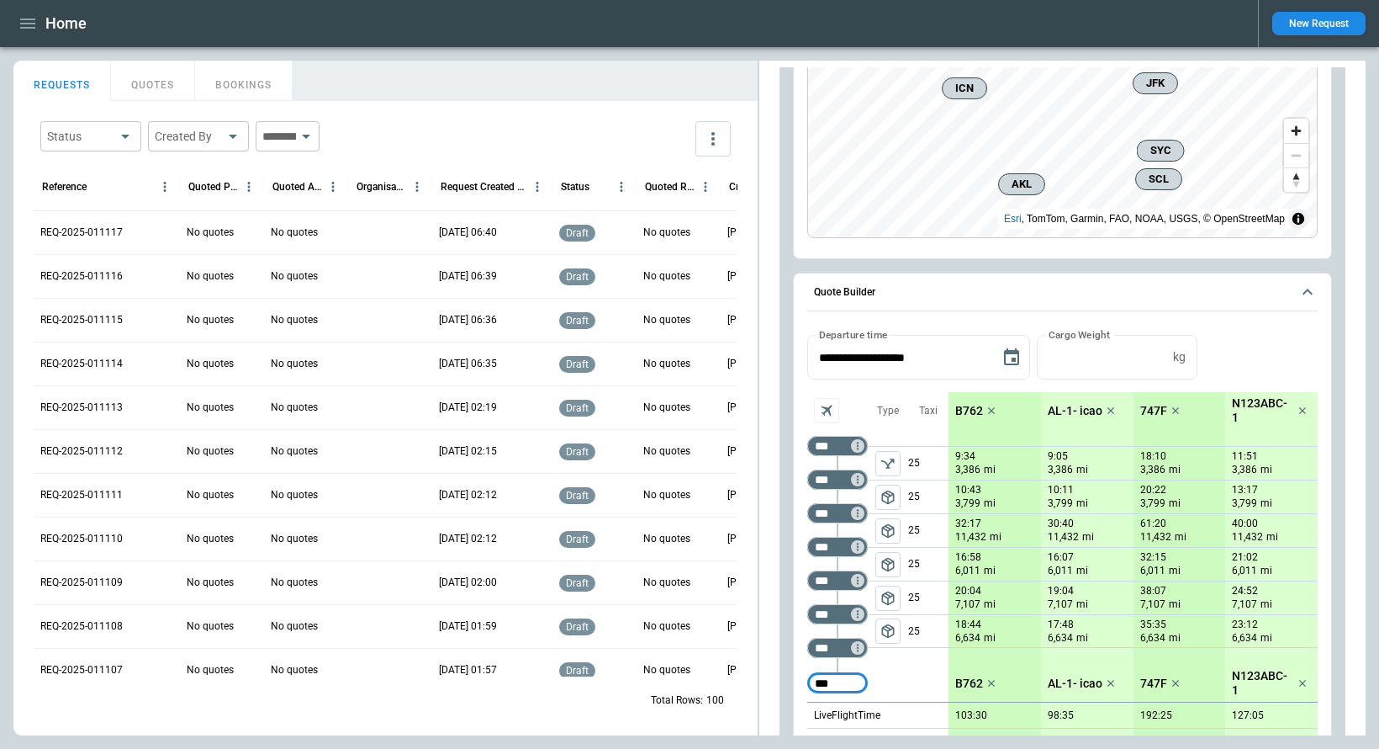
type input "***"
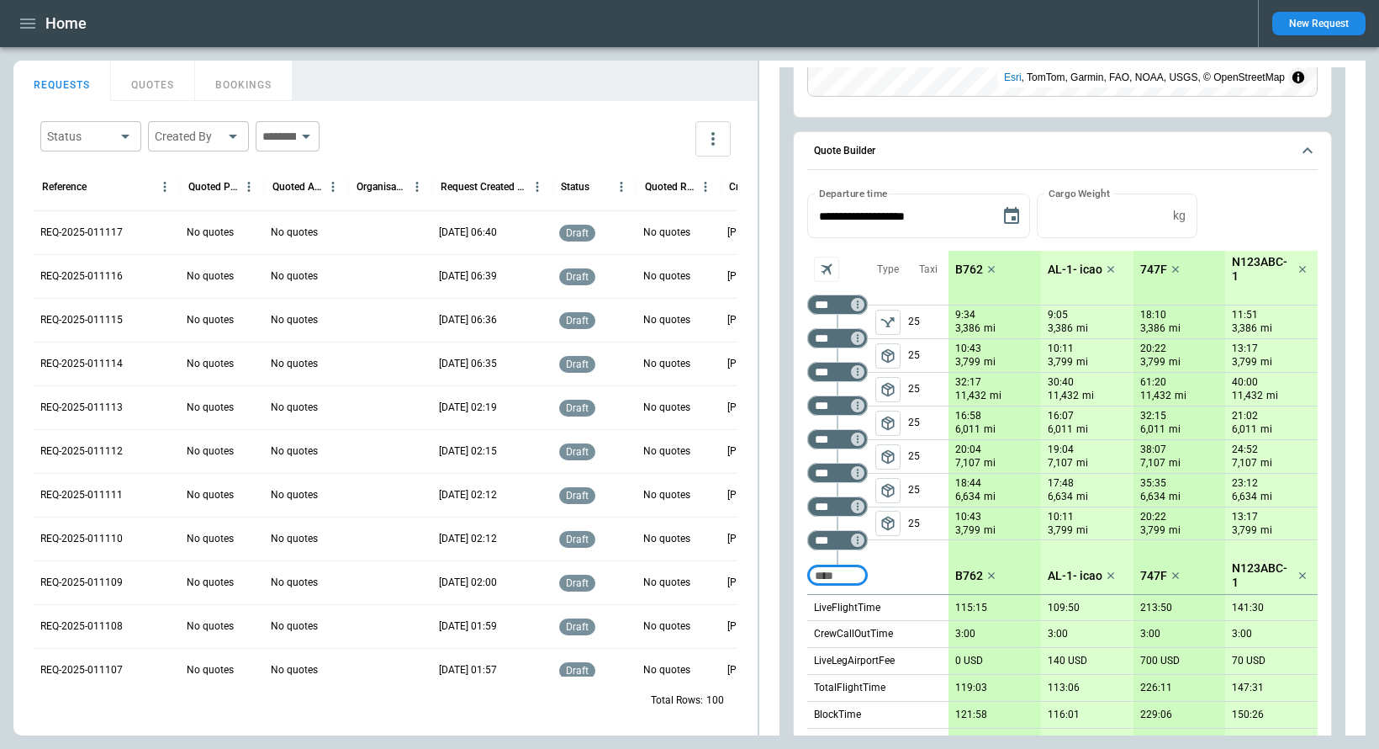
scroll to position [344, 0]
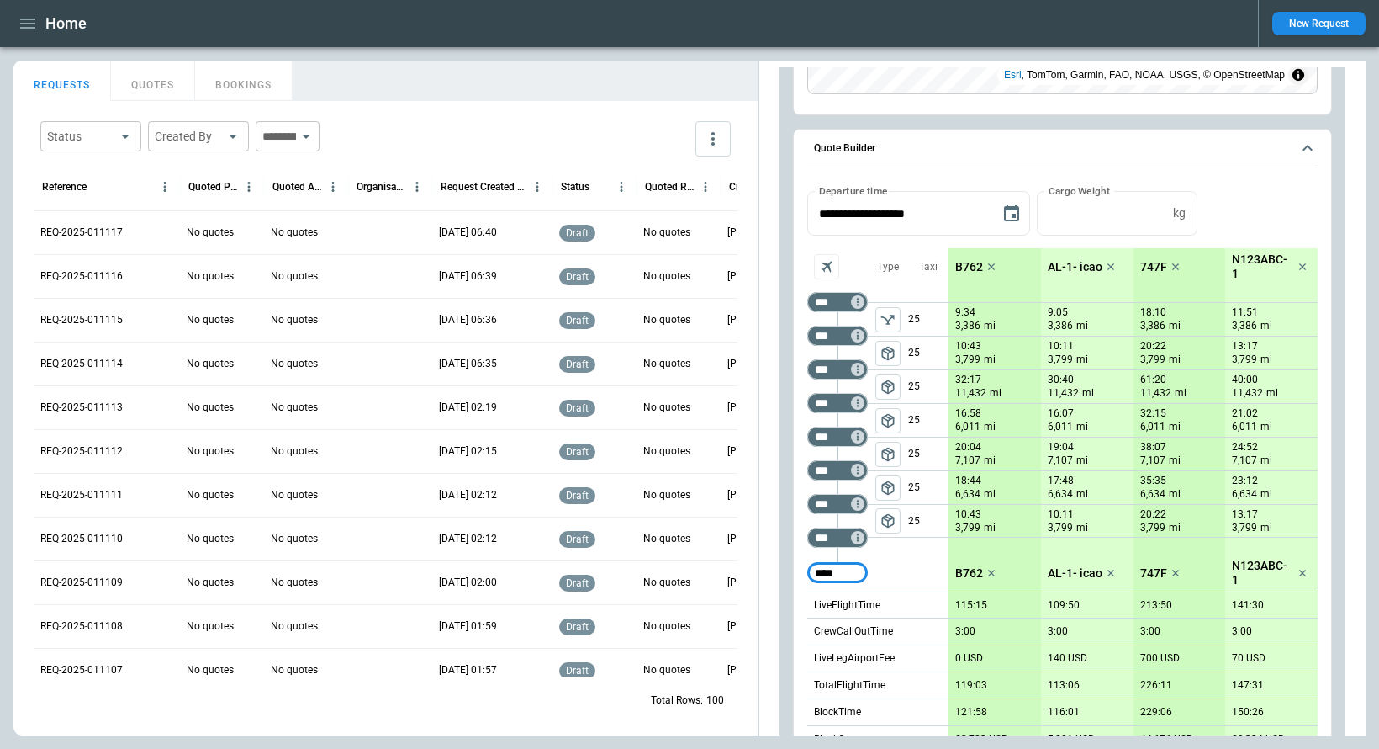
type input "****"
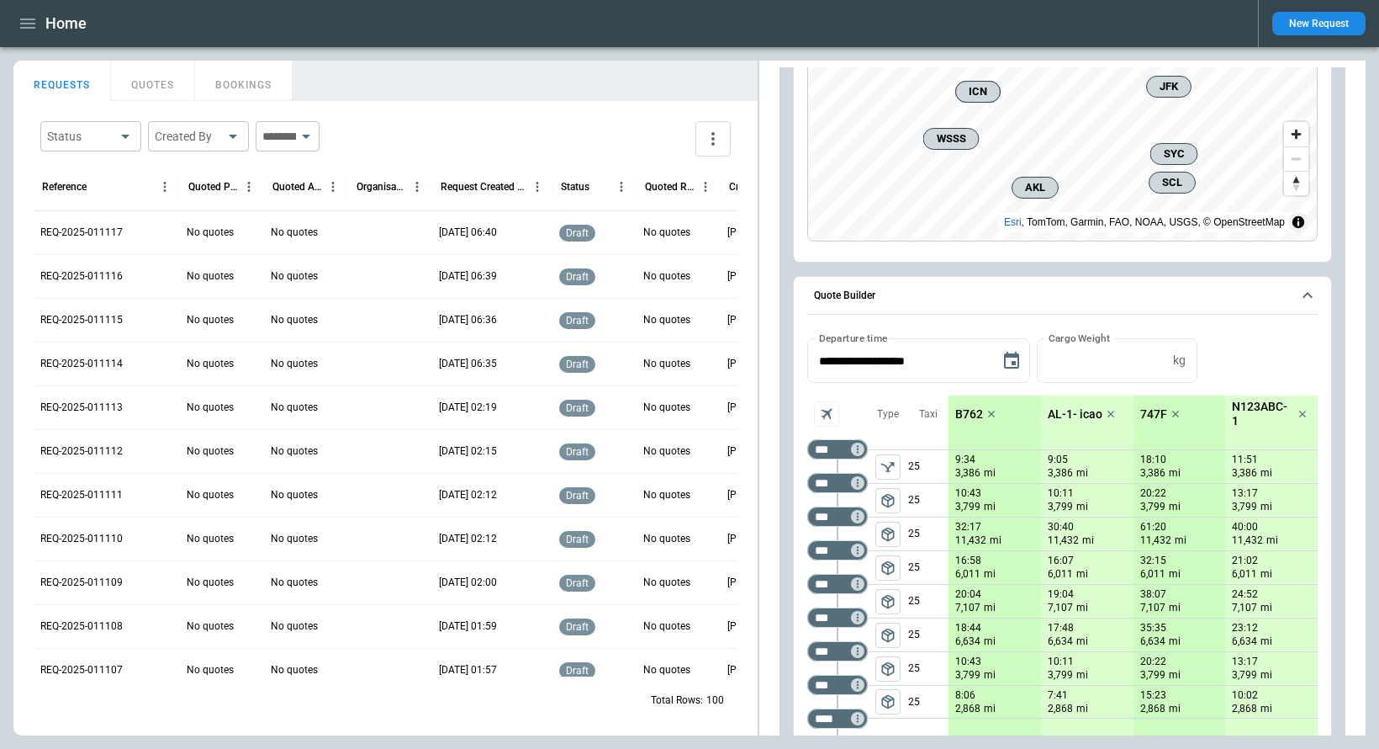
scroll to position [331, 0]
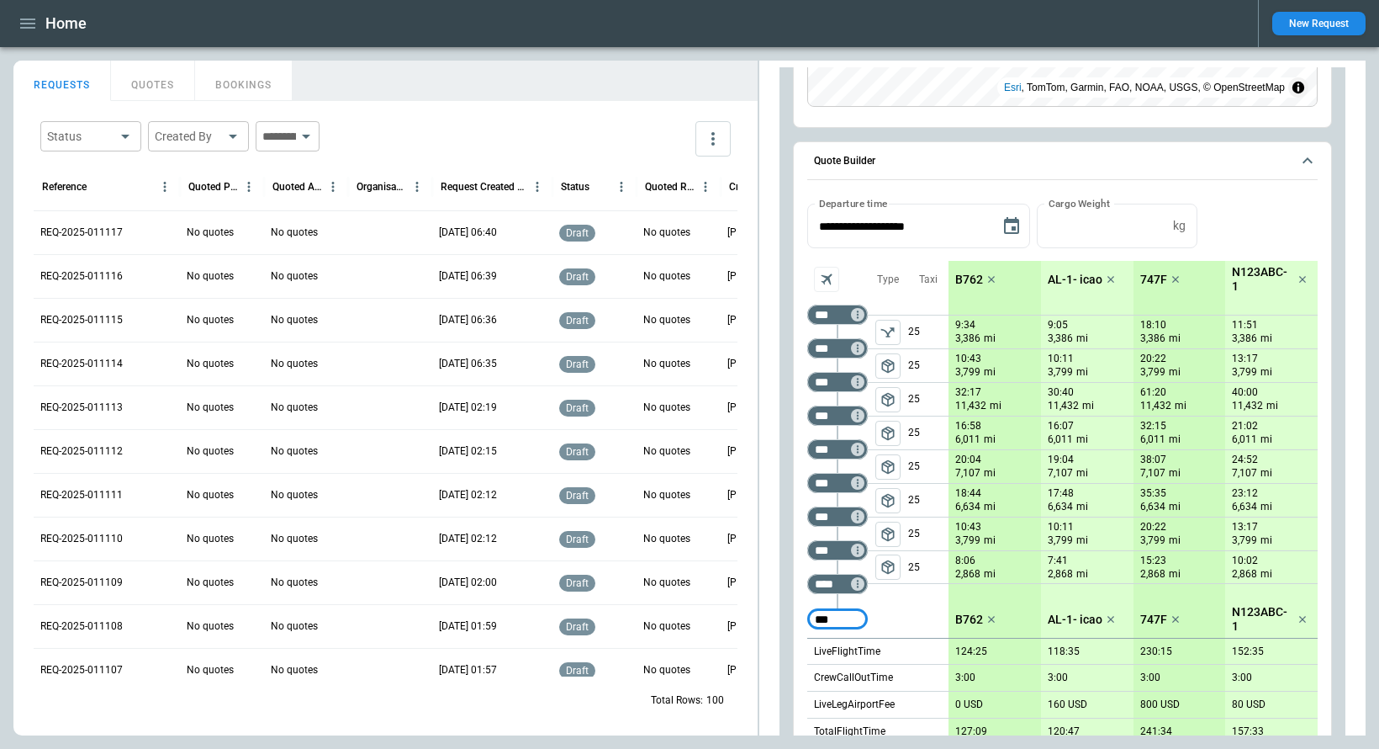
type input "***"
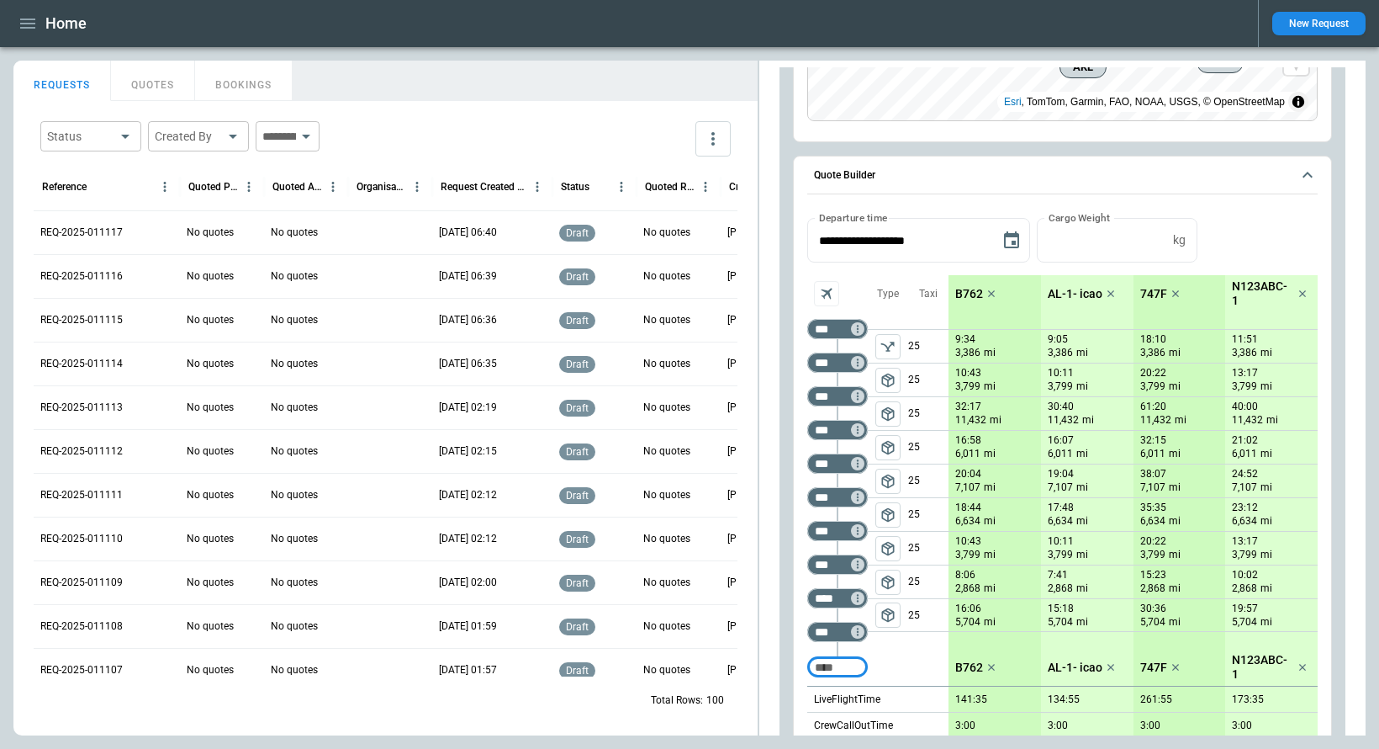
scroll to position [461, 0]
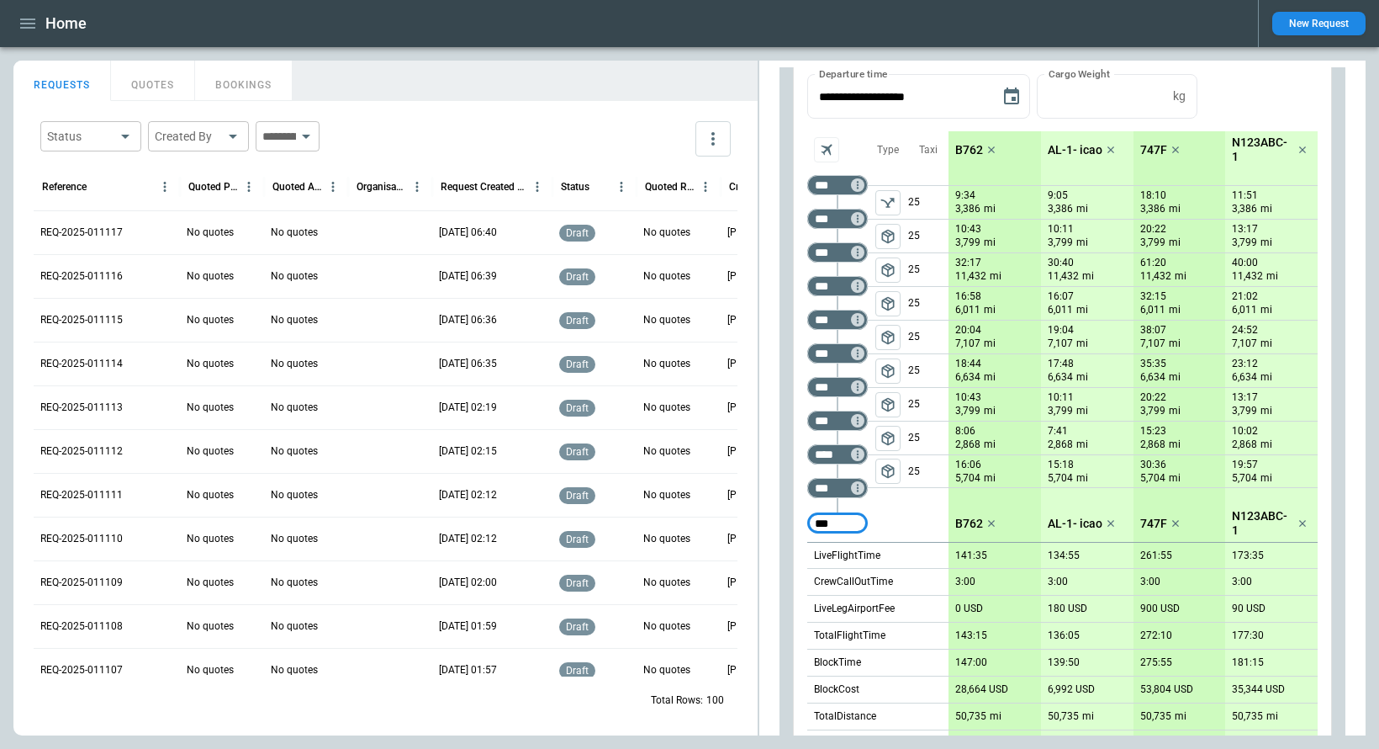
type input "***"
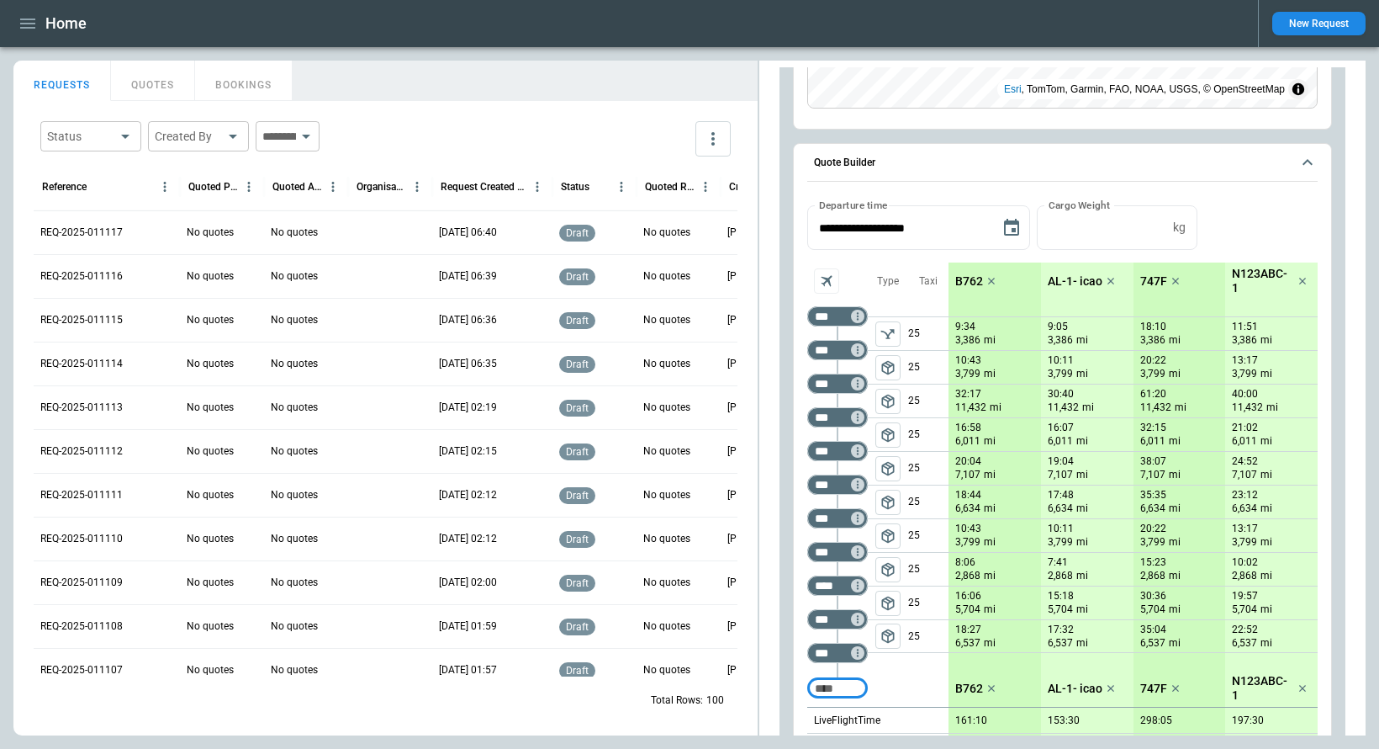
scroll to position [347, 0]
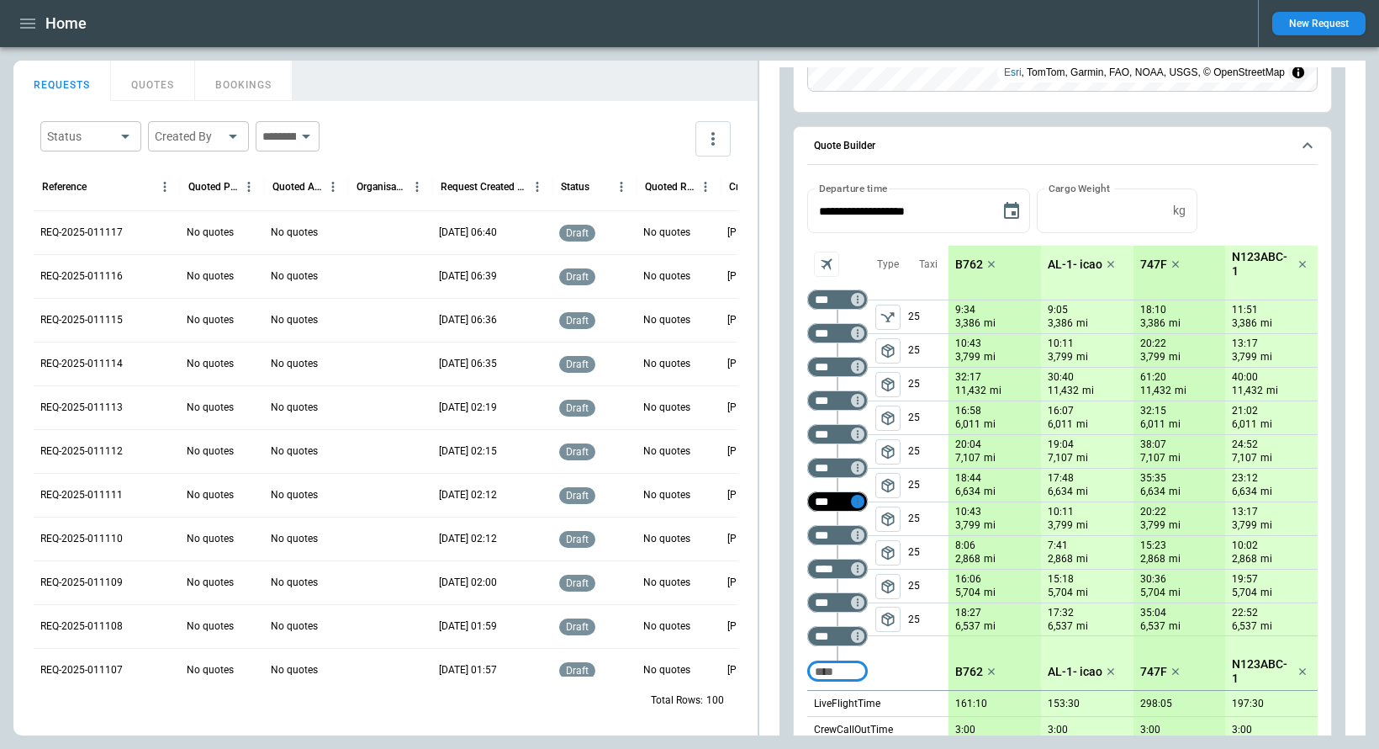
click at [858, 500] on icon "Too short" at bounding box center [858, 502] width 2 height 8
click at [870, 543] on p "Delete" at bounding box center [872, 545] width 28 height 14
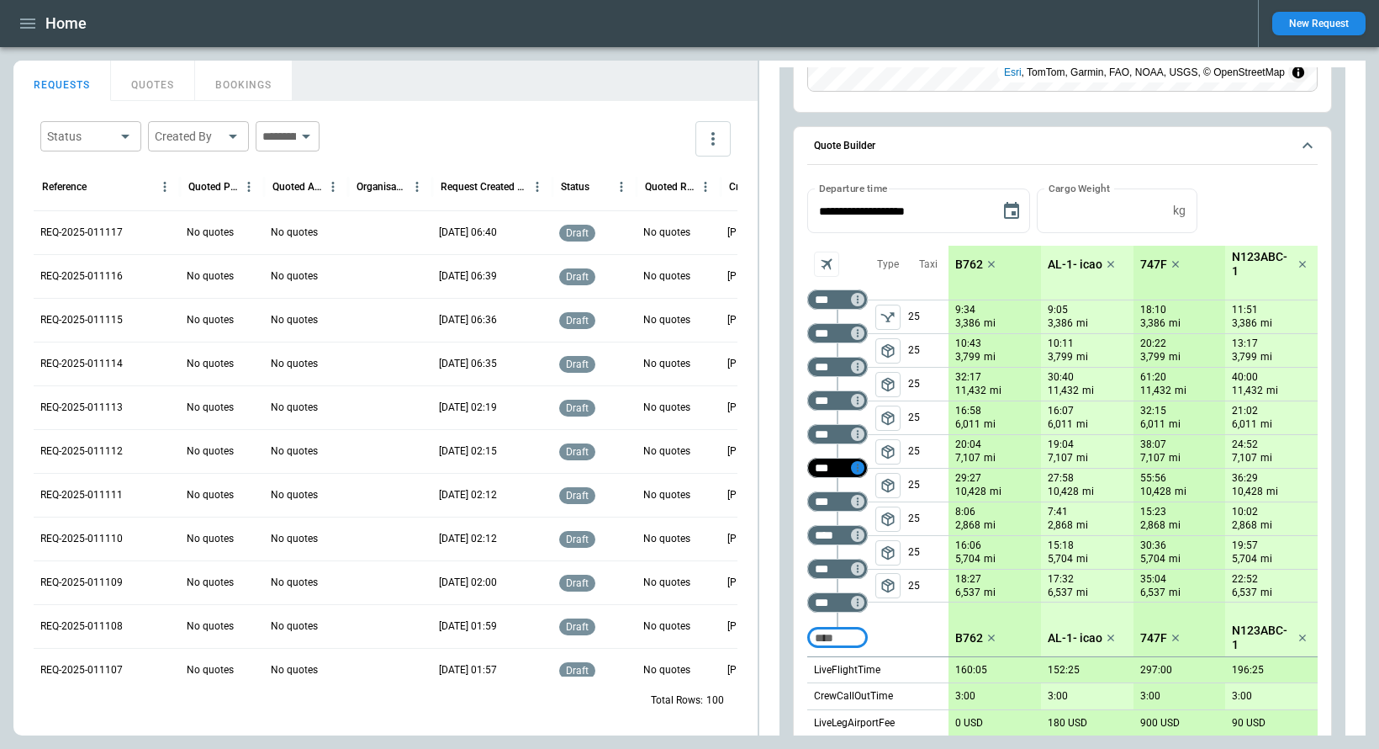
click at [860, 467] on icon "Too short" at bounding box center [858, 468] width 12 height 12
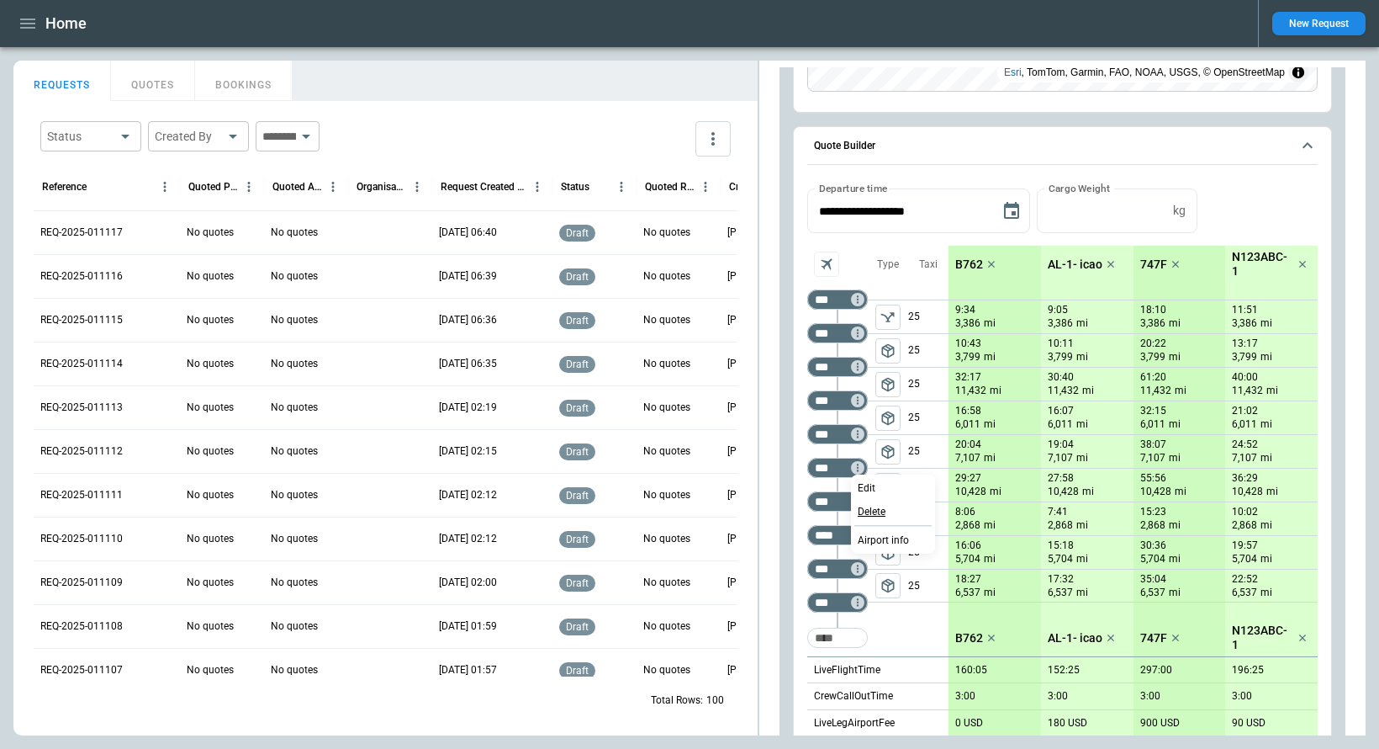
click at [865, 506] on p "Delete" at bounding box center [872, 512] width 28 height 14
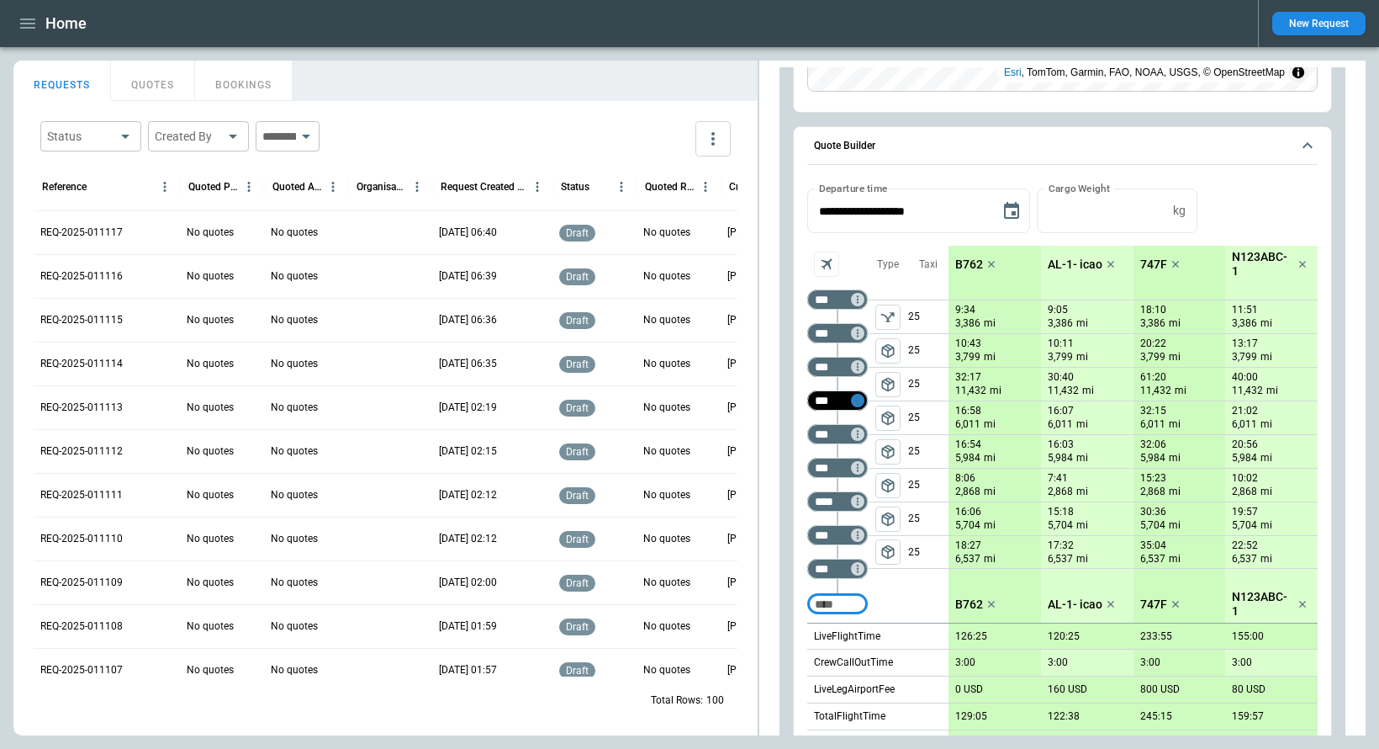
click at [855, 397] on icon "Too short" at bounding box center [858, 400] width 12 height 12
click at [872, 444] on p "Delete" at bounding box center [872, 444] width 28 height 14
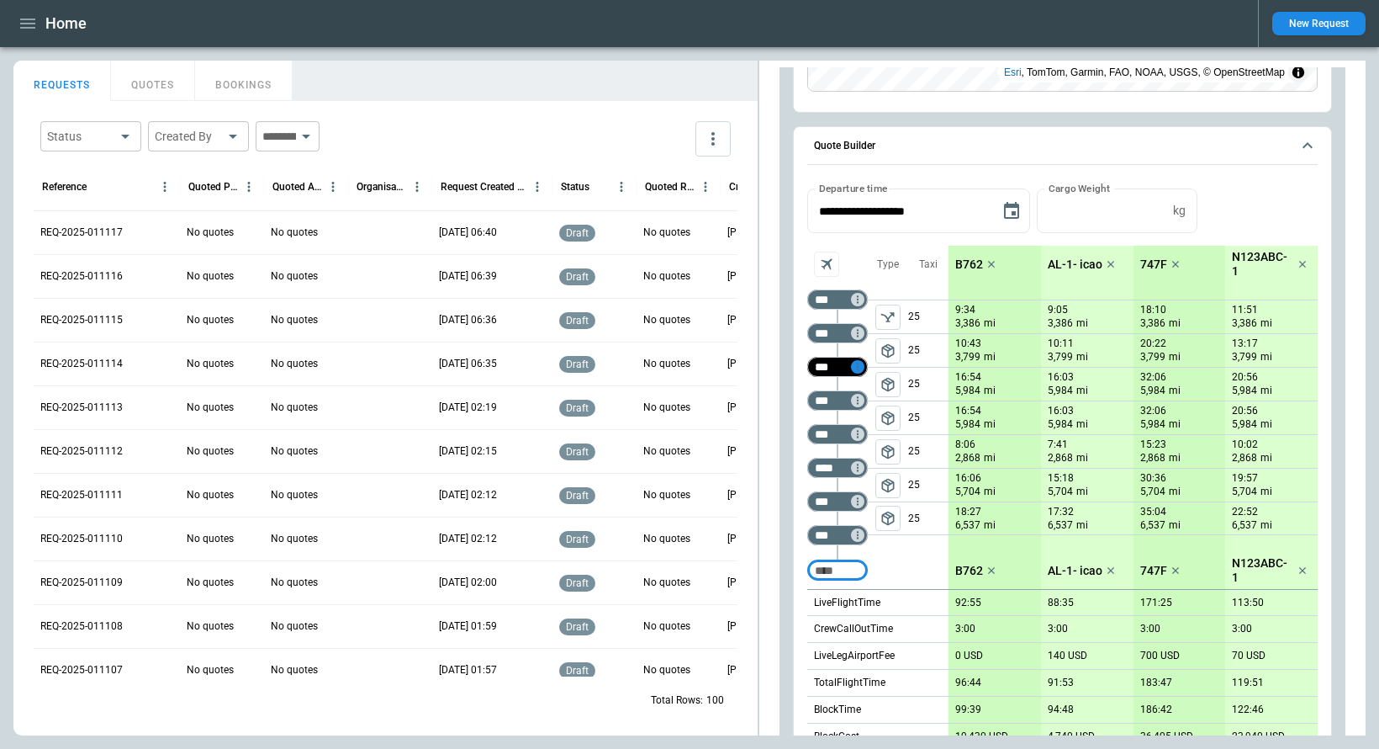
click at [858, 366] on icon "Too short" at bounding box center [858, 367] width 2 height 8
click at [871, 404] on p "Delete" at bounding box center [872, 411] width 28 height 14
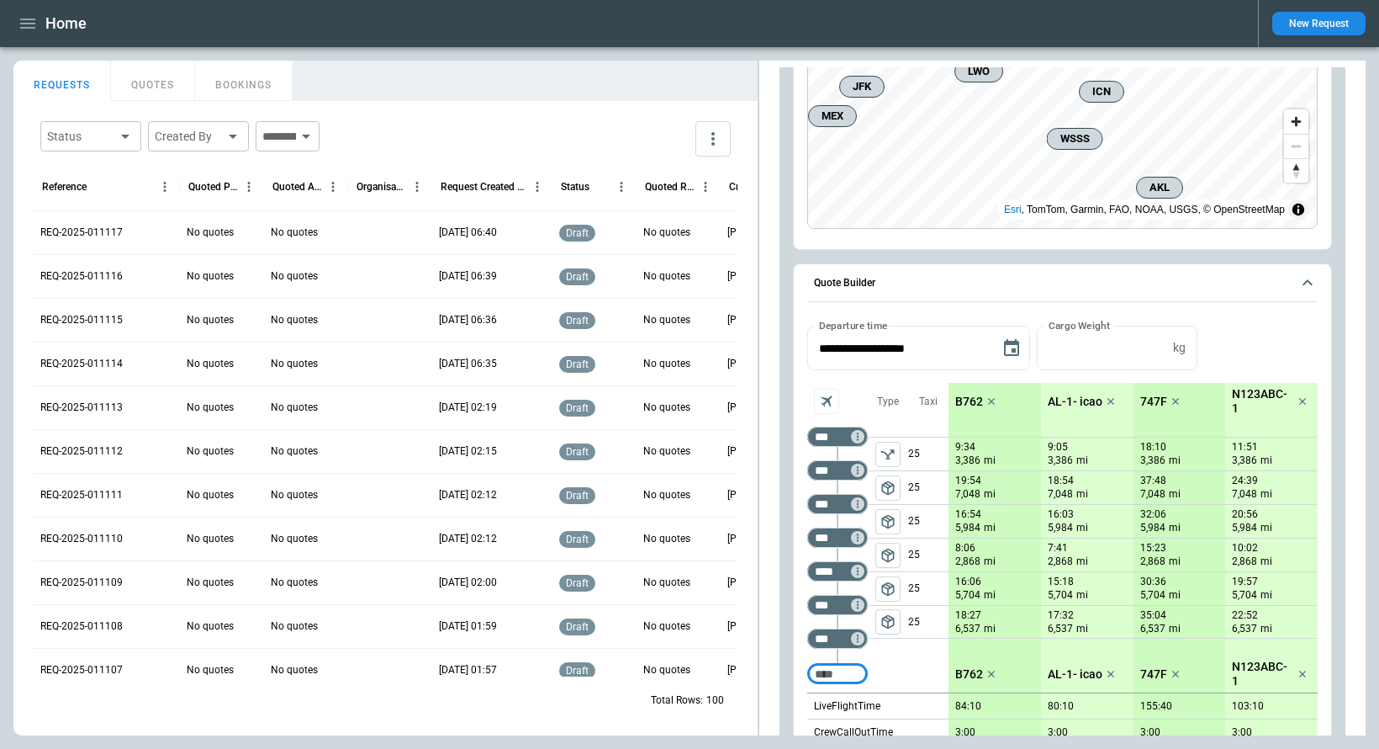
scroll to position [237, 0]
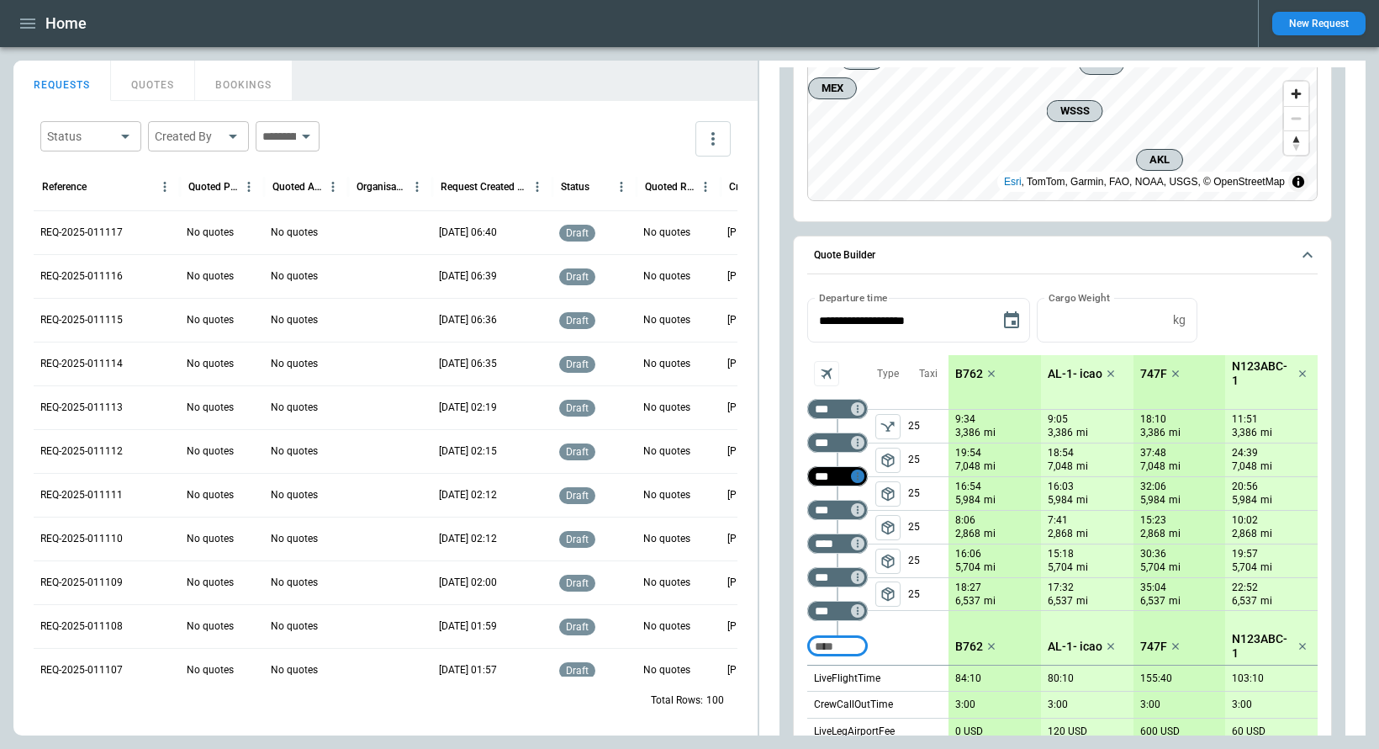
click at [853, 475] on icon "Too short" at bounding box center [858, 476] width 12 height 12
click at [865, 517] on p "Delete" at bounding box center [872, 520] width 28 height 14
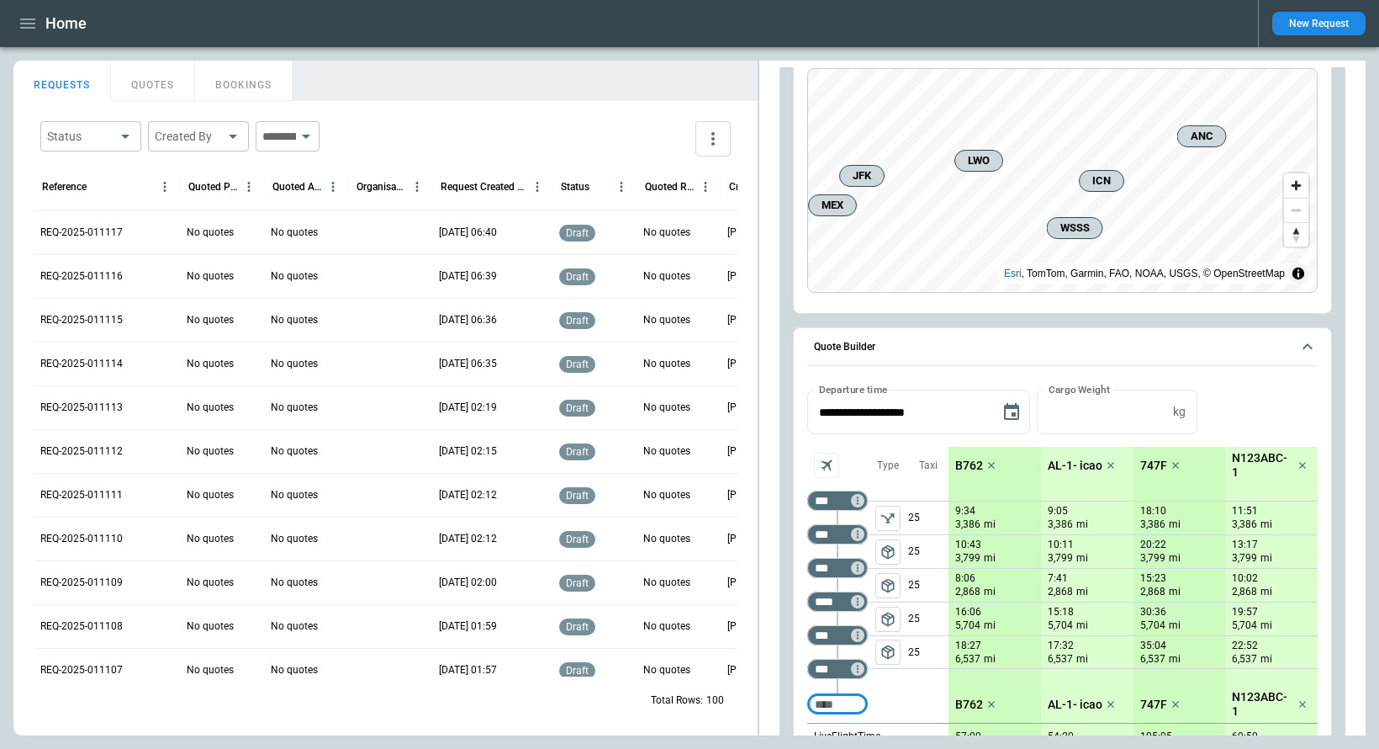
scroll to position [219, 0]
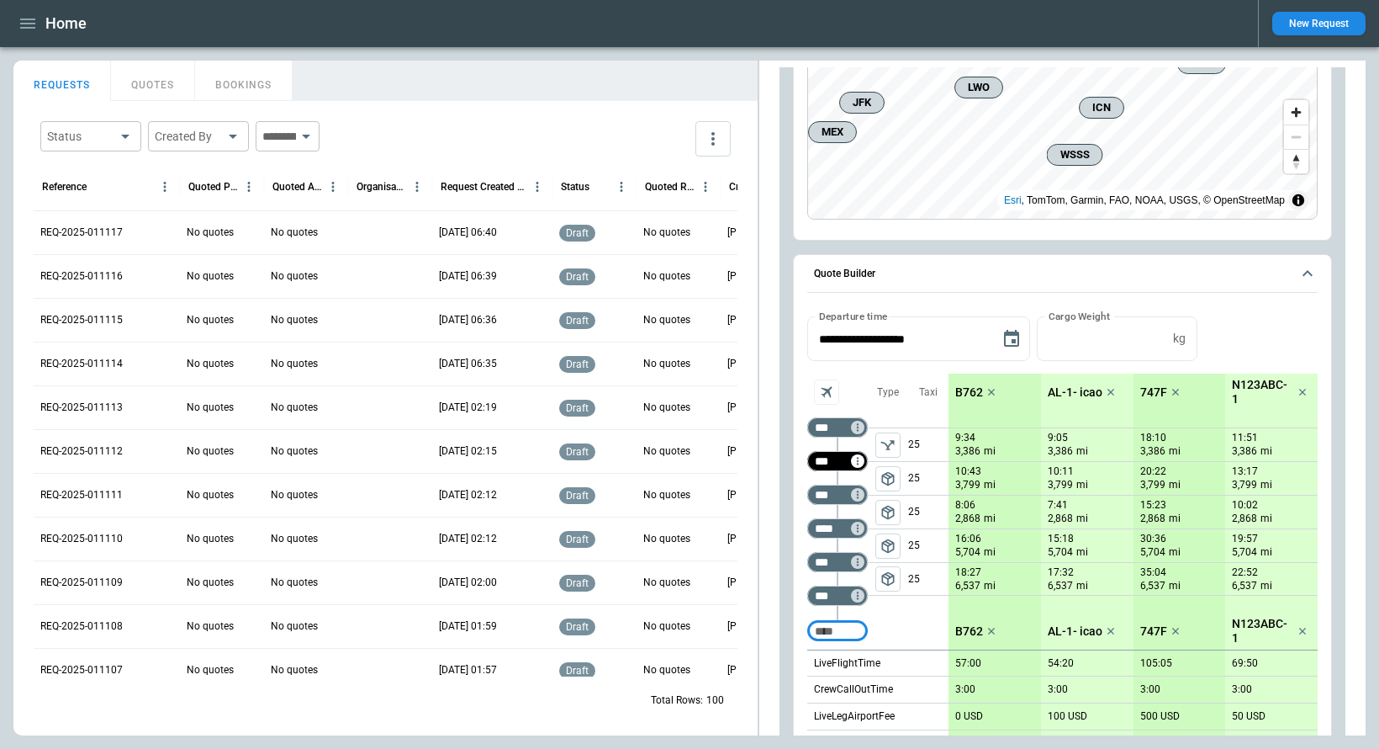
click at [861, 469] on div "*** ​" at bounding box center [837, 461] width 61 height 20
click at [870, 479] on div "package_2" at bounding box center [888, 478] width 40 height 34
click at [860, 461] on icon "Not found" at bounding box center [858, 461] width 12 height 12
click at [868, 500] on p "Delete" at bounding box center [872, 505] width 28 height 14
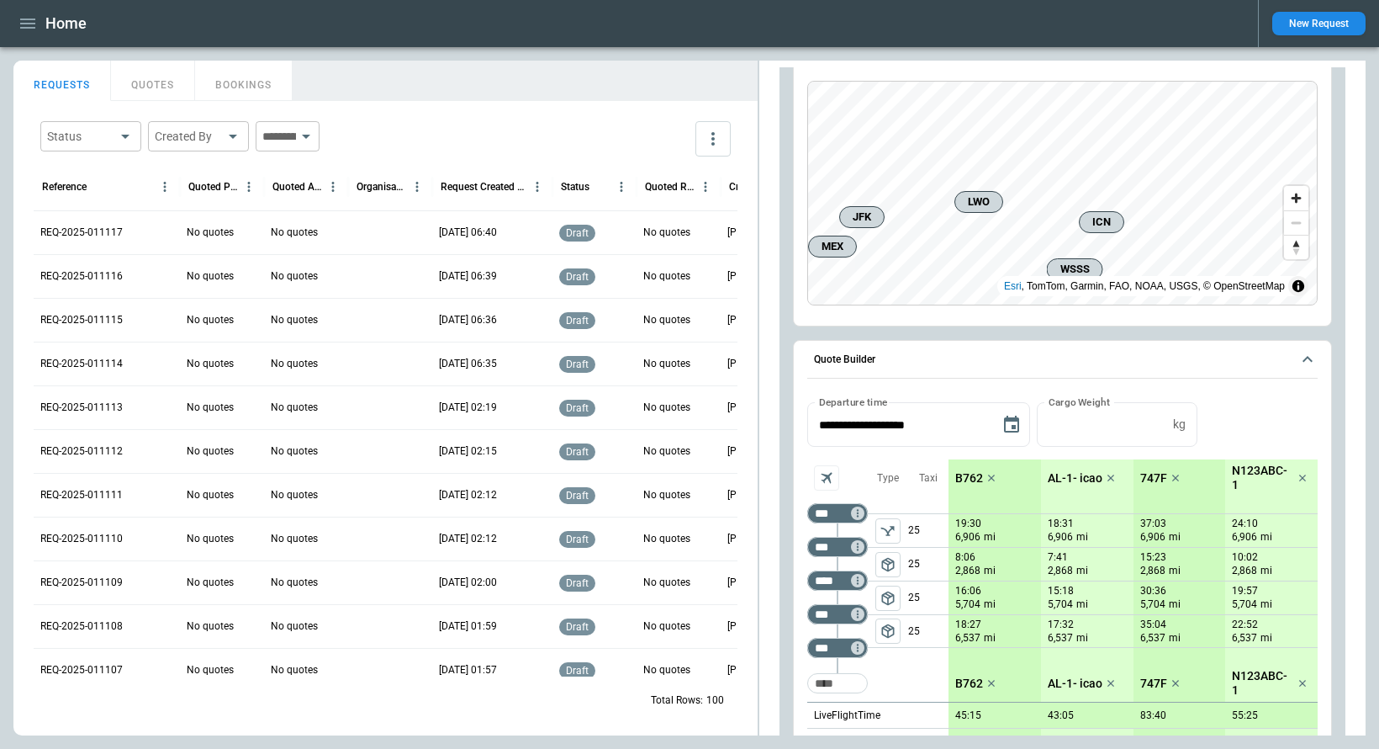
scroll to position [107, 0]
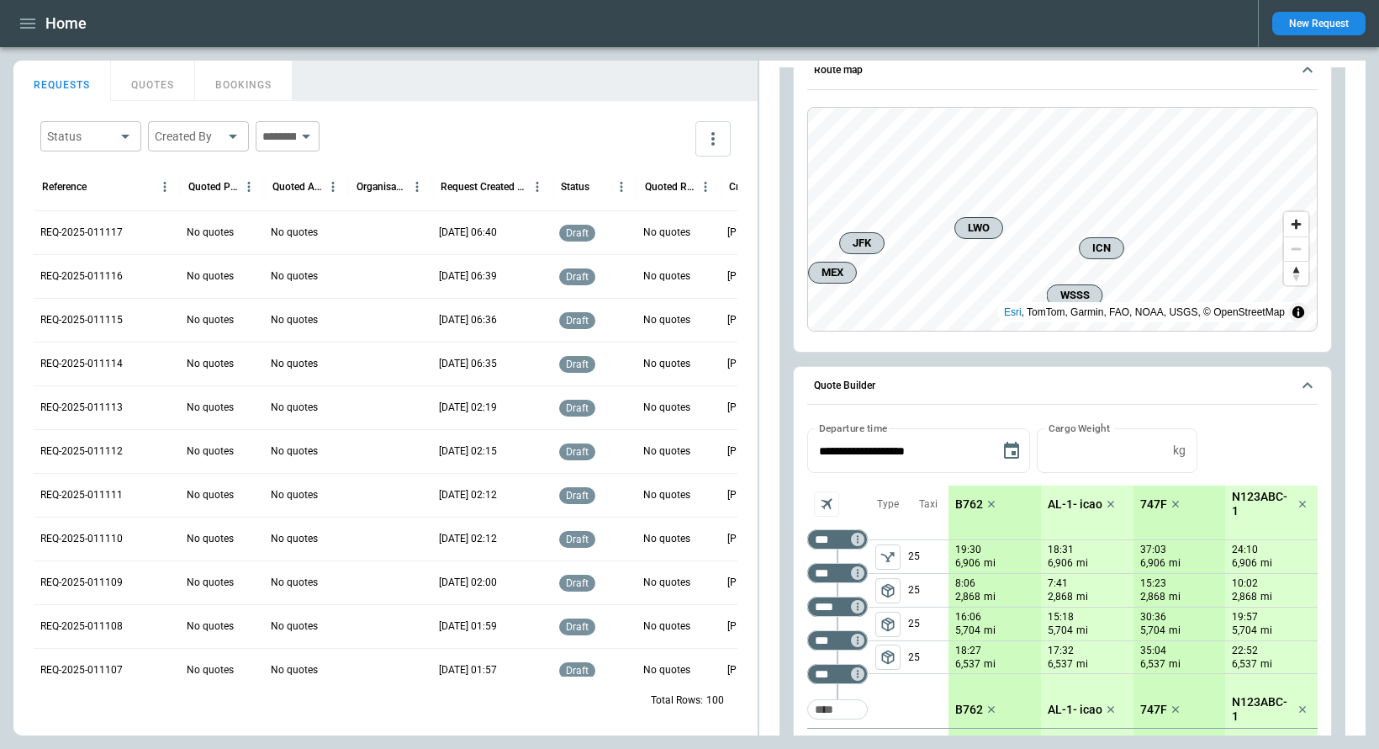
click at [1230, 388] on span "Quote Builder" at bounding box center [1052, 385] width 477 height 11
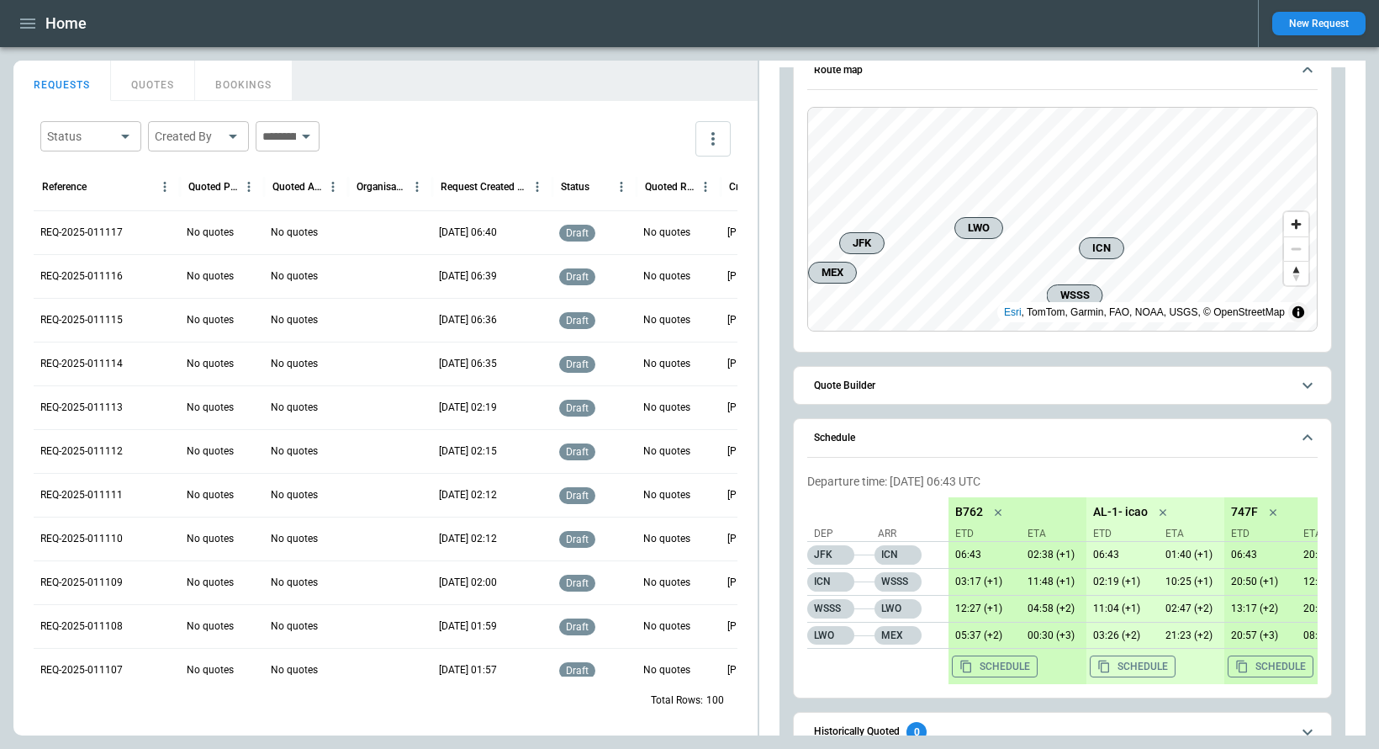
click at [1162, 380] on span "Quote Builder" at bounding box center [1052, 385] width 477 height 11
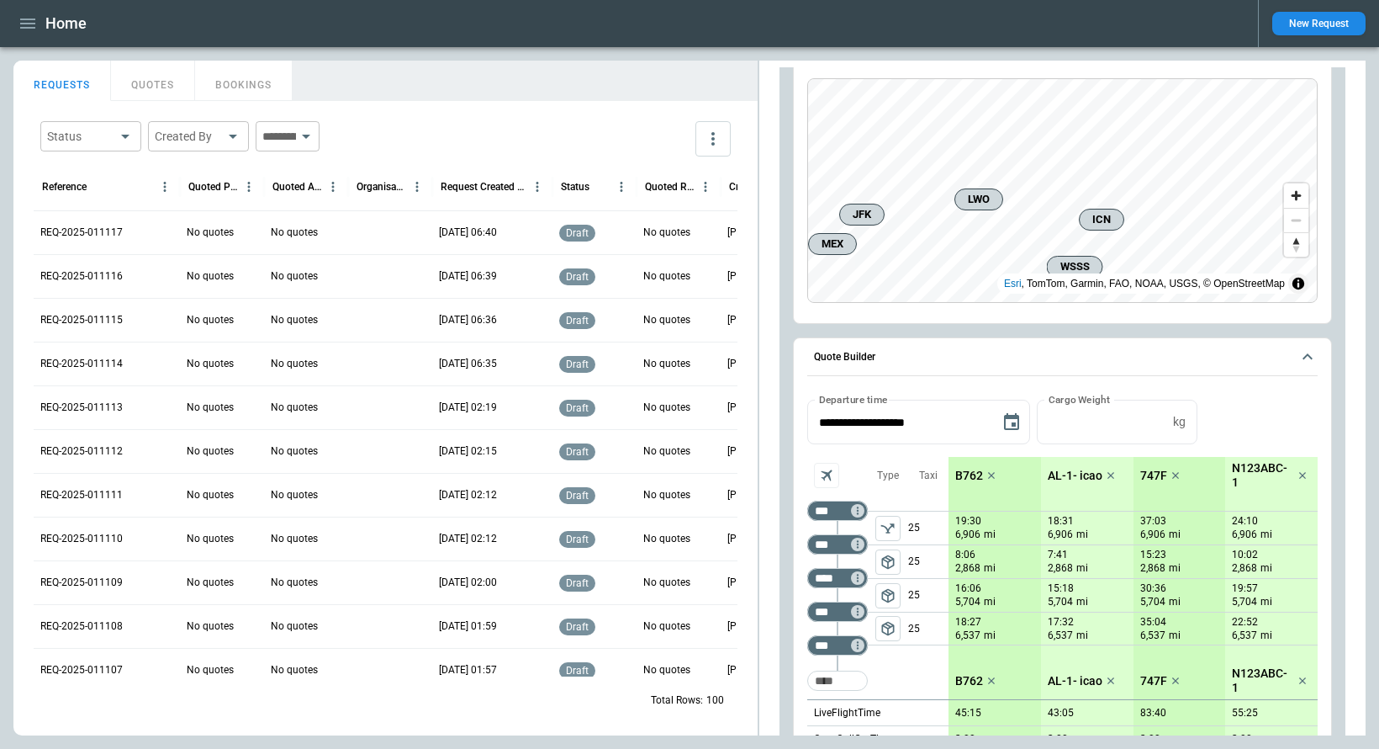
scroll to position [140, 0]
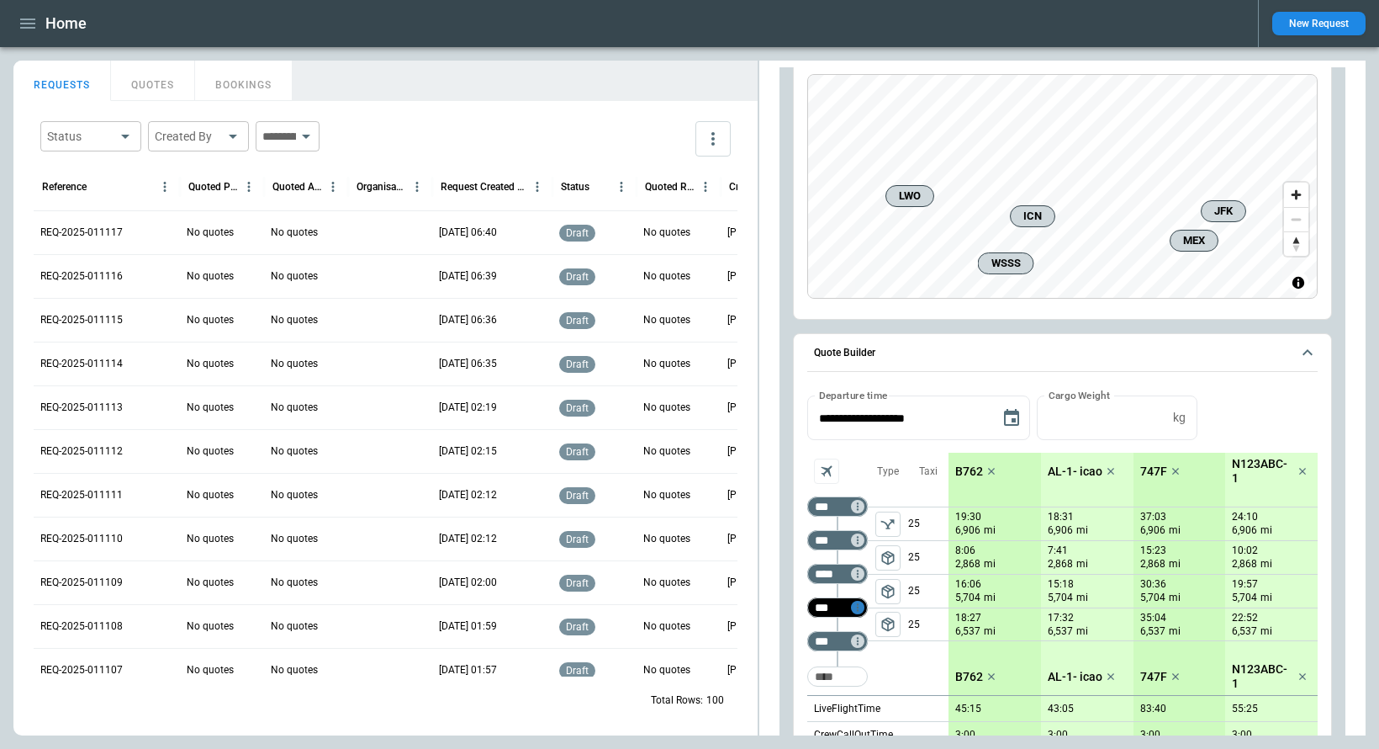
click at [860, 608] on icon "Not found" at bounding box center [858, 607] width 12 height 12
click at [874, 651] on p "Delete" at bounding box center [872, 651] width 28 height 14
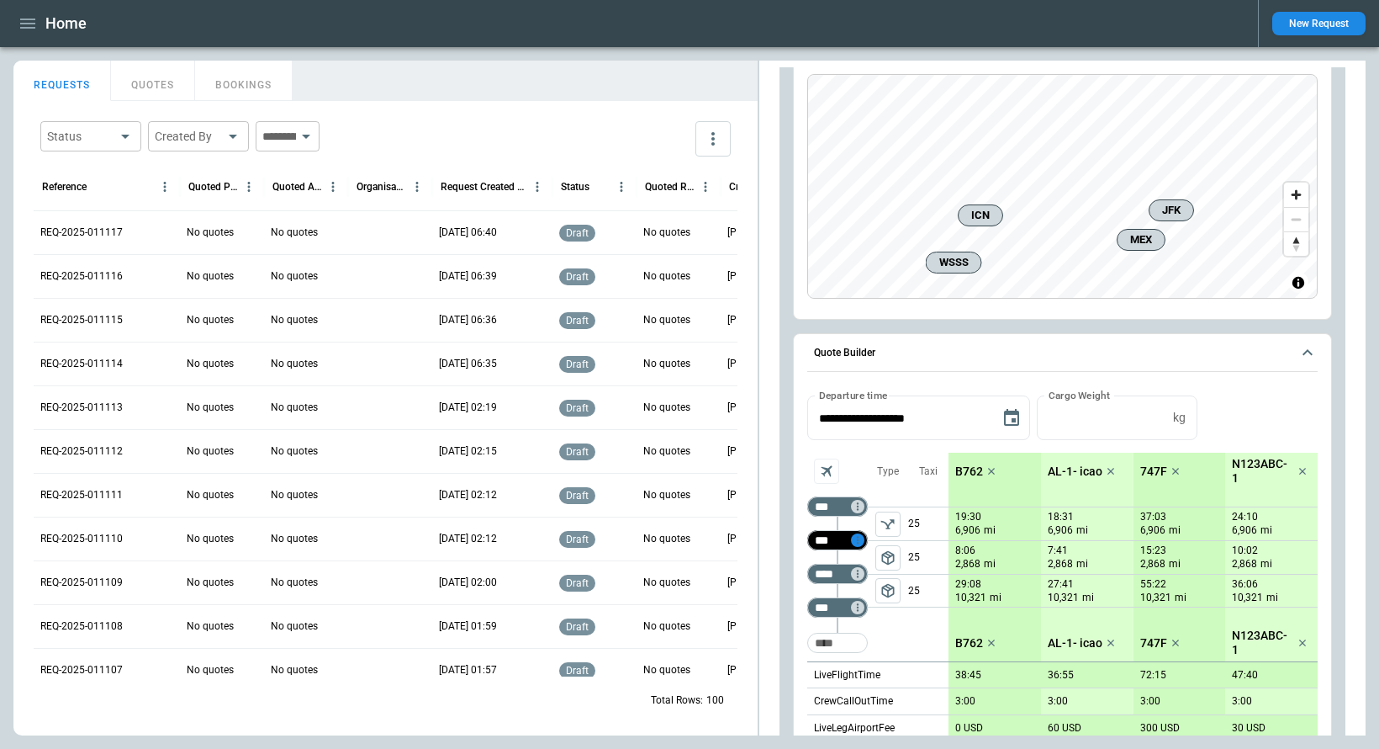
click at [859, 541] on icon "Not found" at bounding box center [858, 540] width 12 height 12
click at [877, 588] on p "Delete" at bounding box center [872, 584] width 28 height 14
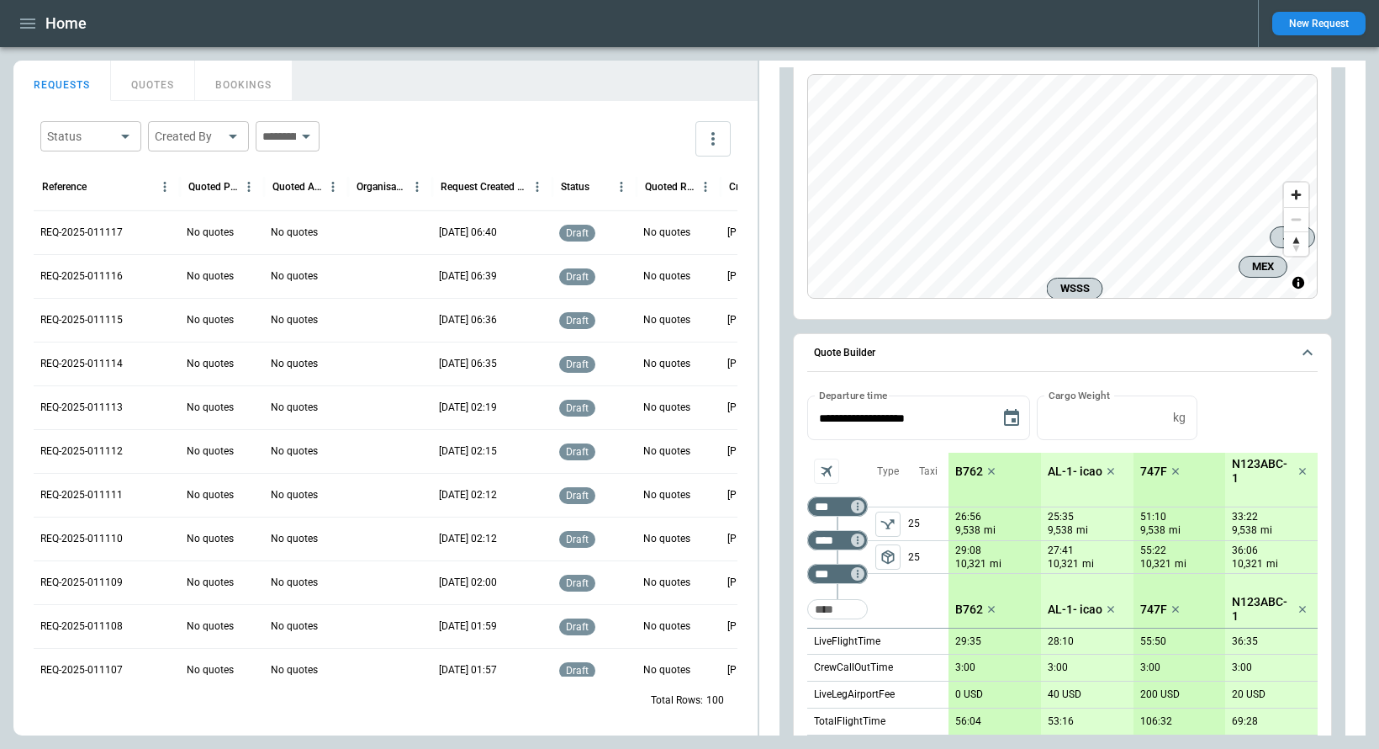
click at [1128, 352] on span "Quote Builder" at bounding box center [1052, 352] width 477 height 11
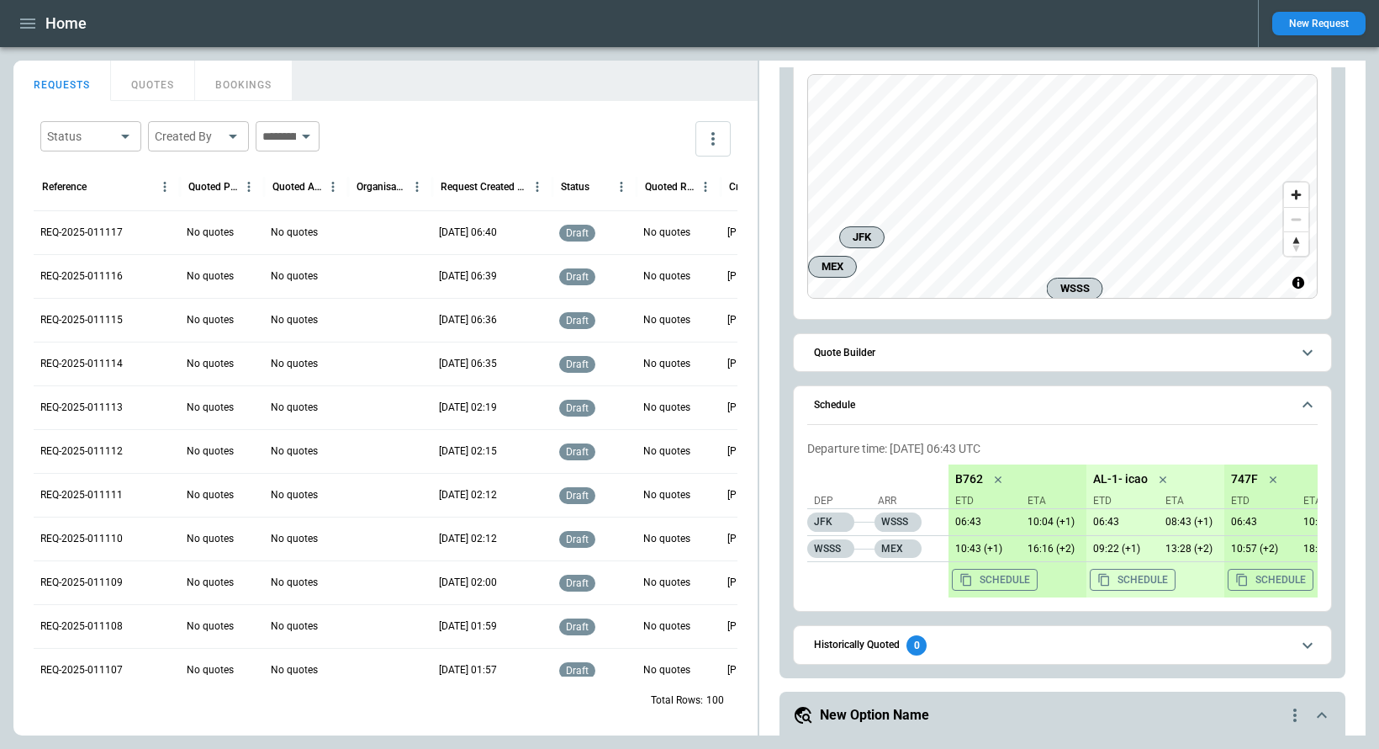
click at [1128, 352] on span "Quote Builder" at bounding box center [1052, 352] width 477 height 11
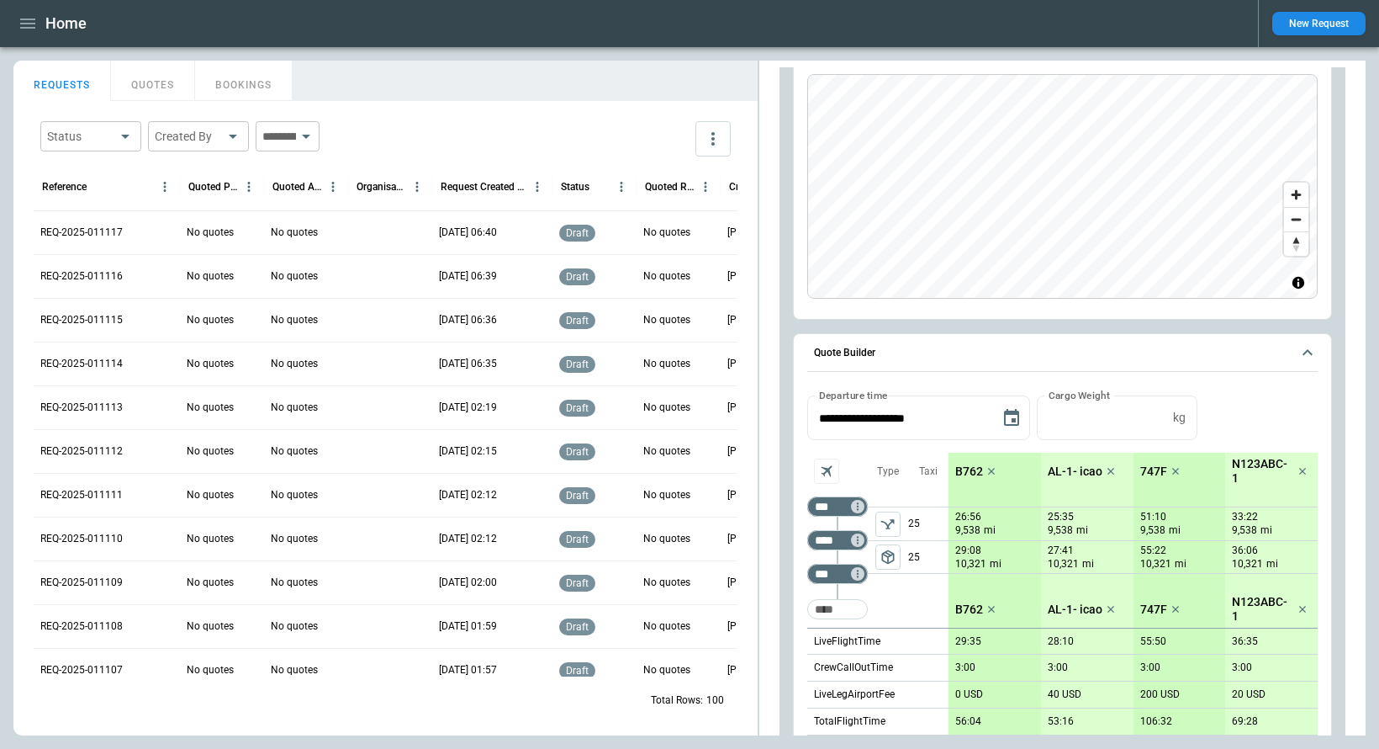
scroll to position [0, 0]
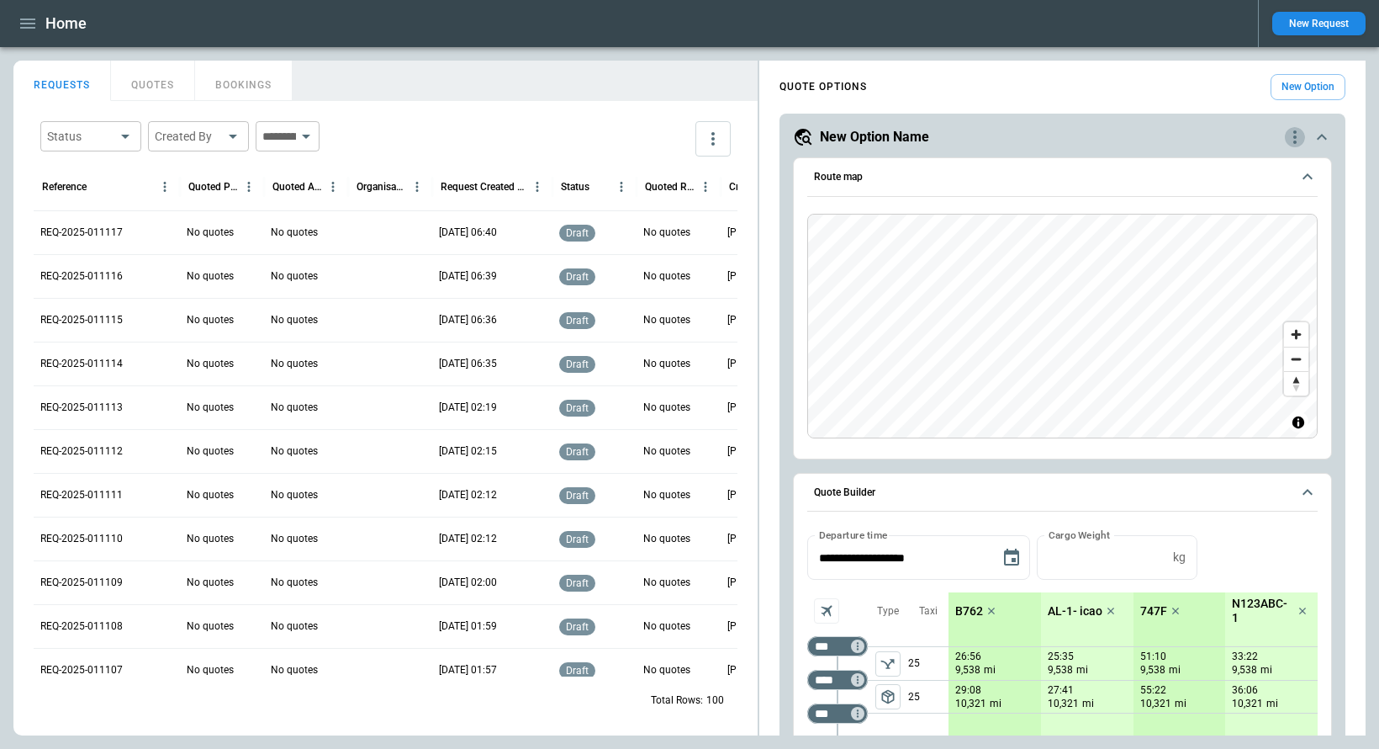
click at [1294, 141] on icon "quote-option-actions" at bounding box center [1295, 136] width 3 height 13
click at [1248, 243] on li "Delete Quote Option" at bounding box center [1231, 239] width 148 height 24
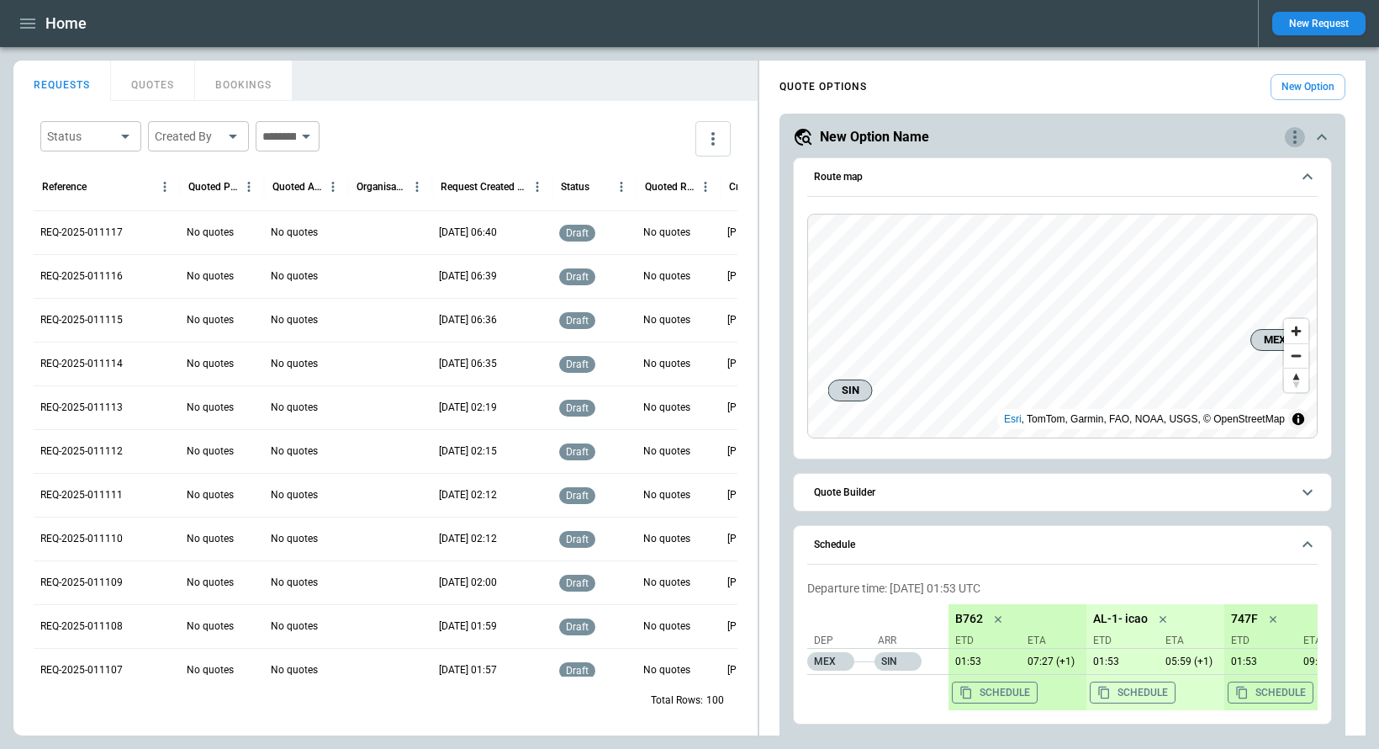
click at [1299, 142] on icon "quote-option-actions" at bounding box center [1295, 137] width 20 height 20
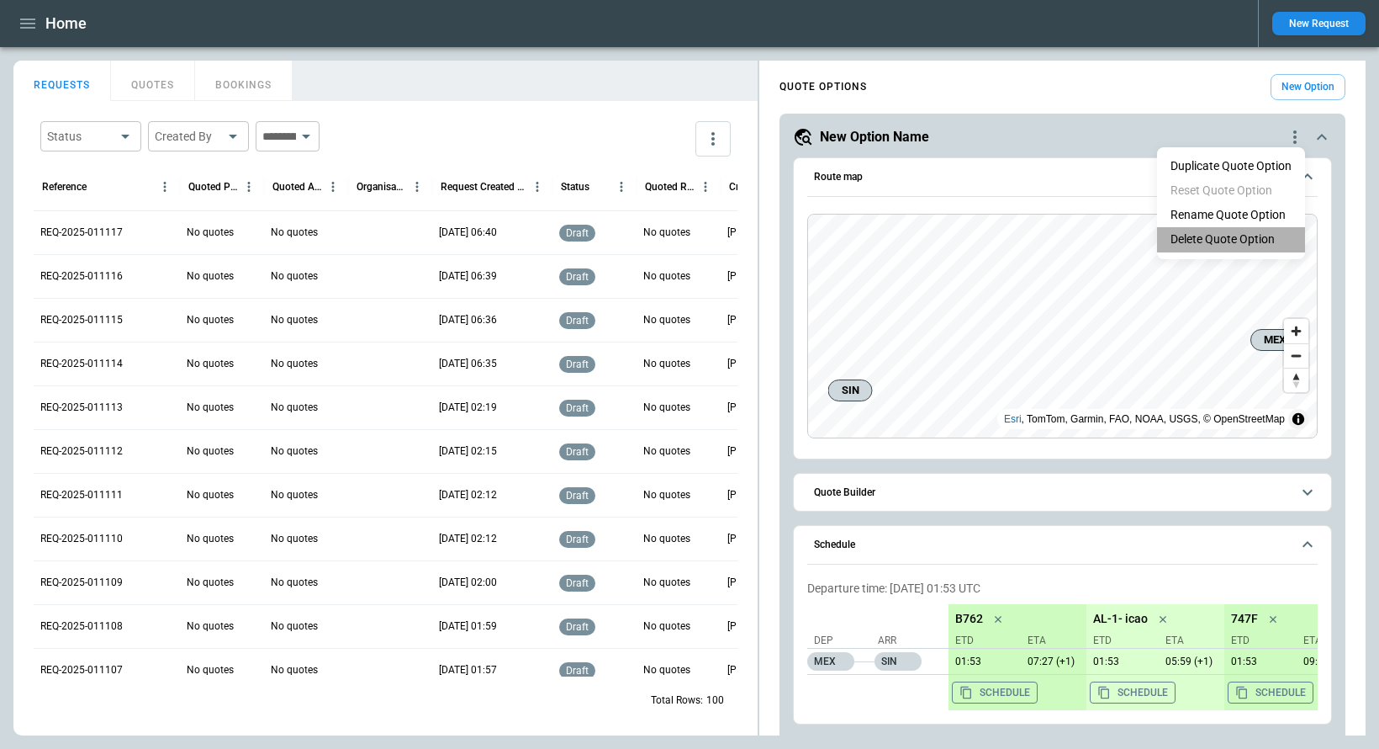
click at [1254, 231] on li "Delete Quote Option" at bounding box center [1231, 239] width 148 height 24
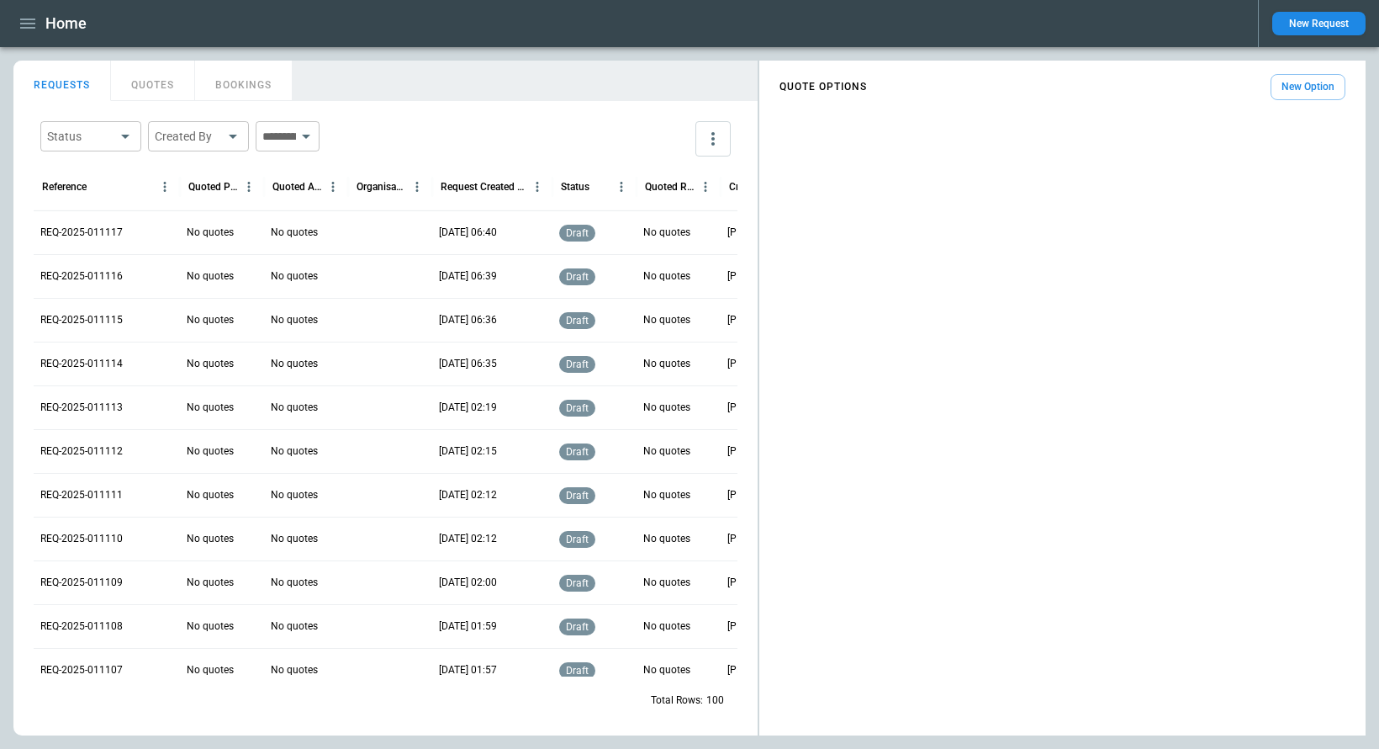
click at [1309, 87] on button "New Option" at bounding box center [1308, 87] width 75 height 26
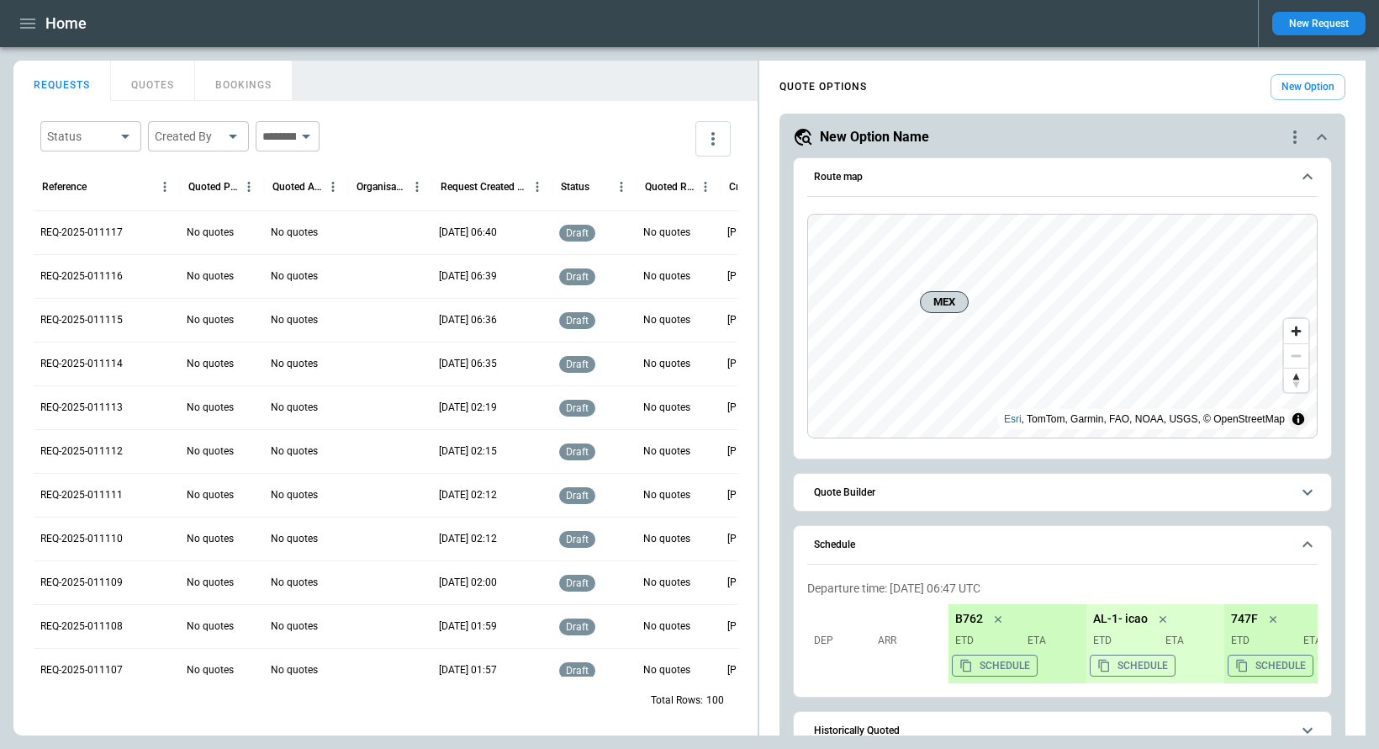
click at [897, 500] on button "Quote Builder" at bounding box center [1062, 493] width 511 height 38
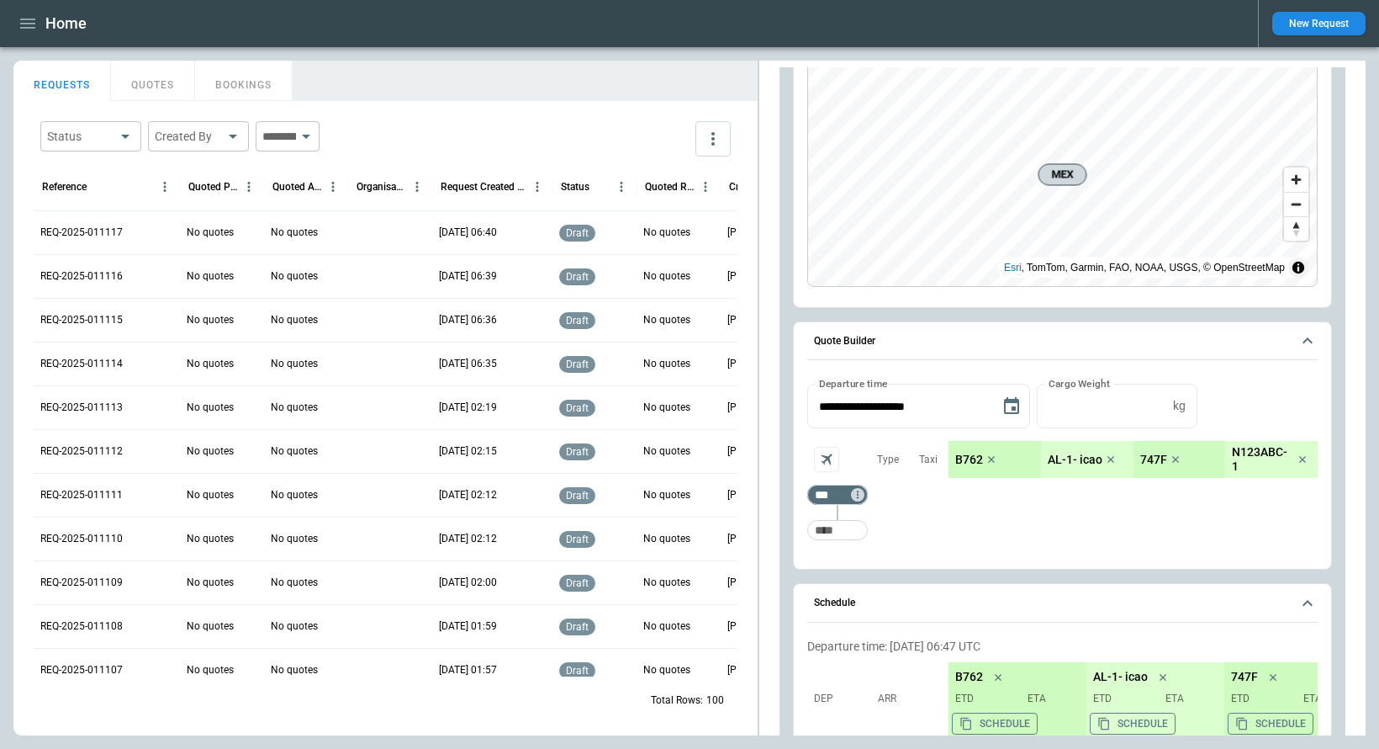
scroll to position [161, 0]
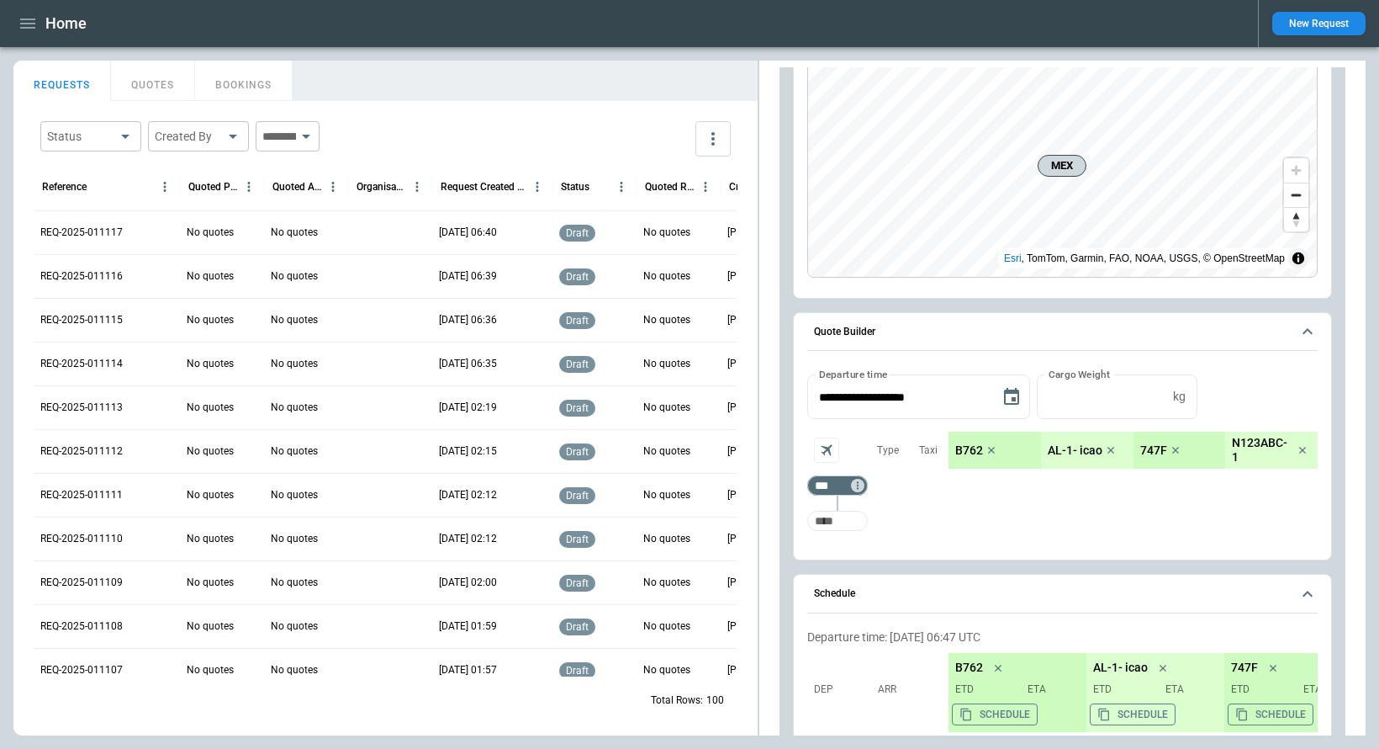
click at [843, 516] on input "Too short" at bounding box center [838, 521] width 54 height 30
type input "***"
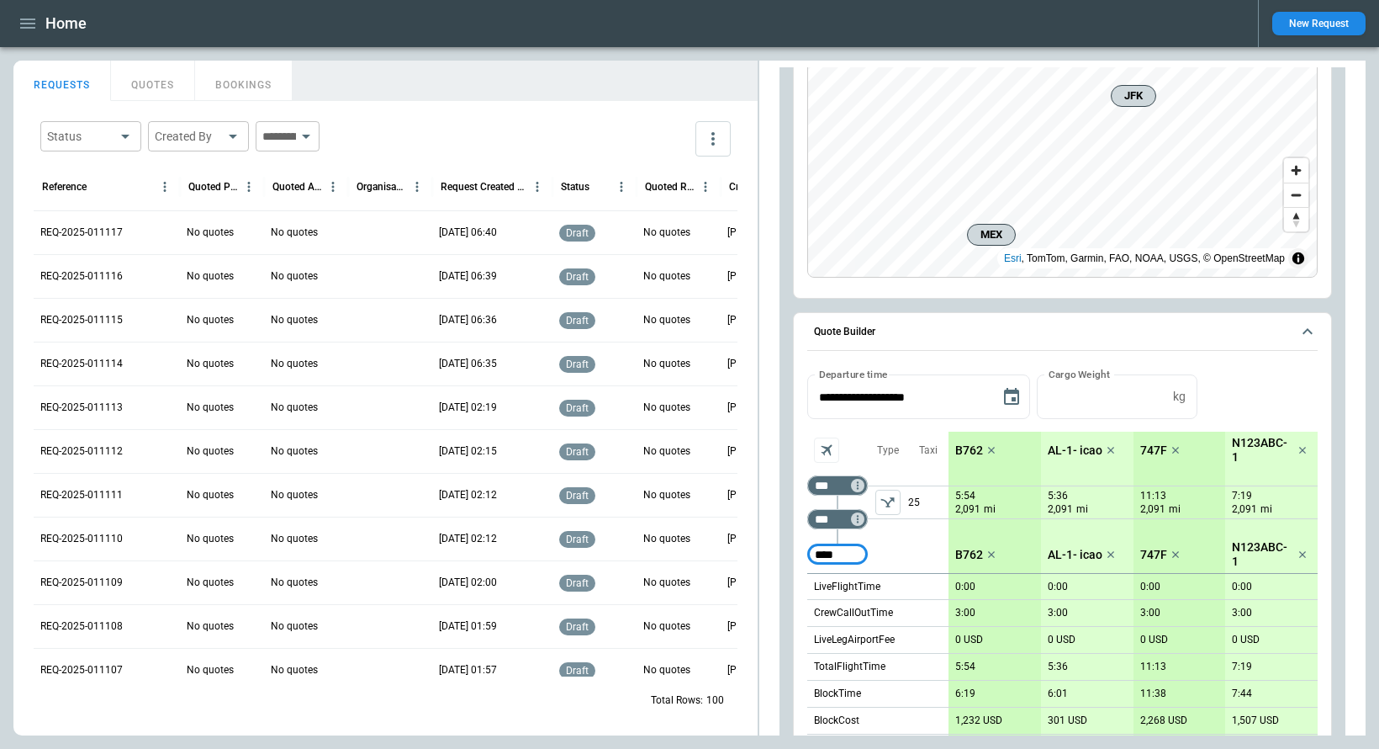
type input "****"
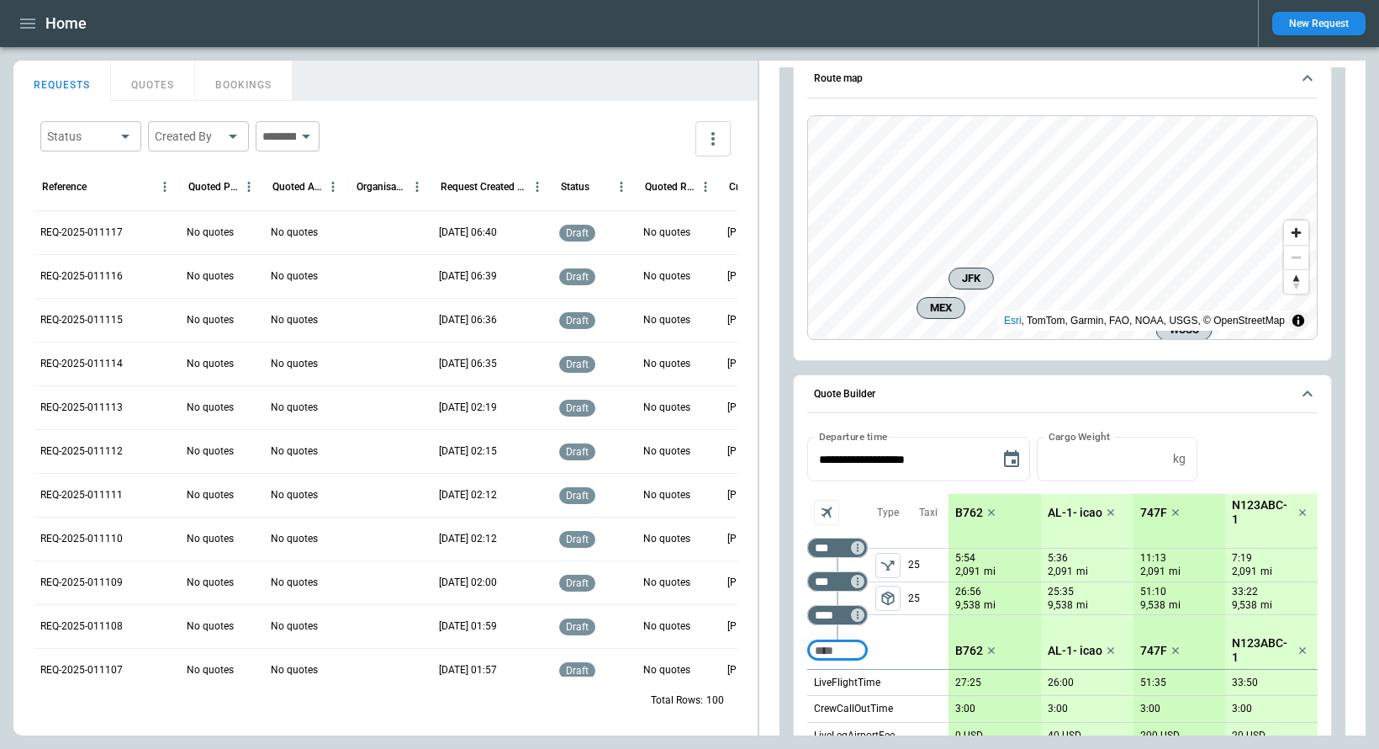
scroll to position [94, 0]
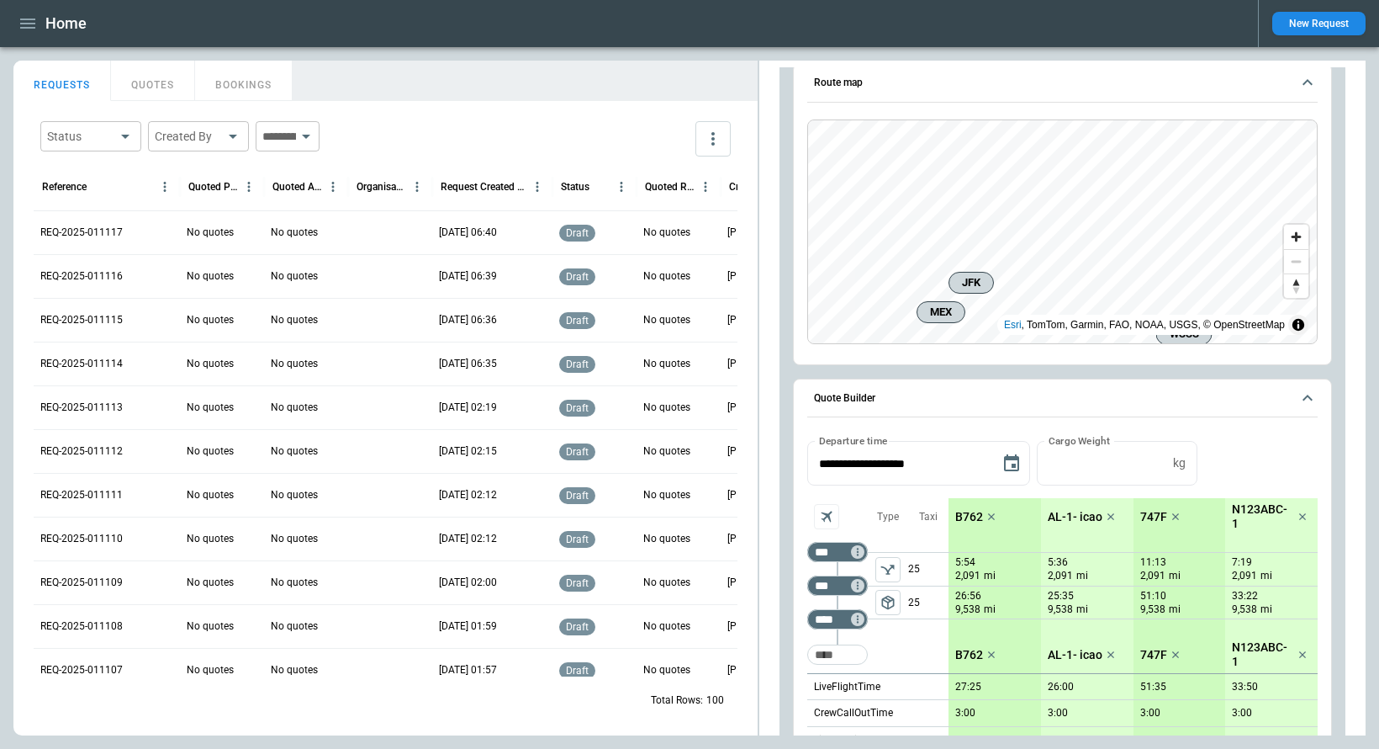
click at [1228, 369] on div "**********" at bounding box center [1062, 745] width 539 height 1364
click at [1293, 241] on span "Zoom in" at bounding box center [1296, 240] width 24 height 24
click at [1296, 264] on span "Zoom out" at bounding box center [1296, 265] width 24 height 24
drag, startPoint x: 1296, startPoint y: 264, endPoint x: 1174, endPoint y: 323, distance: 135.4
click at [1174, 120] on div "MEX JFK WSSS" at bounding box center [1062, 120] width 509 height 0
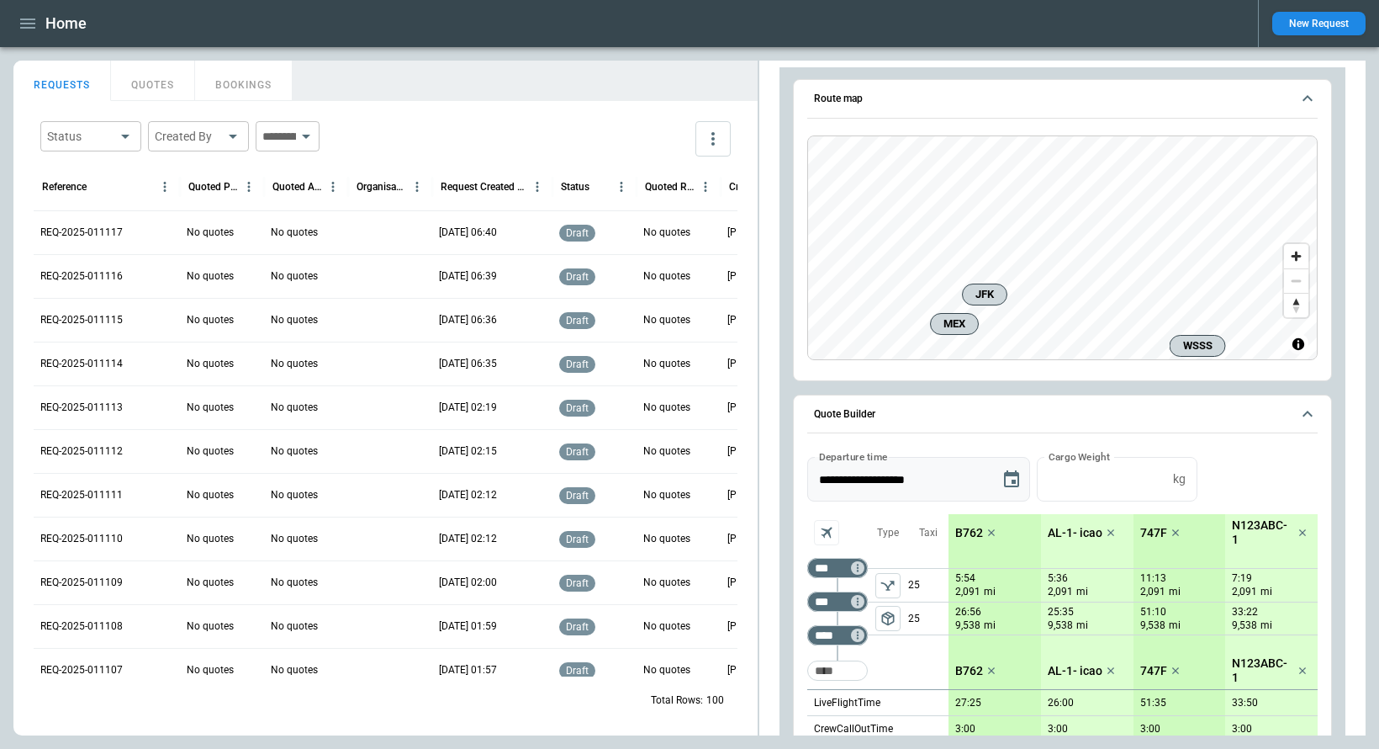
scroll to position [95, 0]
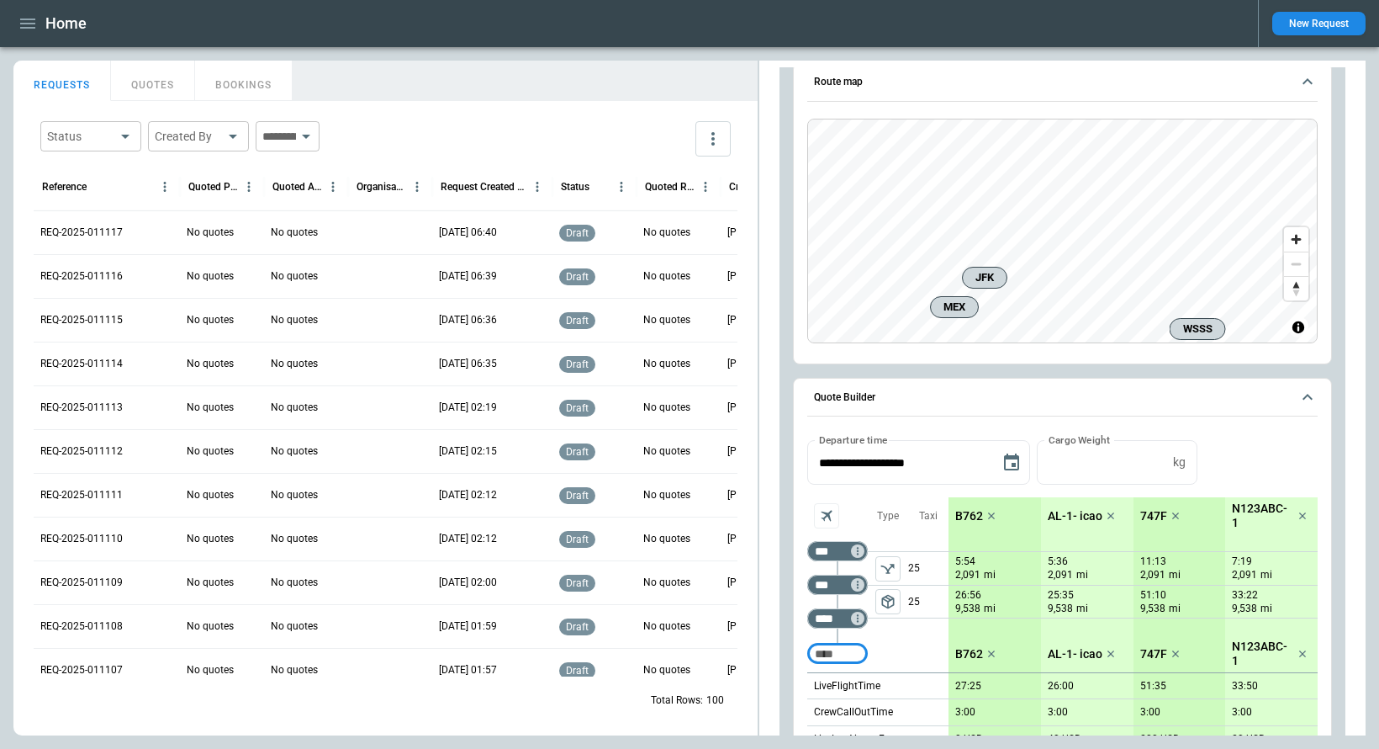
click at [848, 652] on input "Too short" at bounding box center [838, 653] width 54 height 30
type input "***"
